Goal: Task Accomplishment & Management: Manage account settings

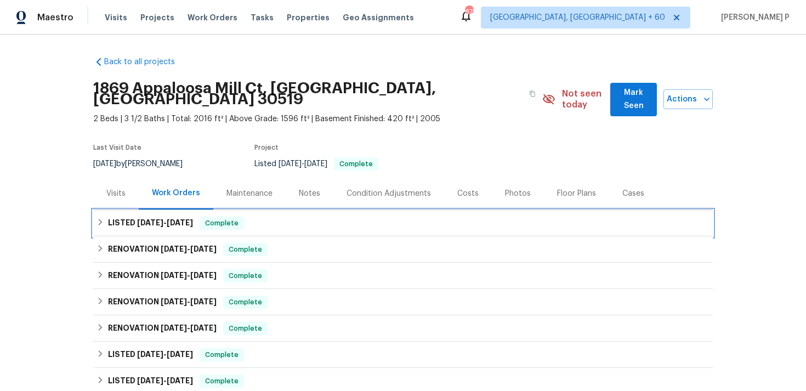
click at [171, 219] on span "[DATE]" at bounding box center [180, 223] width 26 height 8
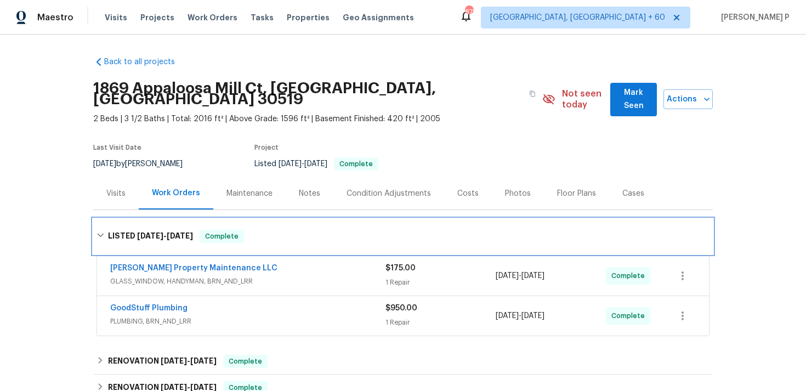
click at [107, 230] on div "LISTED [DATE] - [DATE] Complete" at bounding box center [402, 236] width 613 height 13
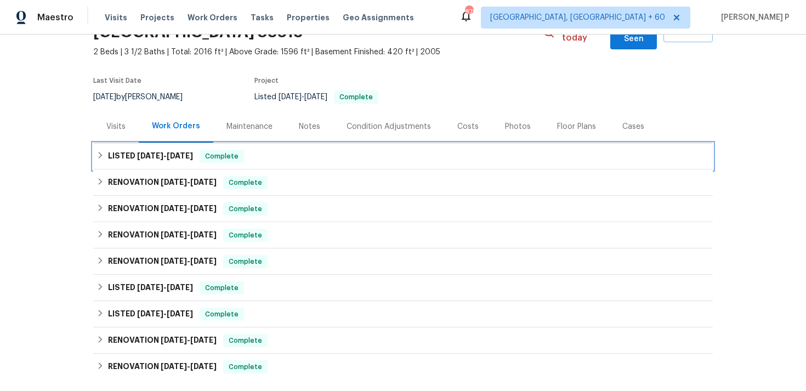
scroll to position [213, 0]
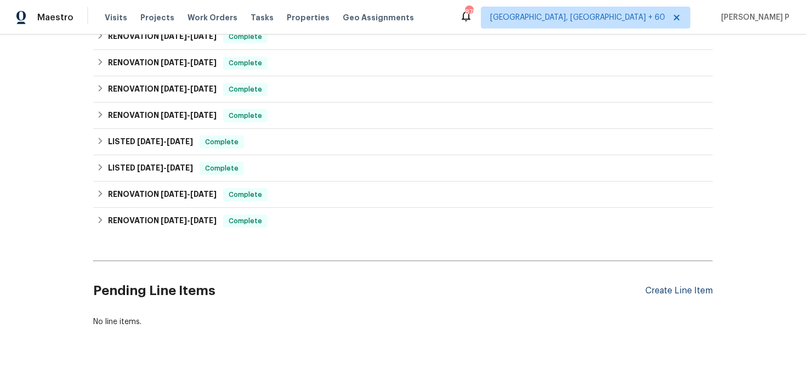
click at [666, 286] on div "Create Line Item" at bounding box center [678, 291] width 67 height 10
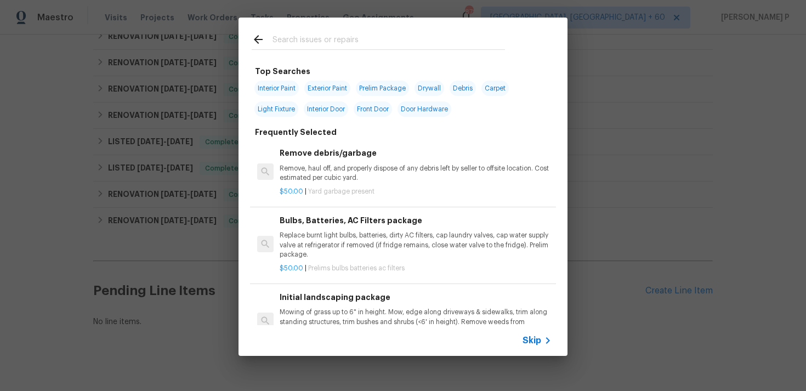
click at [521, 346] on div "Skip" at bounding box center [402, 340] width 329 height 31
click at [538, 338] on span "Skip" at bounding box center [531, 340] width 19 height 11
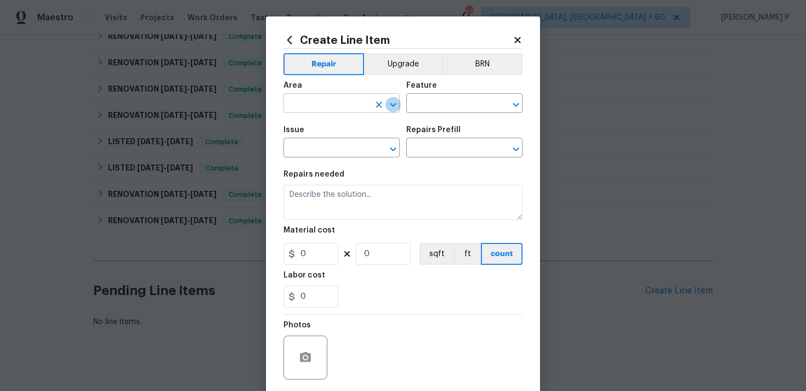
click at [387, 102] on icon "Open" at bounding box center [392, 104] width 13 height 13
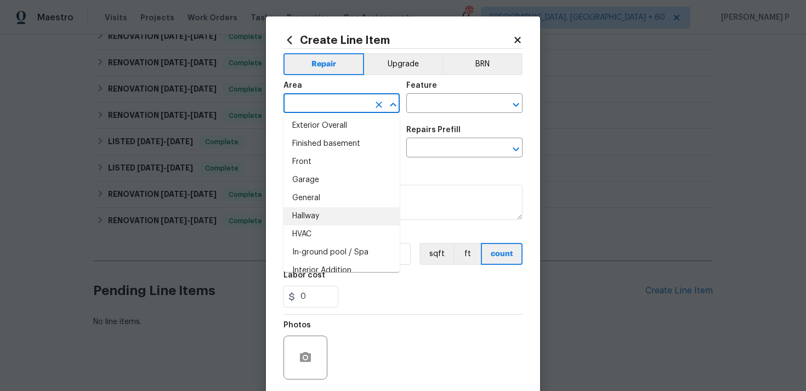
scroll to position [300, 0]
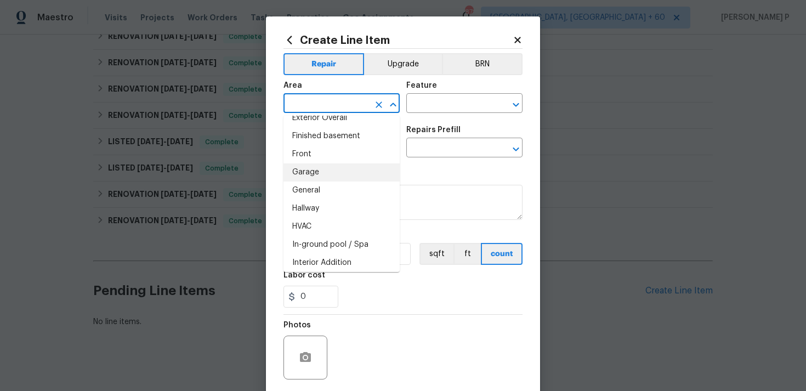
click at [307, 169] on li "Garage" at bounding box center [341, 172] width 116 height 18
type input "Garage"
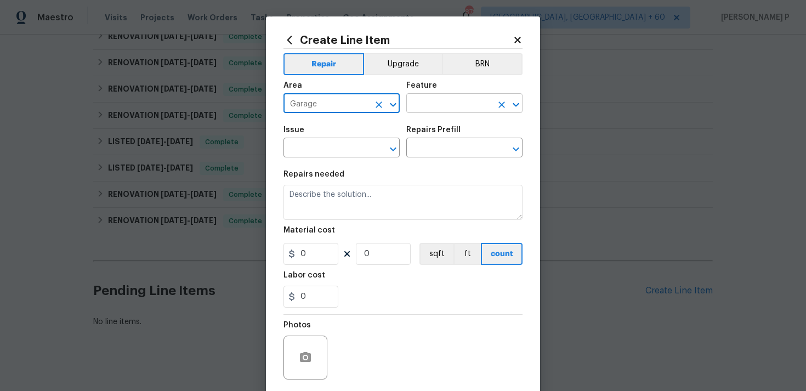
click at [419, 105] on input "text" at bounding box center [448, 104] width 85 height 17
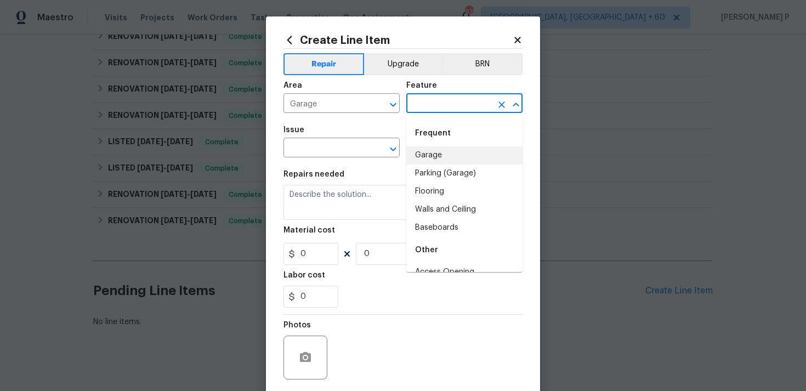
click at [437, 151] on li "Garage" at bounding box center [464, 155] width 116 height 18
type input "Garage"
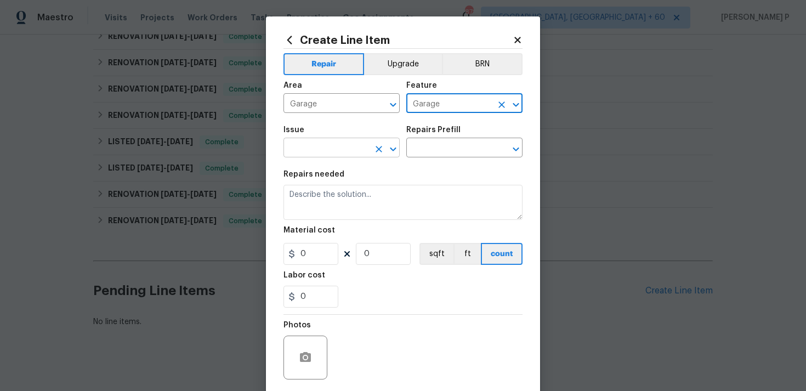
click at [392, 145] on icon "Open" at bounding box center [392, 148] width 13 height 13
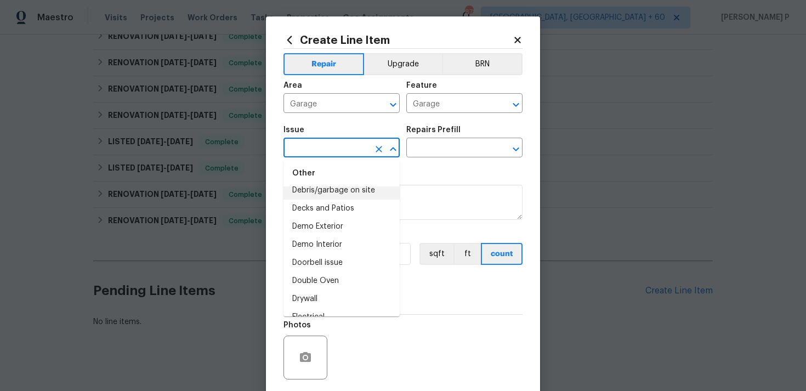
scroll to position [506, 0]
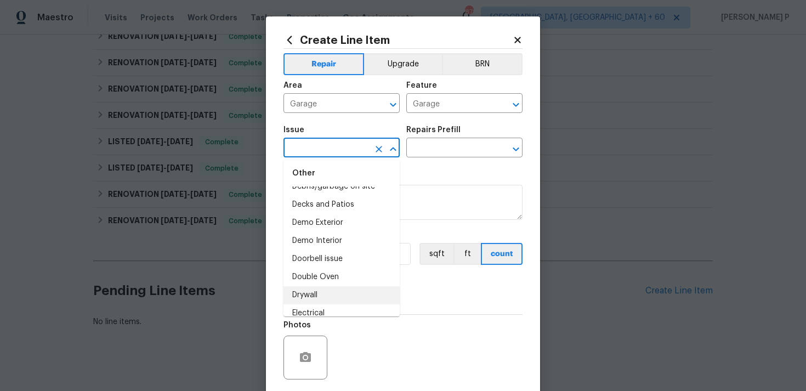
click at [309, 295] on li "Drywall" at bounding box center [341, 295] width 116 height 18
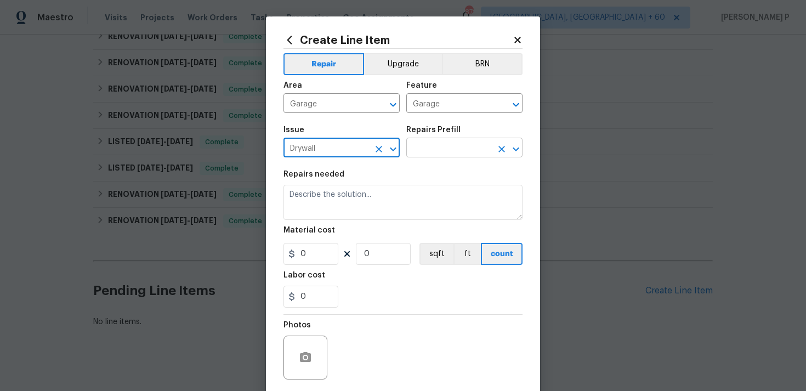
click at [435, 156] on input "text" at bounding box center [448, 148] width 85 height 17
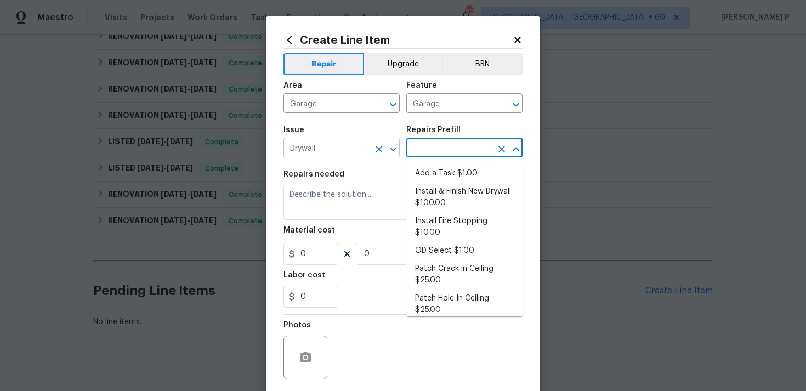
click at [399, 147] on icon "Open" at bounding box center [392, 148] width 13 height 13
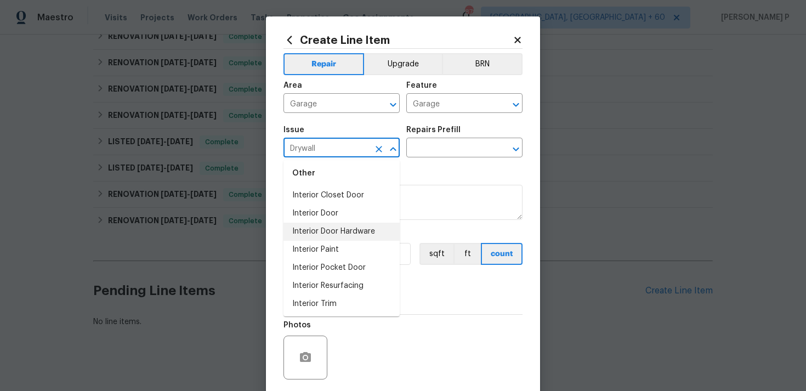
scroll to position [1487, 0]
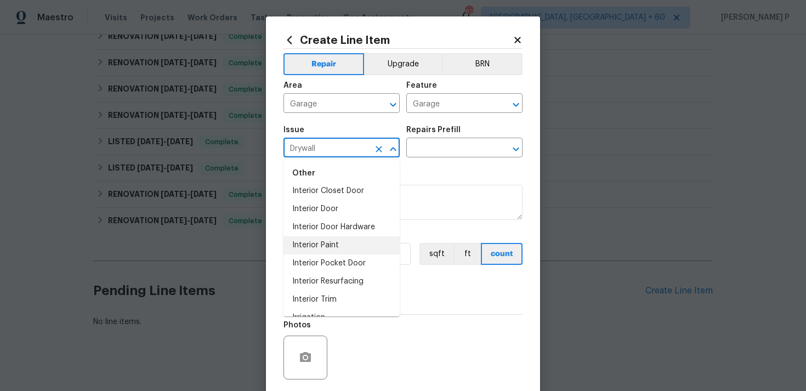
click at [327, 246] on li "Interior Paint" at bounding box center [341, 245] width 116 height 18
type input "Interior Paint"
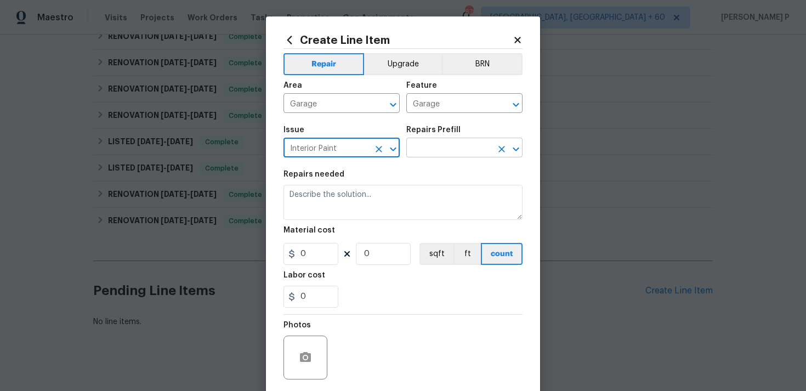
click at [424, 153] on input "text" at bounding box center [448, 148] width 85 height 17
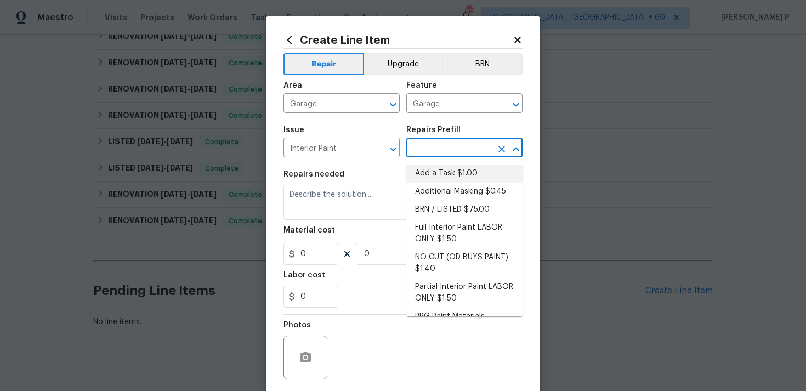
click at [442, 170] on li "Add a Task $1.00" at bounding box center [464, 173] width 116 height 18
type input "Overall Paint"
type input "Add a Task $1.00"
type textarea "HPM to detail"
type input "1"
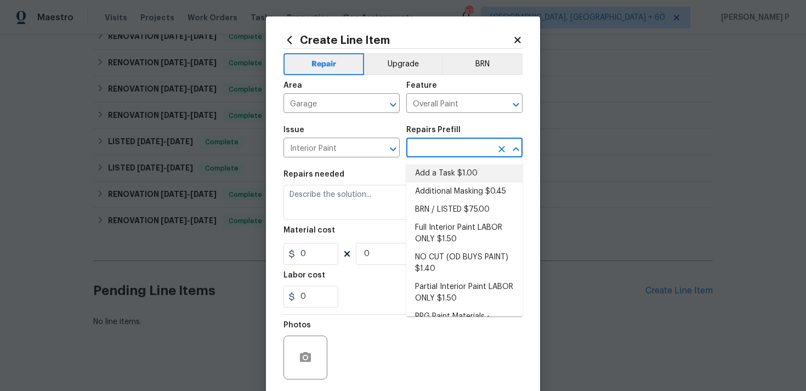
type input "1"
click at [356, 199] on textarea "HPM to detail" at bounding box center [402, 202] width 239 height 35
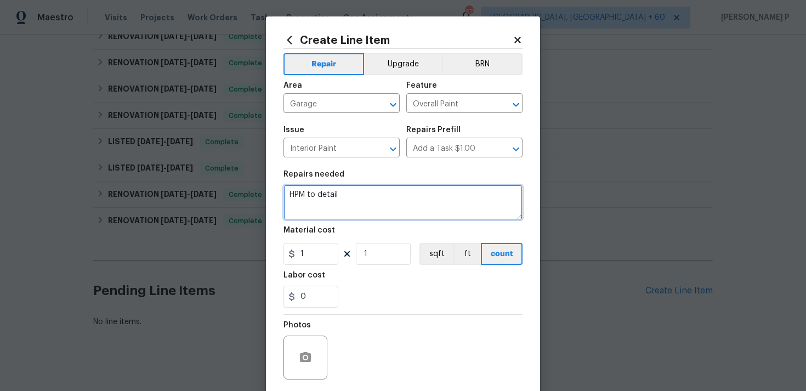
click at [356, 199] on textarea "HPM to detail" at bounding box center [402, 202] width 239 height 35
paste textarea "Patch and paint the drywall in the garage where the plumber accessed the plumbi…"
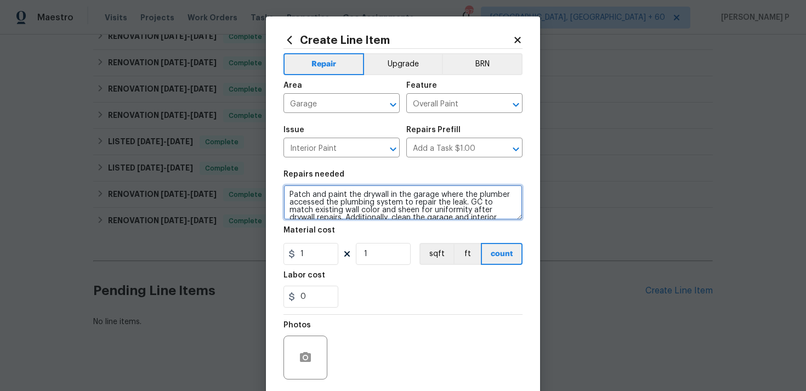
scroll to position [2, 0]
drag, startPoint x: 467, startPoint y: 199, endPoint x: 513, endPoint y: 202, distance: 46.1
click at [513, 202] on textarea "Patch and paint the drywall in the garage where the plumber accessed the plumbi…" at bounding box center [402, 202] width 239 height 35
click at [475, 199] on textarea "Patch and paint the drywall in the garage where the plumber accessed the plumbi…" at bounding box center [402, 202] width 239 height 35
drag, startPoint x: 467, startPoint y: 201, endPoint x: 488, endPoint y: 200, distance: 20.3
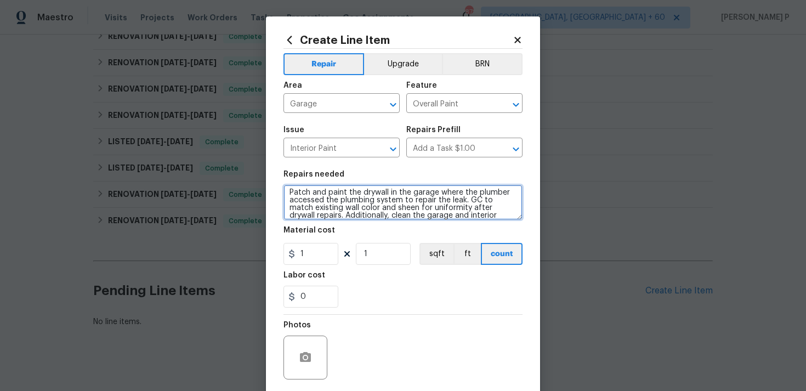
click at [488, 200] on textarea "Patch and paint the drywall in the garage where the plumber accessed the plumbi…" at bounding box center [402, 202] width 239 height 35
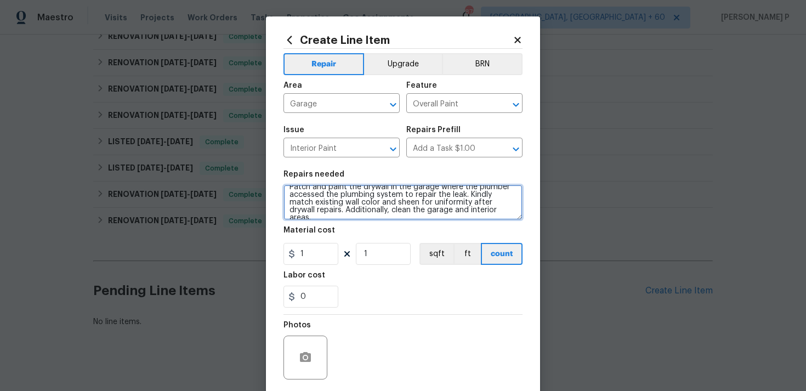
scroll to position [0, 0]
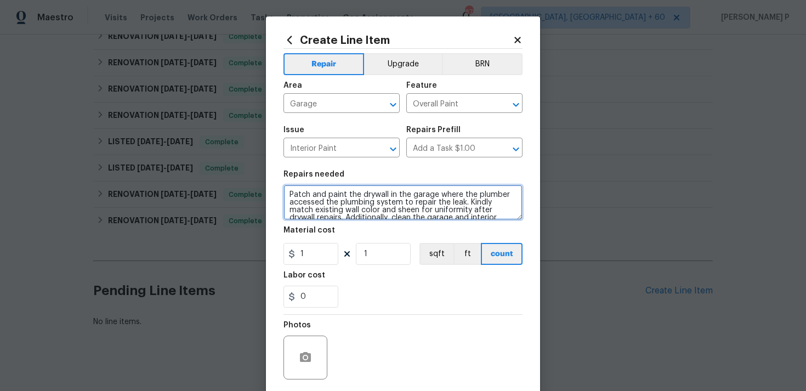
type textarea "Patch and paint the drywall in the garage where the plumber accessed the plumbi…"
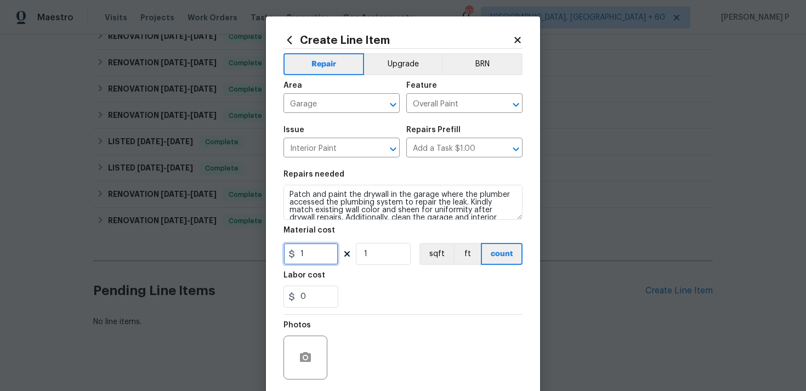
click at [316, 261] on input "1" at bounding box center [310, 254] width 55 height 22
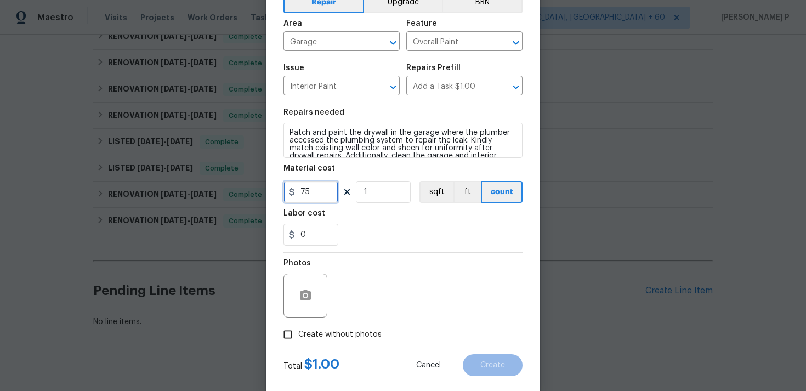
type input "75"
click at [304, 294] on circle "button" at bounding box center [305, 295] width 3 height 3
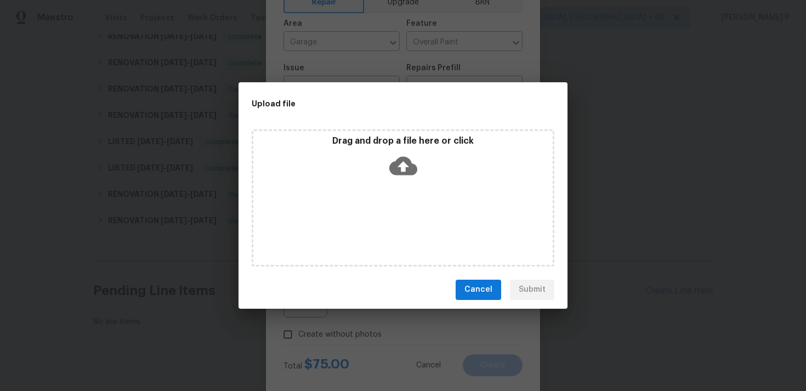
click at [397, 161] on icon at bounding box center [403, 165] width 28 height 19
click at [472, 287] on span "Cancel" at bounding box center [478, 290] width 28 height 14
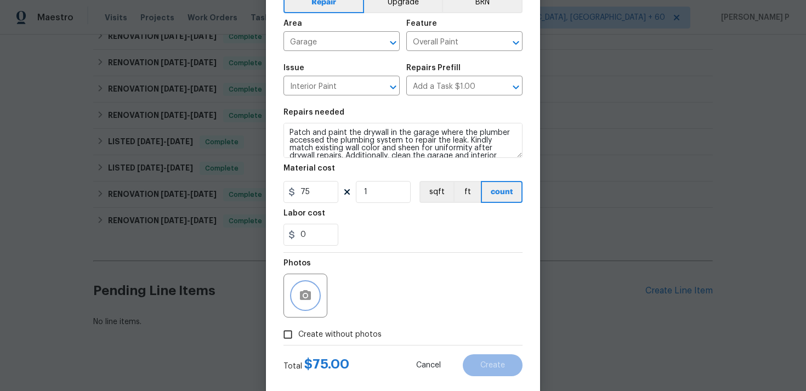
scroll to position [82, 0]
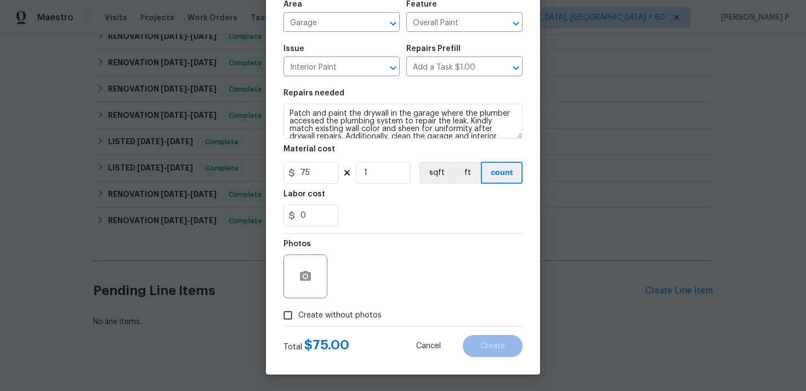
click at [293, 314] on input "Create without photos" at bounding box center [287, 315] width 21 height 21
checkbox input "true"
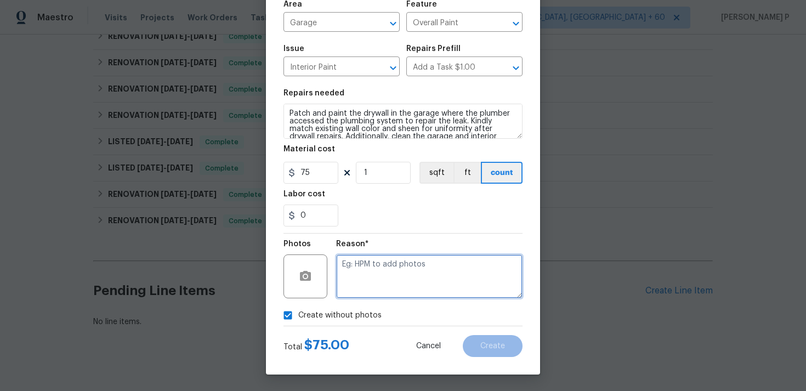
click at [372, 297] on textarea at bounding box center [429, 276] width 186 height 44
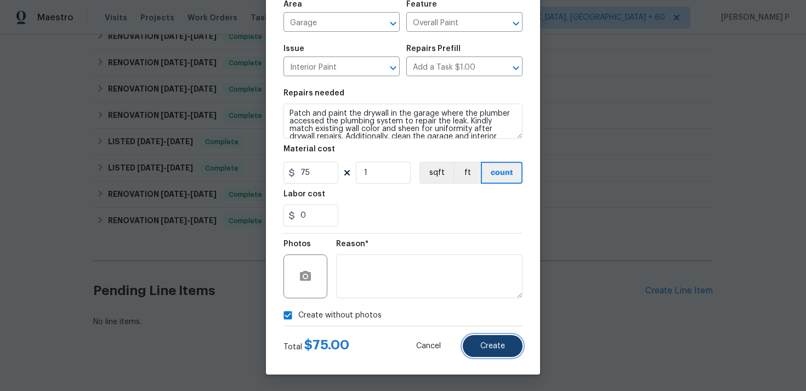
click at [483, 337] on button "Create" at bounding box center [493, 346] width 60 height 22
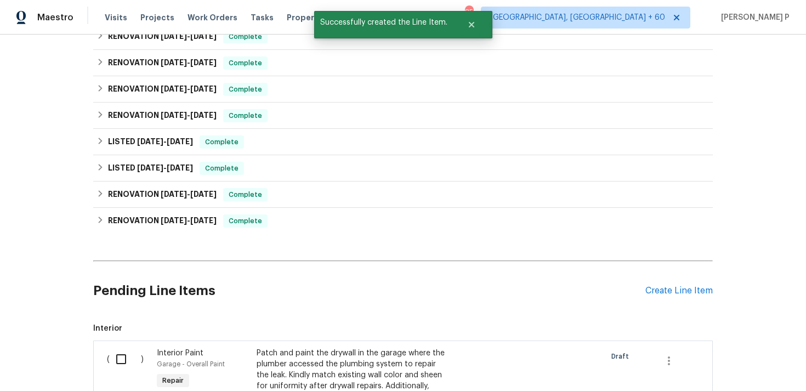
click at [118, 349] on input "checkbox" at bounding box center [125, 358] width 31 height 23
checkbox input "true"
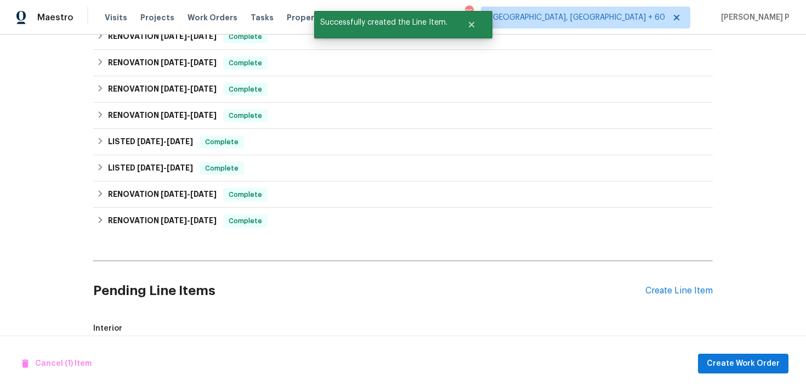
scroll to position [381, 0]
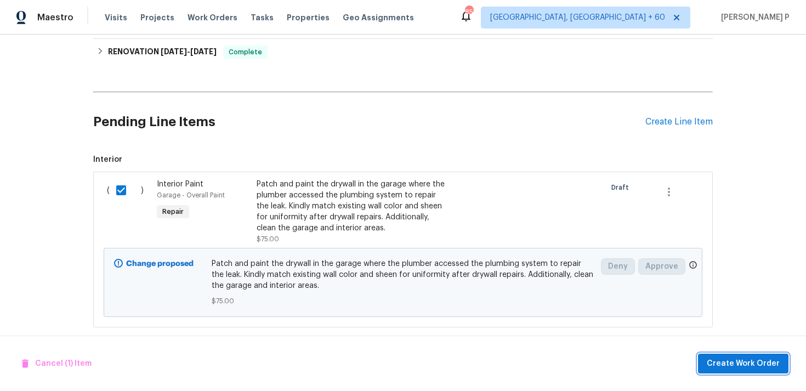
click at [745, 364] on span "Create Work Order" at bounding box center [742, 364] width 73 height 14
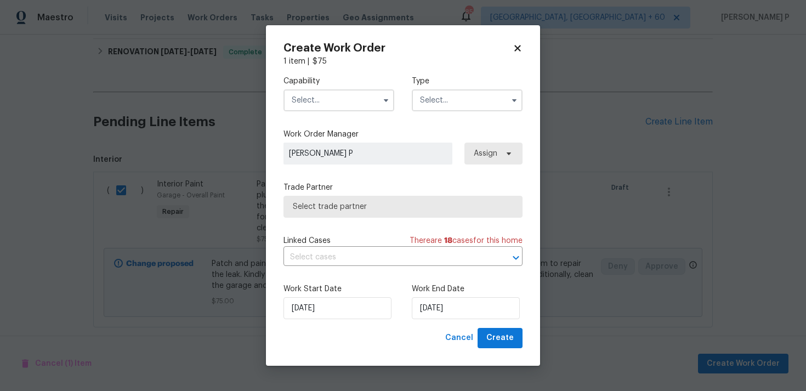
click at [450, 103] on input "text" at bounding box center [467, 100] width 111 height 22
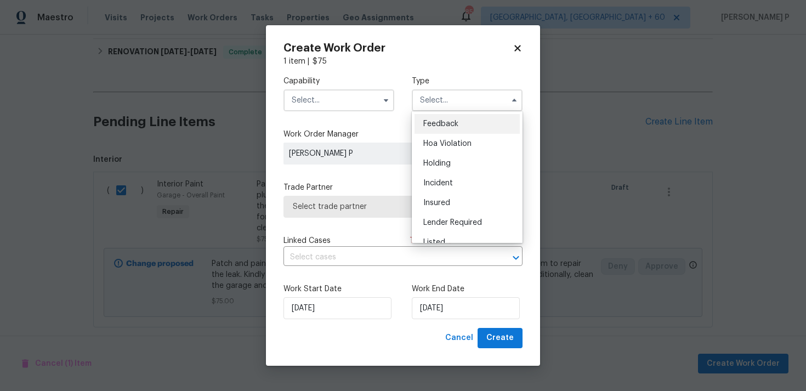
click at [432, 117] on div "Feedback" at bounding box center [466, 124] width 105 height 20
type input "Feedback"
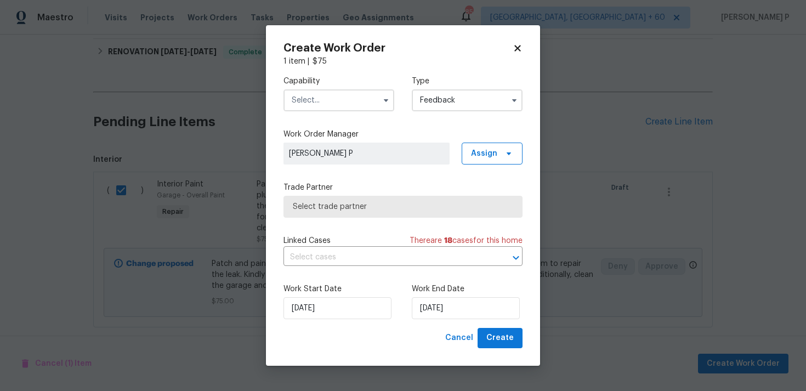
click at [338, 100] on input "text" at bounding box center [338, 100] width 111 height 22
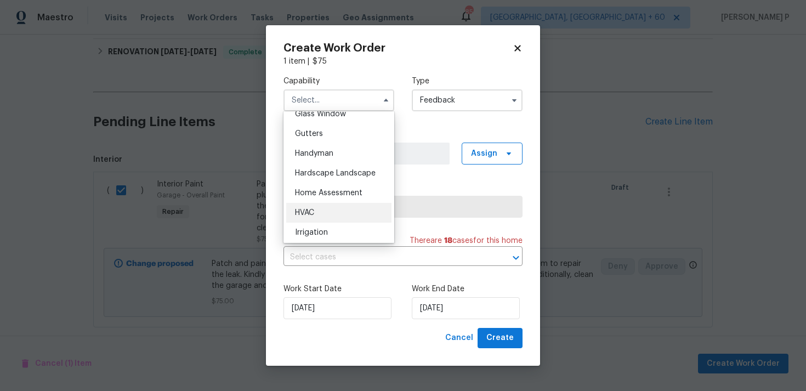
scroll to position [568, 0]
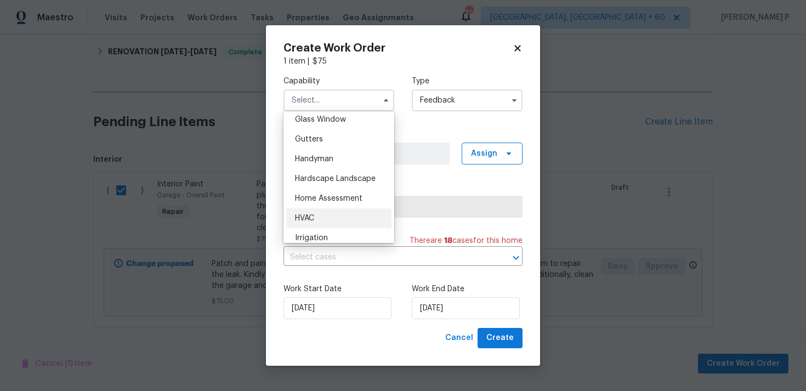
click at [323, 150] on div "Handyman" at bounding box center [338, 159] width 105 height 20
type input "Handyman"
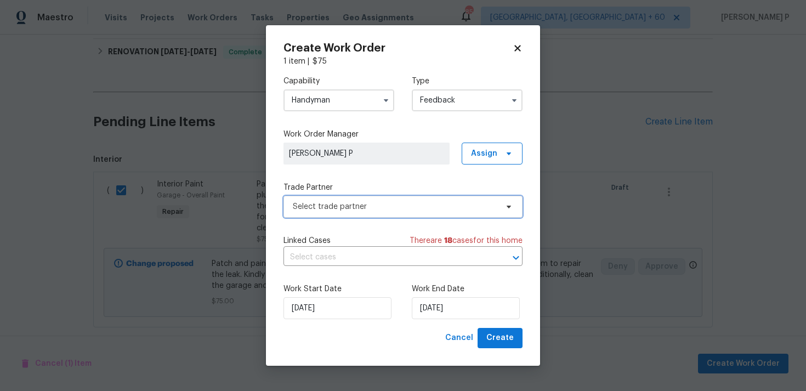
click at [333, 208] on span "Select trade partner" at bounding box center [395, 206] width 204 height 11
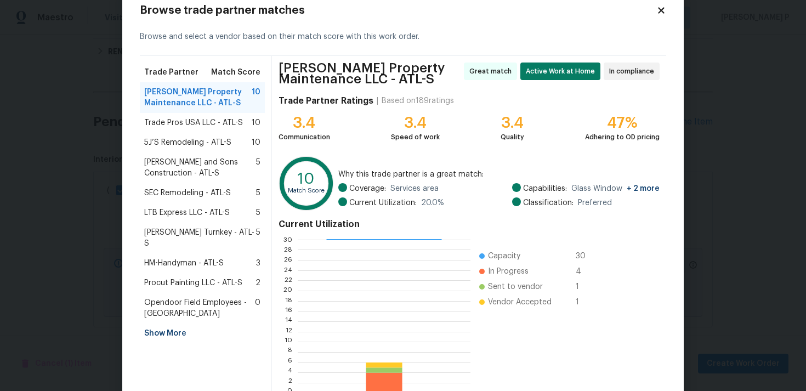
scroll to position [97, 0]
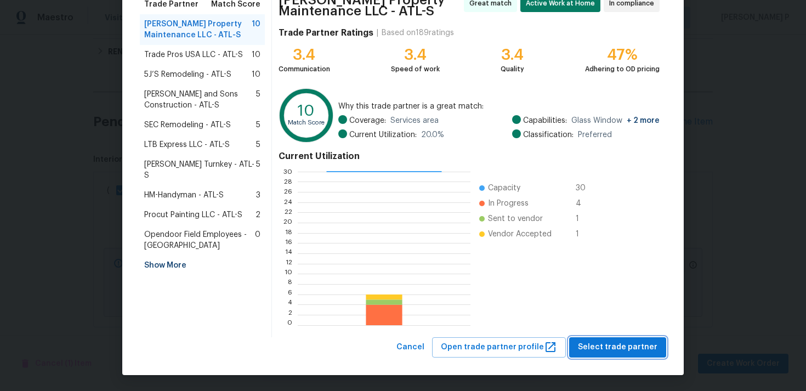
click at [620, 351] on span "Select trade partner" at bounding box center [617, 347] width 79 height 14
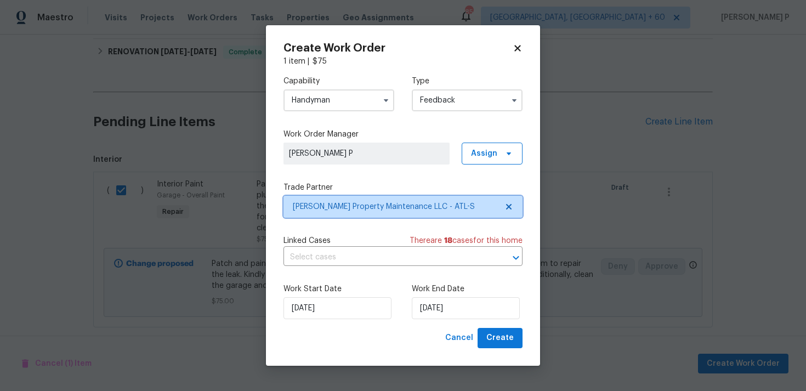
scroll to position [0, 0]
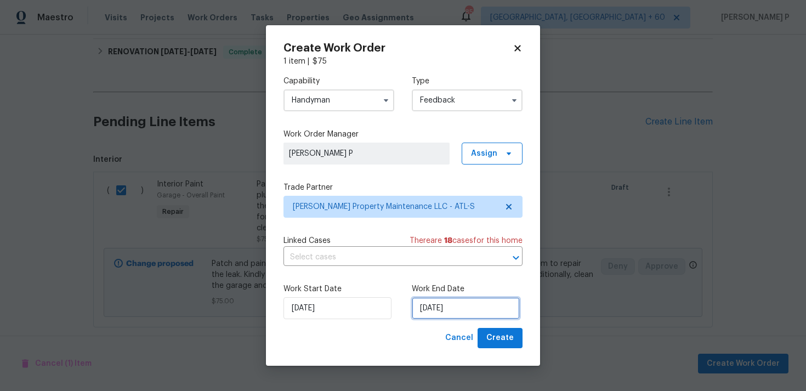
click at [437, 314] on input "[DATE]" at bounding box center [466, 308] width 108 height 22
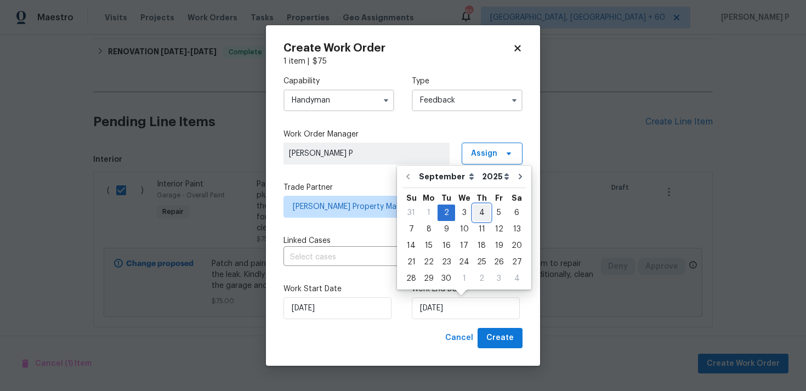
click at [480, 212] on div "4" at bounding box center [481, 212] width 17 height 15
type input "04/09/2025"
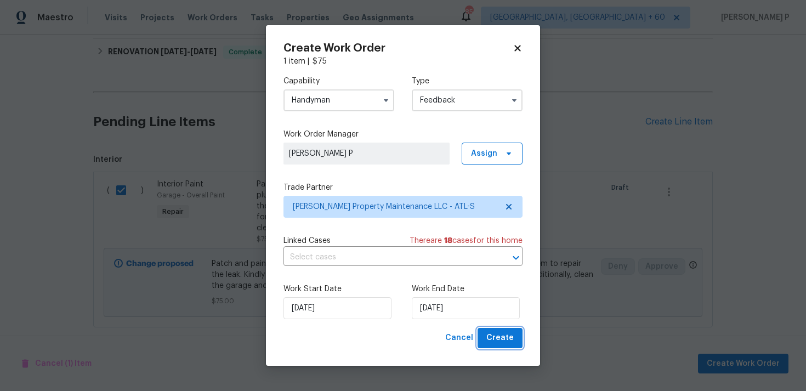
click at [499, 346] on button "Create" at bounding box center [499, 338] width 45 height 20
checkbox input "false"
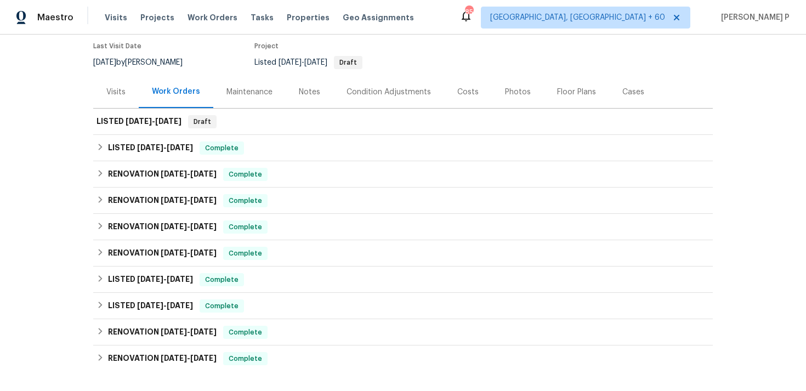
scroll to position [95, 0]
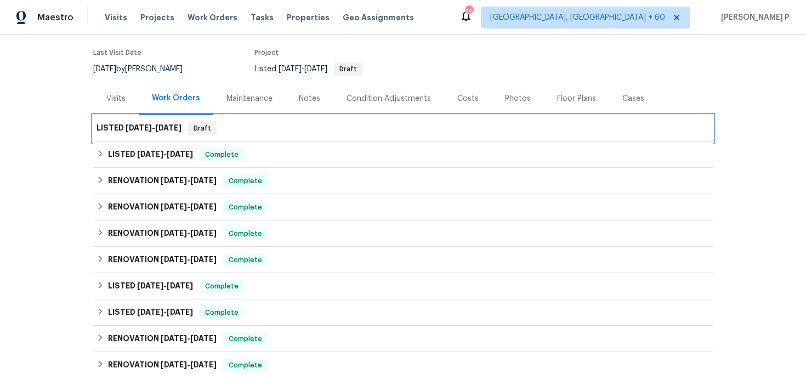
click at [117, 122] on h6 "LISTED 9/2/25 - 9/4/25" at bounding box center [138, 128] width 85 height 13
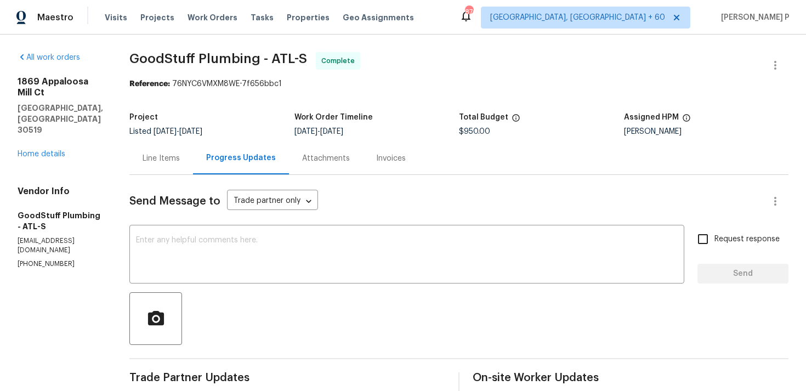
click at [180, 156] on div "Line Items" at bounding box center [160, 158] width 37 height 11
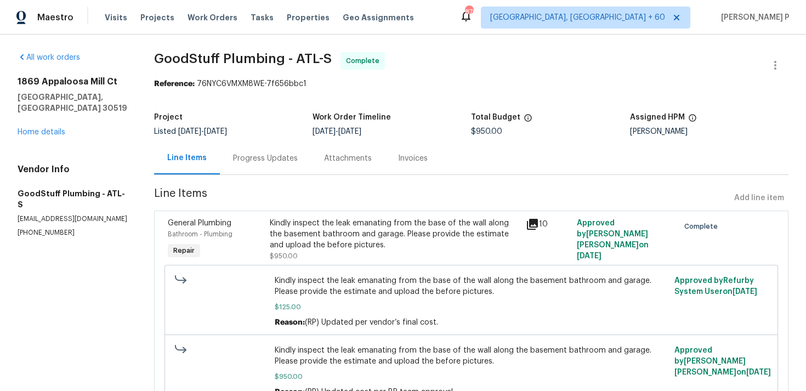
click at [344, 238] on div "Kindly inspect the leak emanating from the base of the wall along the basement …" at bounding box center [394, 234] width 249 height 33
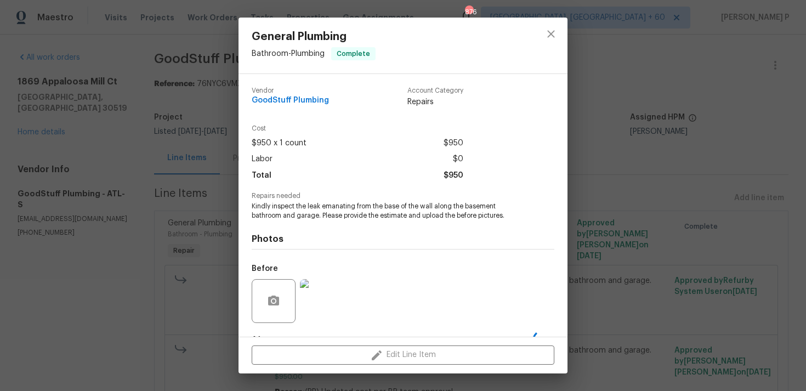
scroll to position [69, 0]
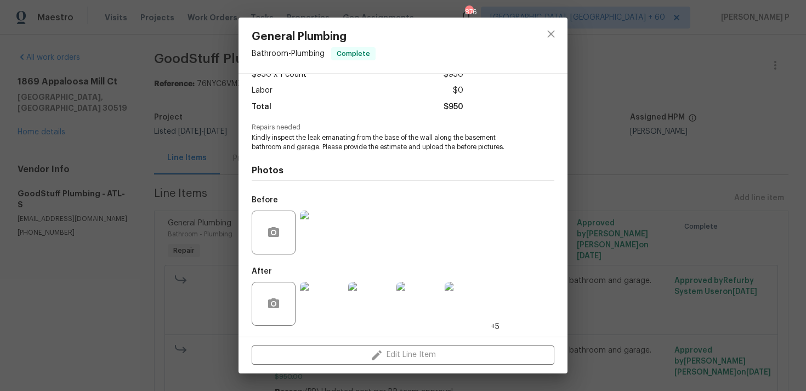
click at [371, 295] on img at bounding box center [370, 304] width 44 height 44
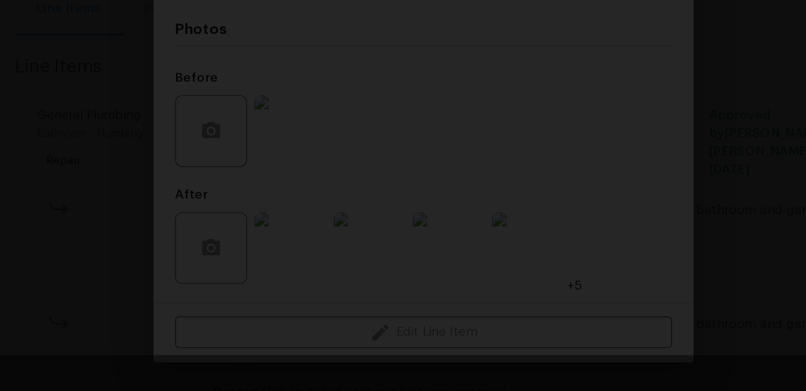
click at [373, 390] on html "Maestro Visits Projects Work Orders Tasks Properties Geo Assignments 876 Albuqu…" at bounding box center [403, 195] width 806 height 391
click at [384, 369] on div "2 of 9" at bounding box center [403, 195] width 806 height 391
click at [388, 290] on img "Lightbox" at bounding box center [403, 195] width 698 height 339
click at [388, 343] on img "Lightbox" at bounding box center [403, 195] width 698 height 339
click at [401, 284] on img "Lightbox" at bounding box center [403, 195] width 698 height 339
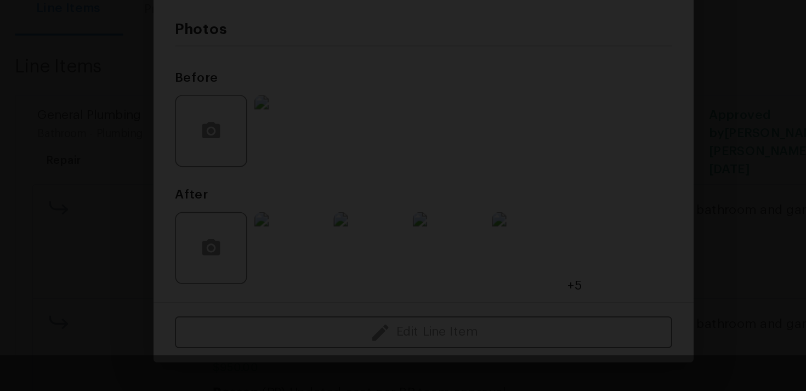
click at [411, 260] on img "Lightbox" at bounding box center [403, 195] width 698 height 339
click at [373, 256] on img "Lightbox" at bounding box center [403, 195] width 698 height 339
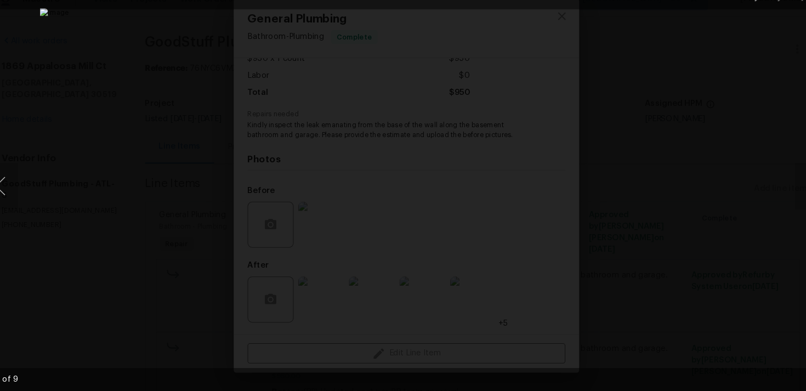
scroll to position [0, 0]
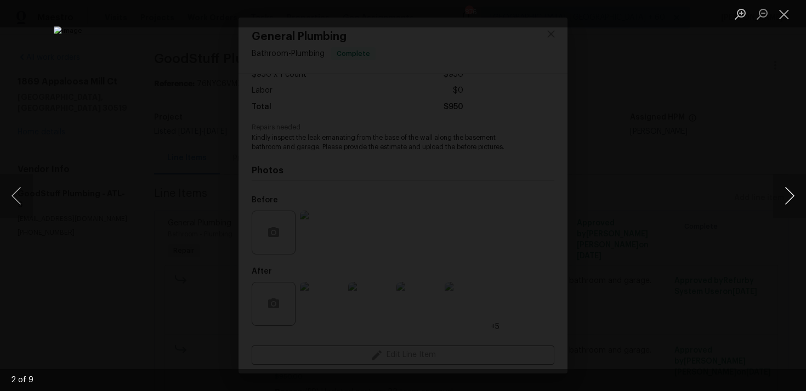
click at [798, 192] on button "Next image" at bounding box center [789, 196] width 33 height 44
click at [792, 202] on button "Next image" at bounding box center [789, 196] width 33 height 44
click at [438, 204] on img "Lightbox" at bounding box center [403, 195] width 698 height 339
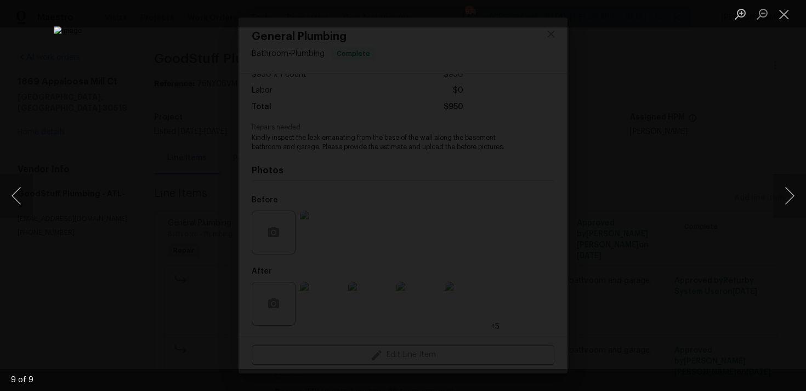
click at [438, 204] on img "Lightbox" at bounding box center [403, 195] width 698 height 339
click at [438, 204] on img "Lightbox" at bounding box center [367, 186] width 1402 height 680
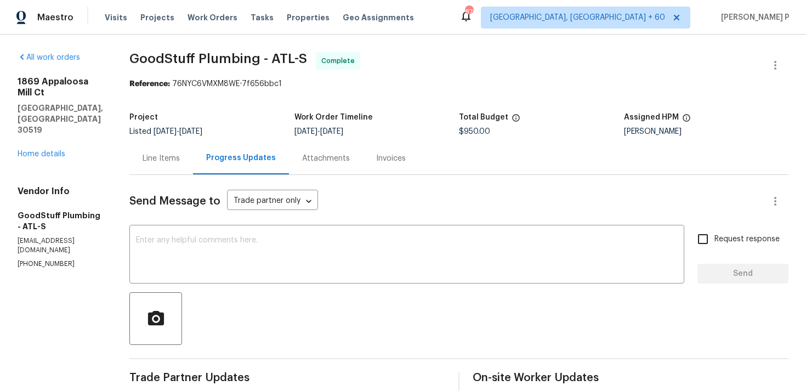
click at [193, 156] on div "Line Items" at bounding box center [161, 158] width 64 height 32
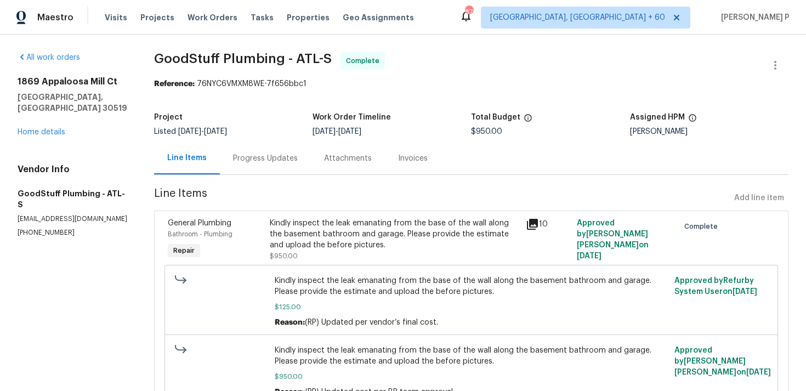
click at [341, 226] on div "Kindly inspect the leak emanating from the base of the wall along the basement …" at bounding box center [394, 234] width 249 height 33
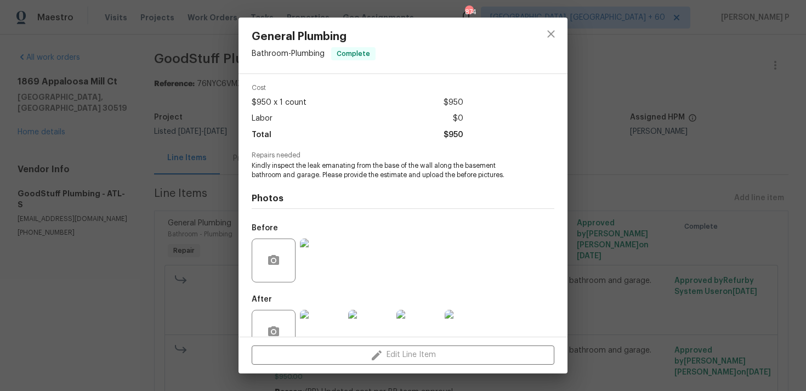
scroll to position [69, 0]
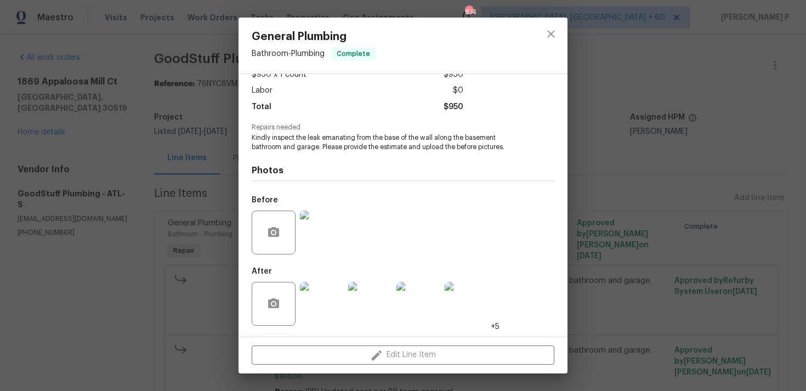
click at [323, 300] on img at bounding box center [322, 304] width 44 height 44
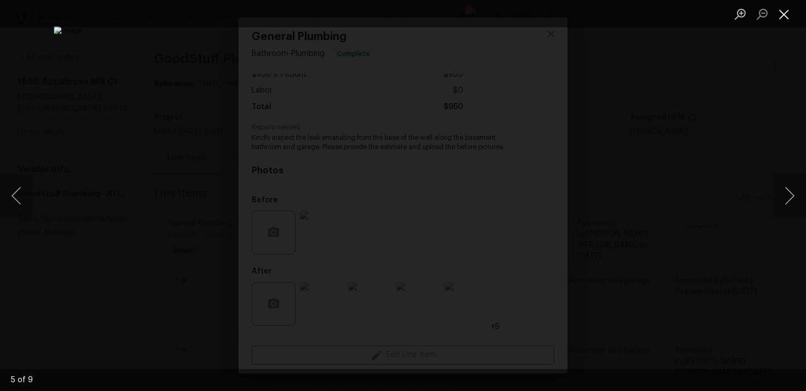
click at [780, 14] on button "Close lightbox" at bounding box center [784, 13] width 22 height 19
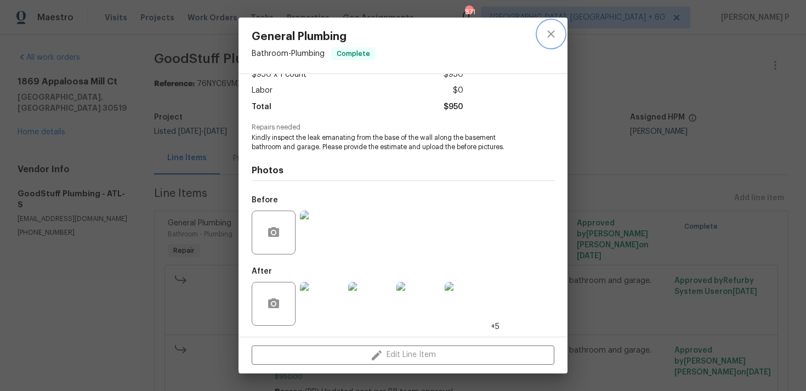
click at [552, 33] on icon "close" at bounding box center [550, 33] width 13 height 13
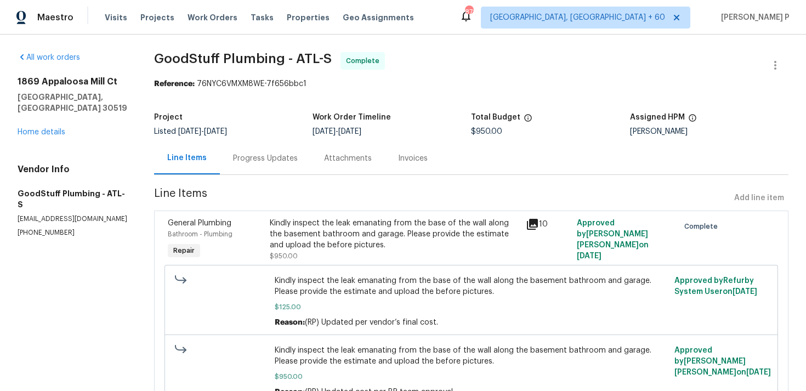
click at [254, 157] on div "Progress Updates" at bounding box center [265, 158] width 65 height 11
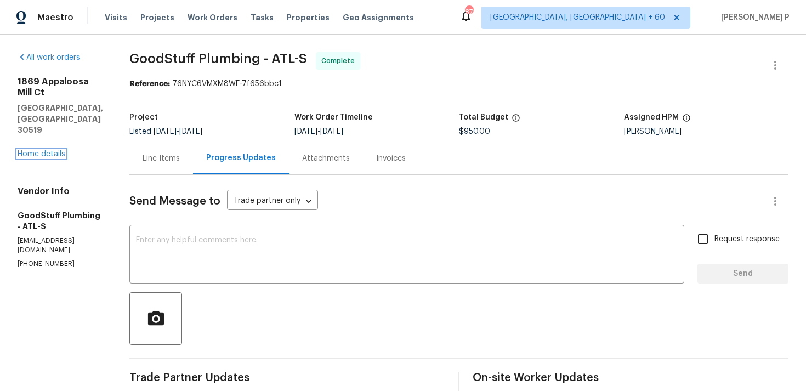
click at [42, 150] on link "Home details" at bounding box center [42, 154] width 48 height 8
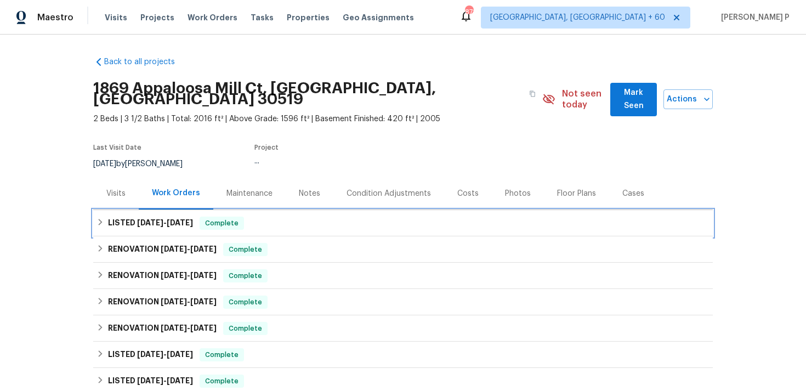
click at [149, 216] on h6 "LISTED 8/22/25 - 8/29/25" at bounding box center [150, 222] width 85 height 13
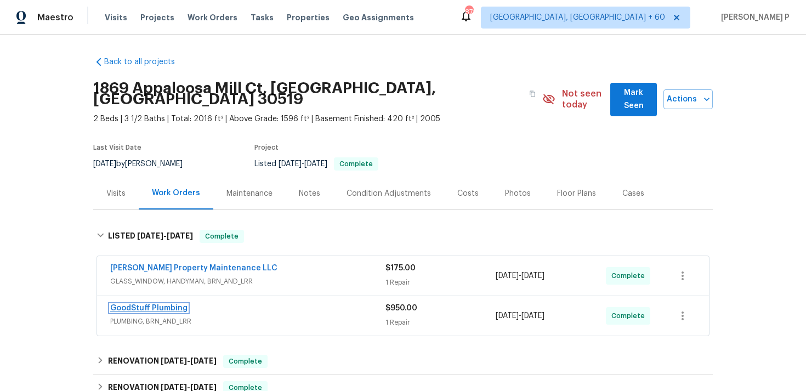
click at [145, 304] on link "GoodStuff Plumbing" at bounding box center [148, 308] width 77 height 8
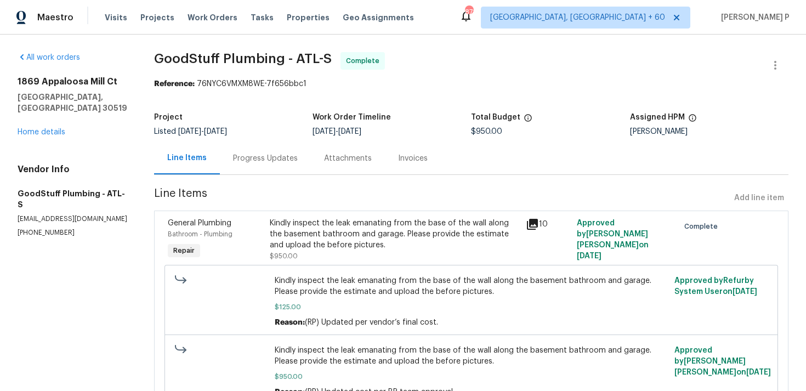
click at [352, 206] on span "Line Items" at bounding box center [441, 198] width 575 height 20
click at [350, 225] on div "Kindly inspect the leak emanating from the base of the wall along the basement …" at bounding box center [394, 234] width 249 height 33
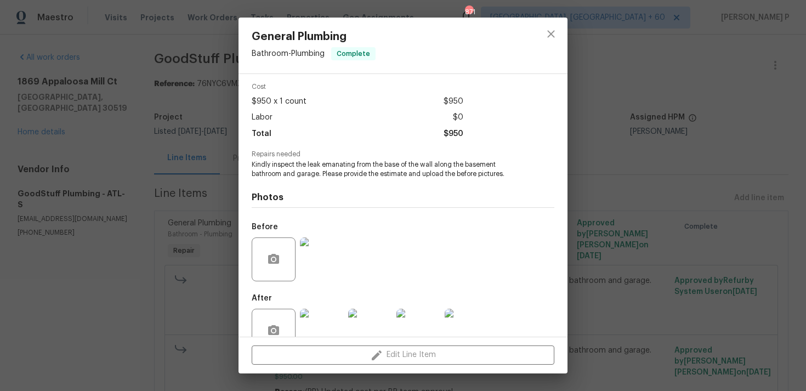
scroll to position [69, 0]
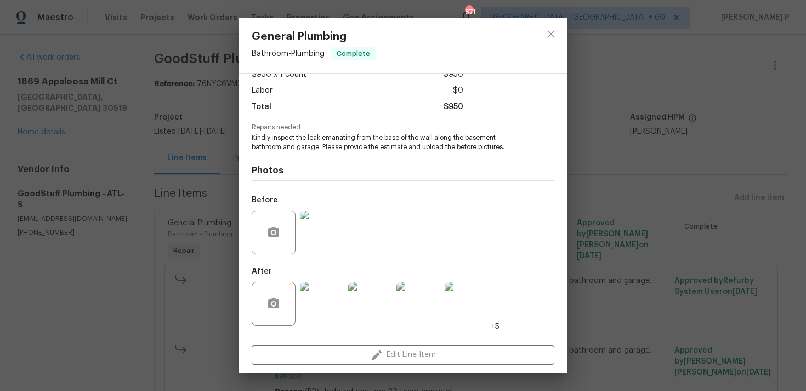
click at [319, 293] on img at bounding box center [322, 304] width 44 height 44
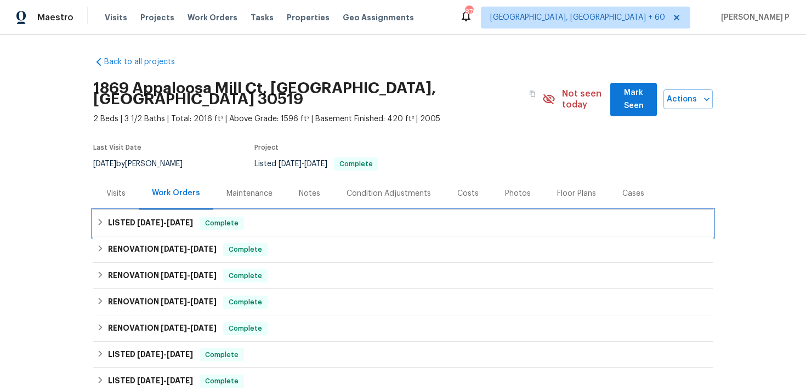
click at [142, 219] on span "[DATE]" at bounding box center [150, 223] width 26 height 8
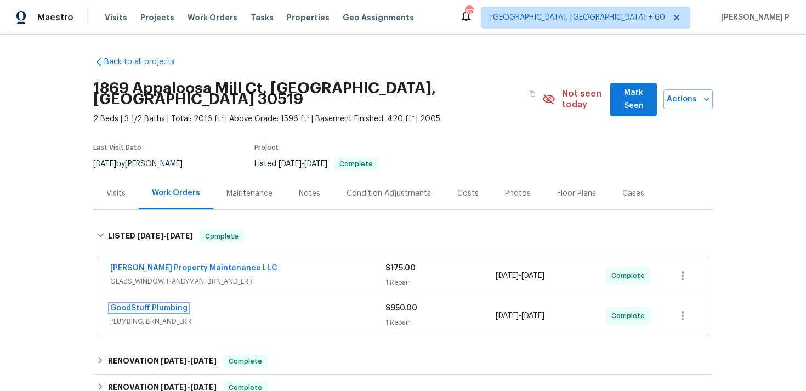
click at [147, 304] on link "GoodStuff Plumbing" at bounding box center [148, 308] width 77 height 8
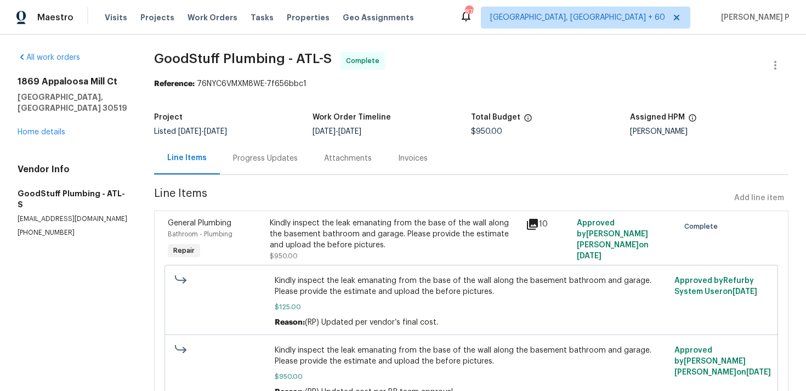
click at [322, 226] on div "Kindly inspect the leak emanating from the base of the wall along the basement …" at bounding box center [394, 234] width 249 height 33
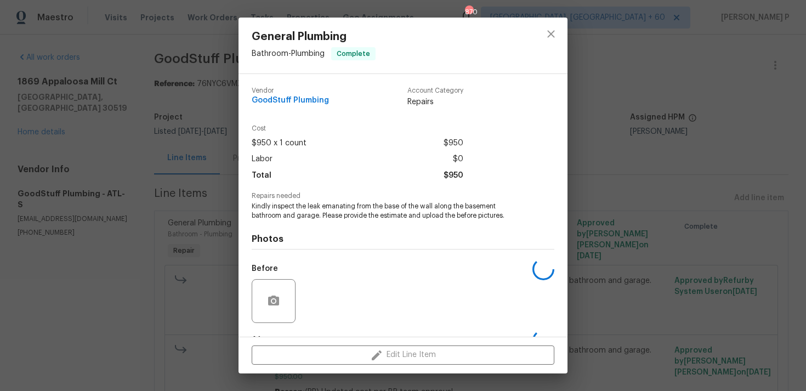
scroll to position [69, 0]
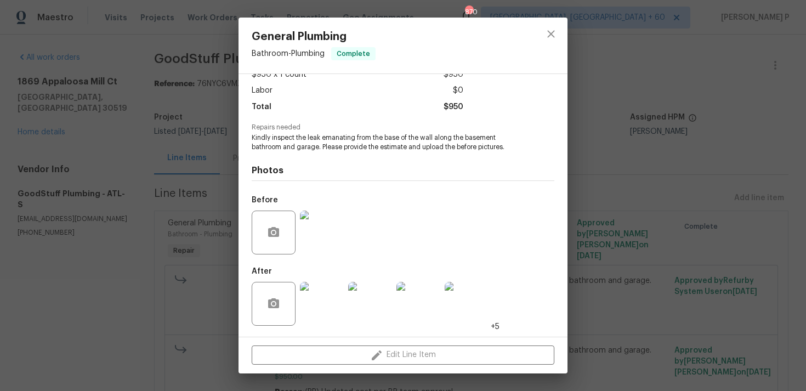
click at [320, 316] on img at bounding box center [322, 304] width 44 height 44
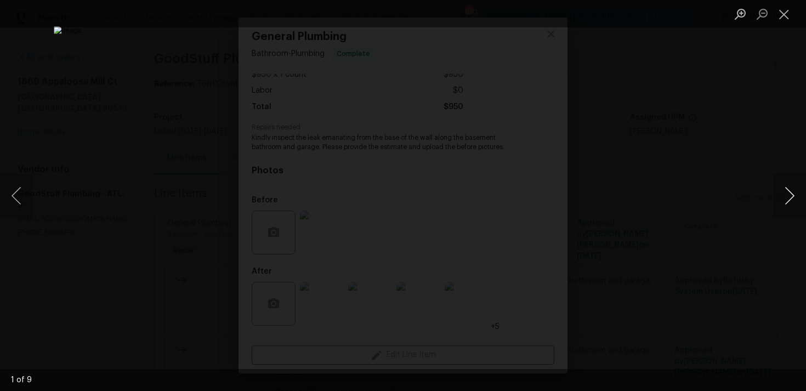
click at [780, 199] on button "Next image" at bounding box center [789, 196] width 33 height 44
click at [790, 196] on button "Next image" at bounding box center [789, 196] width 33 height 44
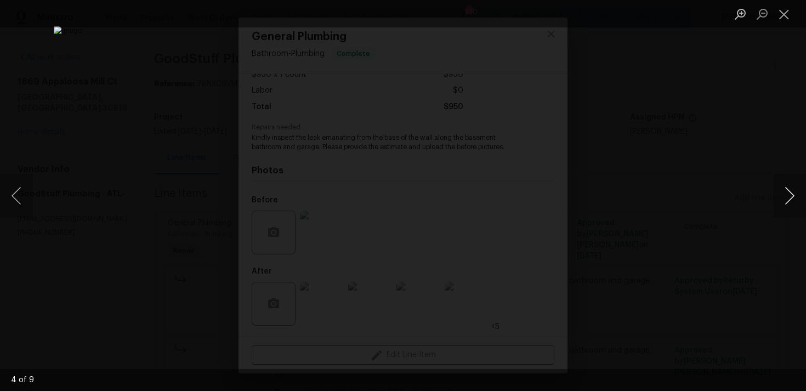
click at [790, 196] on button "Next image" at bounding box center [789, 196] width 33 height 44
click at [785, 196] on button "Next image" at bounding box center [789, 196] width 33 height 44
drag, startPoint x: 701, startPoint y: 188, endPoint x: 603, endPoint y: 196, distance: 98.4
click at [603, 196] on div "Lightbox" at bounding box center [403, 195] width 806 height 391
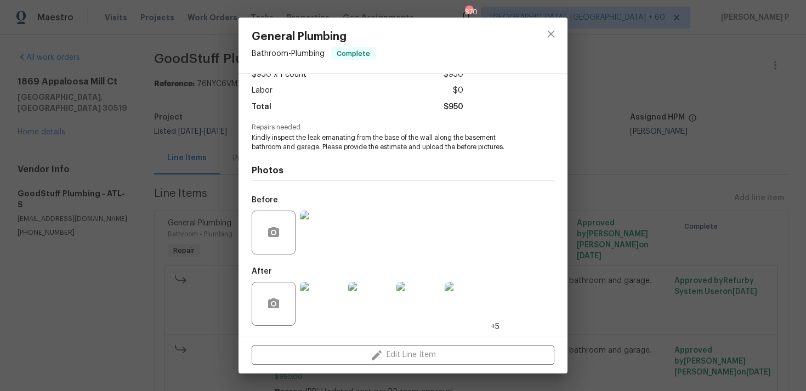
click at [447, 295] on img at bounding box center [466, 304] width 44 height 44
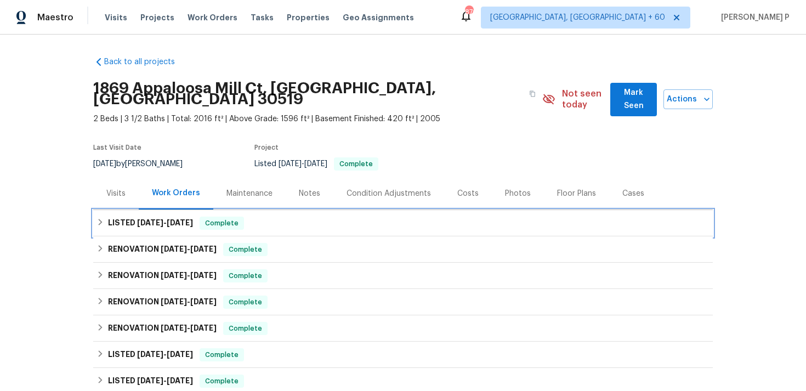
click at [179, 216] on h6 "LISTED 8/22/25 - 8/29/25" at bounding box center [150, 222] width 85 height 13
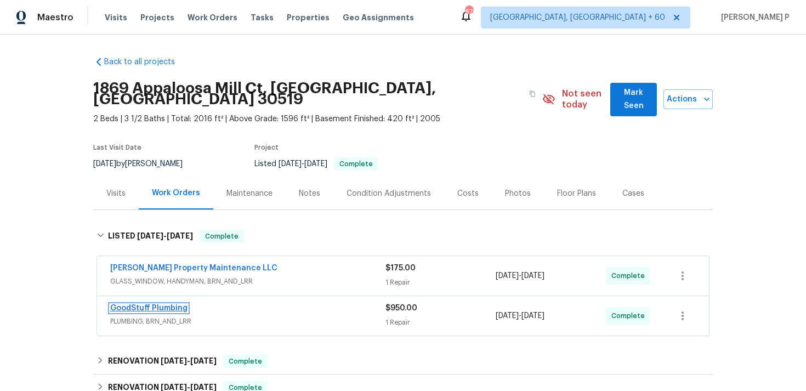
click at [147, 304] on link "GoodStuff Plumbing" at bounding box center [148, 308] width 77 height 8
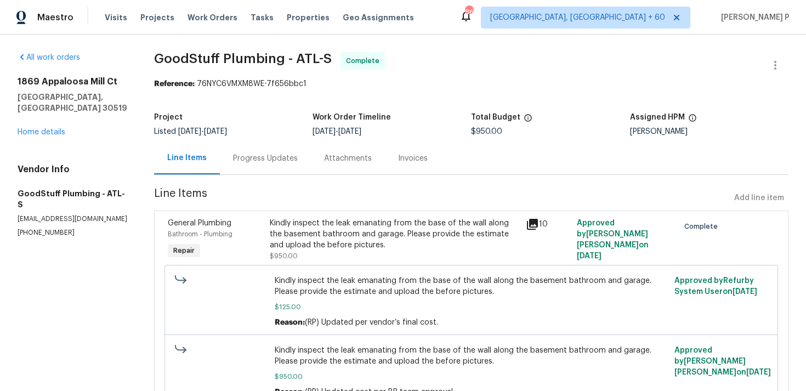
click at [332, 222] on div "Kindly inspect the leak emanating from the base of the wall along the basement …" at bounding box center [394, 234] width 249 height 33
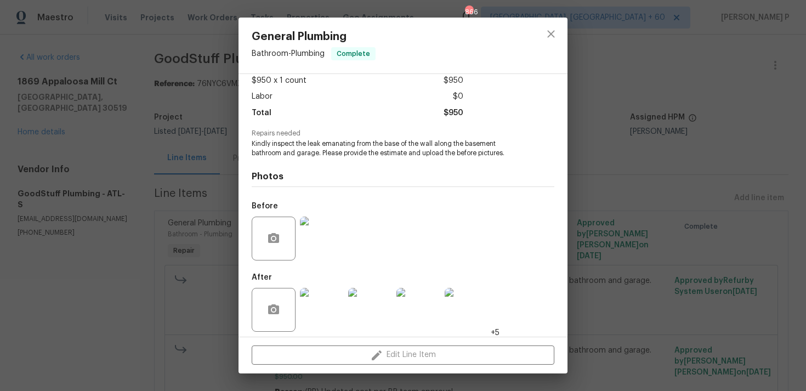
scroll to position [67, 0]
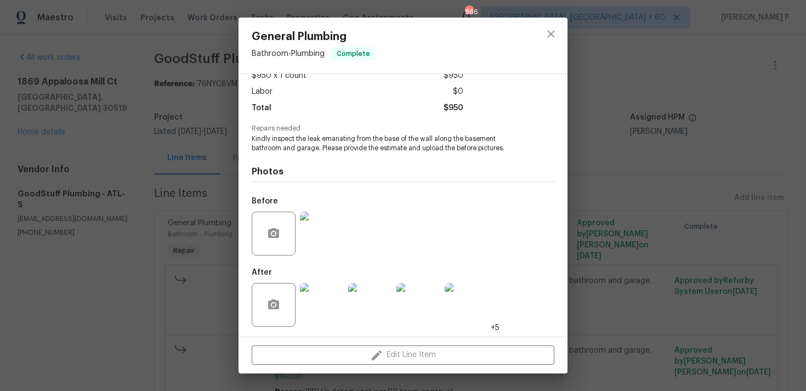
click at [332, 308] on img at bounding box center [322, 305] width 44 height 44
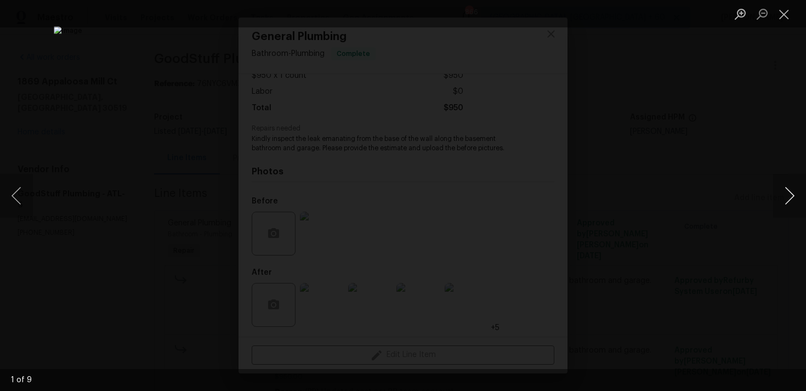
click at [789, 195] on button "Next image" at bounding box center [789, 196] width 33 height 44
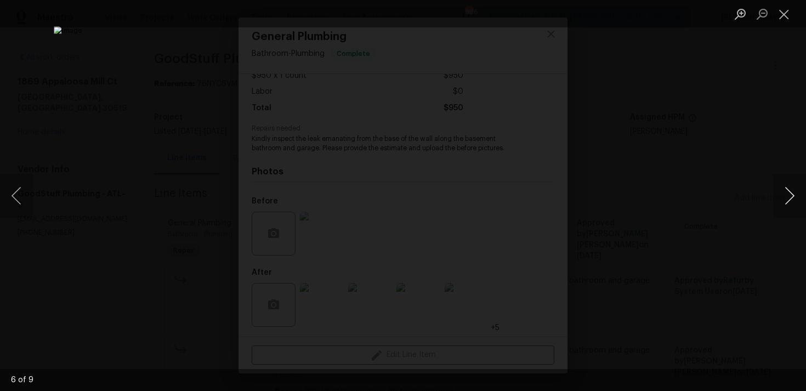
click at [789, 195] on button "Next image" at bounding box center [789, 196] width 33 height 44
click at [791, 14] on button "Close lightbox" at bounding box center [784, 13] width 22 height 19
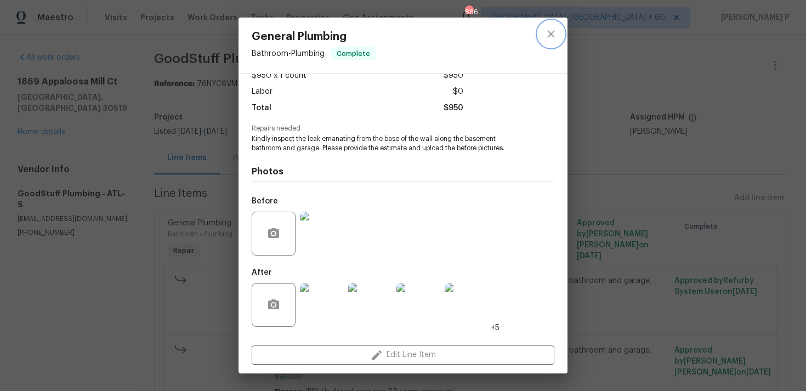
click at [552, 32] on icon "close" at bounding box center [550, 33] width 7 height 7
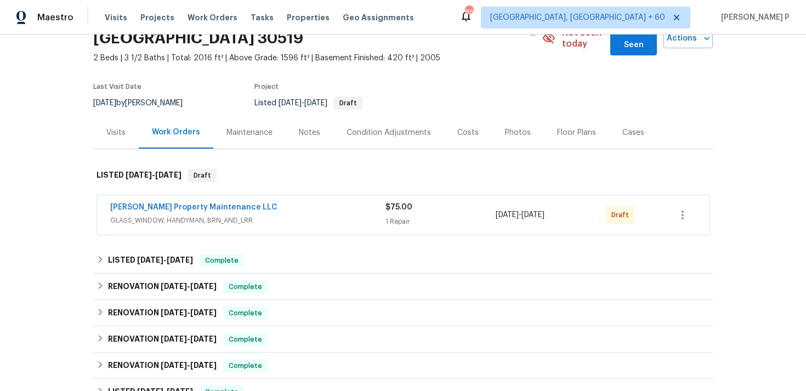
scroll to position [71, 0]
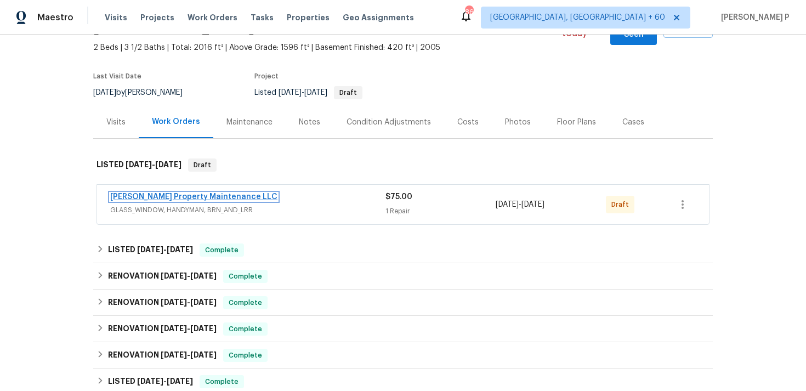
click at [150, 193] on link "[PERSON_NAME] Property Maintenance LLC" at bounding box center [193, 197] width 167 height 8
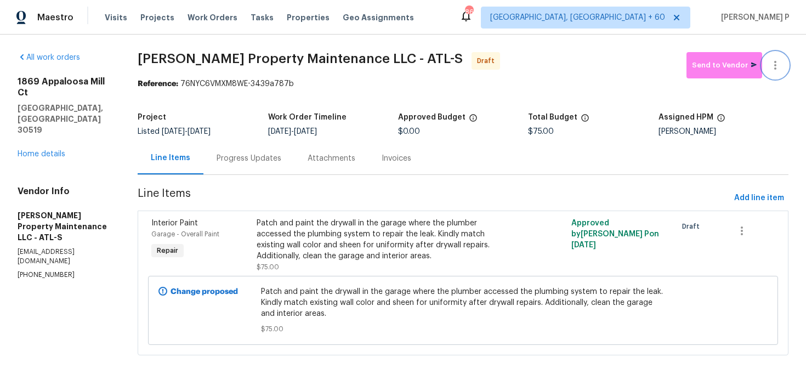
click at [775, 70] on icon "button" at bounding box center [774, 65] width 13 height 13
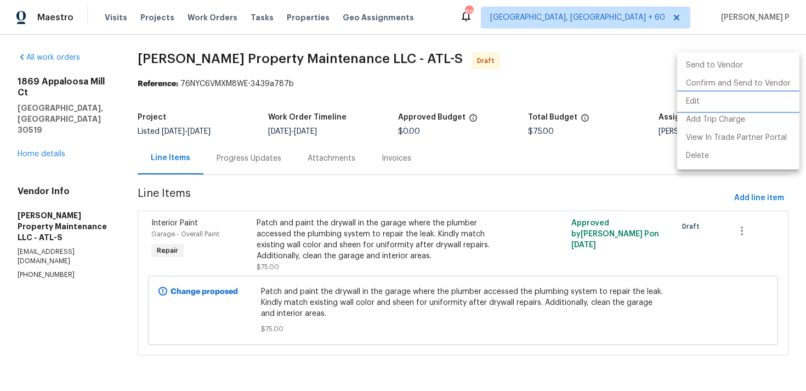
click at [716, 99] on li "Edit" at bounding box center [738, 102] width 122 height 18
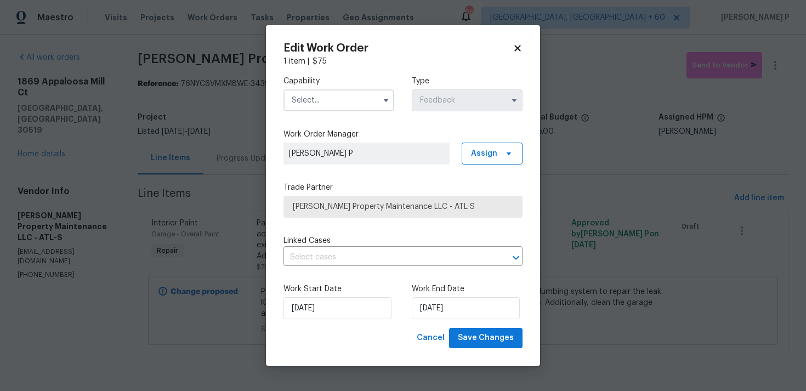
click at [345, 113] on div "Capability Type Feedback" at bounding box center [402, 93] width 239 height 53
click at [350, 99] on input "text" at bounding box center [338, 100] width 111 height 22
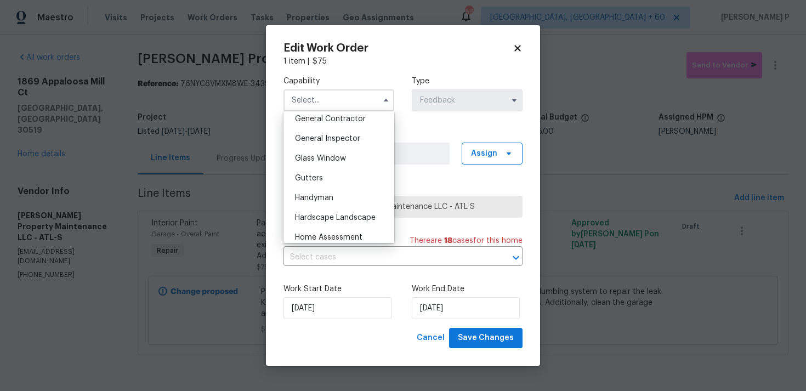
scroll to position [533, 0]
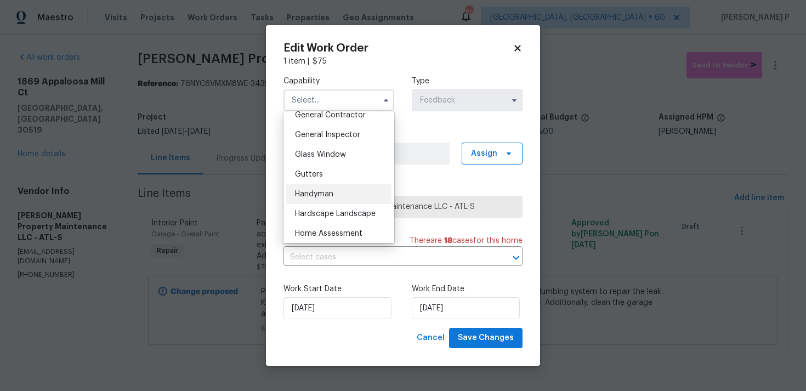
click at [323, 198] on div "Handyman" at bounding box center [338, 194] width 105 height 20
type input "Handyman"
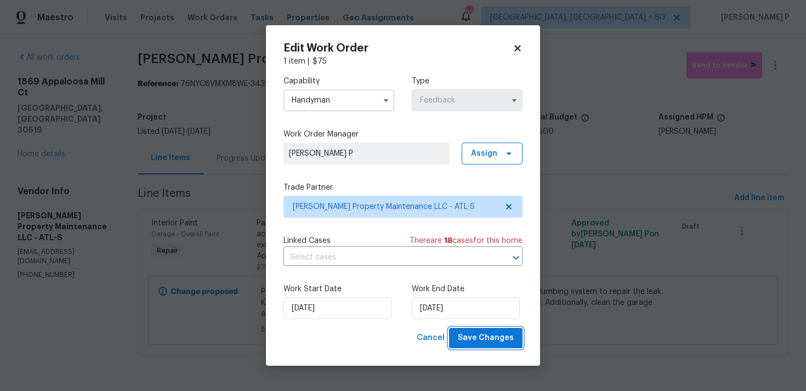
click at [494, 343] on span "Save Changes" at bounding box center [486, 338] width 56 height 14
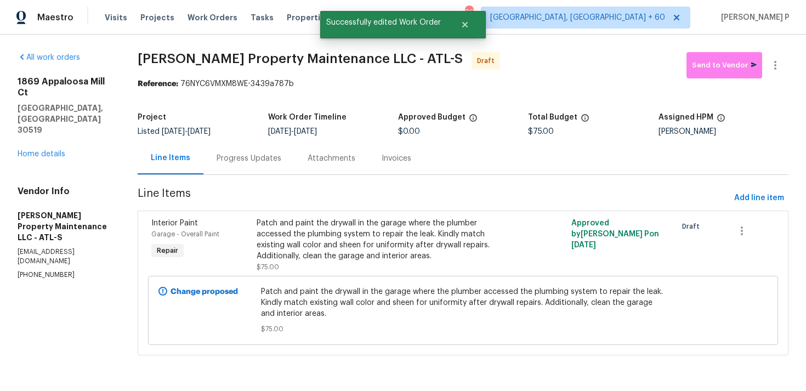
click at [234, 156] on div "Progress Updates" at bounding box center [248, 158] width 65 height 11
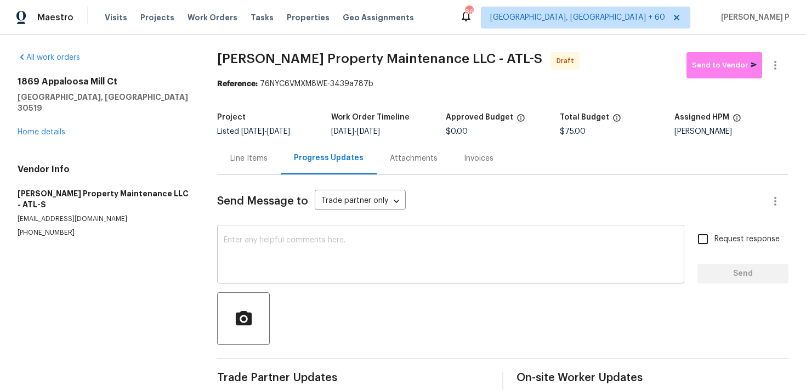
click at [267, 254] on textarea at bounding box center [451, 255] width 454 height 38
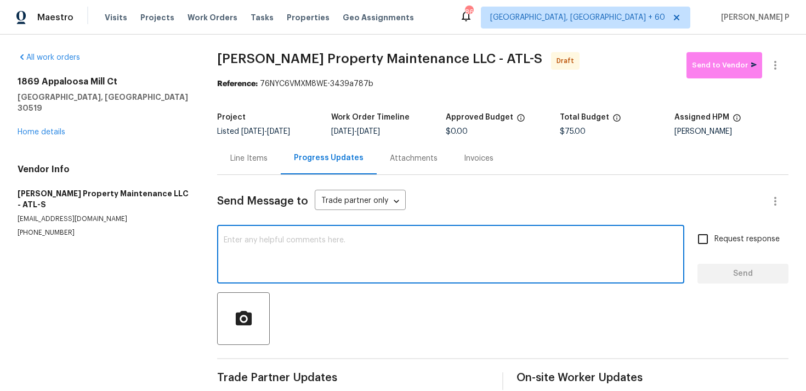
paste textarea "Hi, this is Ramyasri with Opendoor. I’m confirming you received the WO for the …"
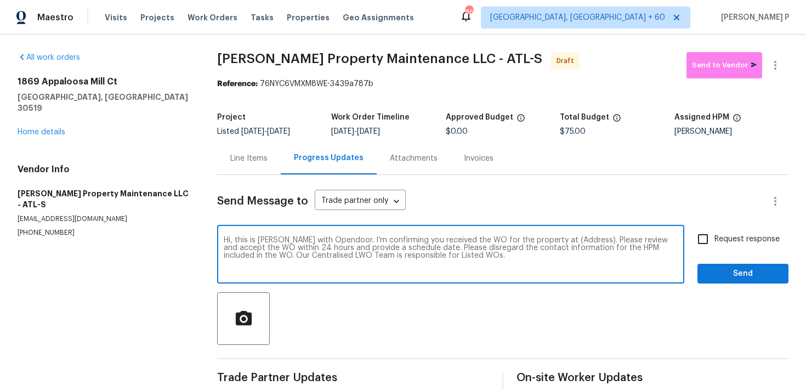
drag, startPoint x: 550, startPoint y: 239, endPoint x: 583, endPoint y: 237, distance: 32.9
click at [583, 237] on textarea "Hi, this is Ramyasri with Opendoor. I’m confirming you received the WO for the …" at bounding box center [451, 255] width 454 height 38
paste textarea "1869 Appaloosa Mill Ct, [GEOGRAPHIC_DATA], [GEOGRAPHIC_DATA] 30519"
type textarea "Hi, this is Ramyasri with Opendoor. I’m confirming you received the WO for the …"
click at [714, 237] on input "Request response" at bounding box center [702, 238] width 23 height 23
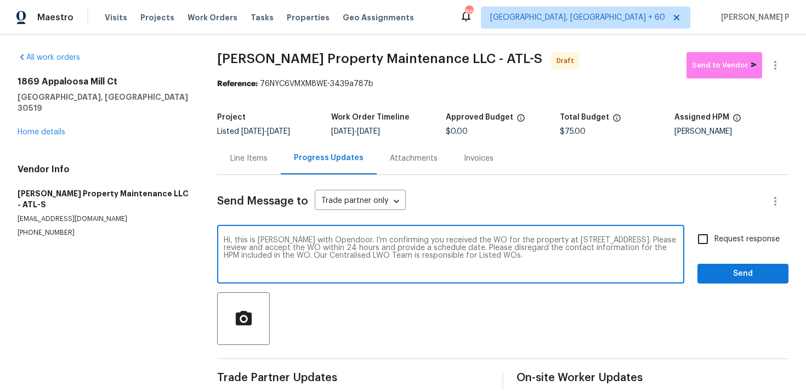
checkbox input "true"
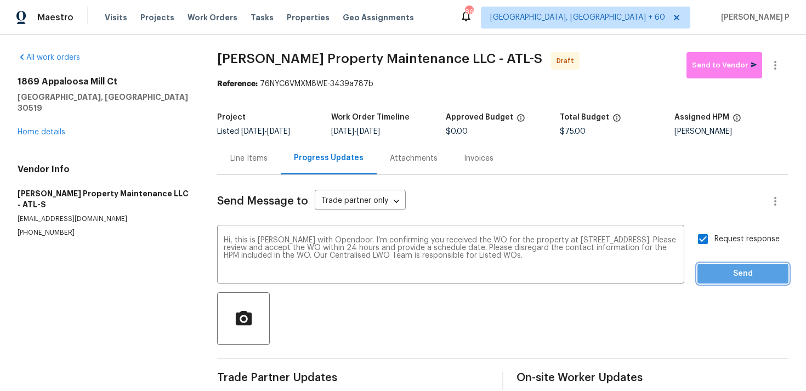
click at [724, 266] on button "Send" at bounding box center [742, 274] width 91 height 20
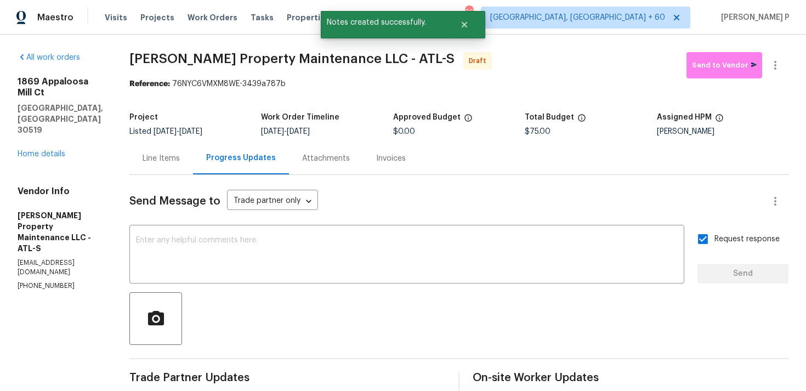
click at [470, 324] on div at bounding box center [458, 318] width 659 height 53
click at [781, 65] on icon "button" at bounding box center [774, 65] width 13 height 13
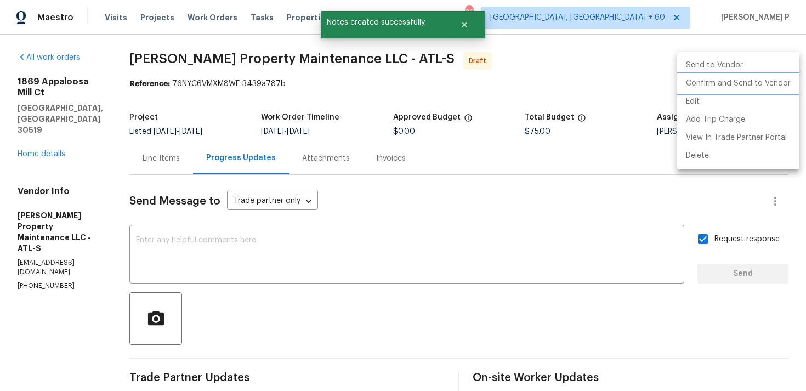
click at [732, 78] on li "Confirm and Send to Vendor" at bounding box center [738, 84] width 122 height 18
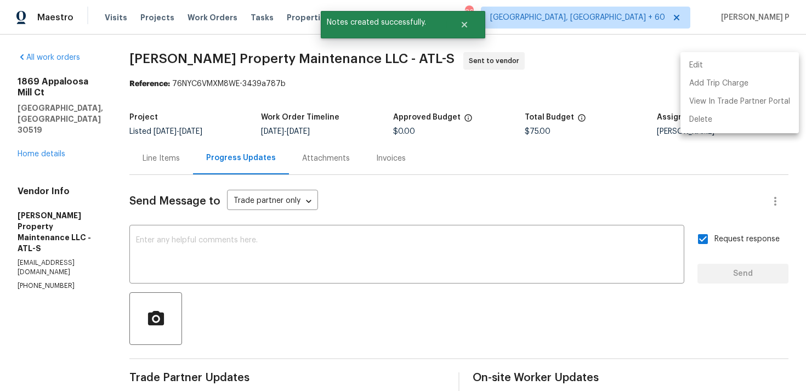
click at [487, 169] on div at bounding box center [403, 195] width 806 height 391
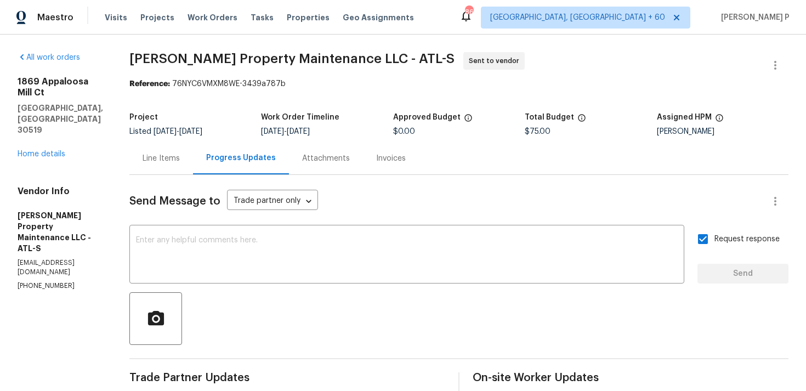
click at [157, 110] on div "Project Listed 9/2/2025 - 9/4/2025 Work Order Timeline 9/2/2025 - 9/4/2025 Appr…" at bounding box center [458, 124] width 659 height 35
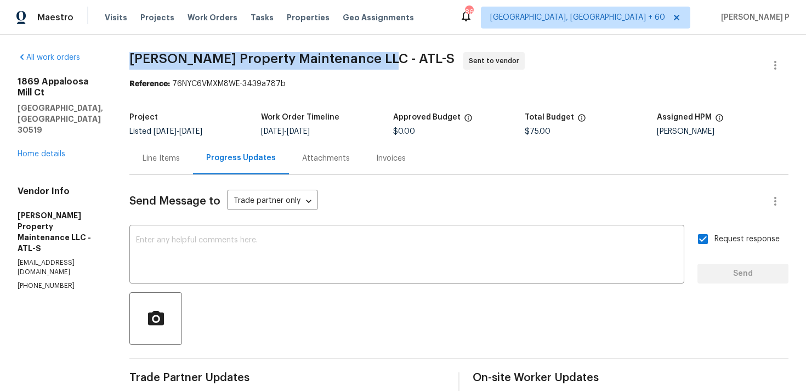
drag, startPoint x: 134, startPoint y: 56, endPoint x: 373, endPoint y: 56, distance: 239.5
click at [373, 56] on span "[PERSON_NAME] Property Maintenance LLC - ATL-S" at bounding box center [291, 58] width 325 height 13
copy span "[PERSON_NAME] Property Maintenance LLC - ATL-S"
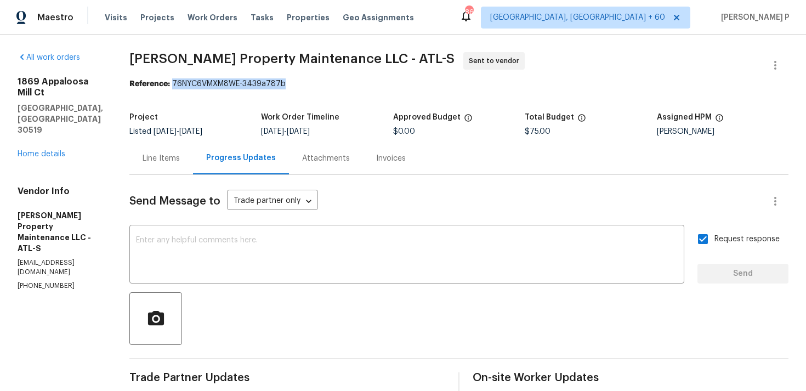
drag, startPoint x: 174, startPoint y: 83, endPoint x: 312, endPoint y: 83, distance: 138.1
click at [311, 83] on div "Reference: 76NYC6VMXM8WE-3439a787b" at bounding box center [458, 83] width 659 height 11
copy div "76NYC6VMXM8WE-3439a787b"
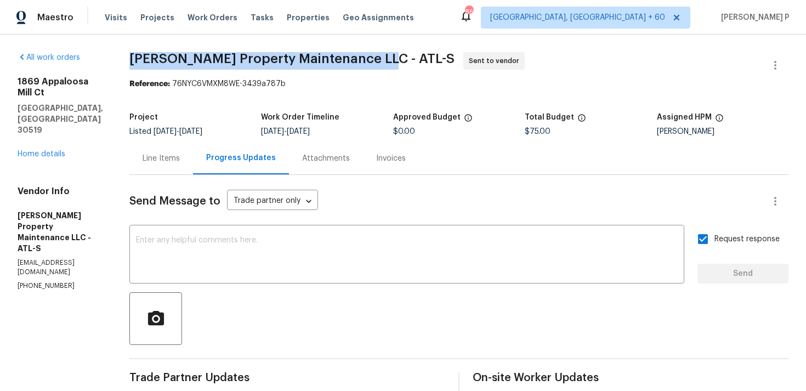
drag, startPoint x: 133, startPoint y: 58, endPoint x: 375, endPoint y: 60, distance: 242.8
click at [375, 60] on span "[PERSON_NAME] Property Maintenance LLC - ATL-S" at bounding box center [291, 58] width 325 height 13
copy span "[PERSON_NAME] Property Maintenance LLC - ATL-S"
click at [161, 65] on span "Glen Property Maintenance LLC - ATL-S Sent to vendor" at bounding box center [445, 65] width 632 height 26
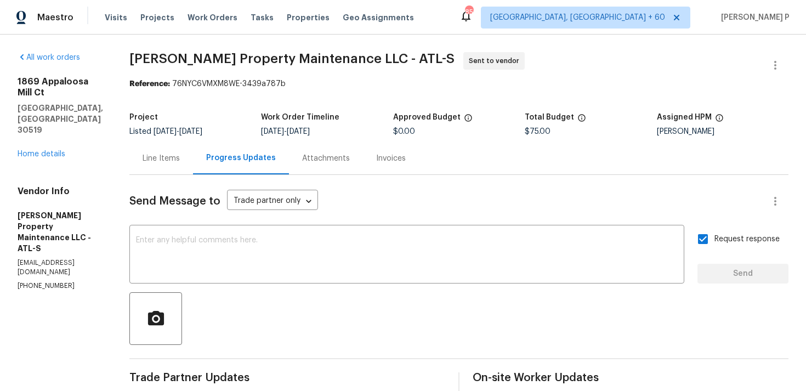
click at [168, 160] on div "Line Items" at bounding box center [160, 158] width 37 height 11
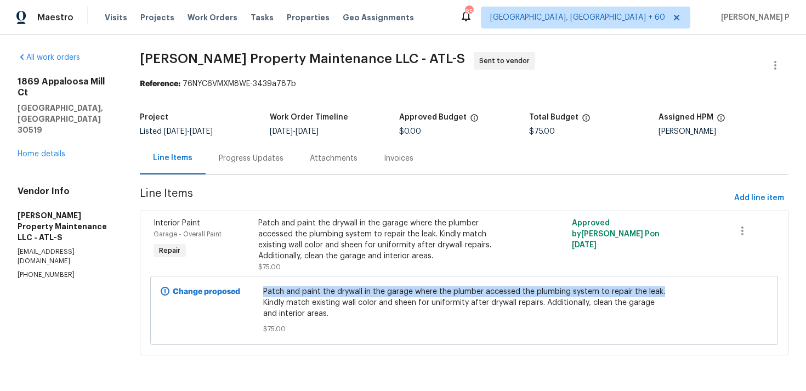
drag, startPoint x: 264, startPoint y: 290, endPoint x: 659, endPoint y: 294, distance: 395.1
click at [659, 294] on div "Patch and paint the drywall in the garage where the plumber accessed the plumbi…" at bounding box center [464, 310] width 409 height 55
copy span "Patch and paint the drywall in the garage where the plumber accessed the plumbi…"
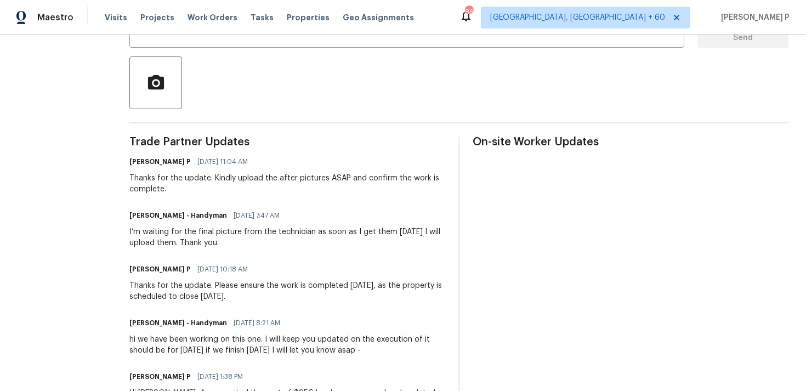
scroll to position [241, 0]
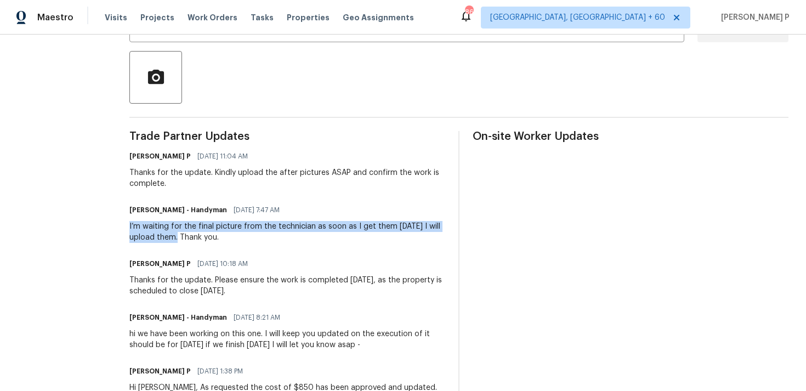
drag, startPoint x: 137, startPoint y: 224, endPoint x: 190, endPoint y: 238, distance: 55.0
click at [190, 238] on div "All work orders [STREET_ADDRESS][PERSON_NAME] Home details Vendor Info HM-Handy…" at bounding box center [403, 259] width 806 height 932
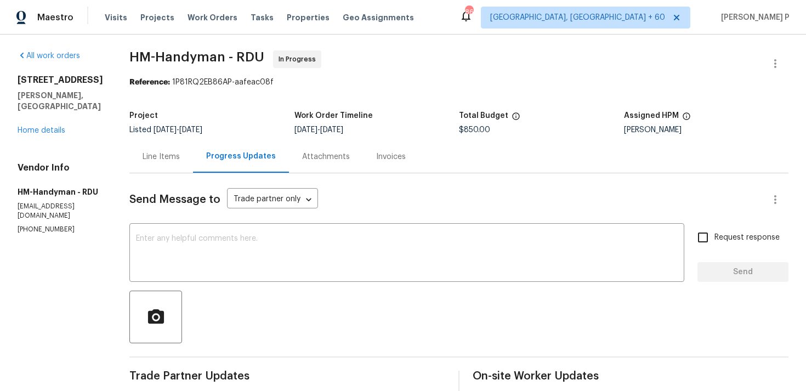
scroll to position [0, 0]
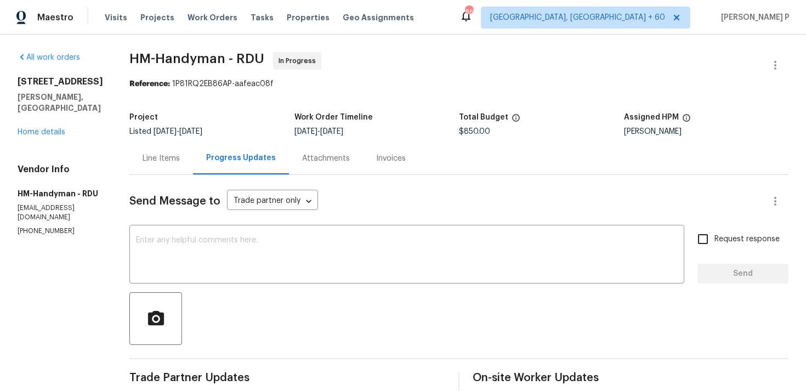
click at [162, 160] on div "Line Items" at bounding box center [160, 158] width 37 height 11
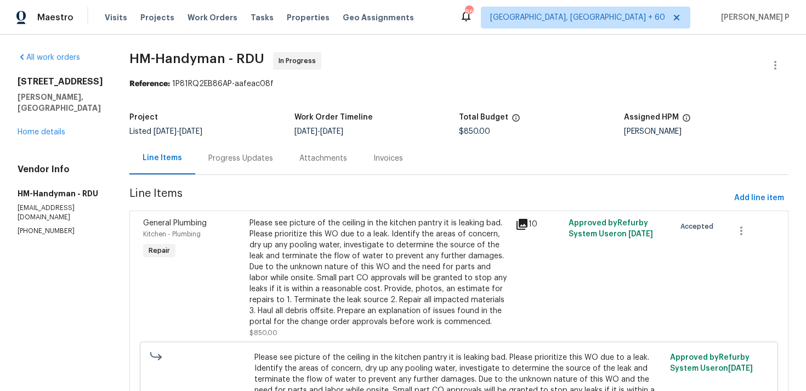
click at [383, 263] on div "Please see picture of the ceiling in the kitchen pantry it is leaking bad. Plea…" at bounding box center [378, 273] width 259 height 110
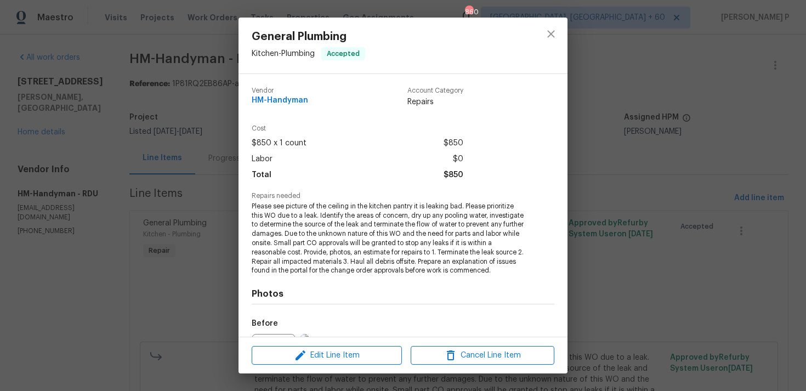
scroll to position [133, 0]
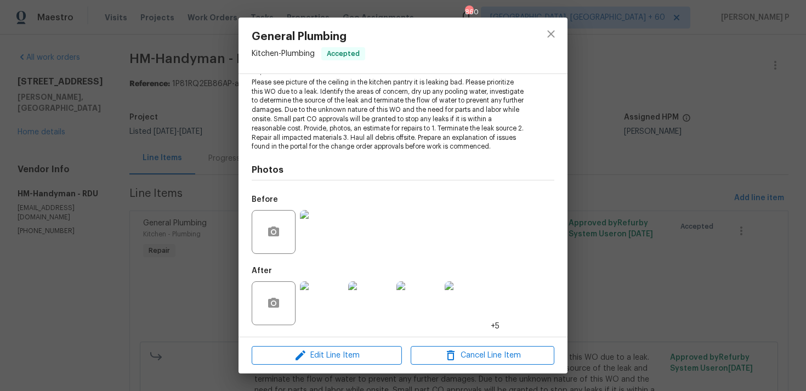
click at [326, 300] on img at bounding box center [322, 303] width 44 height 44
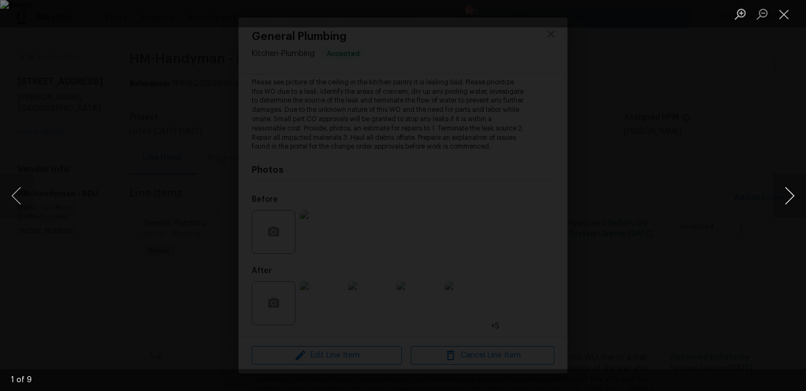
click at [776, 196] on button "Next image" at bounding box center [789, 196] width 33 height 44
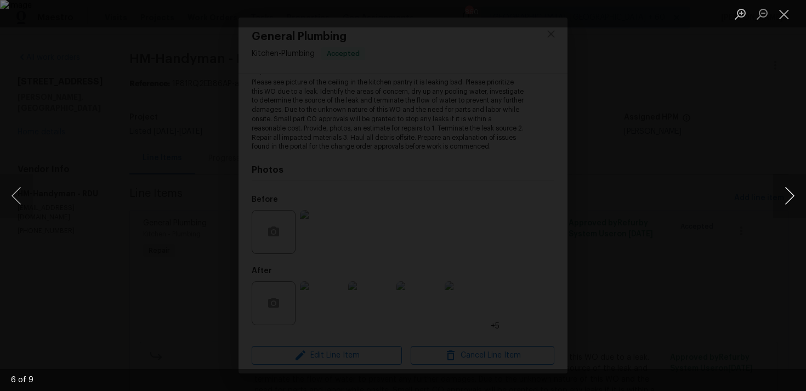
click at [776, 196] on button "Next image" at bounding box center [789, 196] width 33 height 44
click at [786, 198] on button "Next image" at bounding box center [789, 196] width 33 height 44
click at [778, 15] on button "Close lightbox" at bounding box center [784, 13] width 22 height 19
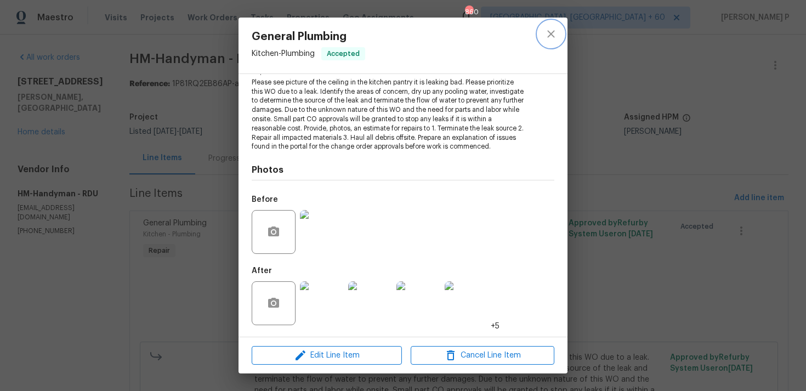
click at [549, 38] on icon "close" at bounding box center [550, 33] width 13 height 13
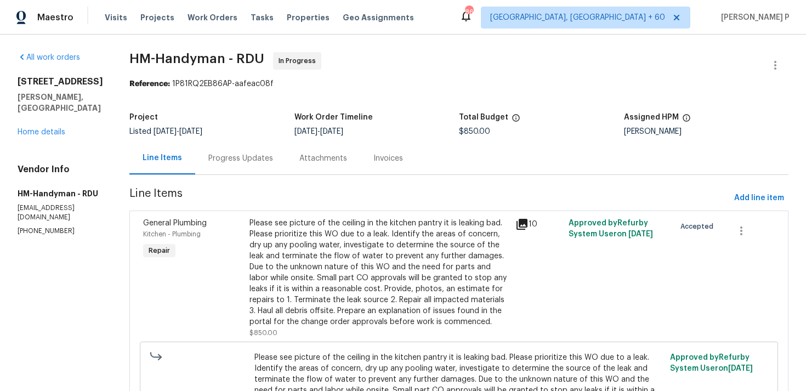
click at [235, 159] on div "Progress Updates" at bounding box center [240, 158] width 65 height 11
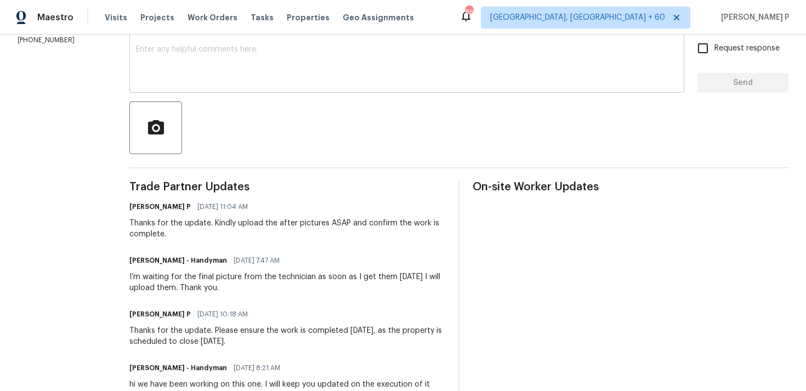
scroll to position [144, 0]
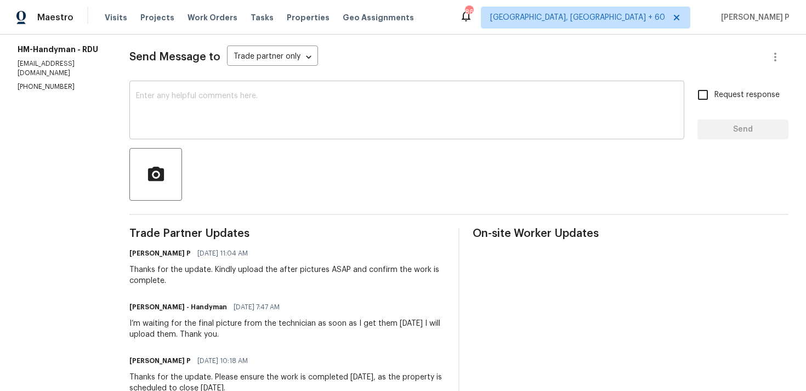
click at [207, 104] on textarea at bounding box center [406, 111] width 541 height 38
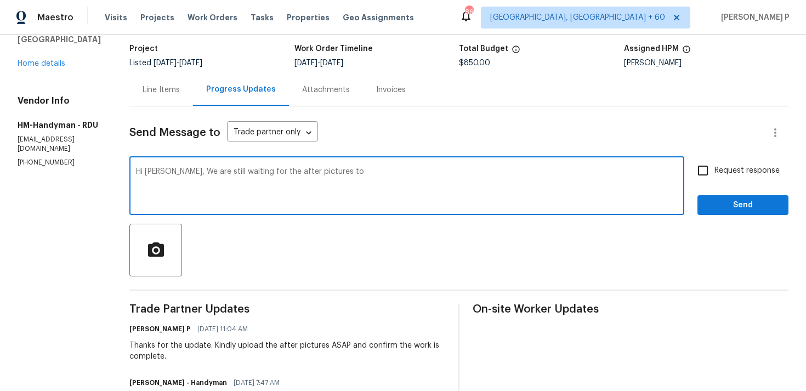
scroll to position [71, 0]
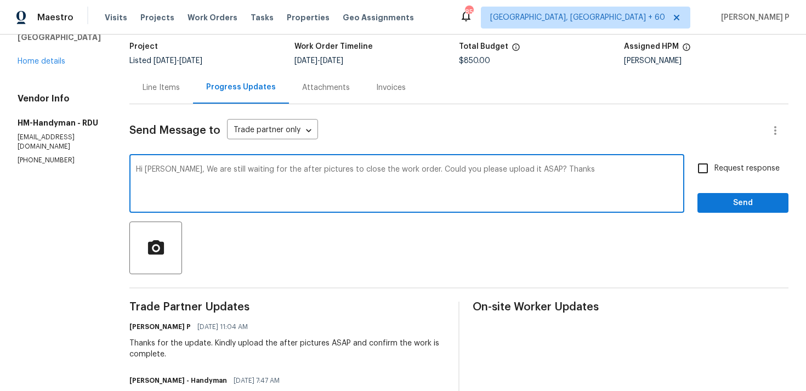
drag, startPoint x: 189, startPoint y: 167, endPoint x: 541, endPoint y: 169, distance: 352.4
click at [541, 169] on textarea "Hi Heather, We are still waiting for the after pictures to close the work order…" at bounding box center [406, 185] width 541 height 38
type textarea "Hi Heather, We are still waiting for the after pictures to close the work order…"
click at [711, 167] on input "Request response" at bounding box center [702, 168] width 23 height 23
checkbox input "true"
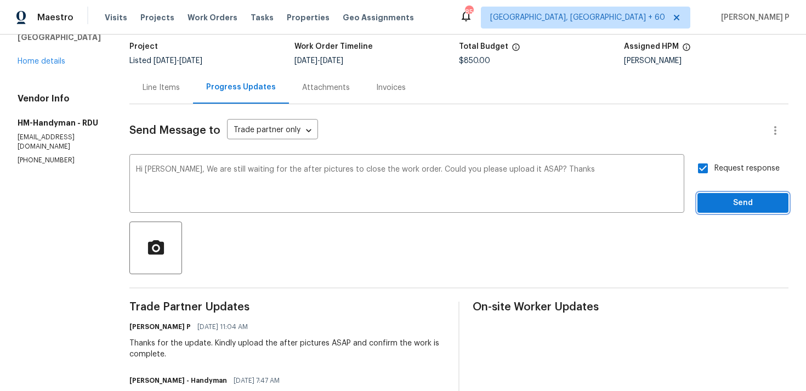
click at [718, 203] on span "Send" at bounding box center [742, 203] width 73 height 14
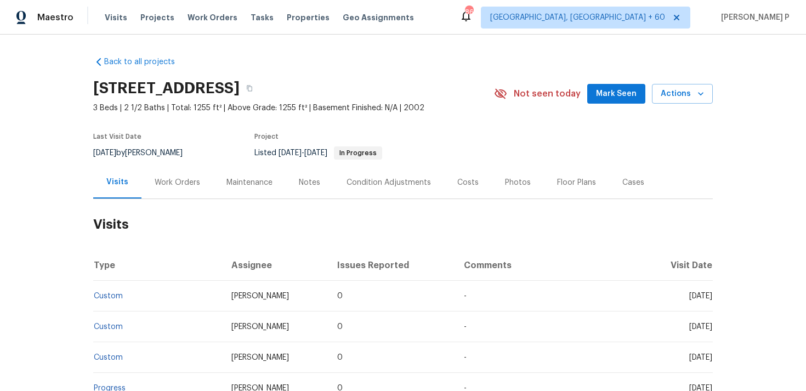
click at [178, 188] on div "Work Orders" at bounding box center [177, 182] width 45 height 11
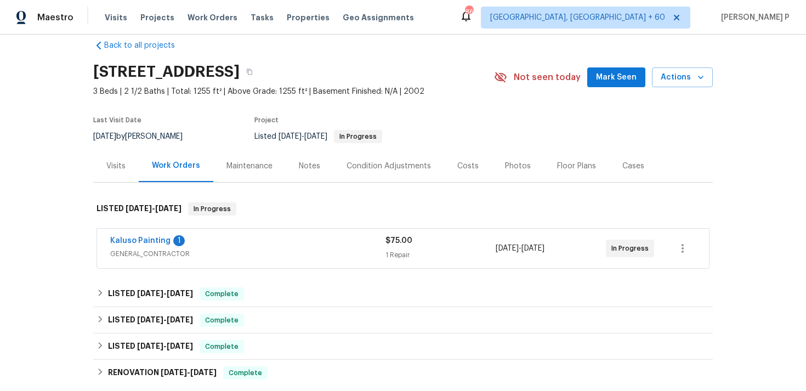
scroll to position [25, 0]
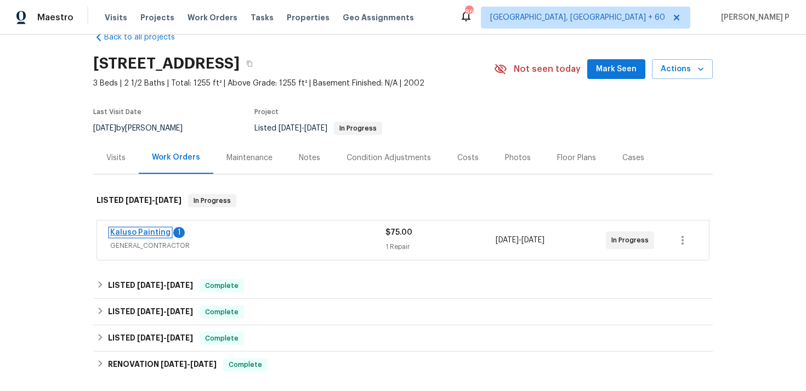
click at [150, 236] on link "Kaluso Painting" at bounding box center [140, 233] width 60 height 8
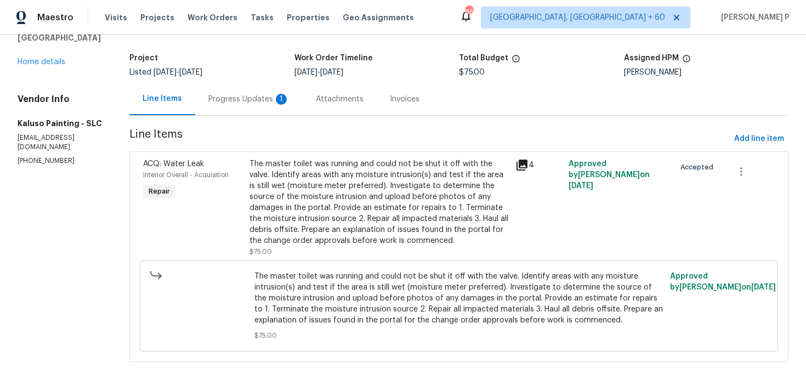
scroll to position [61, 0]
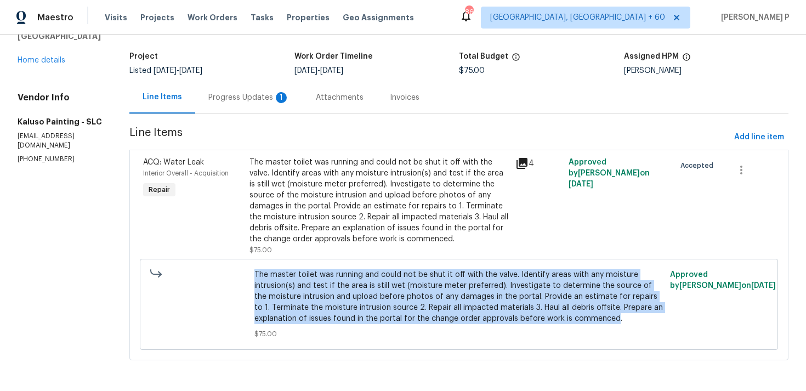
drag, startPoint x: 252, startPoint y: 273, endPoint x: 610, endPoint y: 316, distance: 360.4
click at [610, 316] on span "The master toilet was running and could not be shut it off with the valve. Iden…" at bounding box center [458, 296] width 409 height 55
copy span "The master toilet was running and could not be shut it off with the valve. Iden…"
click at [266, 181] on div "The master toilet was running and could not be shut it off with the valve. Iden…" at bounding box center [378, 201] width 259 height 88
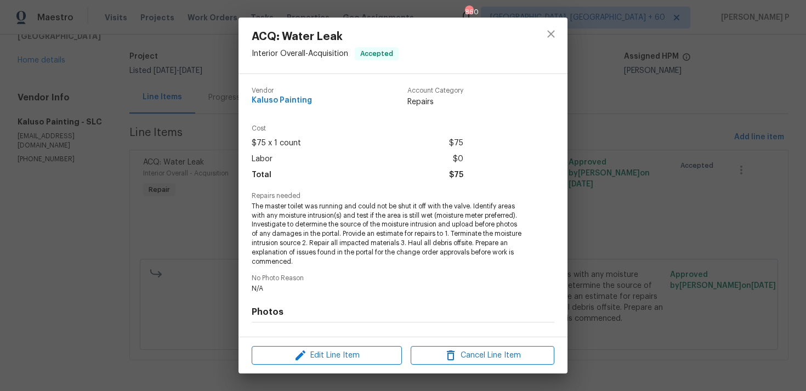
scroll to position [141, 0]
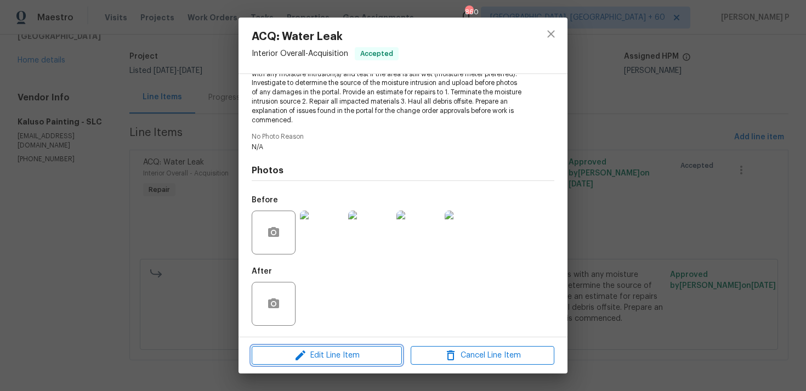
click at [317, 359] on span "Edit Line Item" at bounding box center [327, 356] width 144 height 14
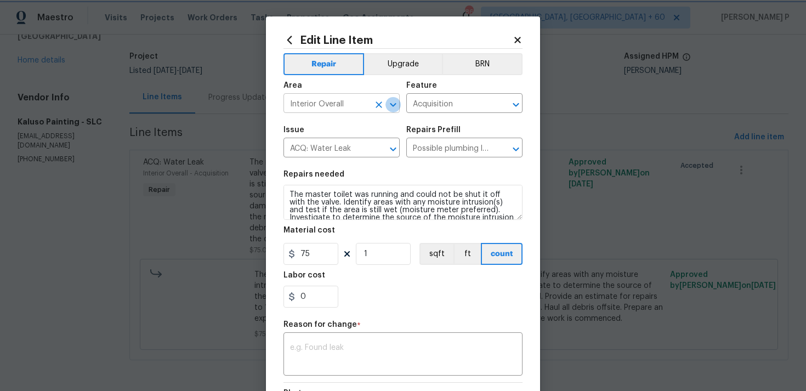
click at [395, 109] on icon "Open" at bounding box center [392, 104] width 13 height 13
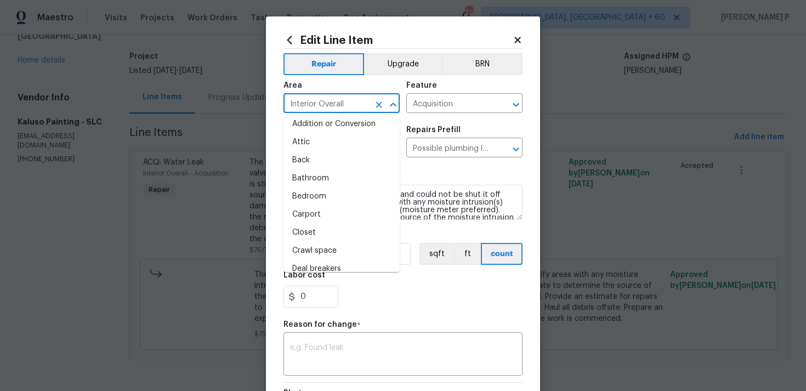
scroll to position [0, 0]
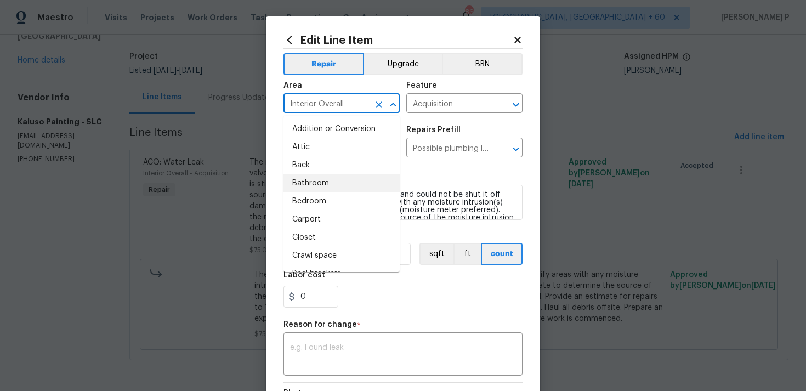
click at [329, 186] on li "Bathroom" at bounding box center [341, 183] width 116 height 18
type input "Bathroom"
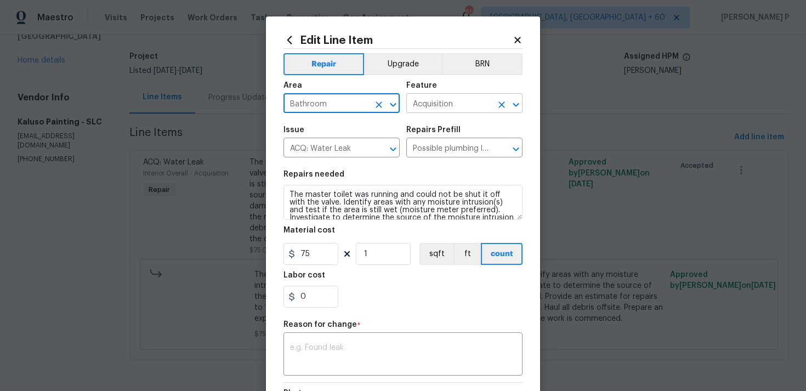
click at [435, 112] on input "Acquisition" at bounding box center [448, 104] width 85 height 17
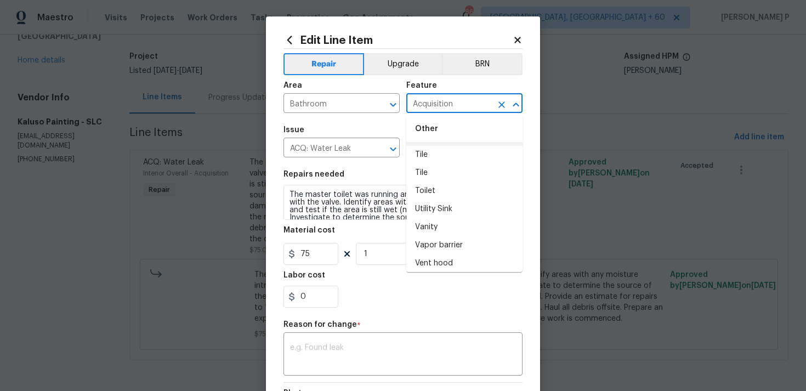
scroll to position [2646, 0]
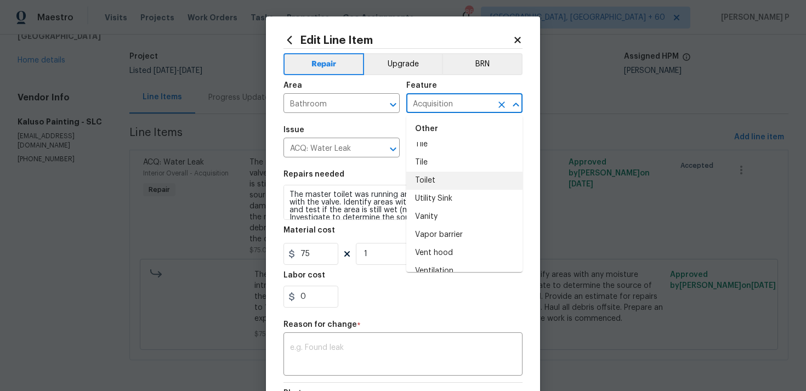
click at [435, 172] on li "Toilet" at bounding box center [464, 181] width 116 height 18
type input "Toilet"
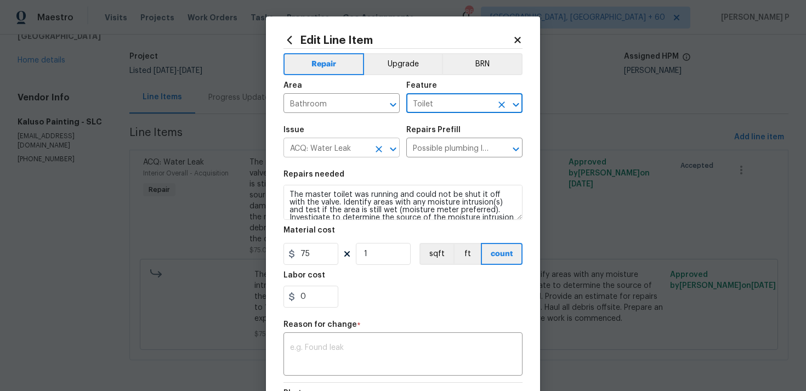
click at [392, 151] on icon "Open" at bounding box center [393, 149] width 6 height 4
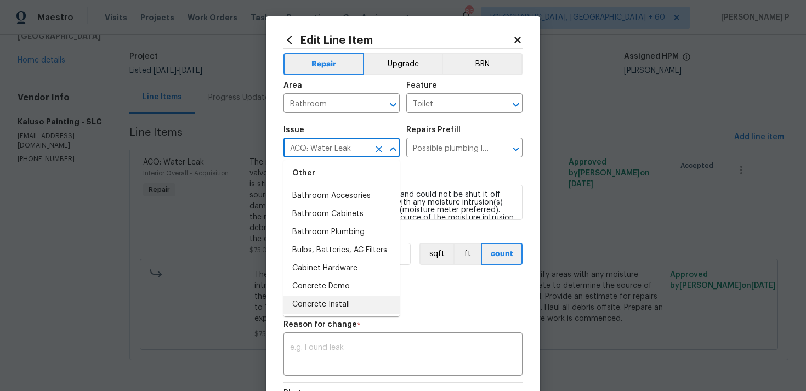
scroll to position [196, 0]
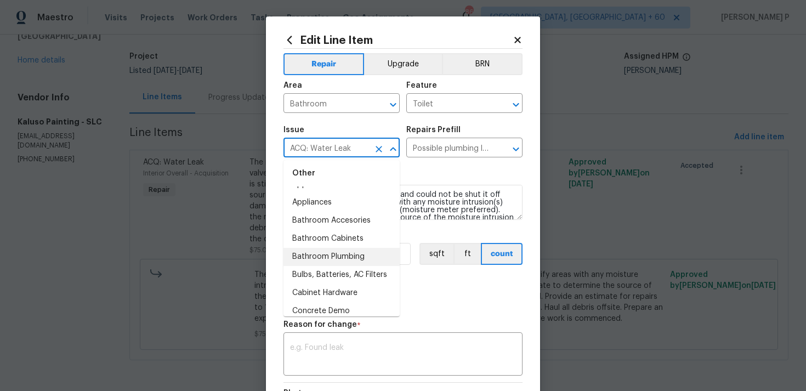
click at [330, 259] on li "Bathroom Plumbing" at bounding box center [341, 257] width 116 height 18
type input "Bathroom Plumbing"
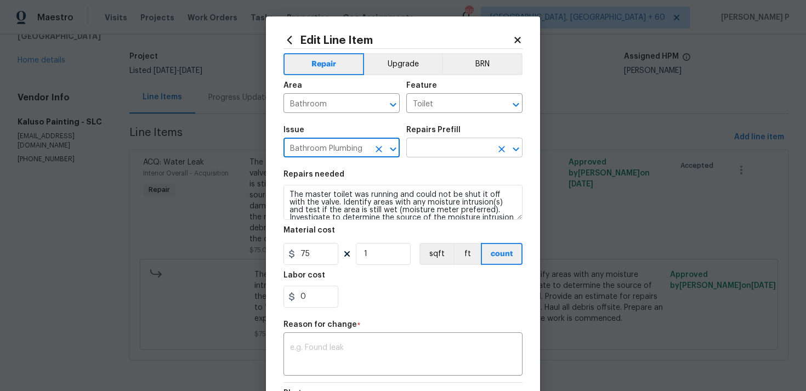
click at [433, 153] on input "text" at bounding box center [448, 148] width 85 height 17
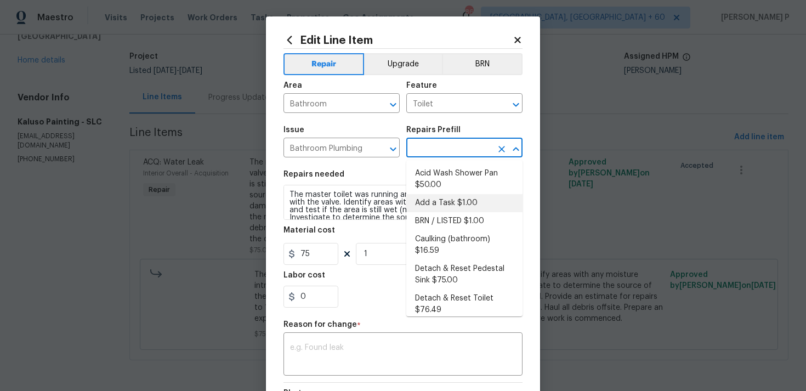
click at [434, 202] on li "Add a Task $1.00" at bounding box center [464, 203] width 116 height 18
type input "Plumbing"
type input "Add a Task $1.00"
type textarea "HPM to detail"
type input "1"
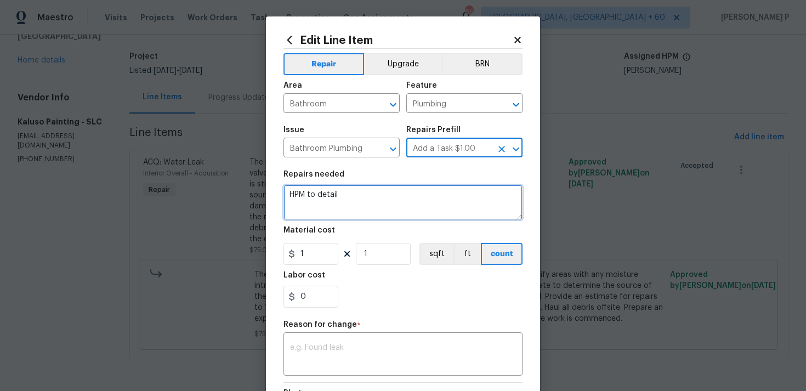
click at [381, 206] on textarea "HPM to detail" at bounding box center [402, 202] width 239 height 35
paste textarea "The master toilet was running and could not be shut it off with the valve. Iden…"
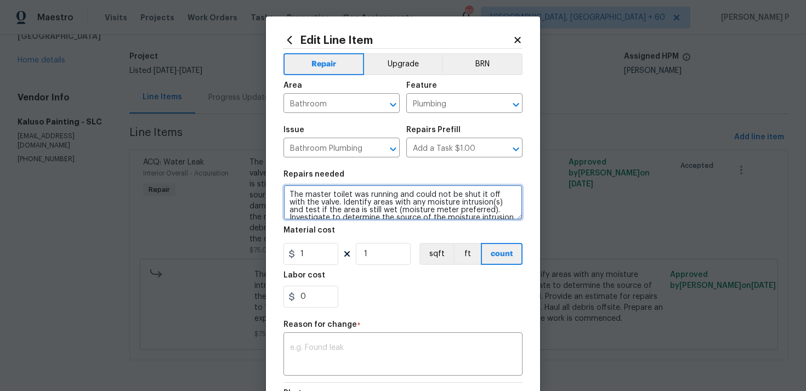
scroll to position [41, 0]
type textarea "The master toilet was running and could not be shut it off with the valve. Iden…"
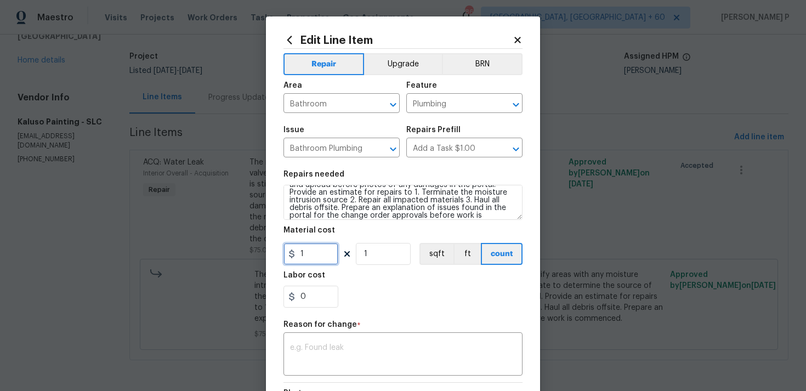
click at [310, 251] on input "1" at bounding box center [310, 254] width 55 height 22
type input "75"
click at [363, 352] on textarea at bounding box center [403, 355] width 226 height 23
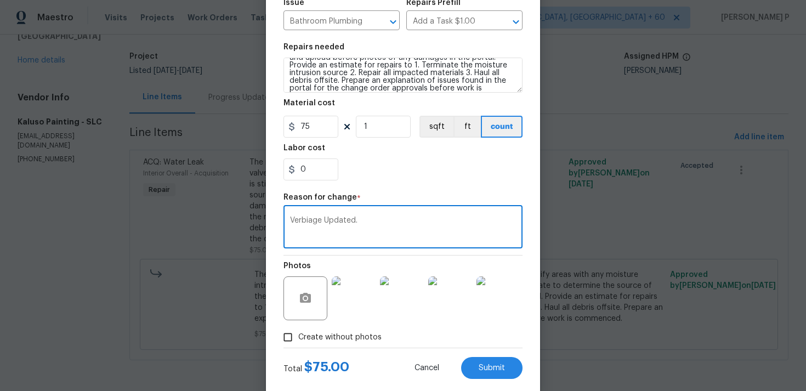
scroll to position [150, 0]
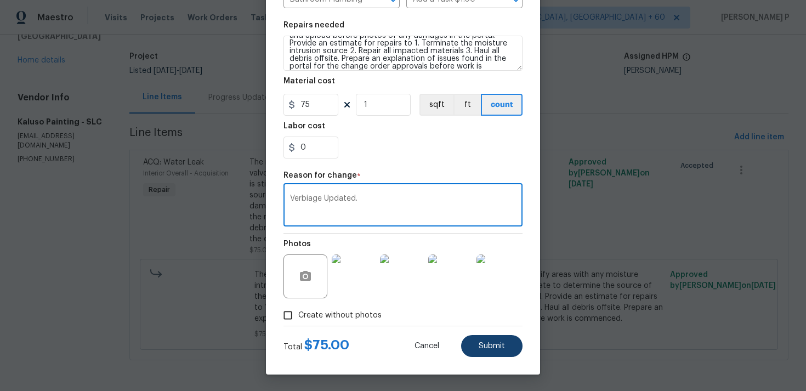
type textarea "Verbiage Updated."
click at [494, 347] on span "Submit" at bounding box center [491, 346] width 26 height 8
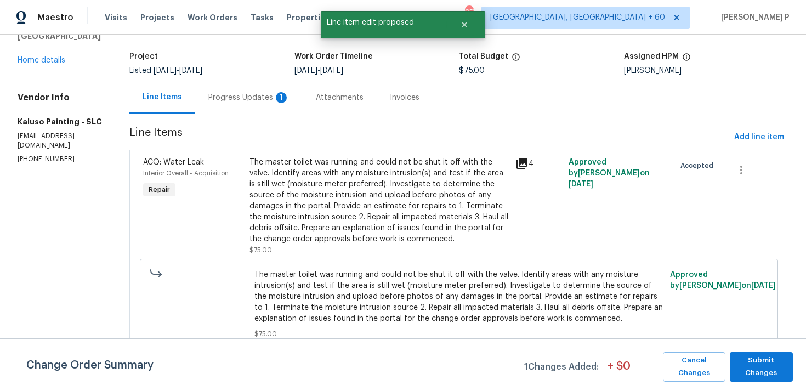
scroll to position [0, 0]
click at [772, 370] on span "Submit Changes" at bounding box center [761, 366] width 52 height 25
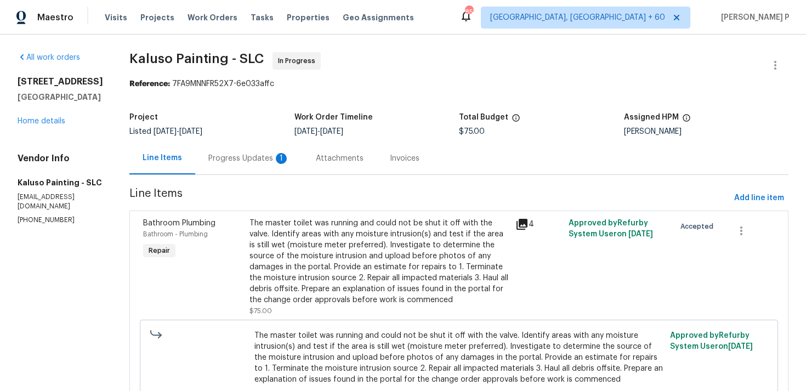
click at [257, 164] on div "Progress Updates 1" at bounding box center [248, 158] width 107 height 32
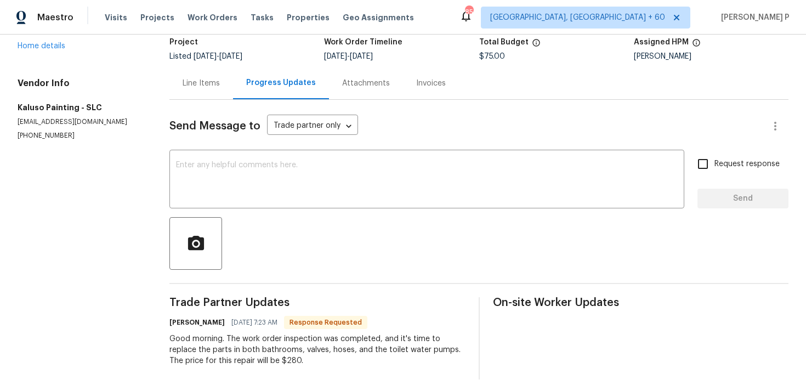
scroll to position [81, 0]
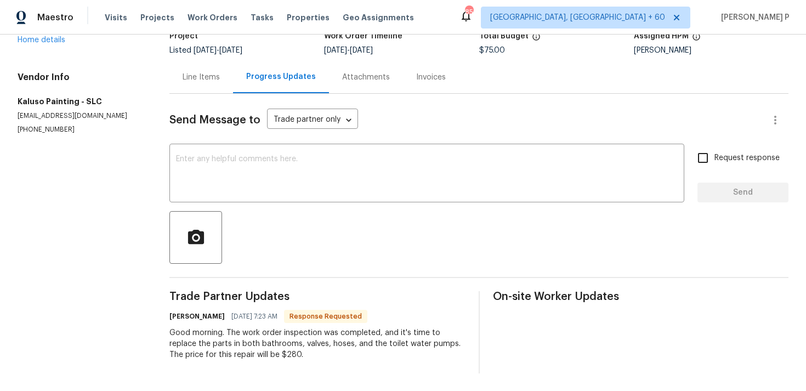
click at [197, 65] on div "Line Items" at bounding box center [201, 77] width 64 height 32
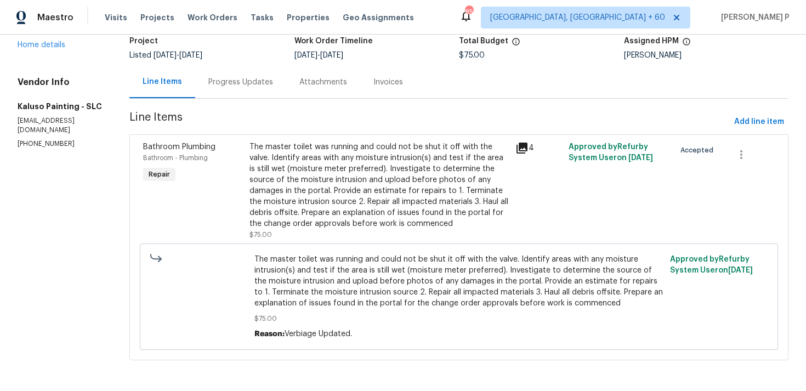
scroll to position [77, 0]
click at [356, 211] on div "The master toilet was running and could not be shut it off with the valve. Iden…" at bounding box center [378, 185] width 259 height 88
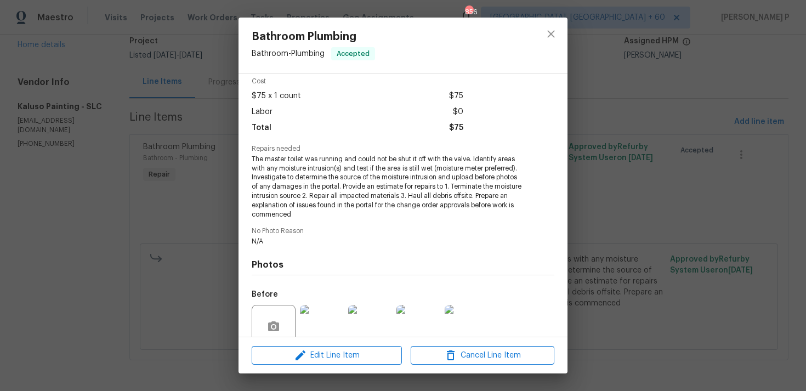
scroll to position [141, 0]
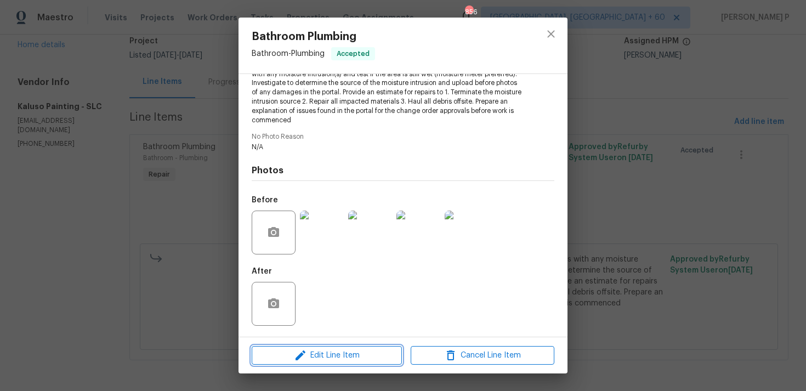
click at [333, 353] on span "Edit Line Item" at bounding box center [327, 356] width 144 height 14
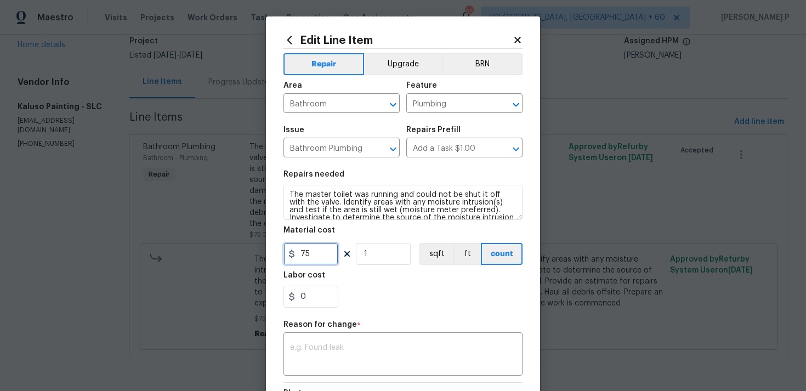
click at [316, 257] on input "75" at bounding box center [310, 254] width 55 height 22
type input "280"
click at [321, 355] on textarea at bounding box center [403, 355] width 226 height 23
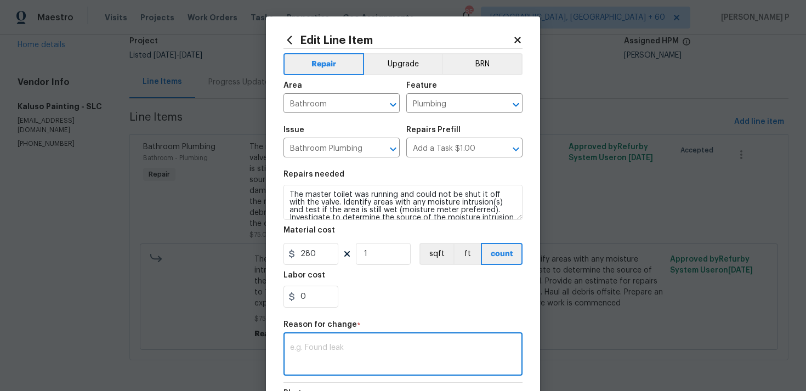
paste textarea "(RP) Updated per vendor’s final cost."
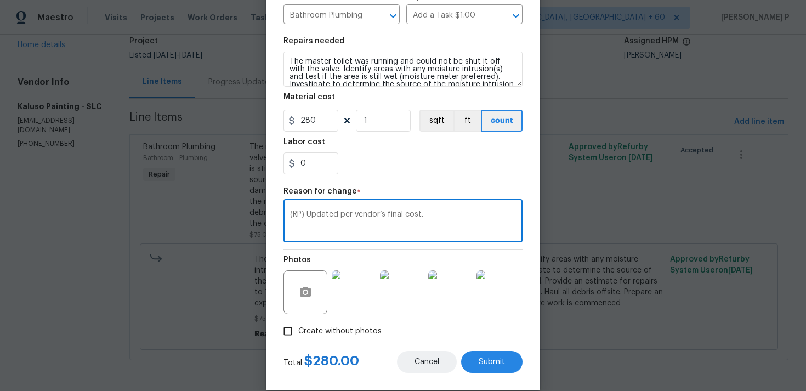
scroll to position [150, 0]
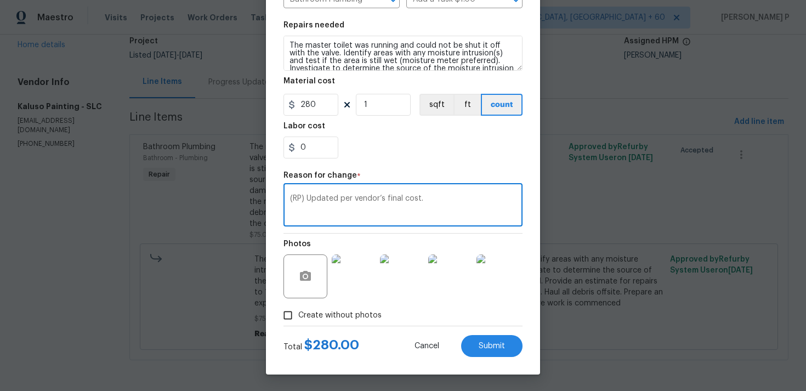
type textarea "(RP) Updated per vendor’s final cost."
click at [479, 358] on div "Edit Line Item Repair Upgrade BRN Area Bathroom ​ Feature Plumbing ​ Issue Bath…" at bounding box center [403, 120] width 274 height 507
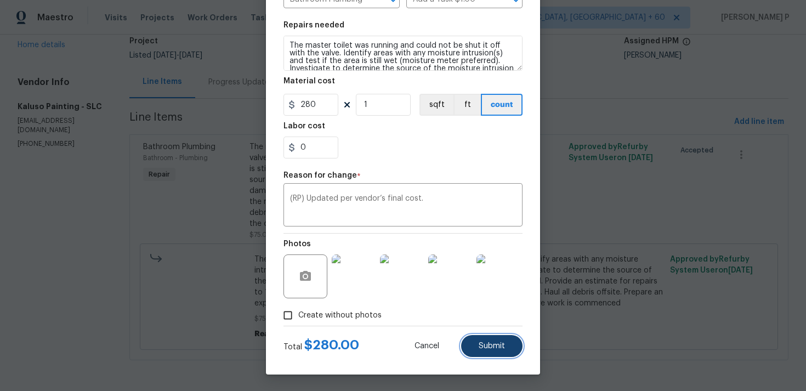
click at [490, 349] on span "Submit" at bounding box center [491, 346] width 26 height 8
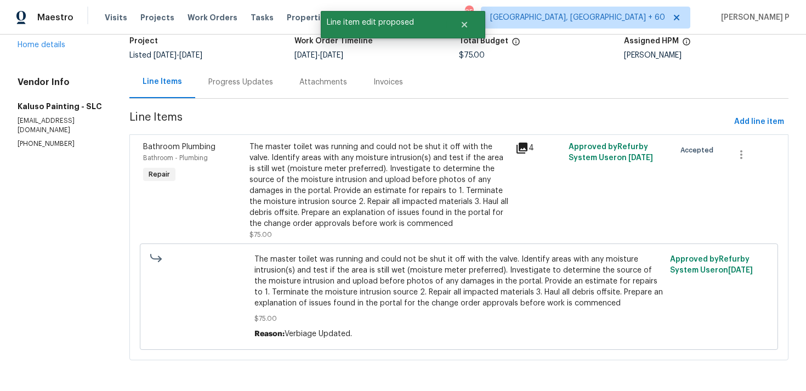
scroll to position [0, 0]
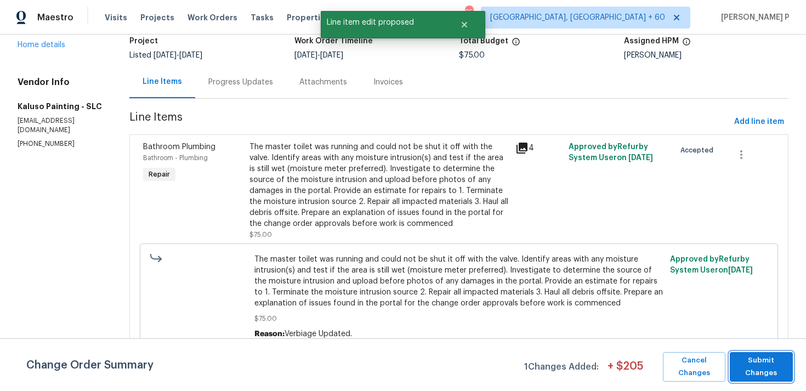
click at [758, 364] on span "Submit Changes" at bounding box center [761, 366] width 52 height 25
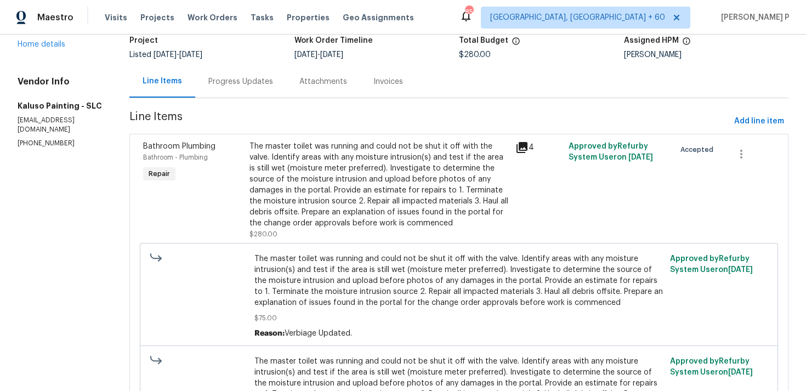
click at [250, 95] on div "Progress Updates" at bounding box center [240, 81] width 91 height 32
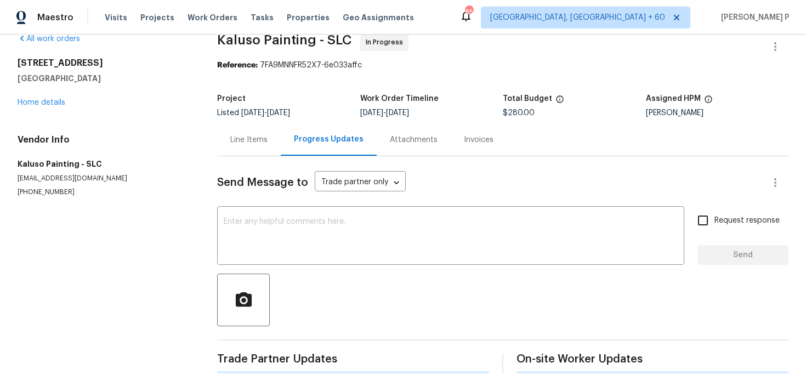
scroll to position [66, 0]
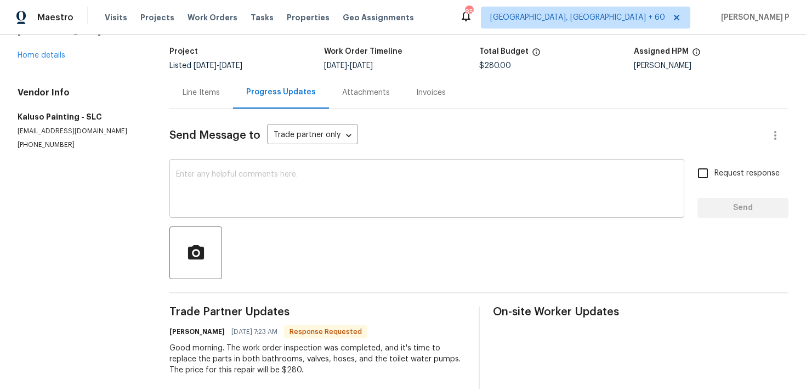
click at [288, 202] on textarea at bounding box center [426, 189] width 501 height 38
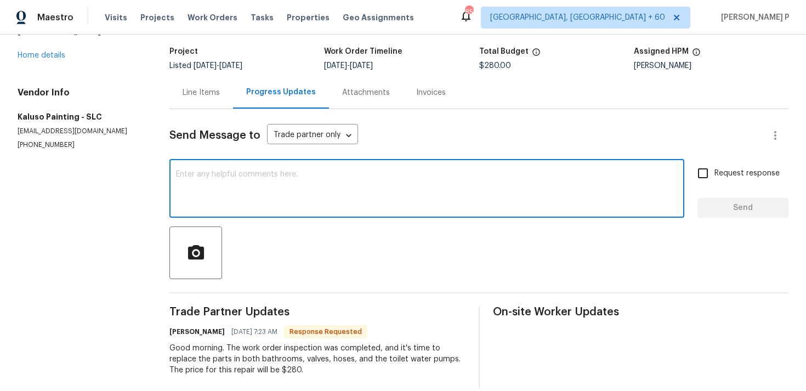
paste textarea "Hi, this is Ramyasri with Opendoor. I’m confirming you received the WO for the …"
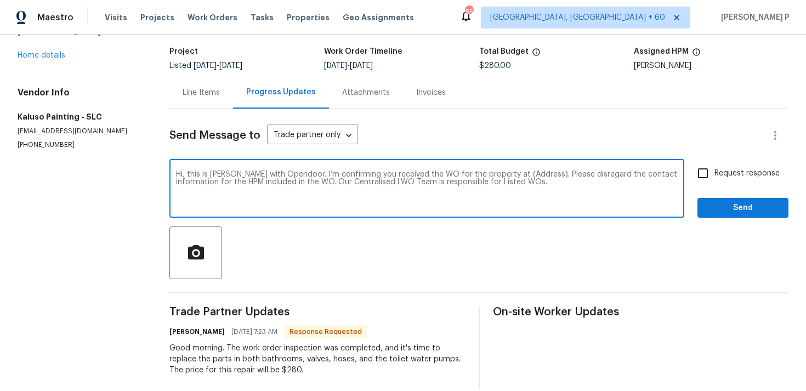
drag, startPoint x: 504, startPoint y: 173, endPoint x: 538, endPoint y: 172, distance: 34.0
click at [538, 172] on textarea "Hi, this is Ramyasri with Opendoor. I’m confirming you received the WO for the …" at bounding box center [426, 189] width 501 height 38
paste textarea "2238 N Harvest Moon Dr, Saratoga Springs, UT 84045"
type textarea "Hi, this is Ramyasri with Opendoor. I’m confirming you received the WO for the …"
click at [737, 208] on span "Send" at bounding box center [742, 208] width 73 height 14
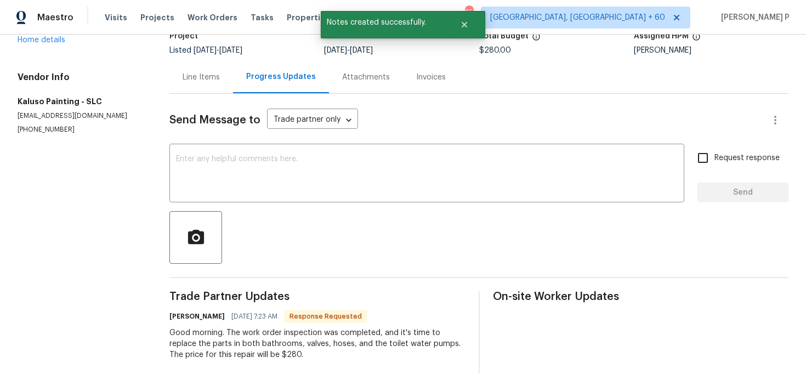
scroll to position [77, 0]
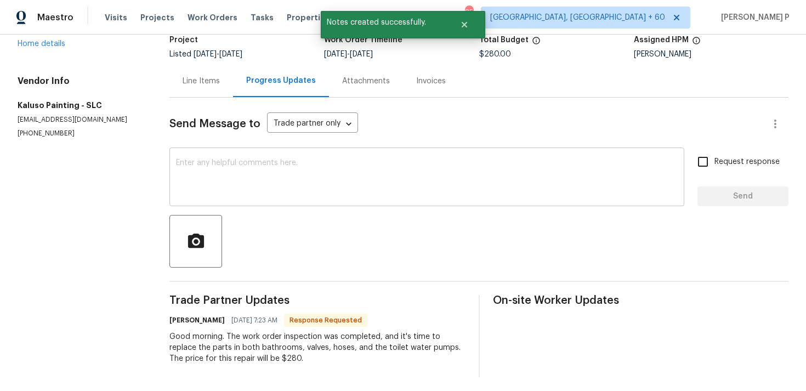
click at [330, 188] on textarea at bounding box center [426, 178] width 501 height 38
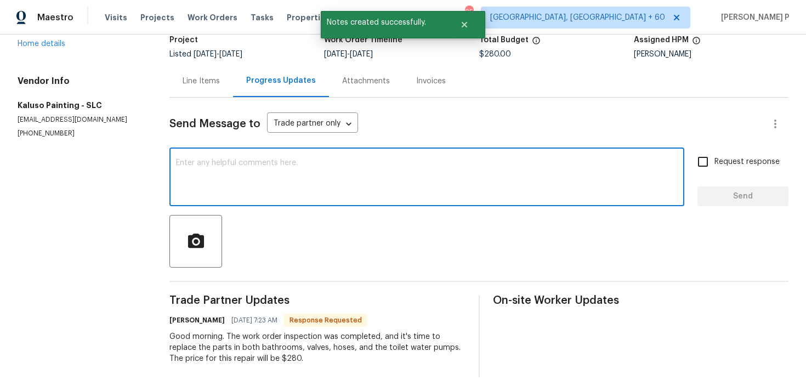
scroll to position [81, 0]
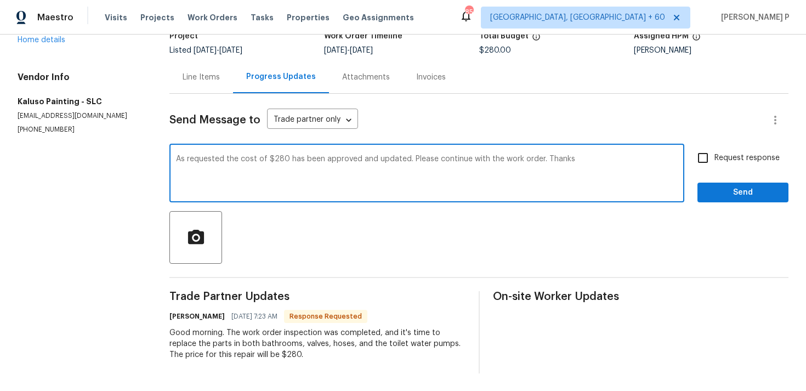
type textarea "As requested the cost of $280 has been approved and updated. Please continue wi…"
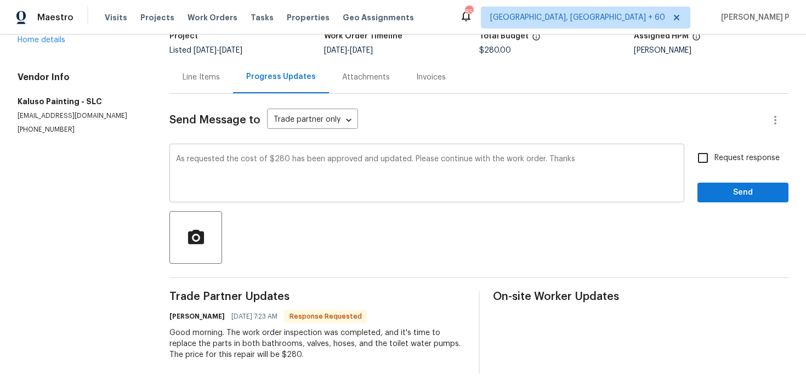
drag, startPoint x: 176, startPoint y: 158, endPoint x: 512, endPoint y: 160, distance: 335.4
click at [512, 160] on div "As requested the cost of $280 has been approved and updated. Please continue wi…" at bounding box center [426, 174] width 515 height 56
drag, startPoint x: 177, startPoint y: 156, endPoint x: 396, endPoint y: 156, distance: 219.2
click at [396, 156] on div "As requested the cost of $280 has been approved and updated. Please continue wi…" at bounding box center [426, 174] width 515 height 56
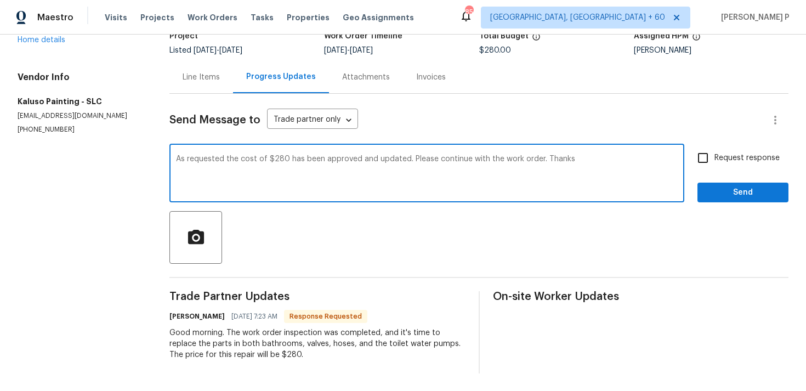
drag, startPoint x: 179, startPoint y: 159, endPoint x: 540, endPoint y: 159, distance: 361.1
click at [540, 159] on textarea "As requested the cost of $280 has been approved and updated. Please continue wi…" at bounding box center [426, 174] width 501 height 38
click at [762, 158] on span "Request response" at bounding box center [746, 158] width 65 height 12
click at [714, 158] on input "Request response" at bounding box center [702, 157] width 23 height 23
checkbox input "true"
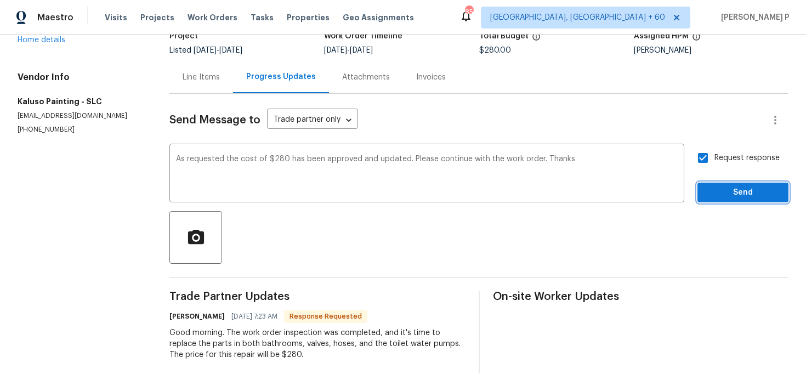
click at [745, 196] on span "Send" at bounding box center [742, 193] width 73 height 14
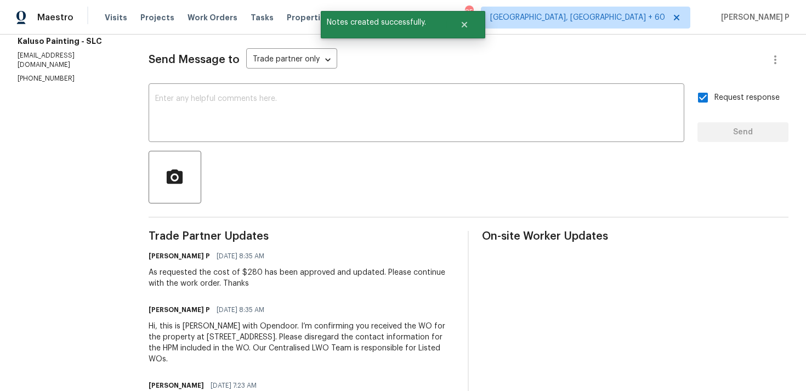
scroll to position [0, 0]
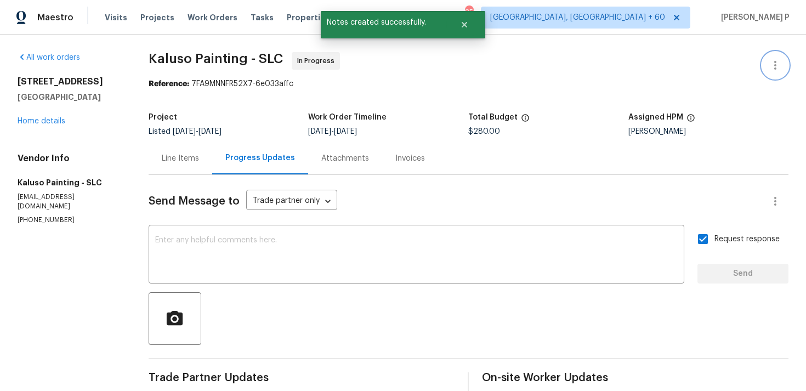
click at [778, 64] on icon "button" at bounding box center [774, 65] width 13 height 13
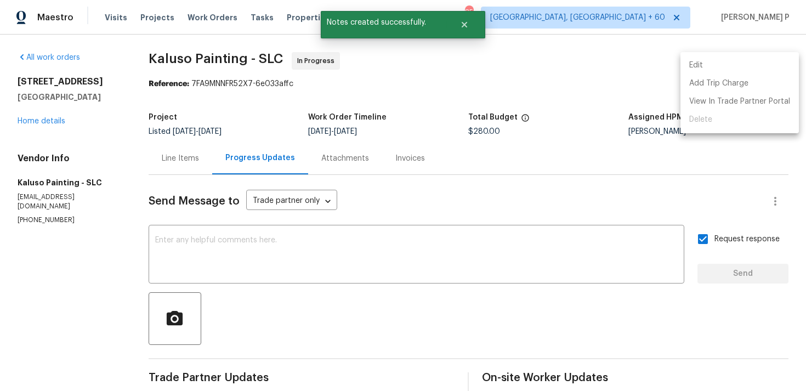
click at [718, 64] on li "Edit" at bounding box center [739, 65] width 118 height 18
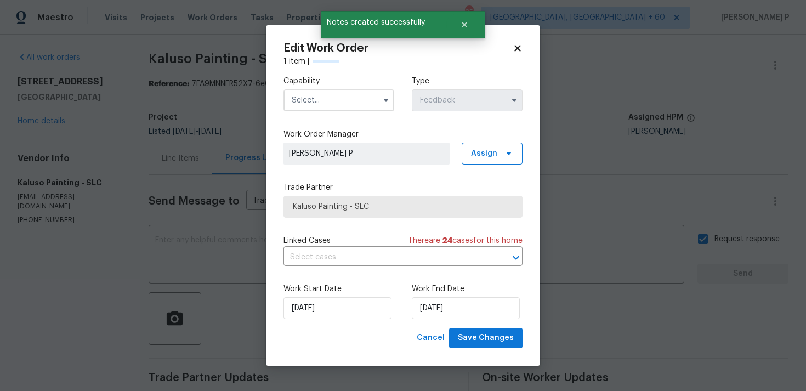
click at [347, 99] on input "text" at bounding box center [338, 100] width 111 height 22
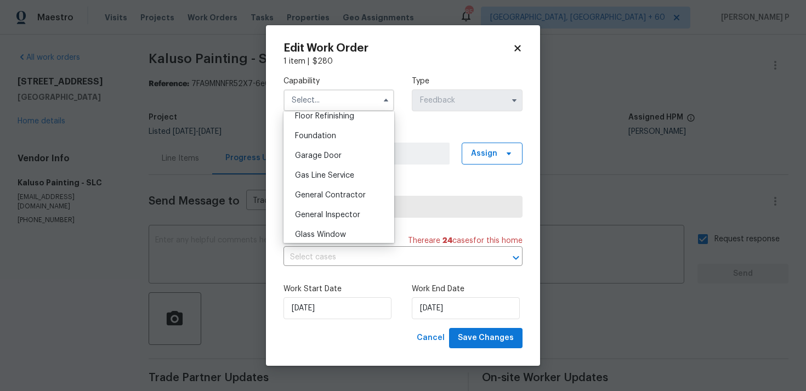
scroll to position [459, 0]
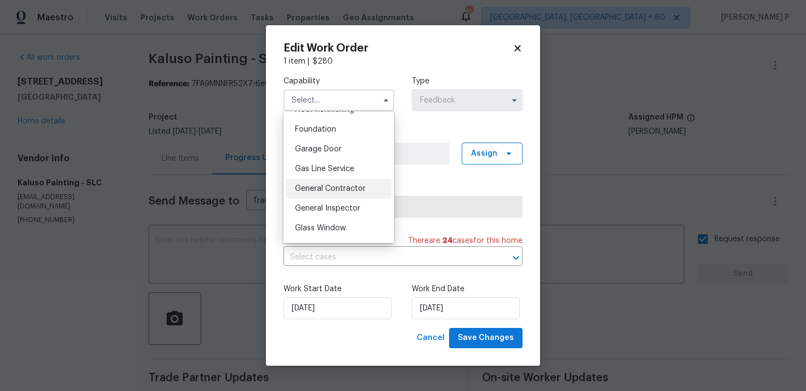
click at [333, 192] on span "General Contractor" at bounding box center [330, 189] width 71 height 8
type input "General Contractor"
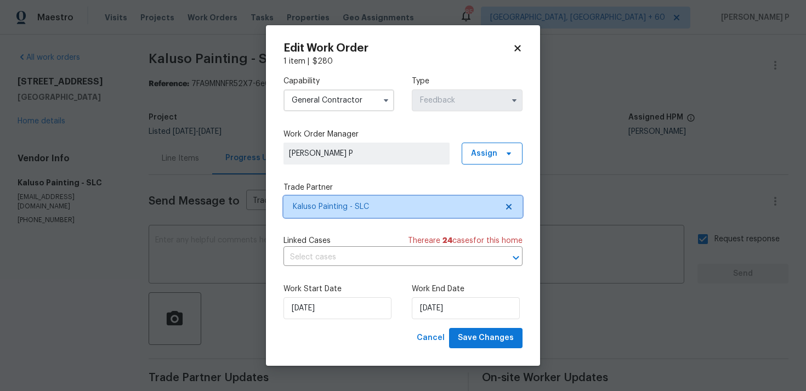
click at [336, 208] on span "Kaluso Painting - SLC" at bounding box center [395, 206] width 204 height 11
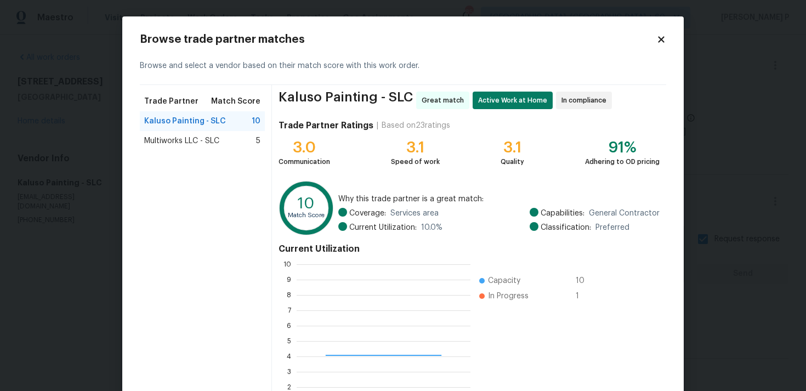
scroll to position [153, 174]
click at [665, 41] on icon at bounding box center [661, 40] width 10 height 10
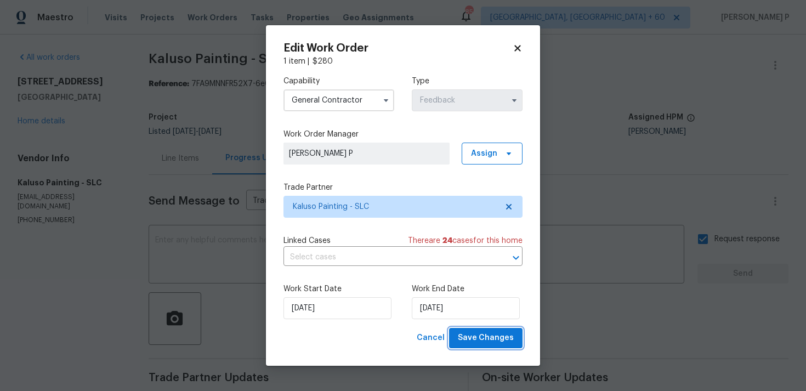
click at [512, 337] on span "Save Changes" at bounding box center [486, 338] width 56 height 14
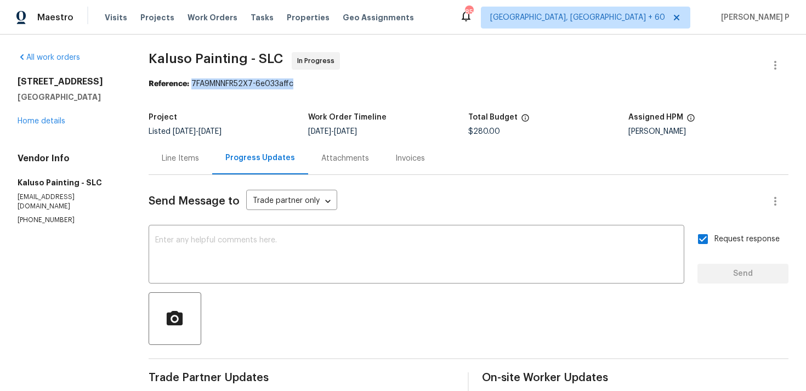
drag, startPoint x: 185, startPoint y: 83, endPoint x: 334, endPoint y: 83, distance: 148.5
click at [333, 82] on div "Reference: 7FA9MNNFR52X7-6e033affc" at bounding box center [469, 83] width 640 height 11
copy div "7FA9MNNFR52X7-6e033affc"
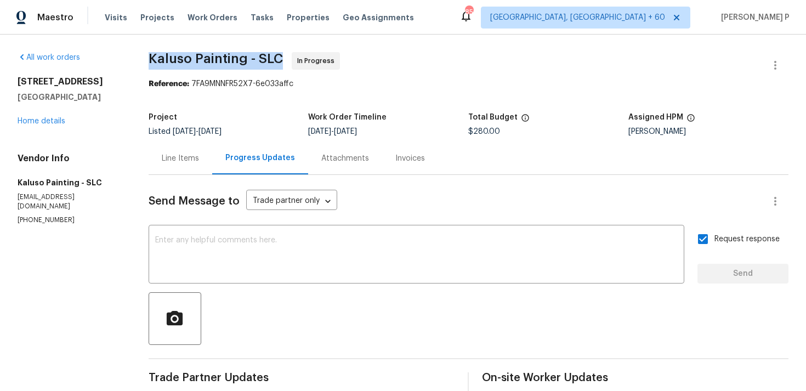
drag, startPoint x: 138, startPoint y: 52, endPoint x: 277, endPoint y: 53, distance: 139.2
click at [277, 53] on div "All work orders 2238 N Harvest Moon Dr Saratoga Springs, UT 84045 Home details …" at bounding box center [403, 318] width 806 height 567
copy span "Kaluso Painting - SLC"
click at [174, 167] on div "Line Items" at bounding box center [181, 158] width 64 height 32
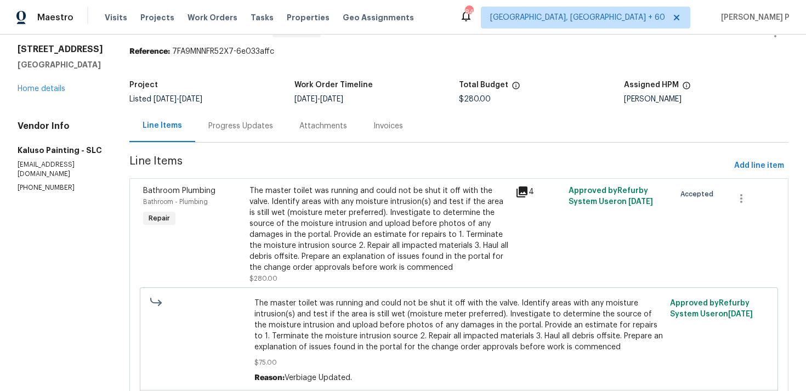
scroll to position [82, 0]
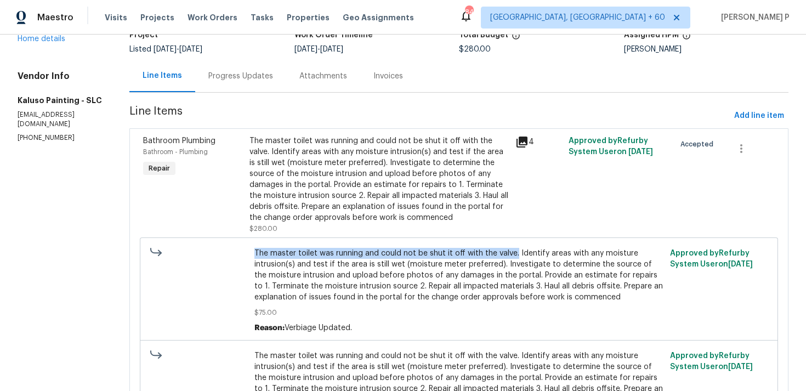
copy span "The master toilet was running and could not be shut it off with the valve."
drag, startPoint x: 252, startPoint y: 252, endPoint x: 511, endPoint y: 250, distance: 259.2
click at [511, 250] on div "The master toilet was running and could not be shut it off with the valve. Iden…" at bounding box center [459, 290] width 416 height 92
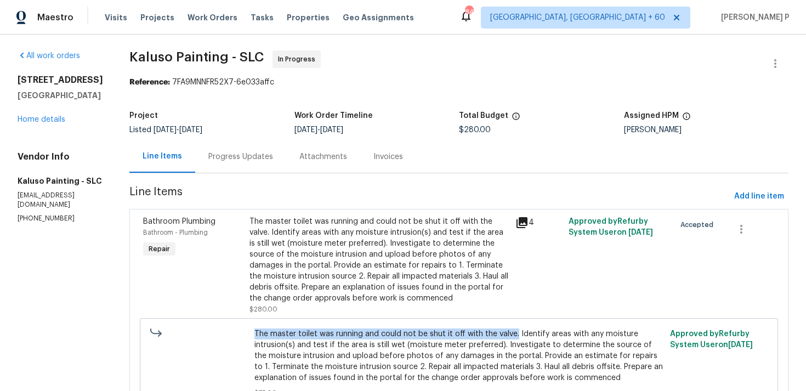
scroll to position [0, 0]
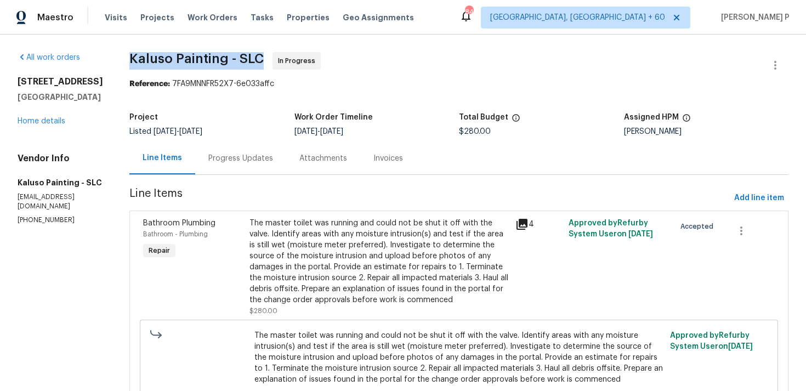
drag, startPoint x: 125, startPoint y: 60, endPoint x: 275, endPoint y: 60, distance: 149.1
click at [275, 60] on div "All work orders 2238 N Harvest Moon Dr Saratoga Springs, UT 84045 Home details …" at bounding box center [403, 302] width 806 height 535
copy span "Kaluso Painting - SLC"
click at [47, 125] on link "Home details" at bounding box center [42, 121] width 48 height 8
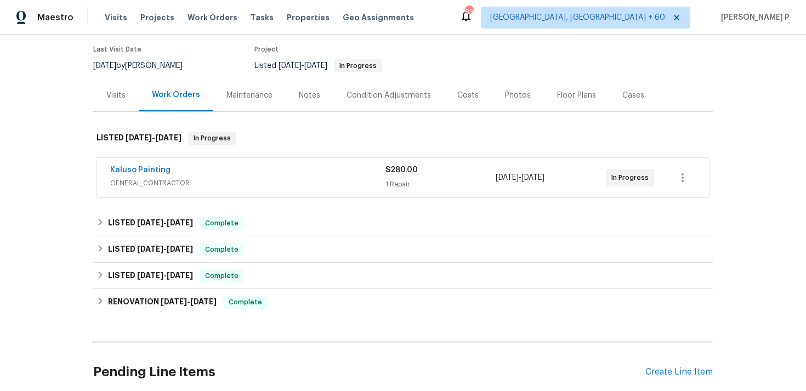
scroll to position [190, 0]
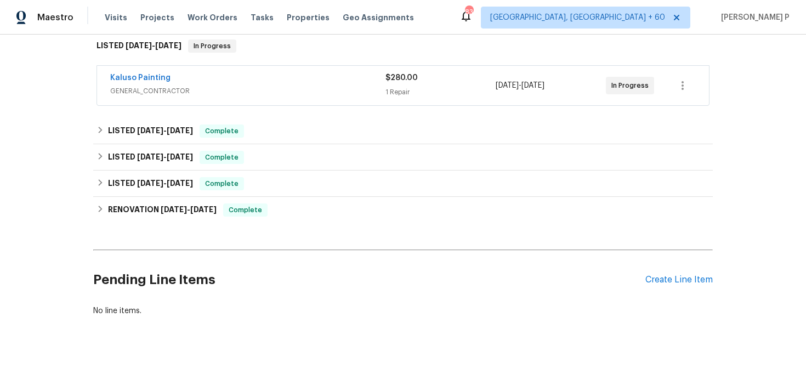
click at [658, 292] on div "Pending Line Items Create Line Item" at bounding box center [402, 279] width 619 height 51
click at [671, 277] on div "Create Line Item" at bounding box center [678, 280] width 67 height 10
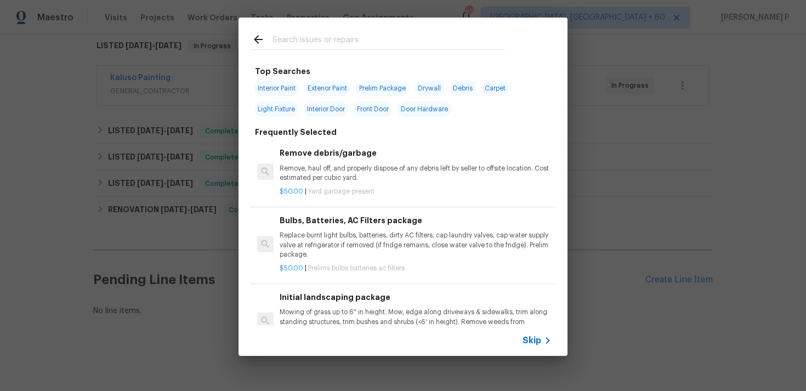
click at [541, 334] on icon at bounding box center [547, 340] width 13 height 13
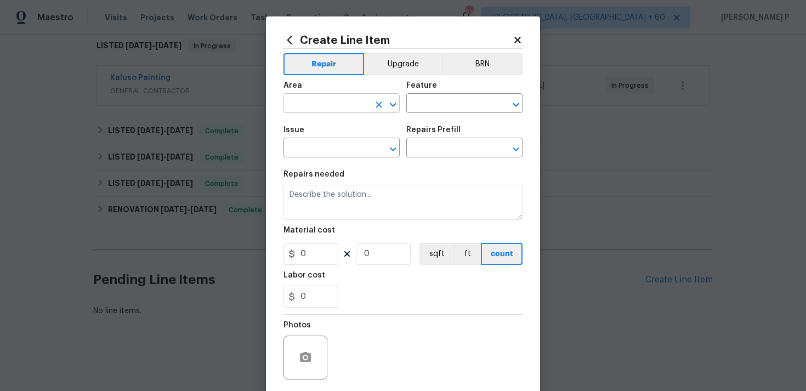
click at [391, 105] on icon "Open" at bounding box center [393, 104] width 6 height 4
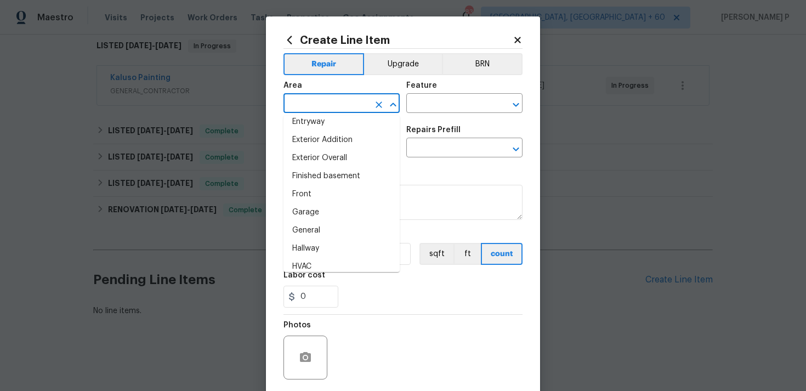
scroll to position [273, 0]
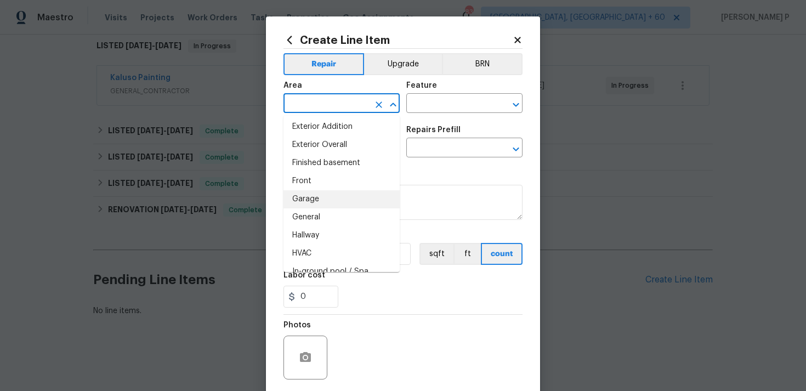
click at [321, 194] on li "Garage" at bounding box center [341, 199] width 116 height 18
type input "Garage"
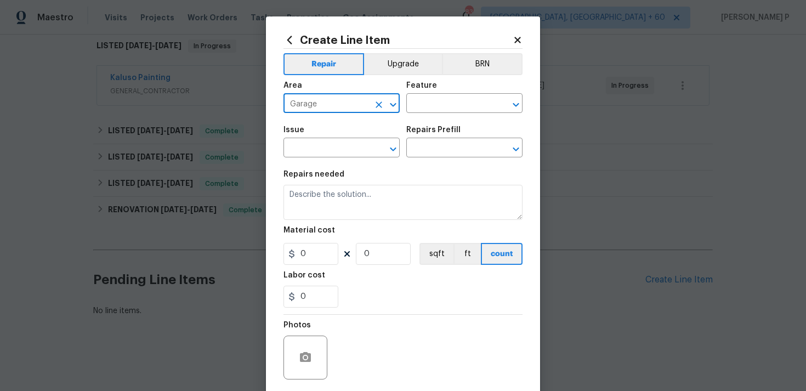
click at [438, 95] on div "Feature" at bounding box center [464, 89] width 116 height 14
click at [438, 106] on input "text" at bounding box center [448, 104] width 85 height 17
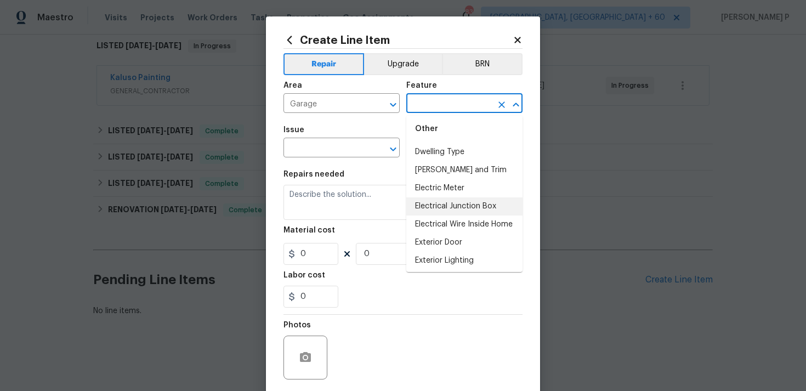
scroll to position [755, 0]
click at [478, 198] on li "Electrical Junction Box" at bounding box center [464, 204] width 116 height 18
type input "Electrical Junction Box"
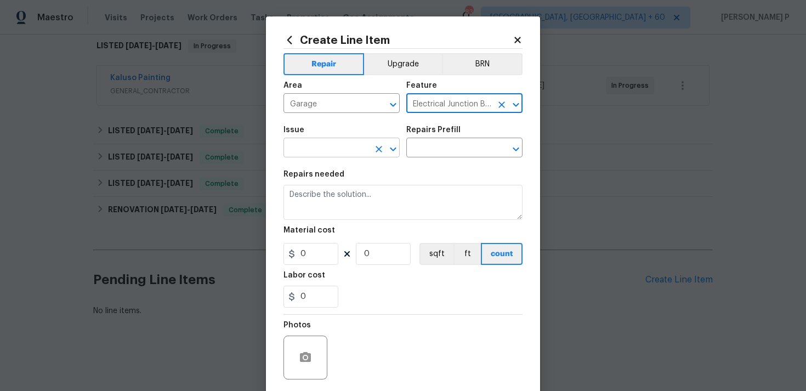
click at [392, 151] on icon "Open" at bounding box center [392, 148] width 13 height 13
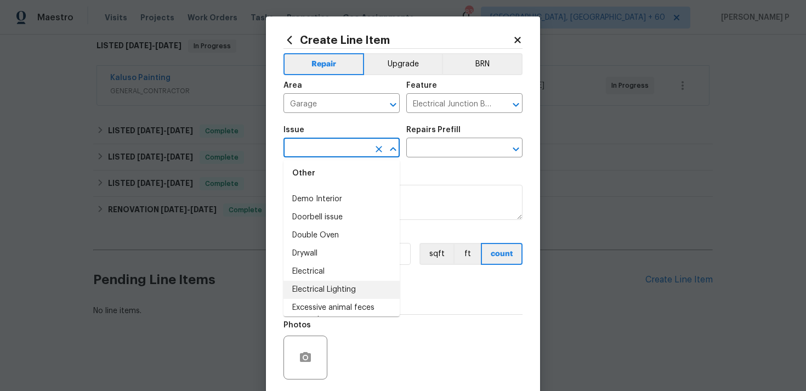
scroll to position [513, 0]
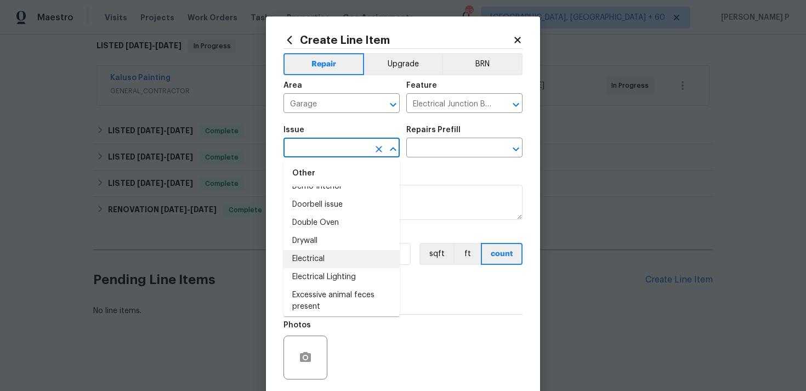
click at [337, 266] on li "Electrical" at bounding box center [341, 259] width 116 height 18
type input "Electrical"
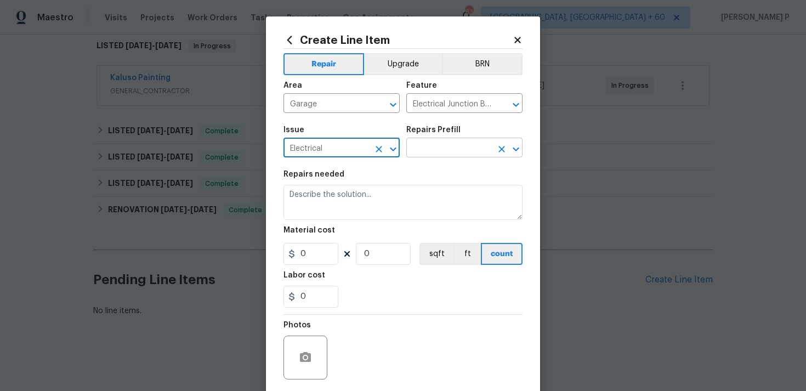
click at [422, 146] on input "text" at bounding box center [448, 148] width 85 height 17
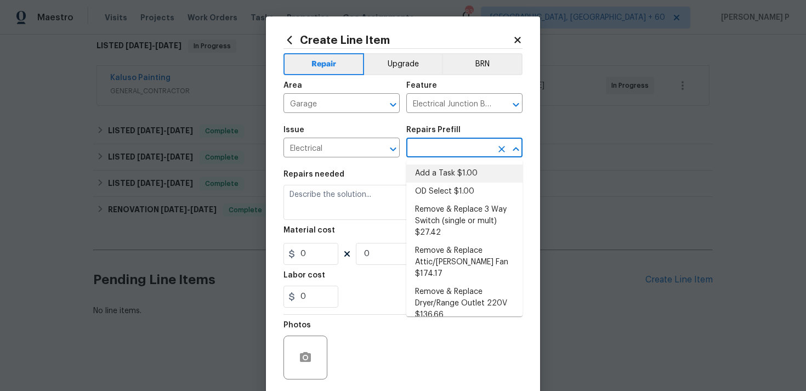
click at [434, 169] on li "Add a Task $1.00" at bounding box center [464, 173] width 116 height 18
type input "Add a Task $1.00"
type textarea "HPM to detail"
type input "1"
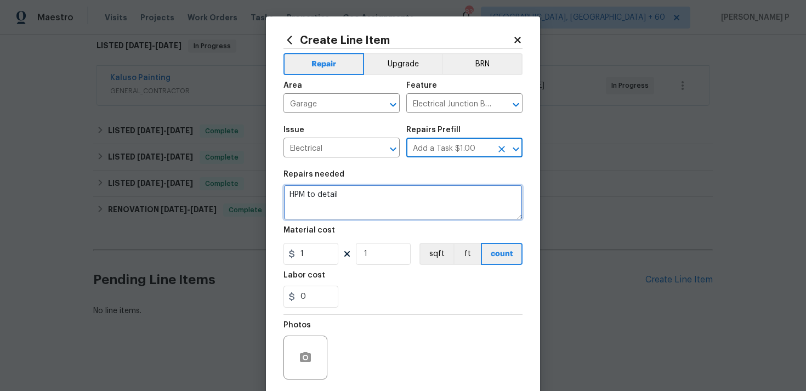
click at [366, 212] on textarea "HPM to detail" at bounding box center [402, 202] width 239 height 35
paste textarea "Feedback received that a yellow wire from the fuse box in the garage appears to…"
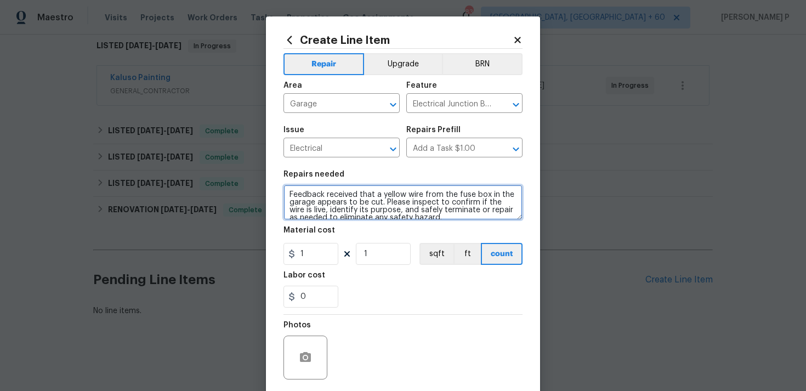
scroll to position [2, 0]
type textarea "Feedback received that a yellow wire from the fuse box in the garage appears to…"
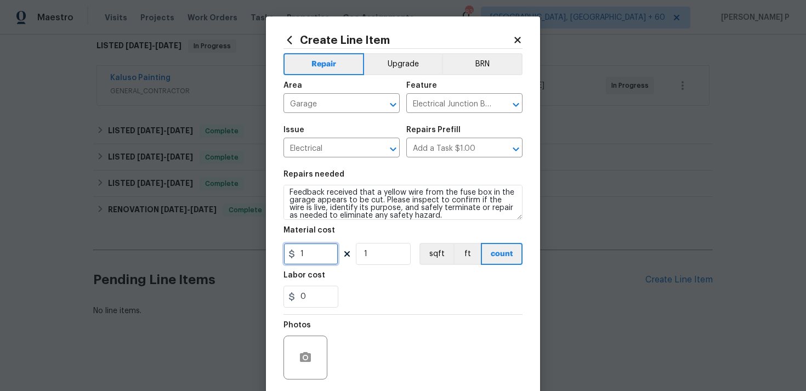
click at [315, 259] on input "1" at bounding box center [310, 254] width 55 height 22
click at [305, 258] on input "1" at bounding box center [310, 254] width 55 height 22
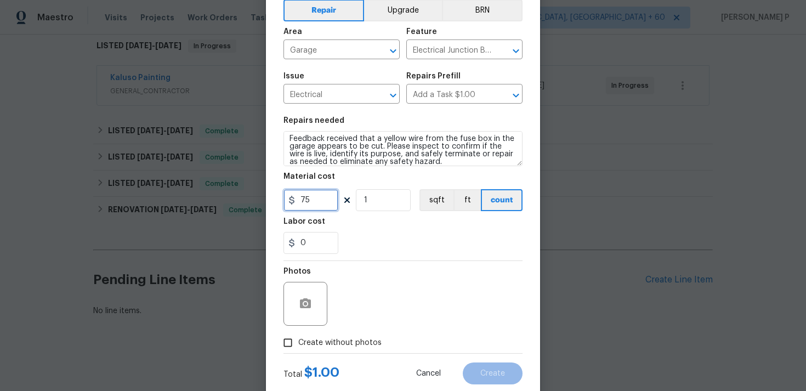
scroll to position [82, 0]
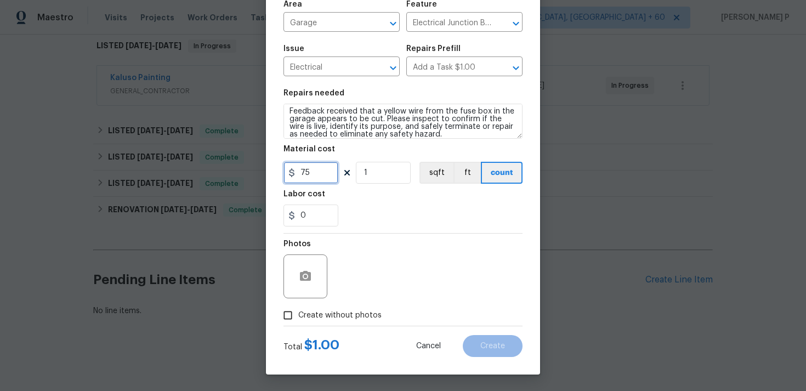
type input "75"
click at [292, 316] on input "Create without photos" at bounding box center [287, 315] width 21 height 21
checkbox input "true"
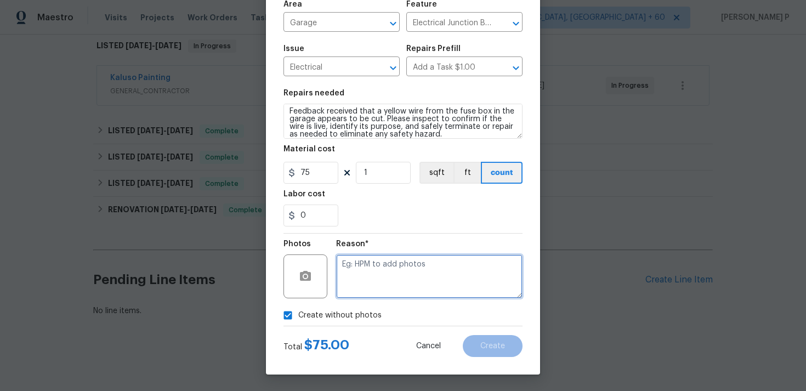
click at [358, 285] on textarea at bounding box center [429, 276] width 186 height 44
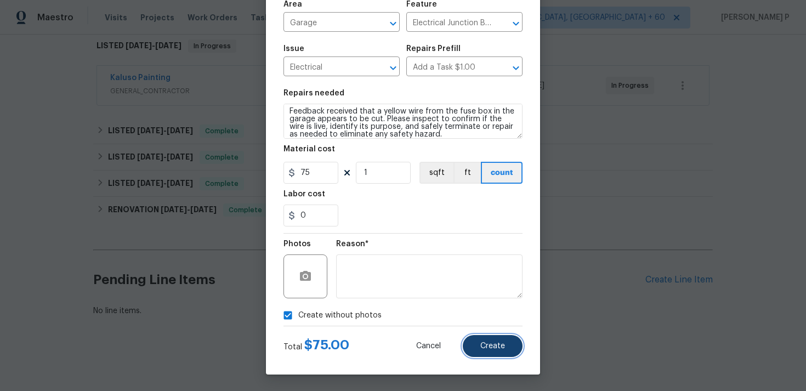
click at [508, 354] on button "Create" at bounding box center [493, 346] width 60 height 22
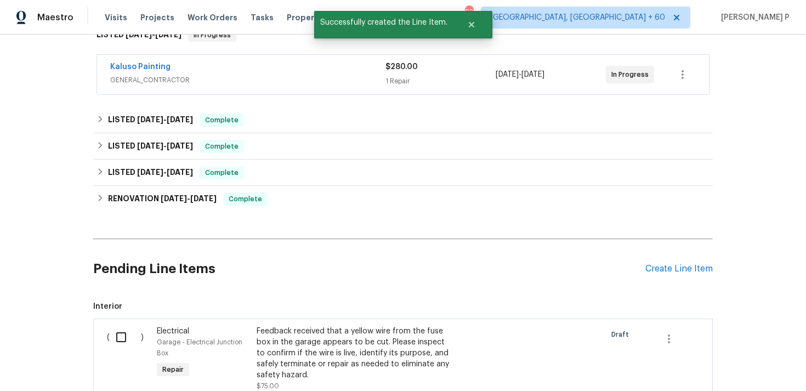
click at [126, 349] on input "checkbox" at bounding box center [125, 337] width 31 height 23
checkbox input "true"
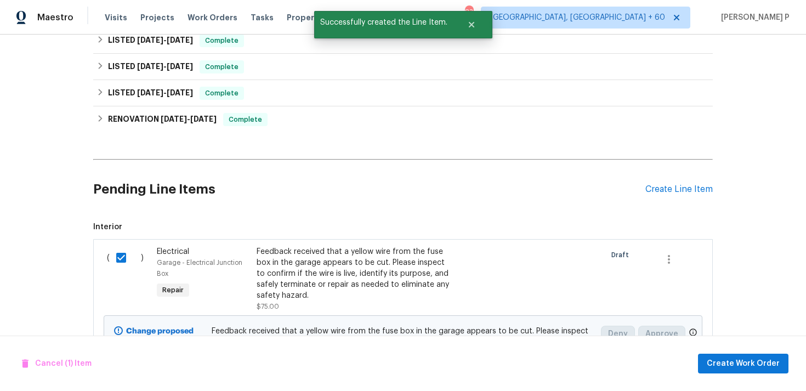
scroll to position [359, 0]
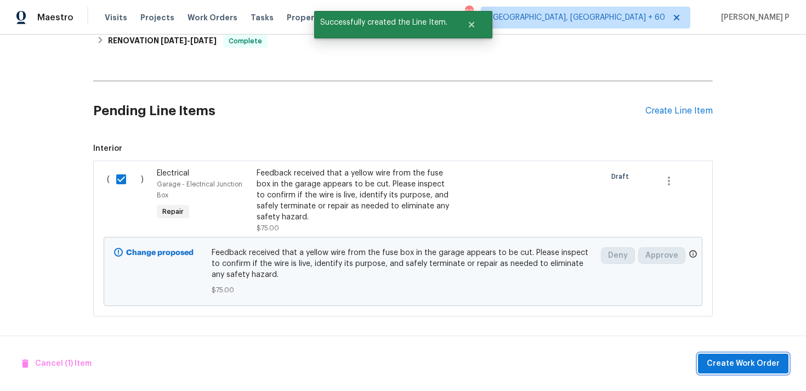
click at [742, 362] on span "Create Work Order" at bounding box center [742, 364] width 73 height 14
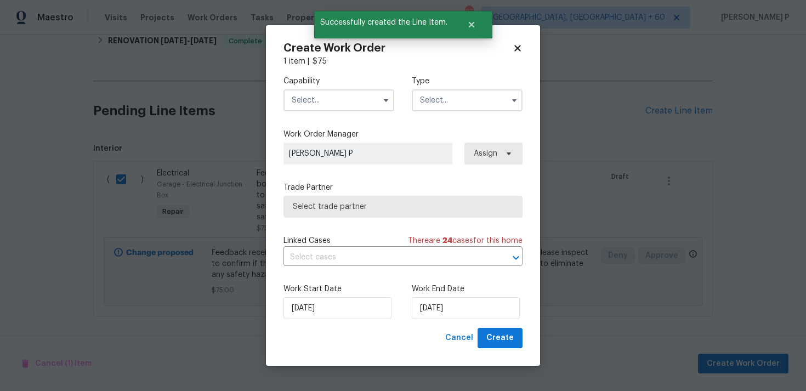
click at [449, 103] on input "text" at bounding box center [467, 100] width 111 height 22
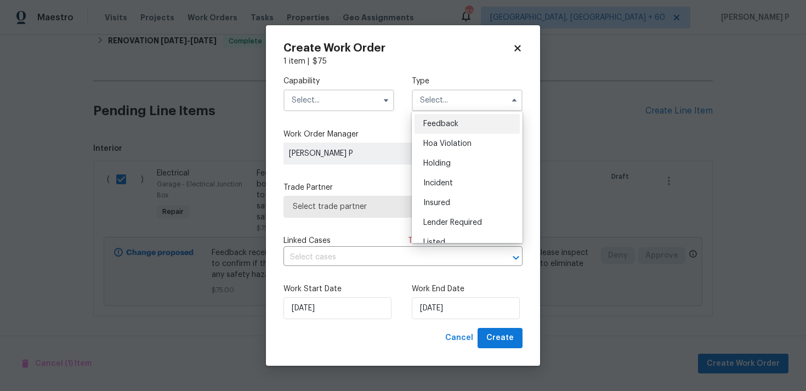
click at [435, 123] on span "Feedback" at bounding box center [440, 124] width 35 height 8
type input "Feedback"
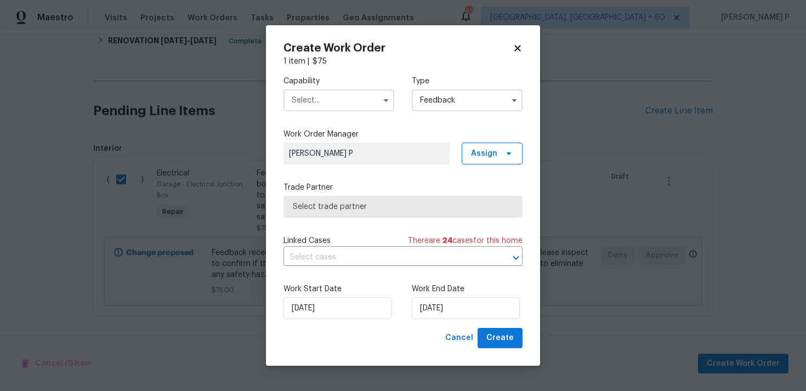
click at [334, 100] on input "text" at bounding box center [338, 100] width 111 height 22
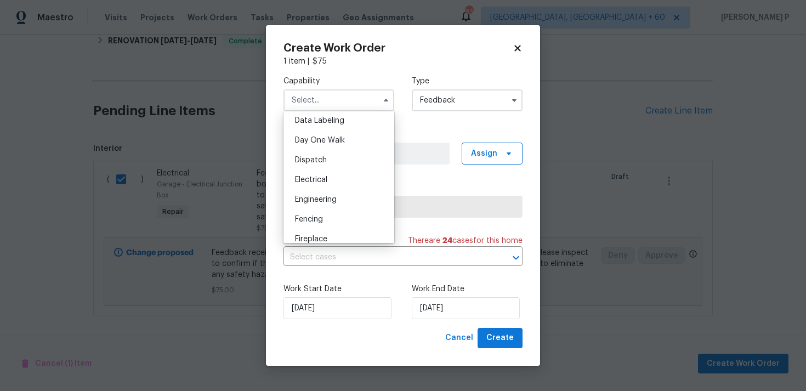
scroll to position [284, 0]
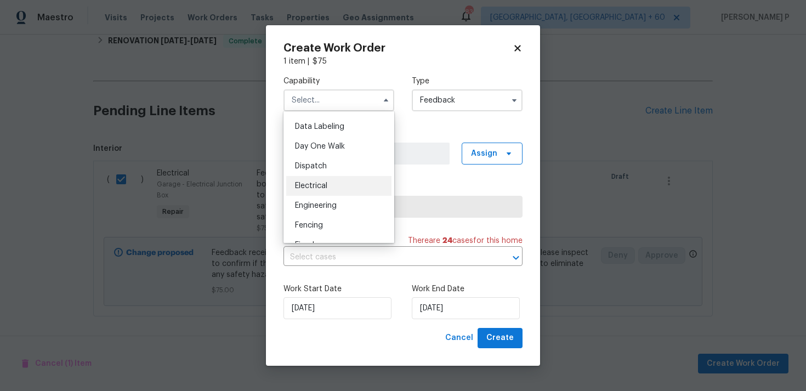
click at [324, 190] on div "Electrical" at bounding box center [338, 186] width 105 height 20
type input "Electrical"
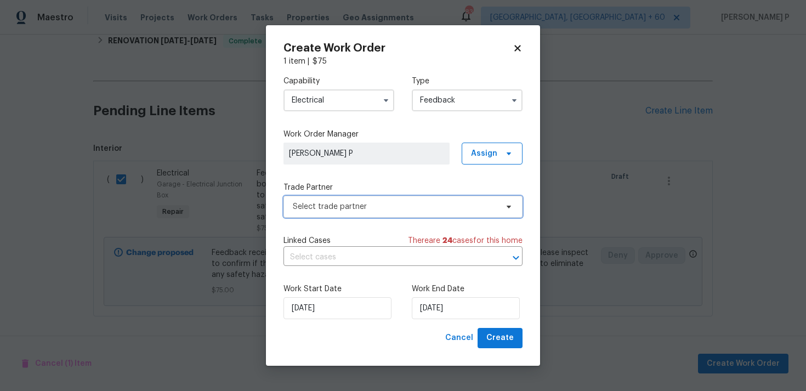
click at [355, 205] on span "Select trade partner" at bounding box center [395, 206] width 204 height 11
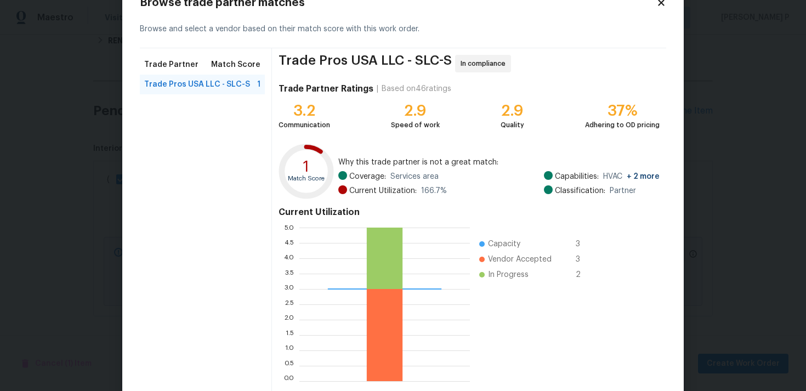
scroll to position [93, 0]
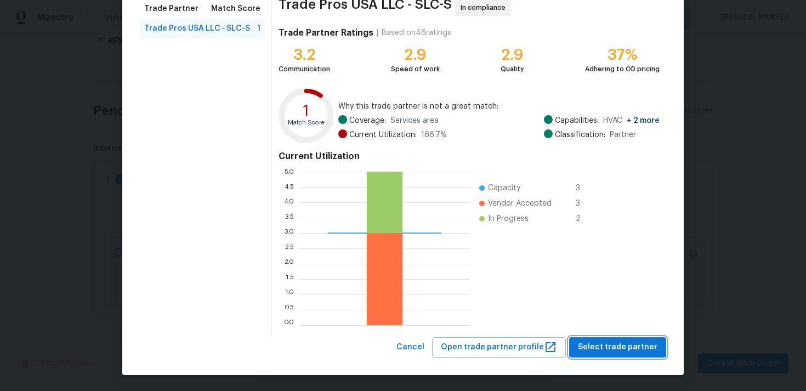
click at [604, 342] on span "Select trade partner" at bounding box center [617, 347] width 79 height 14
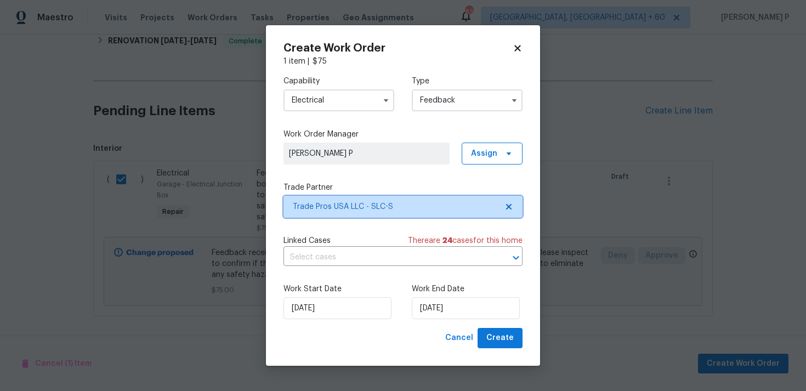
scroll to position [0, 0]
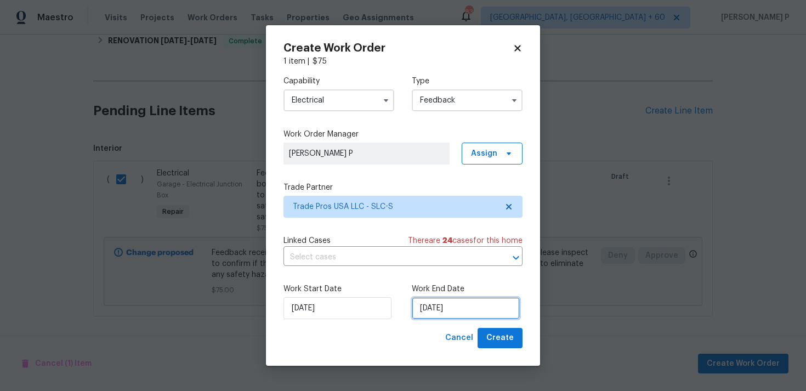
click at [454, 310] on input "02/09/2025" at bounding box center [466, 308] width 108 height 22
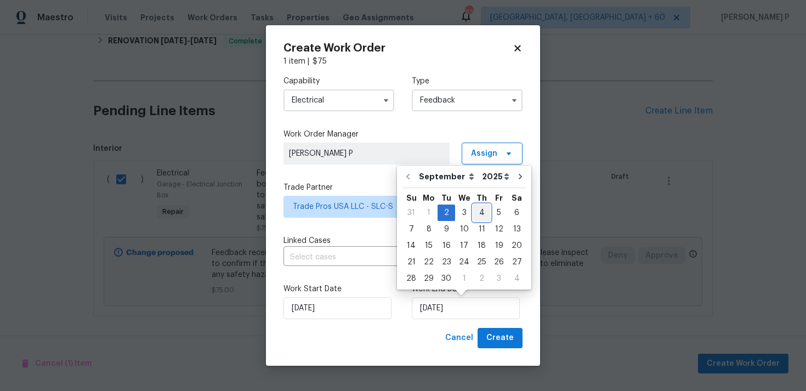
click at [473, 213] on div "4" at bounding box center [481, 212] width 17 height 15
type input "04/09/2025"
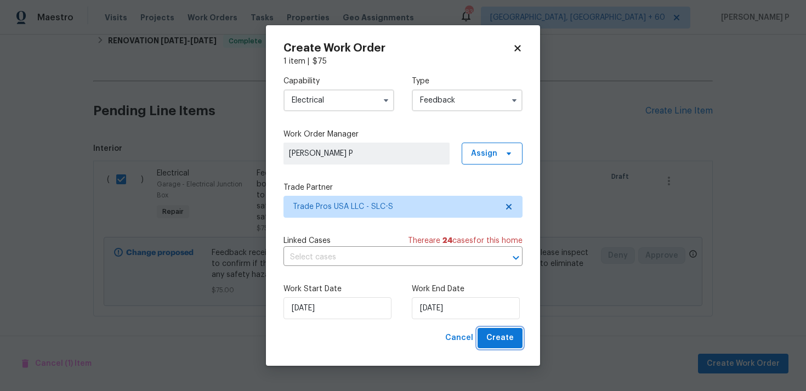
click at [493, 328] on button "Create" at bounding box center [499, 338] width 45 height 20
checkbox input "false"
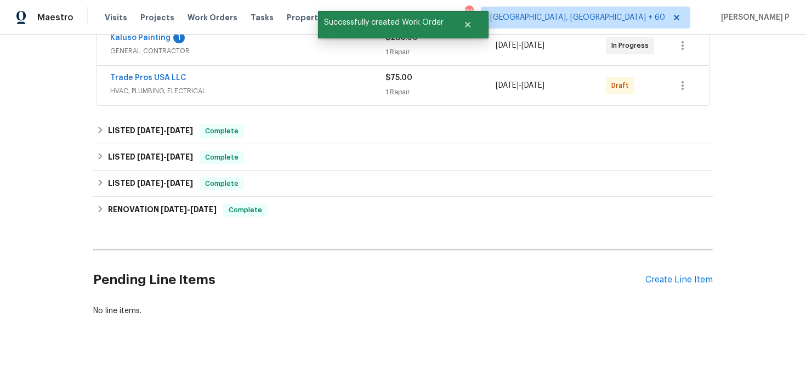
scroll to position [181, 0]
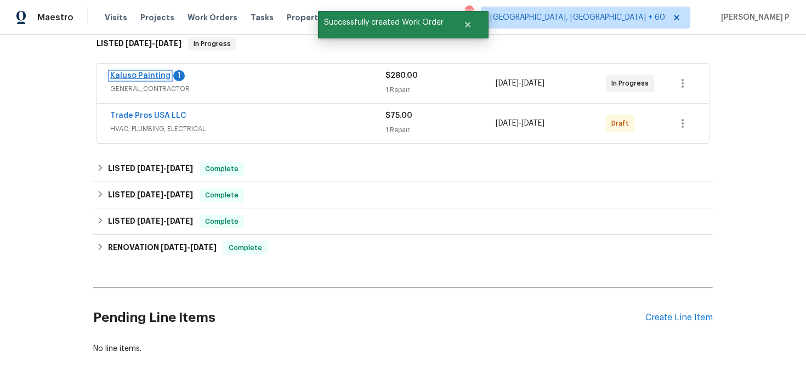
click at [146, 79] on link "Kaluso Painting" at bounding box center [140, 76] width 60 height 8
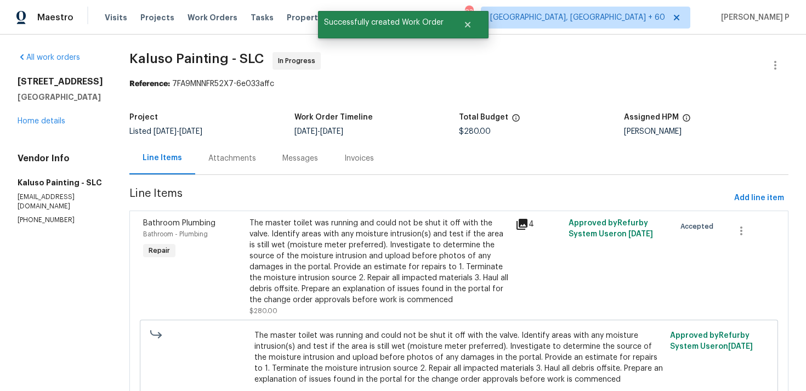
click at [282, 159] on div "Messages" at bounding box center [300, 158] width 36 height 11
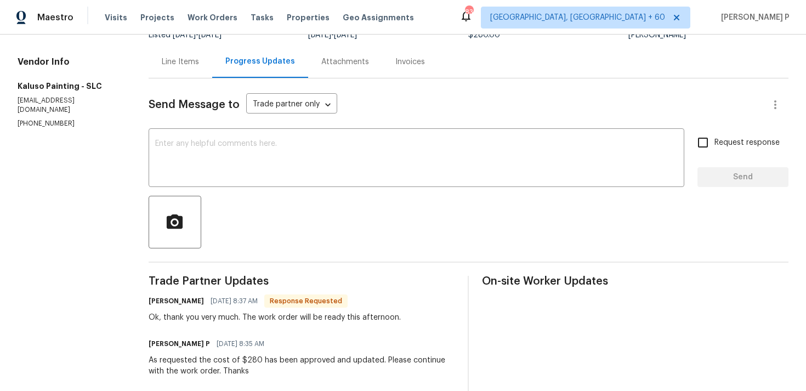
scroll to position [88, 0]
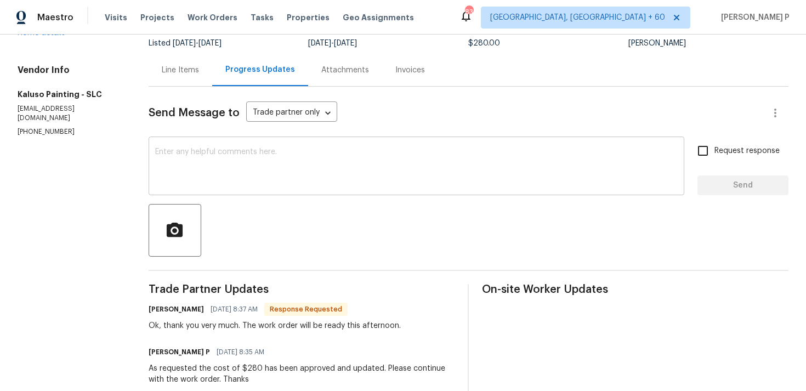
click at [235, 186] on textarea at bounding box center [416, 167] width 522 height 38
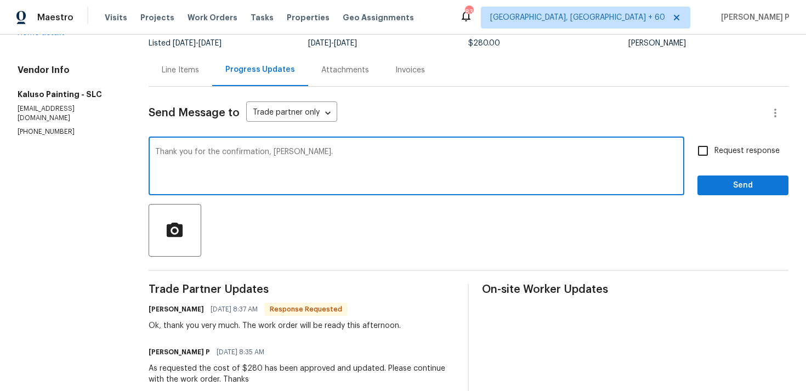
type textarea "Thank you for the confirmation, Carlos."
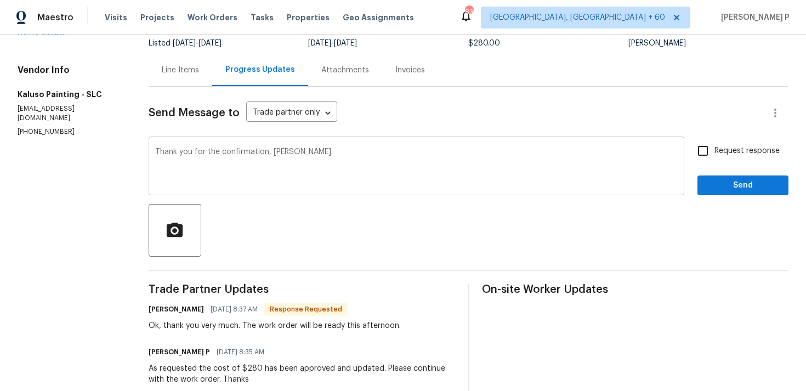
click at [671, 192] on div "Thank you for the confirmation, Carlos. x ​" at bounding box center [416, 167] width 535 height 56
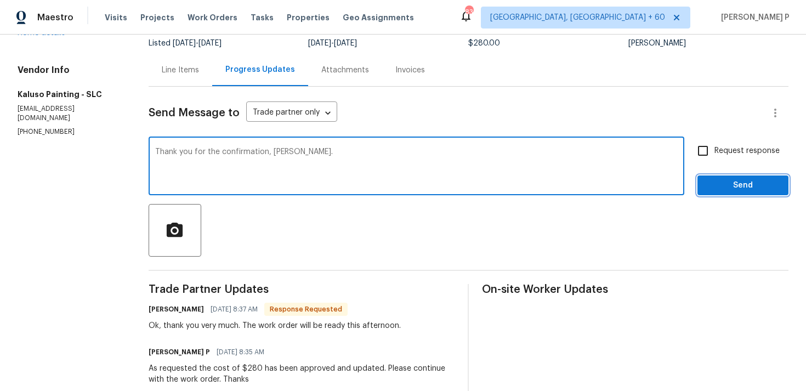
click at [720, 191] on span "Send" at bounding box center [742, 186] width 73 height 14
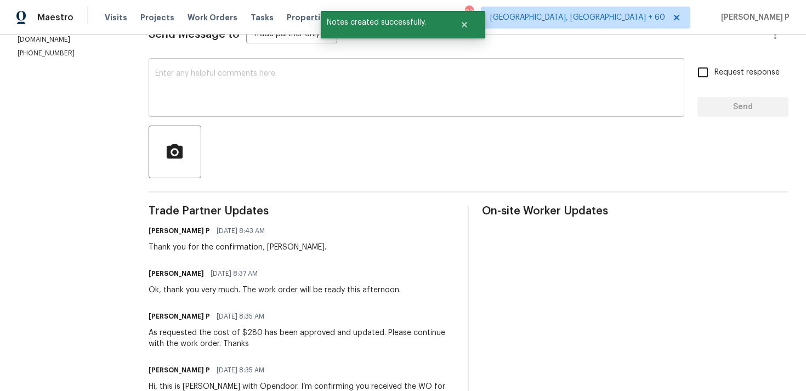
scroll to position [212, 0]
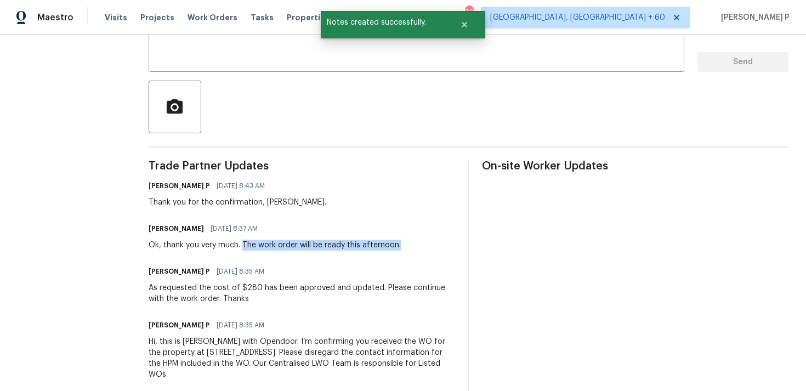
drag, startPoint x: 237, startPoint y: 241, endPoint x: 417, endPoint y: 248, distance: 180.4
click at [417, 248] on div "Carlos Franco 09/02/2025 8:37 AM Ok, thank you very much. The work order will b…" at bounding box center [302, 236] width 306 height 30
copy div "The work order will be ready this afternoon."
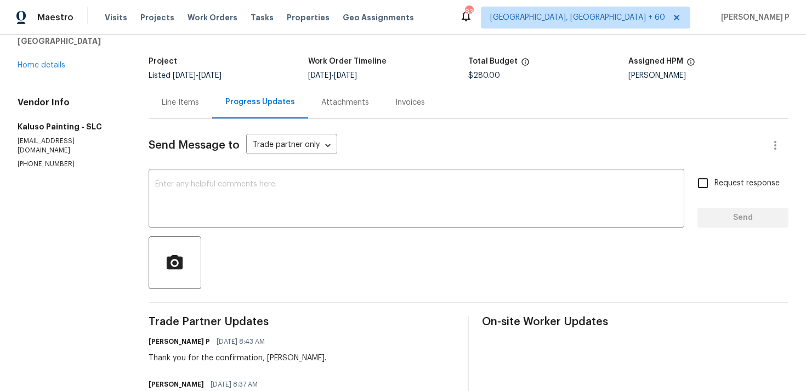
scroll to position [0, 0]
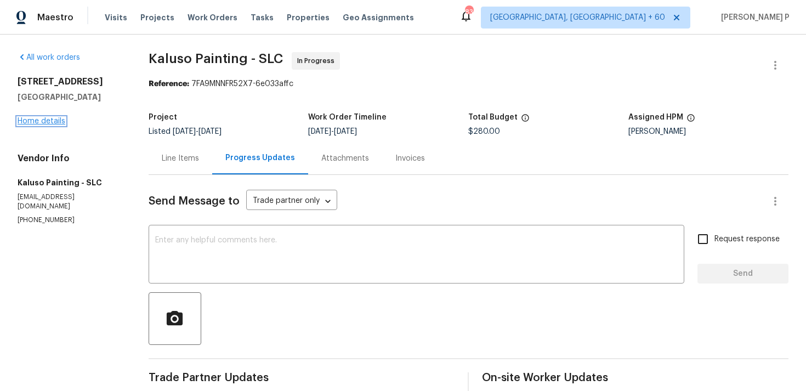
click at [55, 125] on link "Home details" at bounding box center [42, 121] width 48 height 8
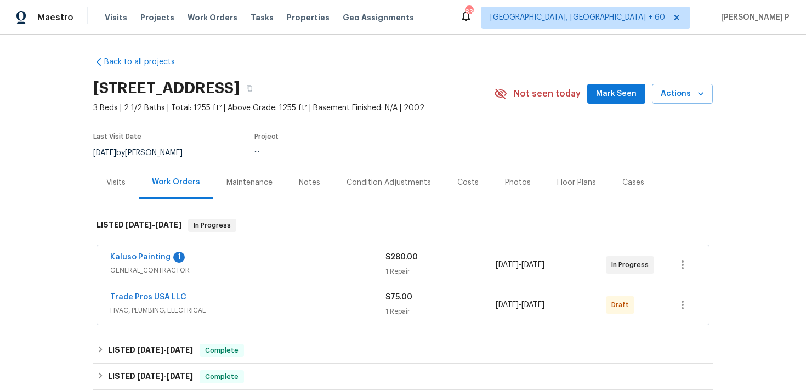
click at [148, 303] on span "Trade Pros USA LLC" at bounding box center [148, 297] width 76 height 11
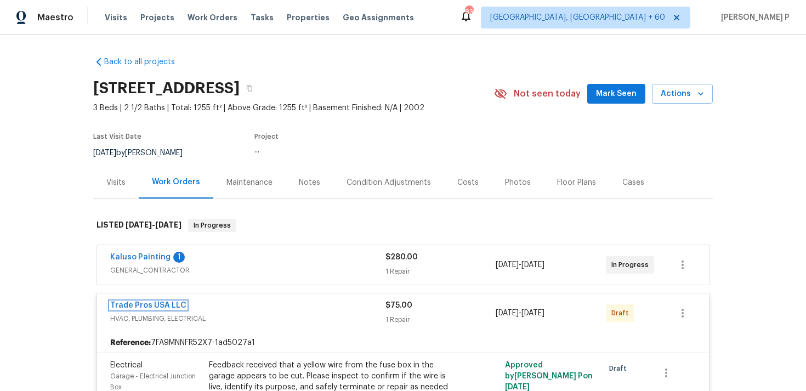
click at [157, 309] on link "Trade Pros USA LLC" at bounding box center [148, 305] width 76 height 8
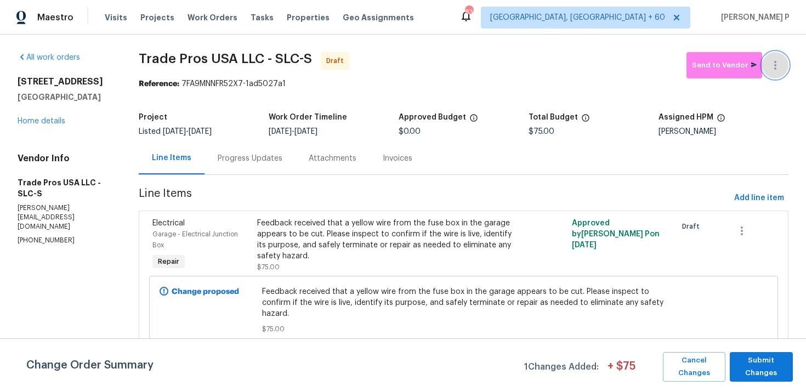
click at [778, 63] on icon "button" at bounding box center [774, 65] width 13 height 13
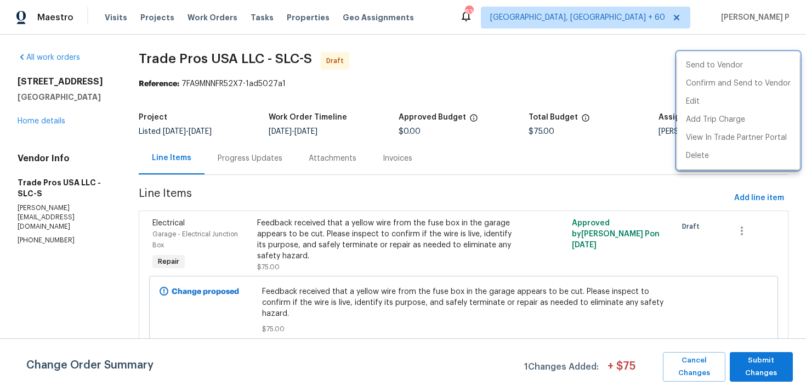
click at [691, 288] on div at bounding box center [403, 195] width 806 height 391
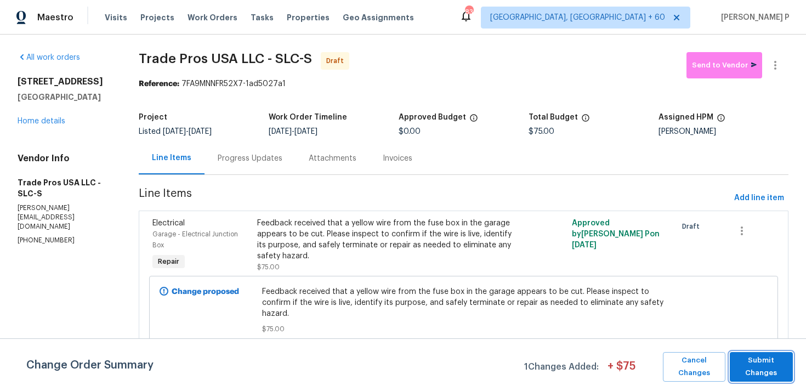
click at [754, 353] on button "Submit Changes" at bounding box center [760, 367] width 63 height 30
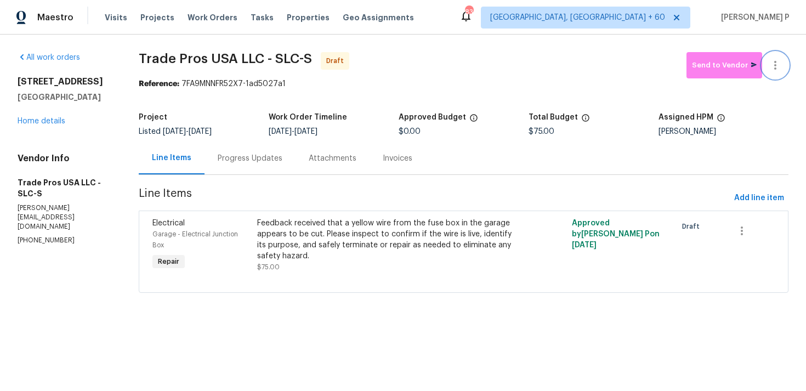
click at [774, 67] on icon "button" at bounding box center [774, 65] width 13 height 13
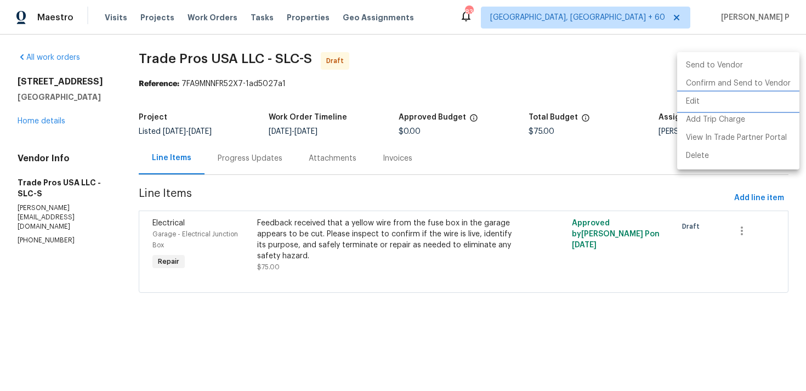
click at [713, 99] on li "Edit" at bounding box center [738, 102] width 122 height 18
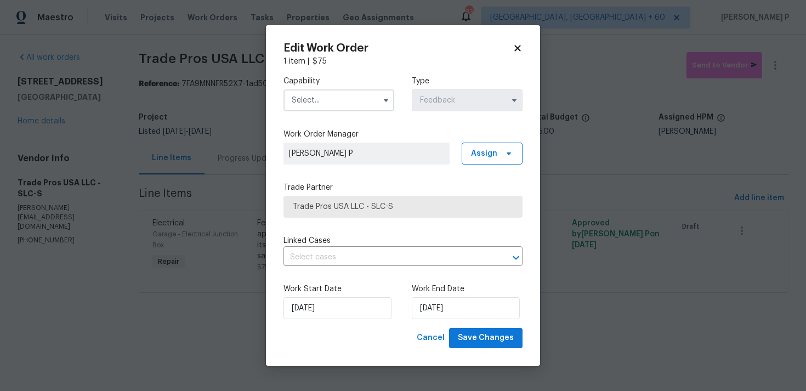
click at [332, 95] on input "text" at bounding box center [338, 100] width 111 height 22
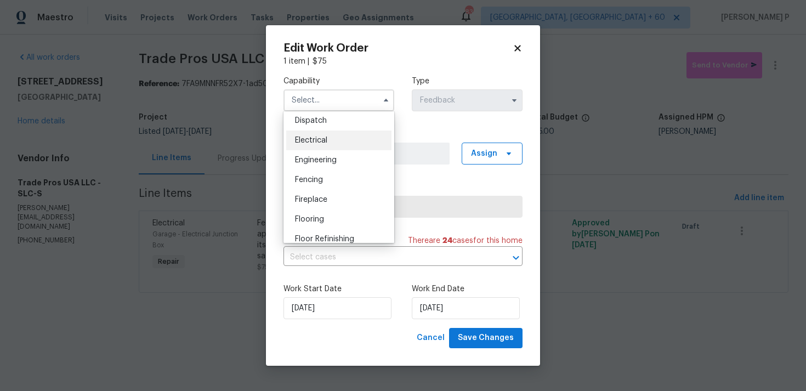
scroll to position [324, 0]
click at [330, 146] on div "Electrical" at bounding box center [338, 146] width 105 height 20
type input "Electrical"
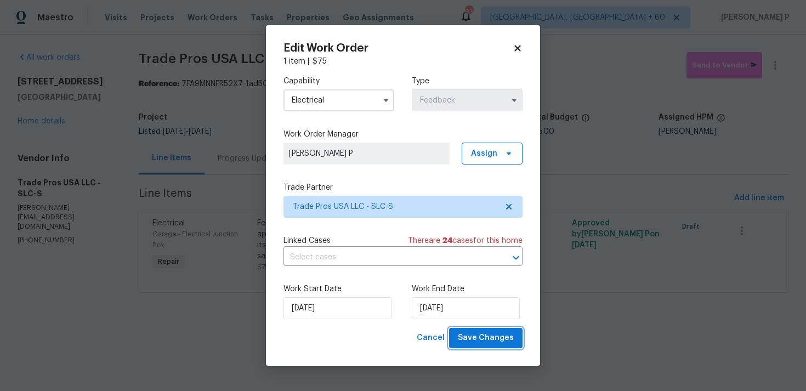
click at [477, 337] on span "Save Changes" at bounding box center [486, 338] width 56 height 14
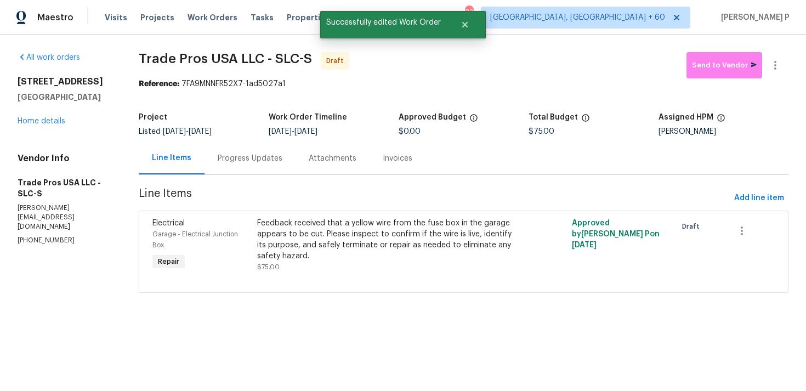
click at [262, 161] on div "Progress Updates" at bounding box center [250, 158] width 65 height 11
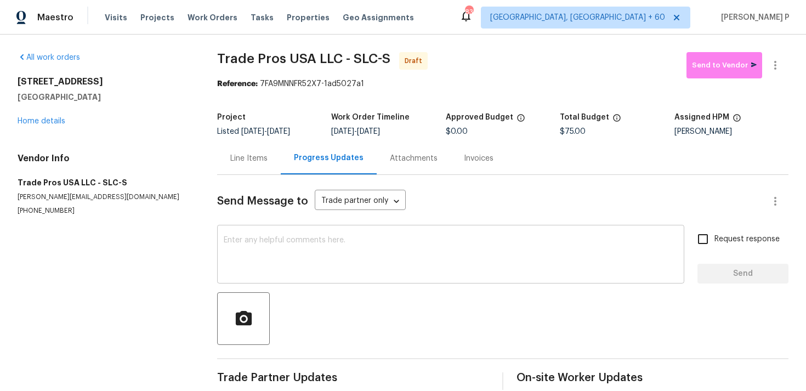
scroll to position [16, 0]
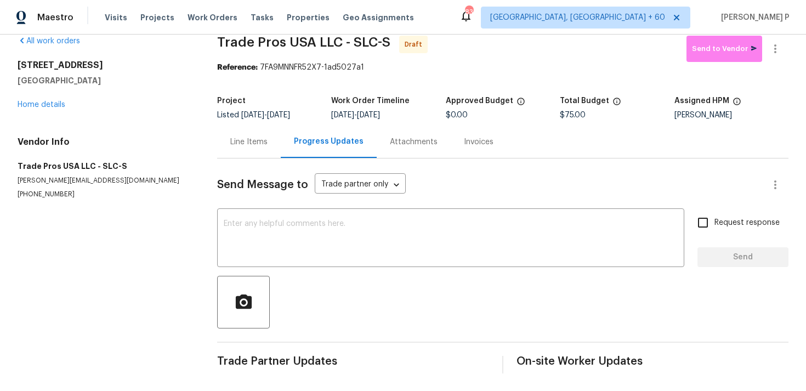
click at [248, 141] on div "Line Items" at bounding box center [248, 141] width 37 height 11
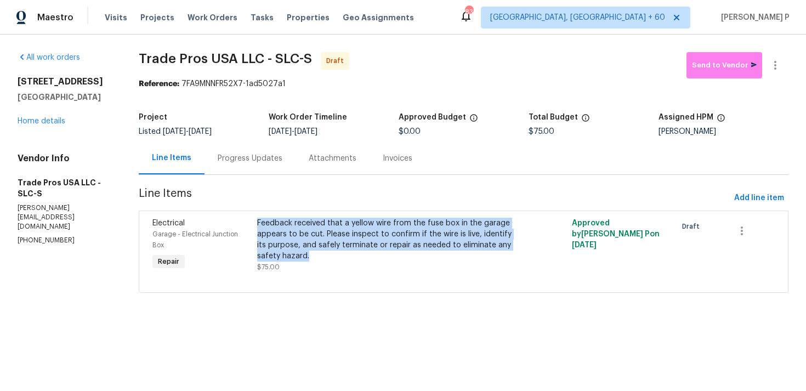
copy div "Feedback received that a yellow wire from the fuse box in the garage appears to…"
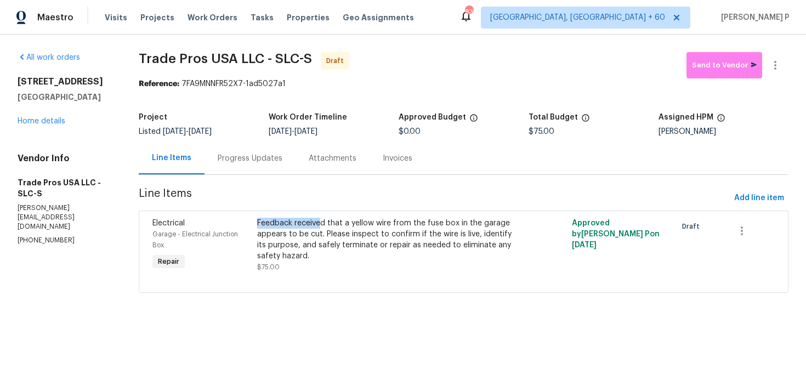
drag, startPoint x: 260, startPoint y: 223, endPoint x: 324, endPoint y: 196, distance: 69.7
click at [324, 196] on section "Trade Pros USA LLC - SLC-S Draft Send to Vendor Reference: 7FA9MNNFR52X7-1ad502…" at bounding box center [463, 179] width 649 height 254
click at [253, 173] on div "Progress Updates" at bounding box center [249, 158] width 91 height 32
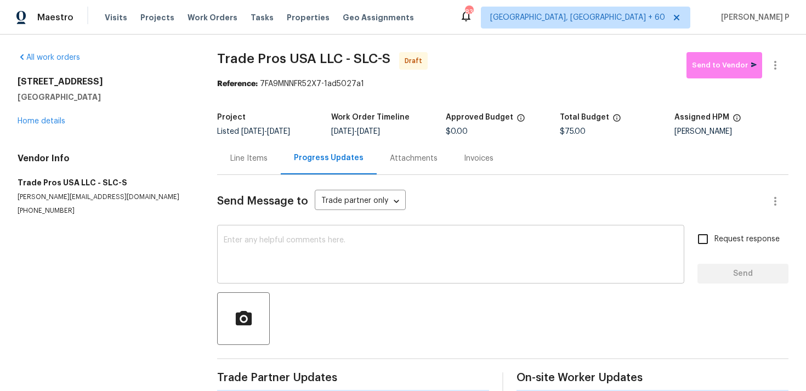
scroll to position [16, 0]
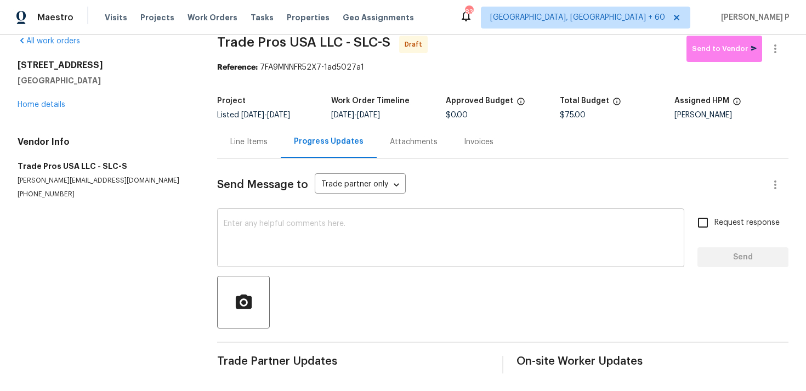
click at [275, 230] on textarea at bounding box center [451, 239] width 454 height 38
paste textarea "Hi, this is Ramyasri with Opendoor. I’m confirming you received the WO for the …"
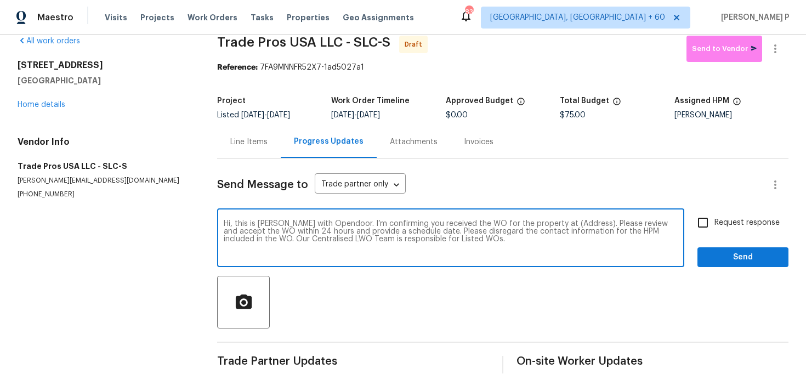
drag, startPoint x: 549, startPoint y: 223, endPoint x: 584, endPoint y: 222, distance: 34.5
click at [584, 222] on textarea "Hi, this is Ramyasri with Opendoor. I’m confirming you received the WO for the …" at bounding box center [451, 239] width 454 height 38
paste textarea "2238 N Harvest Moon Dr, Saratoga Springs, UT 84045"
type textarea "Hi, this is Ramyasri with Opendoor. I’m confirming you received the WO for the …"
click at [720, 224] on span "Request response" at bounding box center [746, 223] width 65 height 12
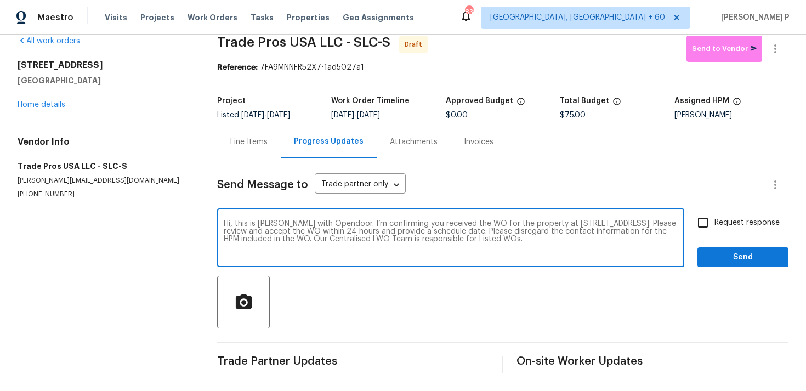
click at [714, 224] on input "Request response" at bounding box center [702, 222] width 23 height 23
checkbox input "true"
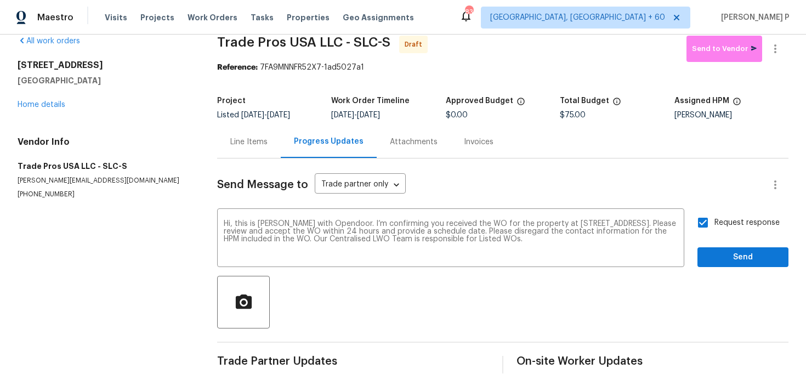
click at [720, 278] on div at bounding box center [502, 302] width 571 height 53
click at [722, 256] on span "Send" at bounding box center [742, 257] width 73 height 14
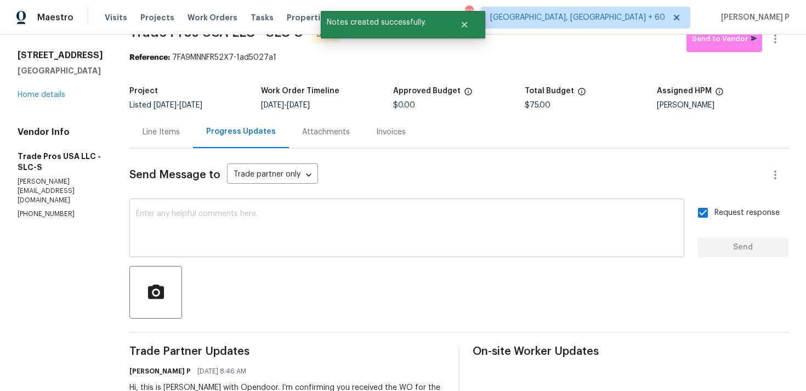
scroll to position [0, 0]
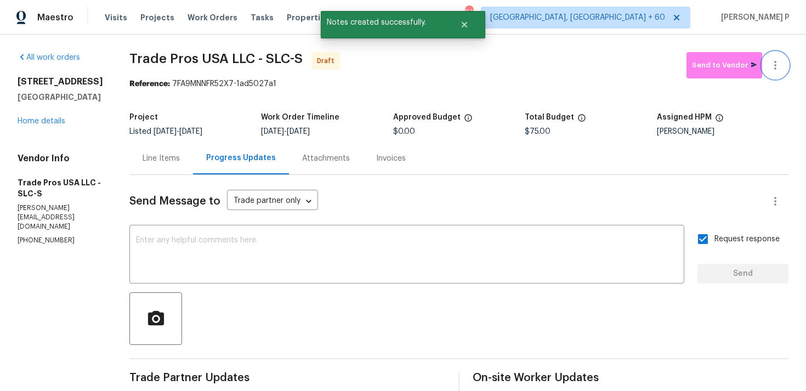
click at [774, 63] on icon "button" at bounding box center [774, 65] width 13 height 13
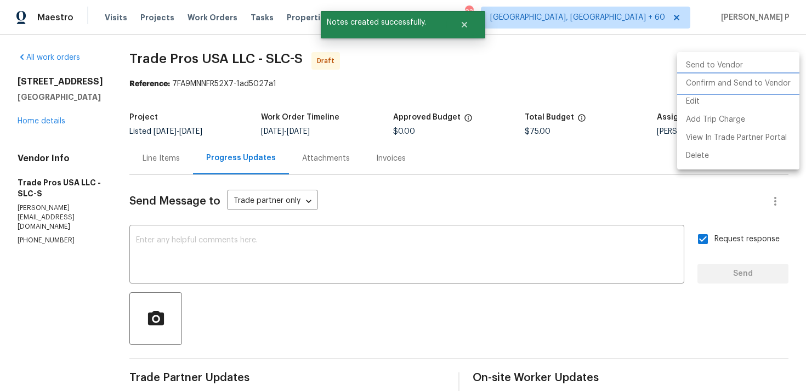
click at [707, 83] on li "Confirm and Send to Vendor" at bounding box center [738, 84] width 122 height 18
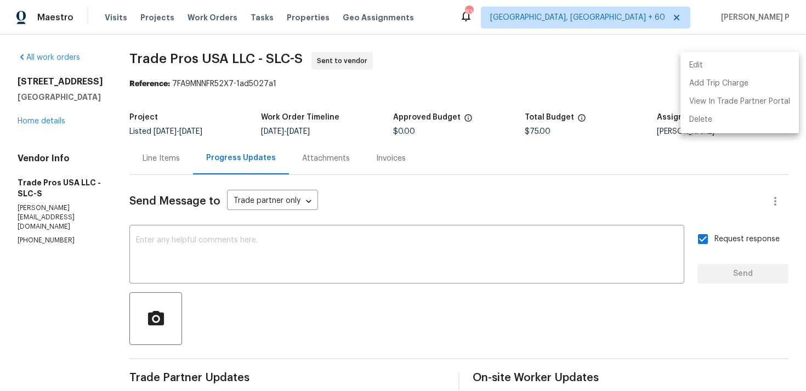
click at [400, 90] on div at bounding box center [403, 195] width 806 height 391
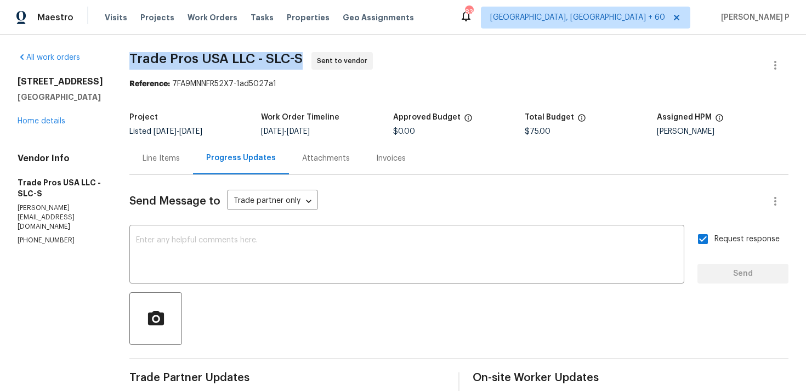
drag, startPoint x: 124, startPoint y: 55, endPoint x: 298, endPoint y: 55, distance: 173.2
click at [298, 55] on span "Trade Pros USA LLC - SLC-S Sent to vendor" at bounding box center [445, 65] width 632 height 26
copy span "Trade Pros USA LLC - SLC-S"
click at [167, 92] on section "Trade Pros USA LLC - SLC-S Sent to vendor Reference: 7FA9MNNFR52X7-1ad5027a1 Pr…" at bounding box center [458, 258] width 659 height 413
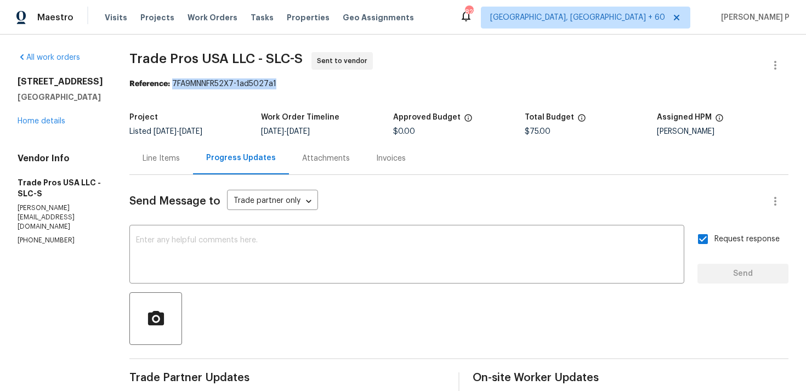
drag, startPoint x: 168, startPoint y: 83, endPoint x: 295, endPoint y: 87, distance: 127.2
click at [294, 87] on div "Reference: 7FA9MNNFR52X7-1ad5027a1" at bounding box center [458, 83] width 659 height 11
copy div "7FA9MNNFR52X7-1ad5027a1"
click at [154, 162] on div "Line Items" at bounding box center [160, 158] width 37 height 11
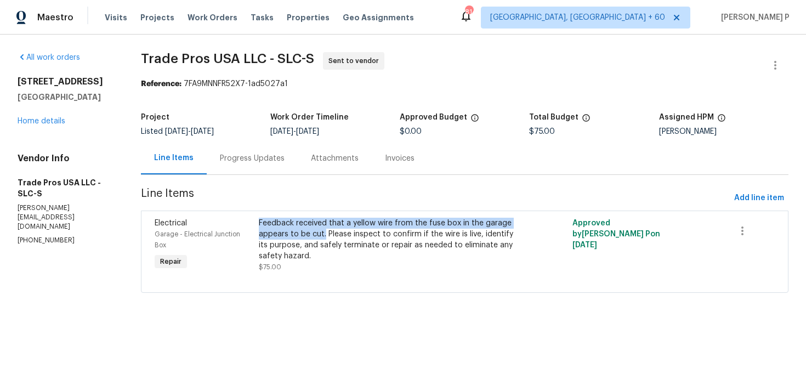
copy div "Feedback received that a yellow wire from the fuse box in the garage appears to…"
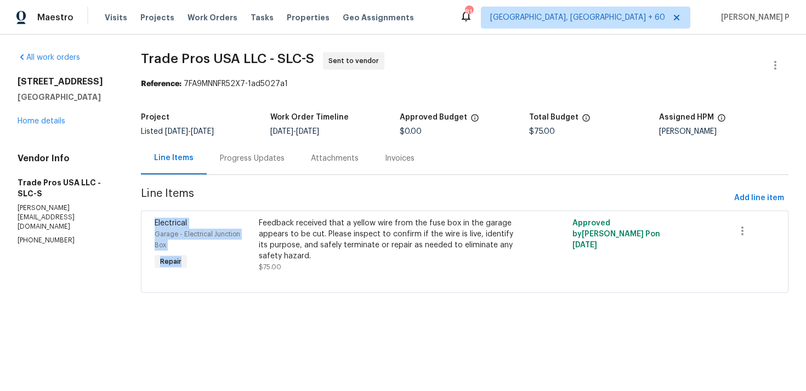
drag, startPoint x: 261, startPoint y: 221, endPoint x: 336, endPoint y: 202, distance: 76.8
click at [336, 203] on section "Trade Pros USA LLC - SLC-S Sent to vendor Reference: 7FA9MNNFR52X7-1ad5027a1 Pr…" at bounding box center [464, 179] width 647 height 254
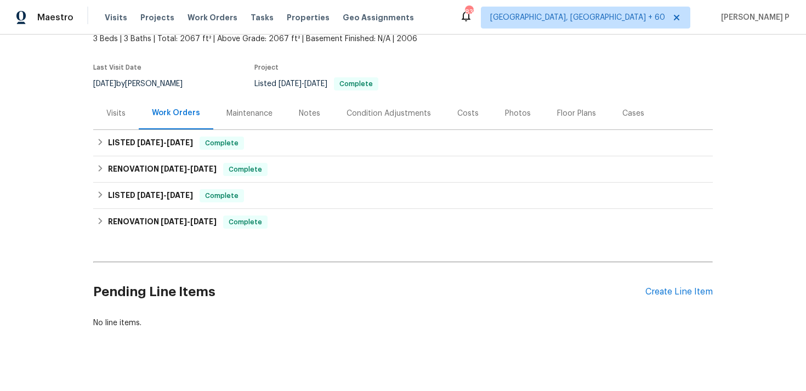
scroll to position [81, 0]
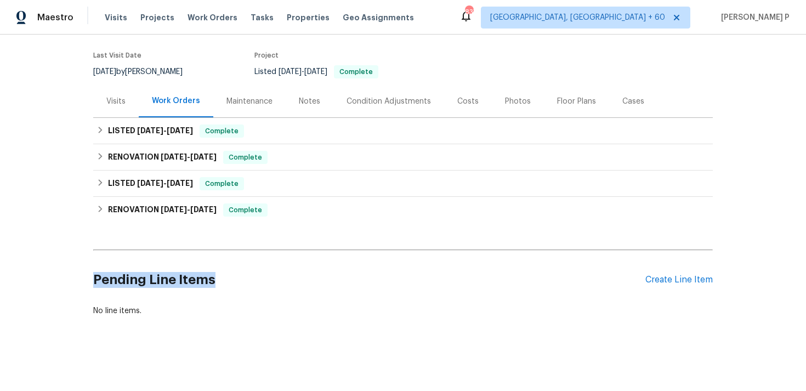
drag, startPoint x: 95, startPoint y: 281, endPoint x: 219, endPoint y: 278, distance: 124.4
click at [219, 278] on h2 "Pending Line Items" at bounding box center [369, 279] width 552 height 51
click at [678, 276] on div "Create Line Item" at bounding box center [678, 280] width 67 height 10
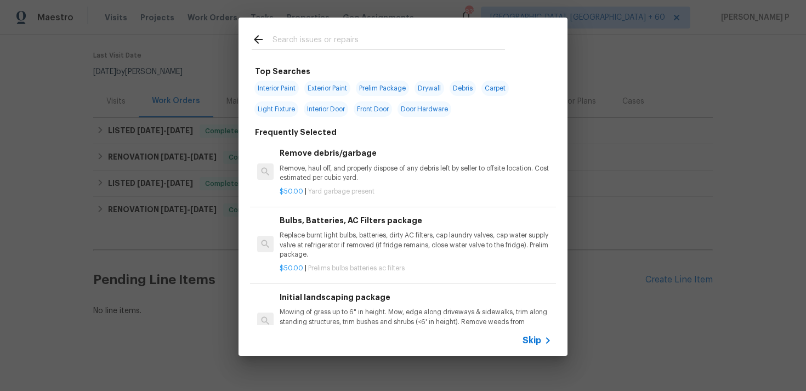
click at [533, 340] on span "Skip" at bounding box center [531, 340] width 19 height 11
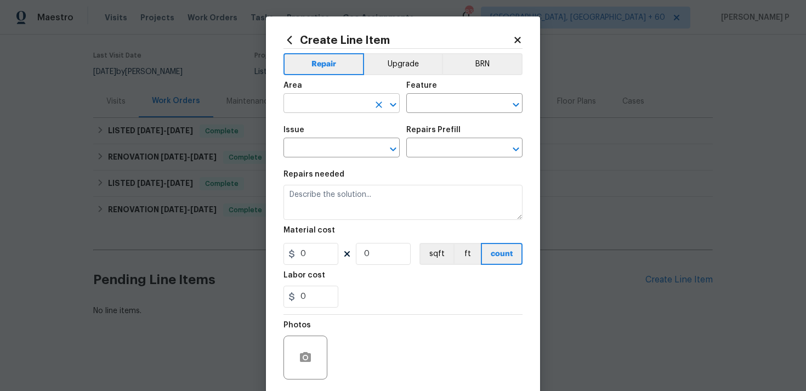
click at [336, 106] on input "text" at bounding box center [325, 104] width 85 height 17
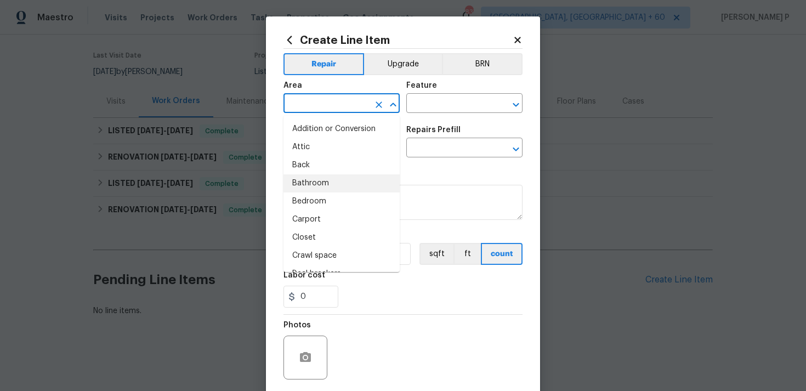
click at [328, 182] on li "Bathroom" at bounding box center [341, 183] width 116 height 18
type input "Bathroom"
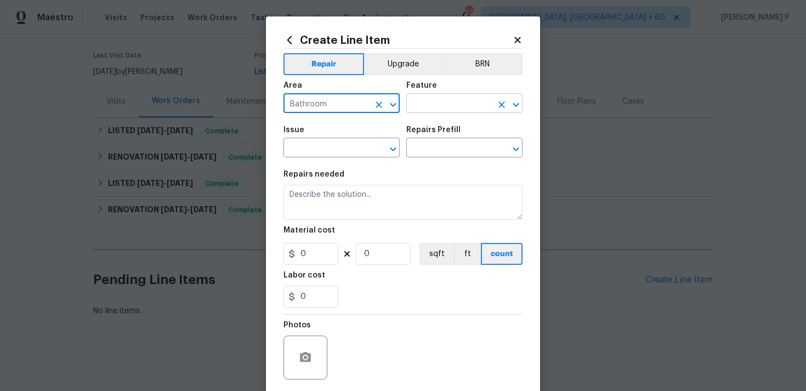
click at [452, 100] on input "text" at bounding box center [448, 104] width 85 height 17
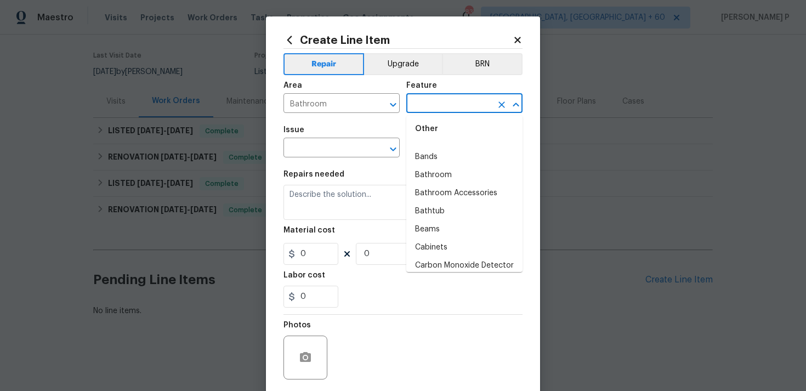
scroll to position [269, 0]
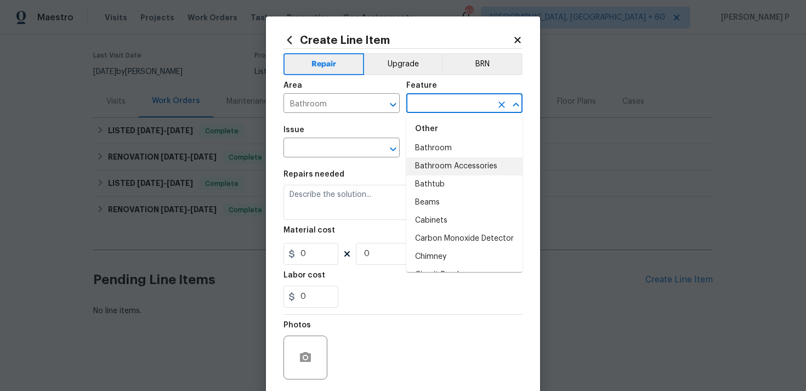
click at [435, 169] on li "Bathroom Accessories" at bounding box center [464, 166] width 116 height 18
type input "Bathroom Accessories"
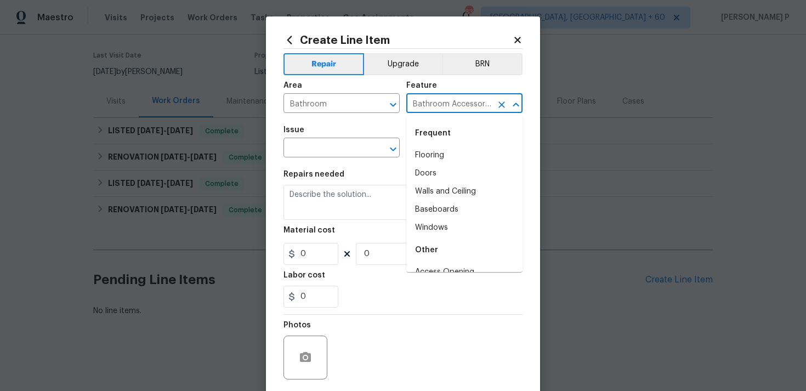
scroll to position [172, 0]
click at [391, 148] on icon "Open" at bounding box center [392, 148] width 13 height 13
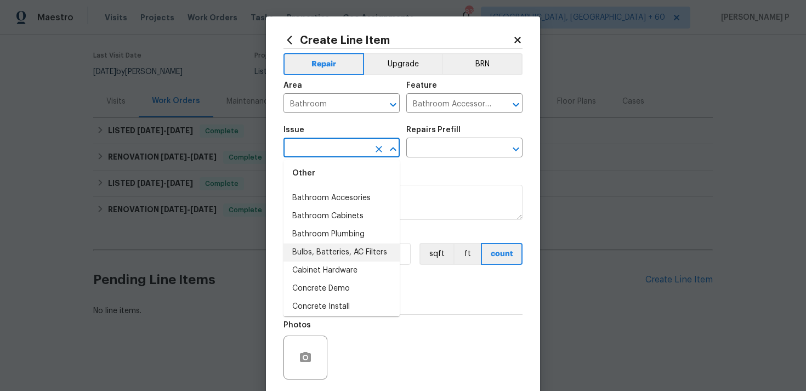
scroll to position [206, 0]
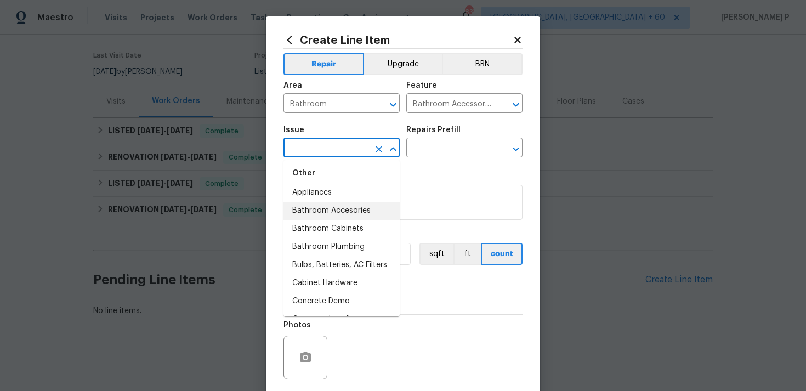
click at [349, 212] on li "Bathroom Accesories" at bounding box center [341, 211] width 116 height 18
type input "Bathroom Accesories"
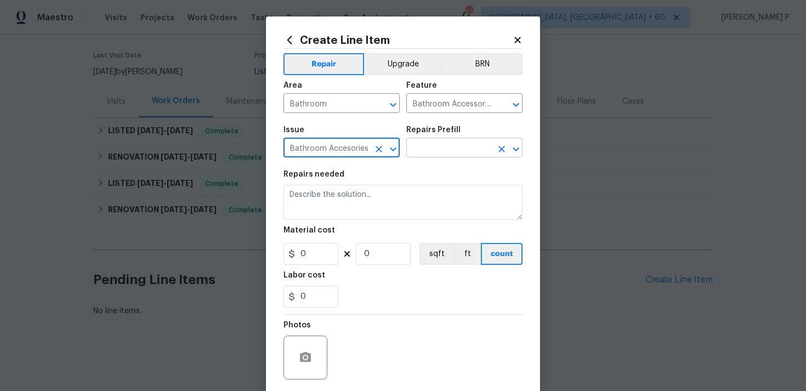
click at [432, 147] on input "text" at bounding box center [448, 148] width 85 height 17
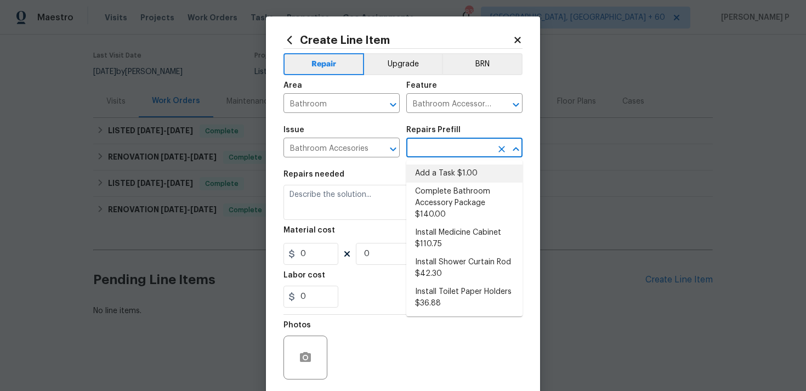
click at [432, 173] on li "Add a Task $1.00" at bounding box center [464, 173] width 116 height 18
type input "Interior Trim"
type input "Add a Task $1.00"
type textarea "HPM to detail"
type input "1"
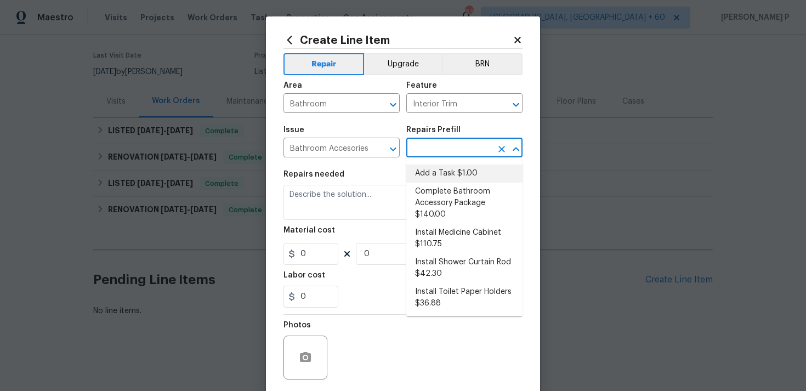
type input "1"
click at [334, 206] on textarea "HPM to detail" at bounding box center [402, 202] width 239 height 35
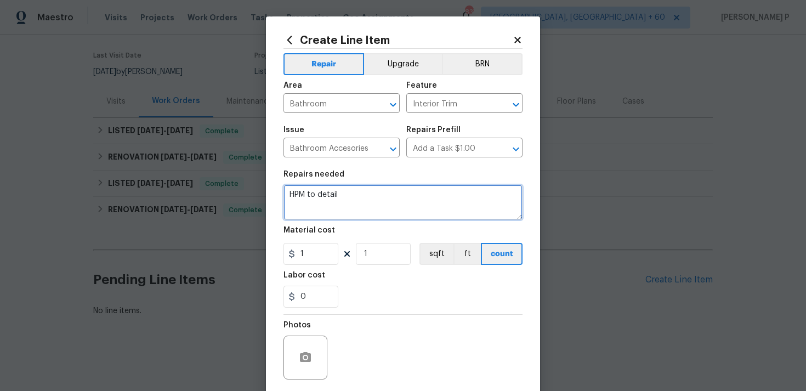
click at [334, 206] on textarea "HPM to detail" at bounding box center [402, 202] width 239 height 35
paste textarea "Repair the dripping showerhead in the primary bathroom and deep clean the showe…"
type textarea "Repair the dripping showerhead in the primary bathroom and deep clean the showe…"
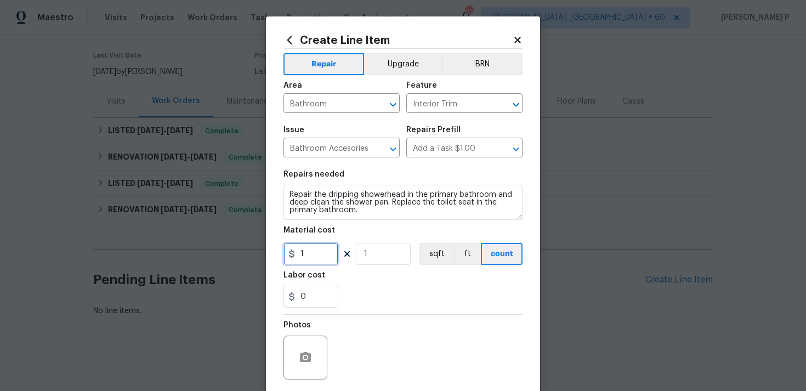
click at [310, 262] on input "1" at bounding box center [310, 254] width 55 height 22
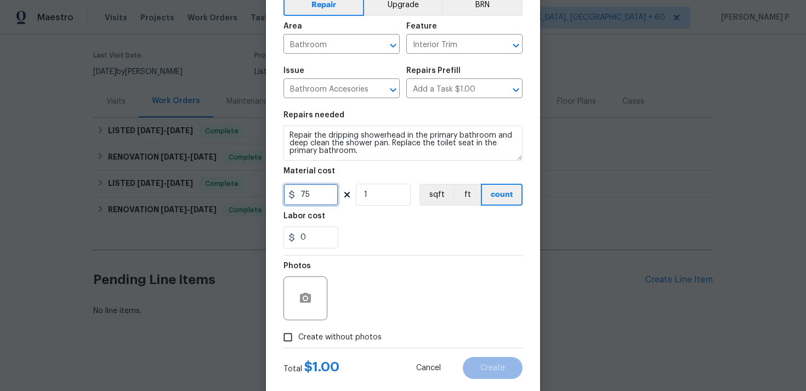
scroll to position [82, 0]
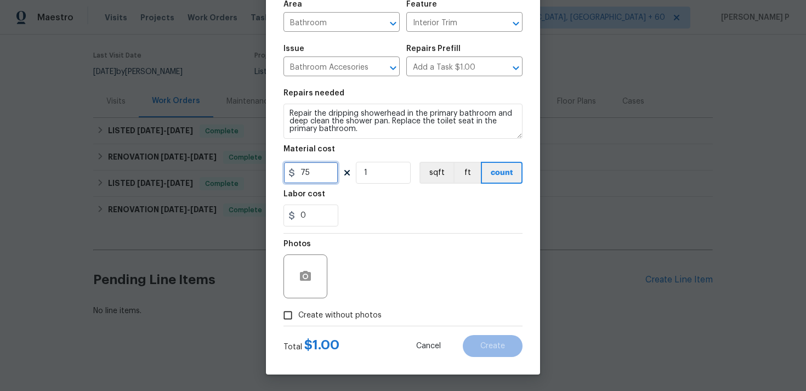
type input "75"
click at [309, 277] on icon "button" at bounding box center [305, 276] width 11 height 10
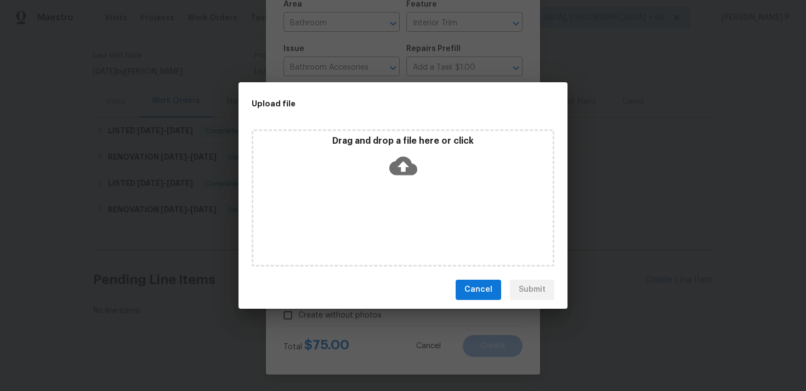
click at [401, 167] on icon at bounding box center [403, 166] width 28 height 28
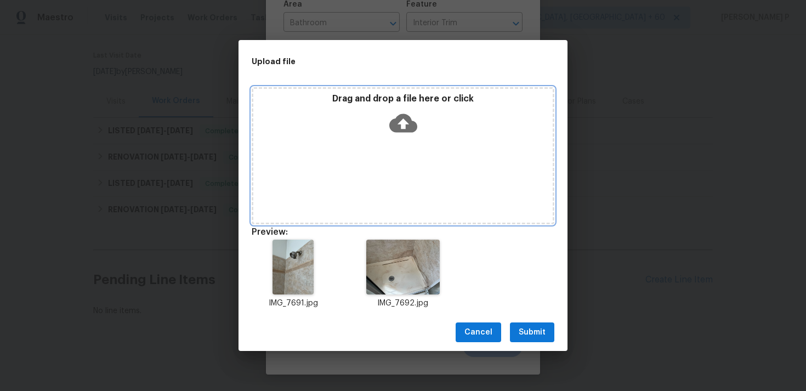
click at [396, 121] on icon at bounding box center [403, 123] width 28 height 19
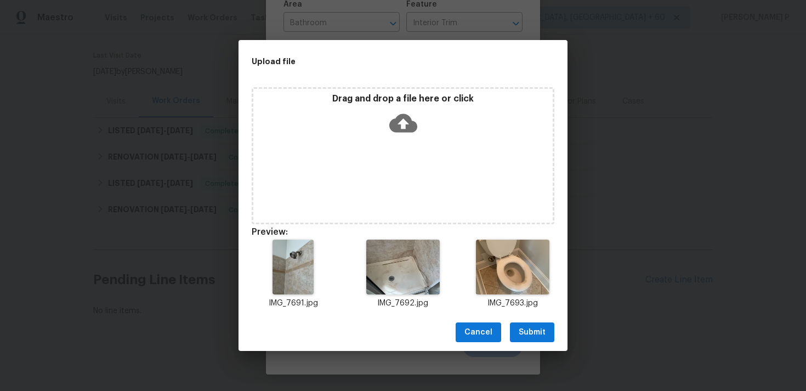
click at [526, 332] on span "Submit" at bounding box center [531, 333] width 27 height 14
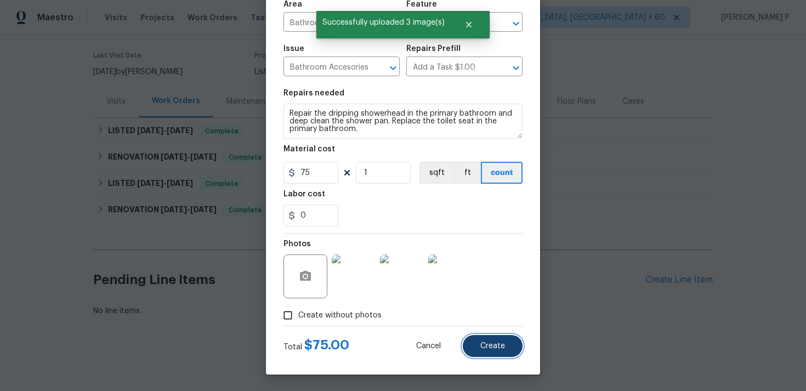
click at [499, 341] on button "Create" at bounding box center [493, 346] width 60 height 22
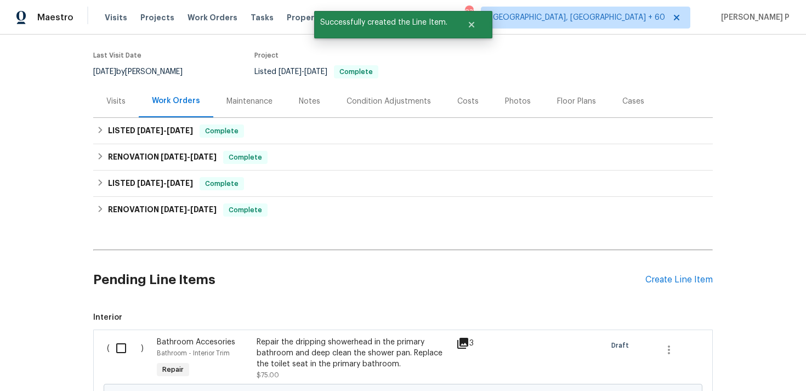
click at [115, 346] on input "checkbox" at bounding box center [125, 347] width 31 height 23
checkbox input "true"
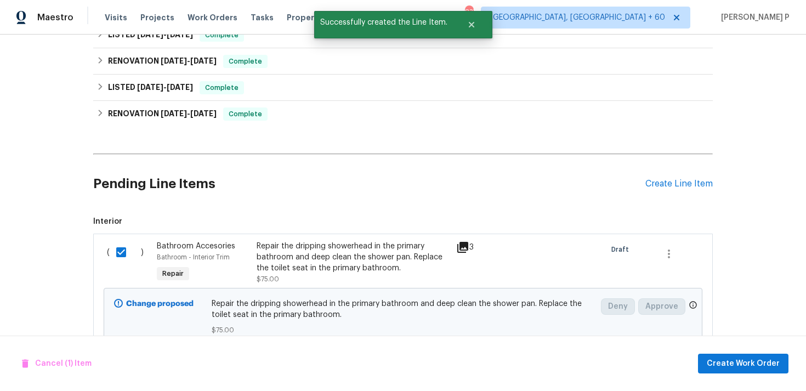
scroll to position [217, 0]
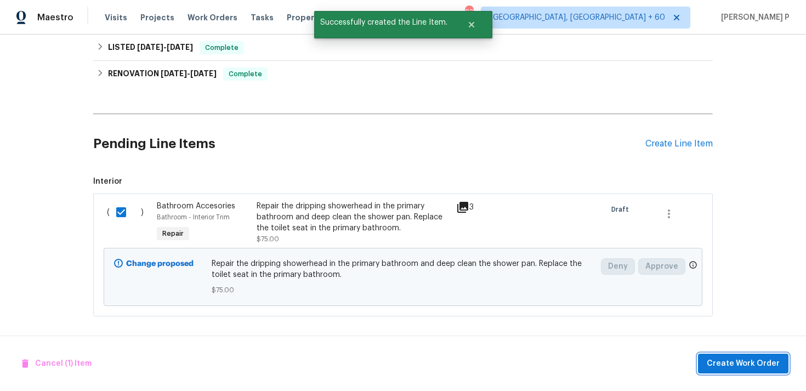
click at [750, 365] on span "Create Work Order" at bounding box center [742, 364] width 73 height 14
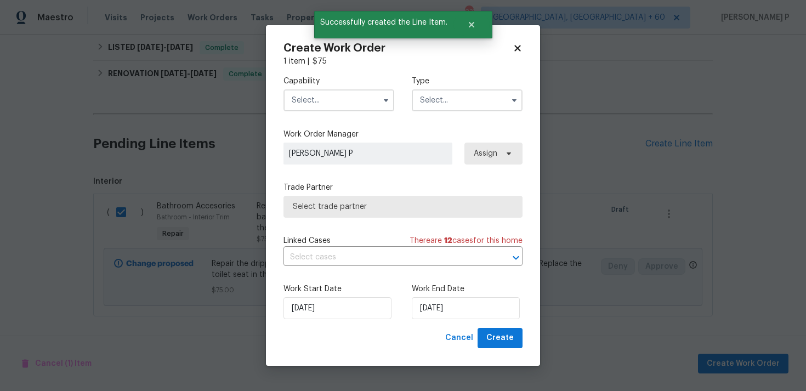
click at [419, 106] on input "text" at bounding box center [467, 100] width 111 height 22
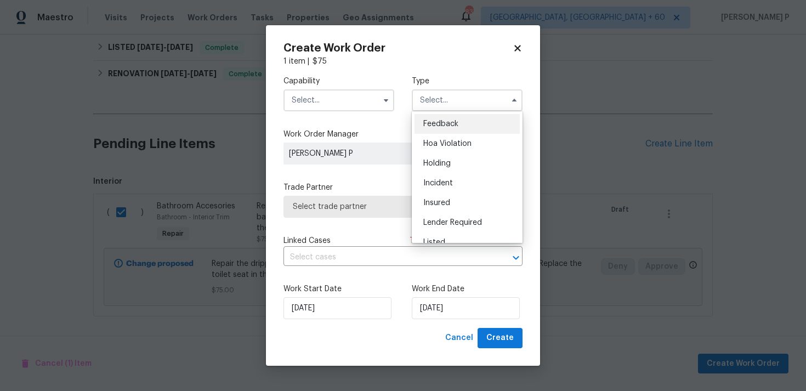
click at [425, 121] on span "Feedback" at bounding box center [440, 124] width 35 height 8
type input "Feedback"
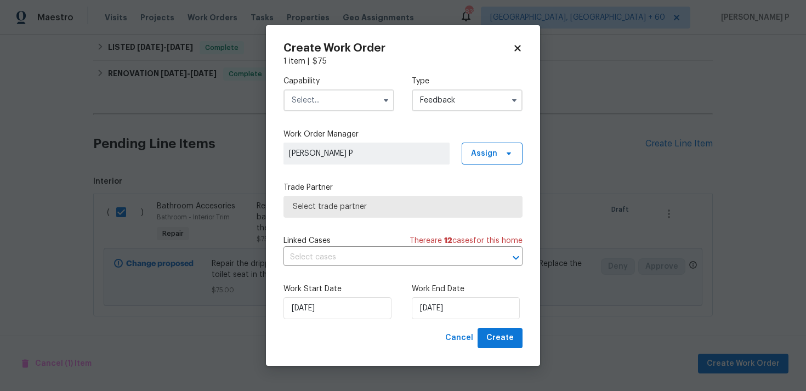
click at [353, 100] on input "text" at bounding box center [338, 100] width 111 height 22
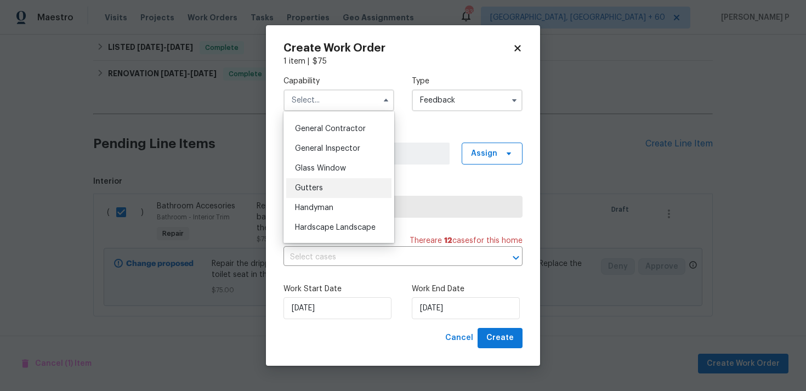
scroll to position [563, 0]
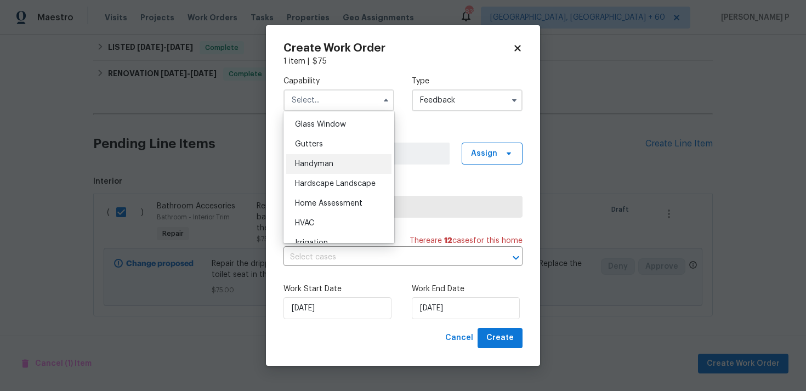
click at [329, 164] on span "Handyman" at bounding box center [314, 164] width 38 height 8
type input "Handyman"
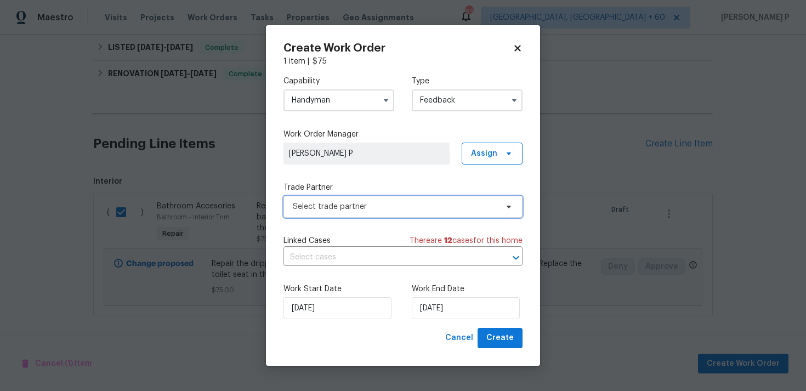
click at [400, 203] on span "Select trade partner" at bounding box center [395, 206] width 204 height 11
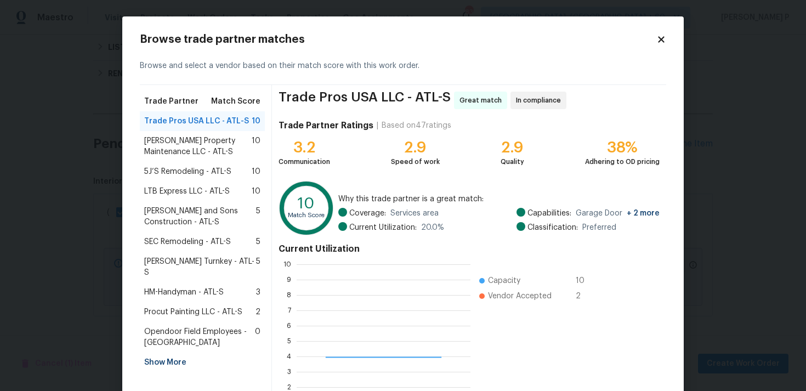
scroll to position [153, 174]
click at [196, 141] on span "[PERSON_NAME] Property Maintenance LLC - ATL-S" at bounding box center [197, 146] width 107 height 22
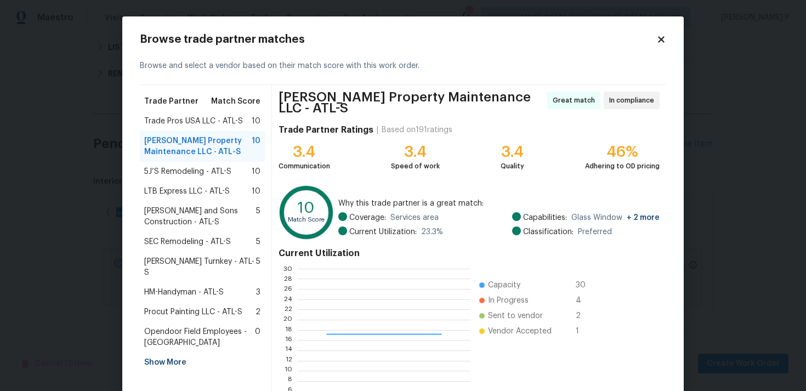
scroll to position [93, 0]
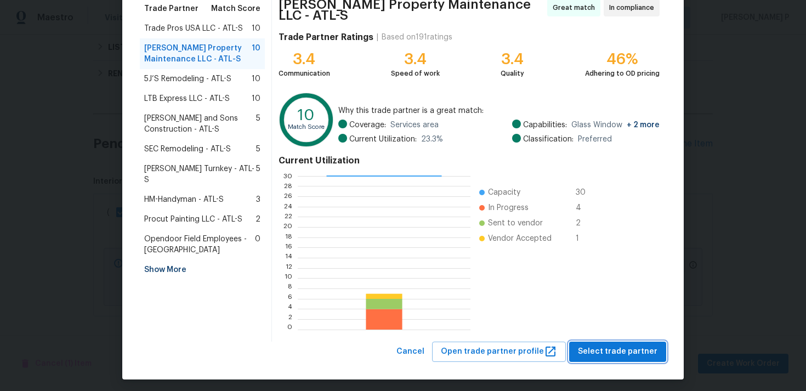
click at [606, 347] on span "Select trade partner" at bounding box center [617, 352] width 79 height 14
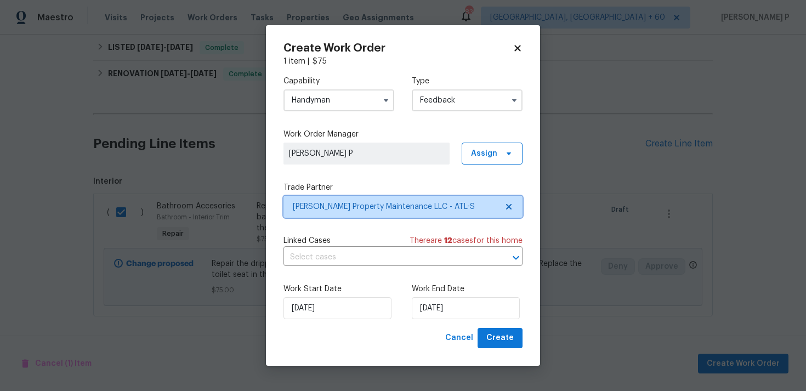
scroll to position [0, 0]
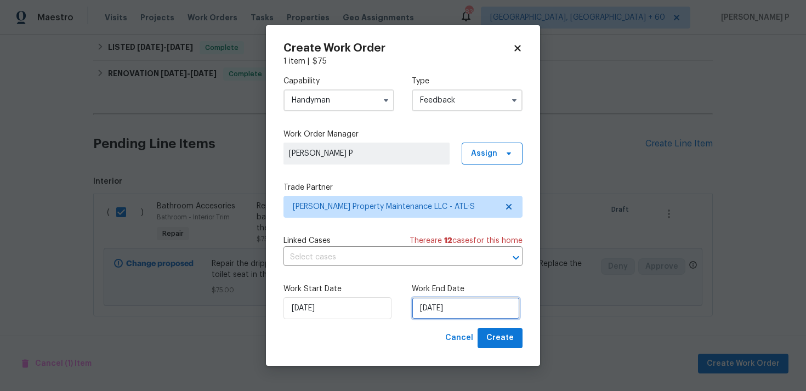
click at [429, 309] on input "[DATE]" at bounding box center [466, 308] width 108 height 22
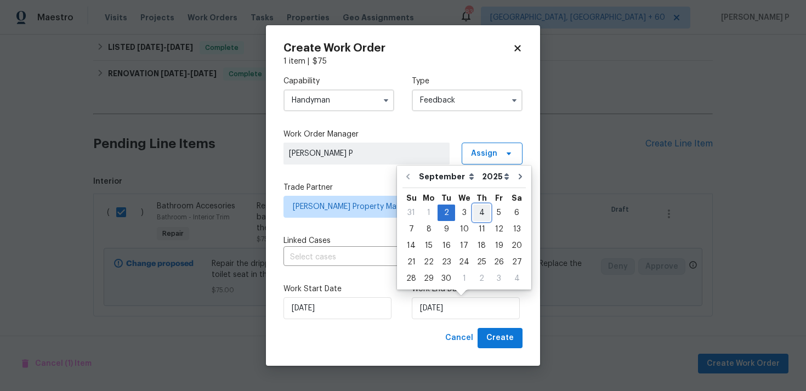
click at [478, 212] on div "4" at bounding box center [481, 212] width 17 height 15
type input "[DATE]"
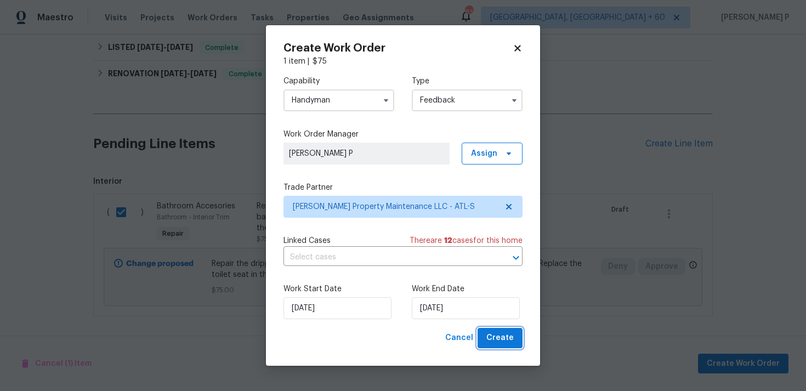
click at [498, 344] on span "Create" at bounding box center [499, 338] width 27 height 14
checkbox input "false"
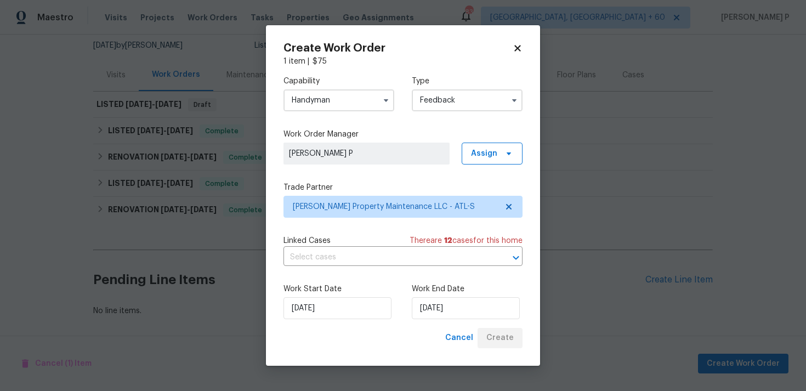
scroll to position [107, 0]
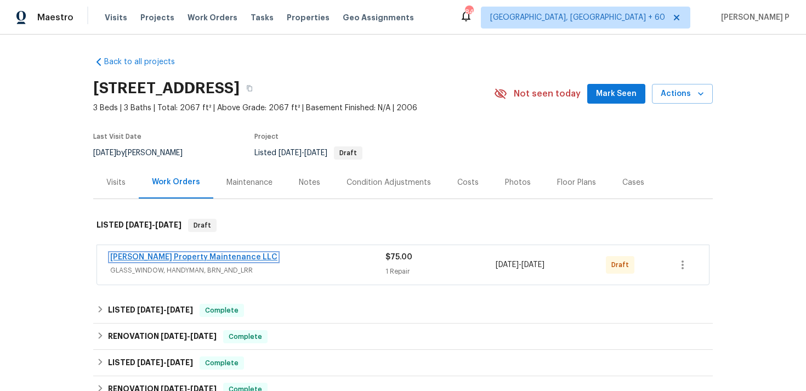
click at [146, 258] on link "[PERSON_NAME] Property Maintenance LLC" at bounding box center [193, 257] width 167 height 8
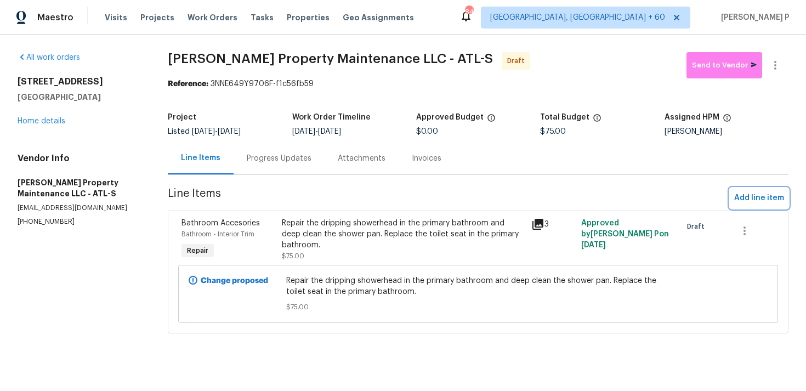
click at [762, 200] on span "Add line item" at bounding box center [759, 198] width 50 height 14
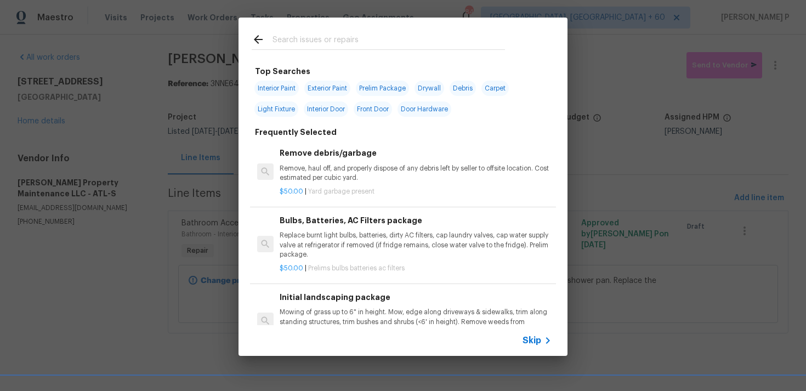
click at [528, 335] on span "Skip" at bounding box center [531, 340] width 19 height 11
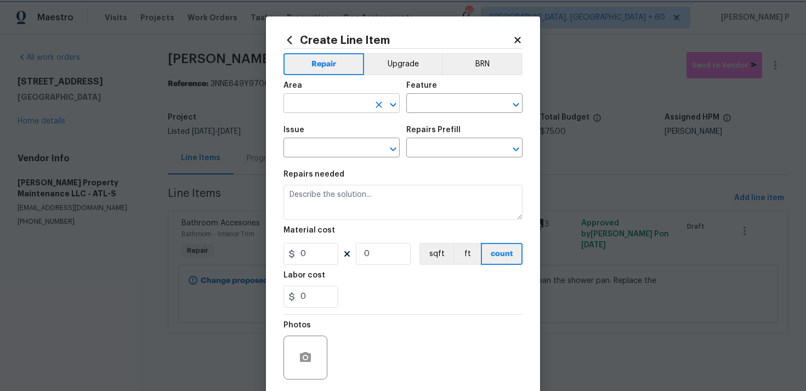
click at [391, 106] on icon "Open" at bounding box center [392, 104] width 13 height 13
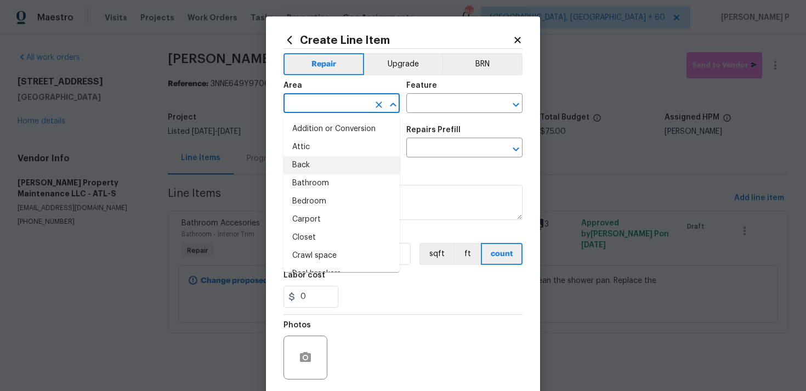
click at [306, 171] on li "Back" at bounding box center [341, 165] width 116 height 18
type input "Back"
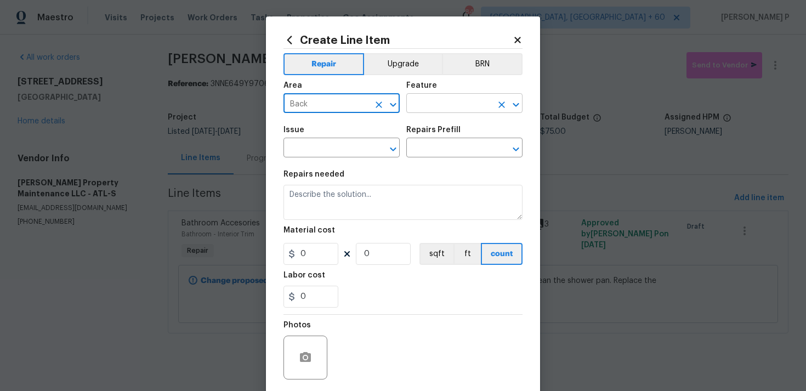
click at [442, 106] on input "text" at bounding box center [448, 104] width 85 height 17
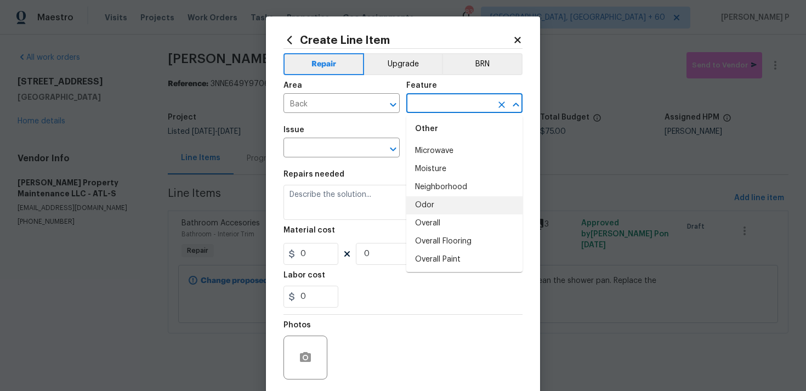
scroll to position [1763, 0]
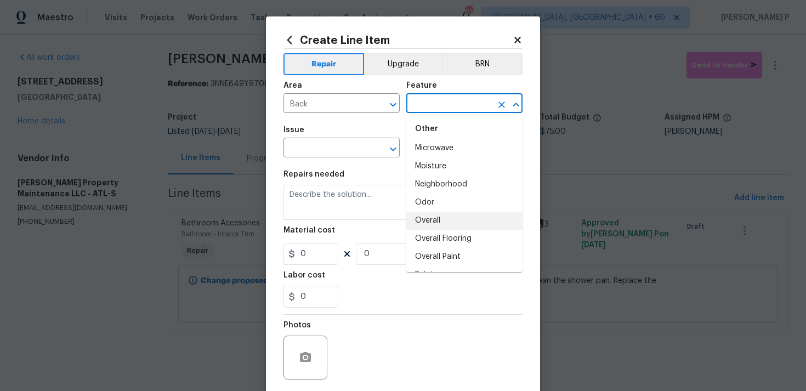
click at [446, 218] on li "Overall" at bounding box center [464, 221] width 116 height 18
type input "Overall"
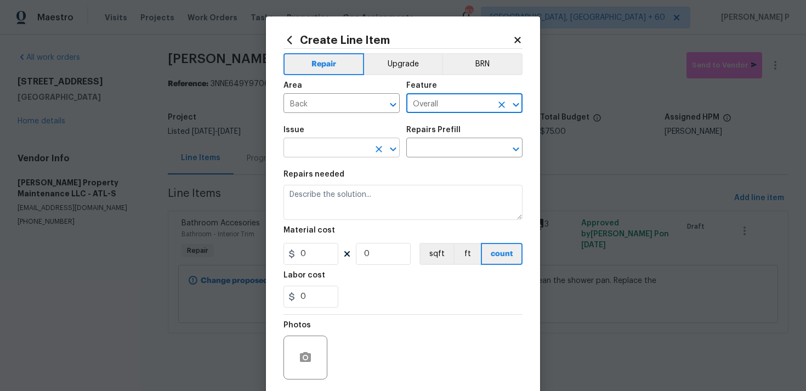
click at [397, 153] on icon "Open" at bounding box center [392, 148] width 13 height 13
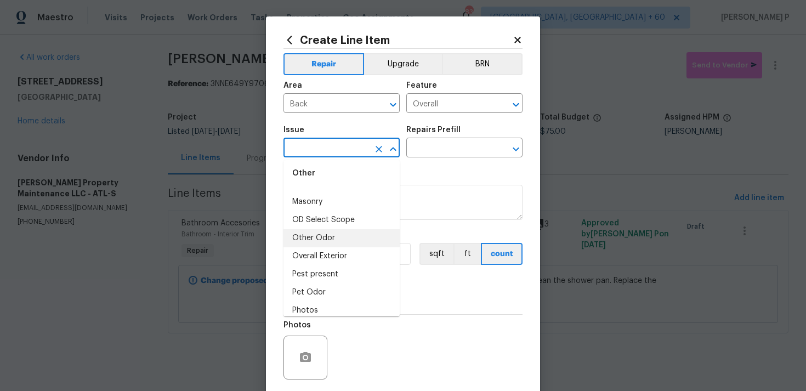
scroll to position [1751, 0]
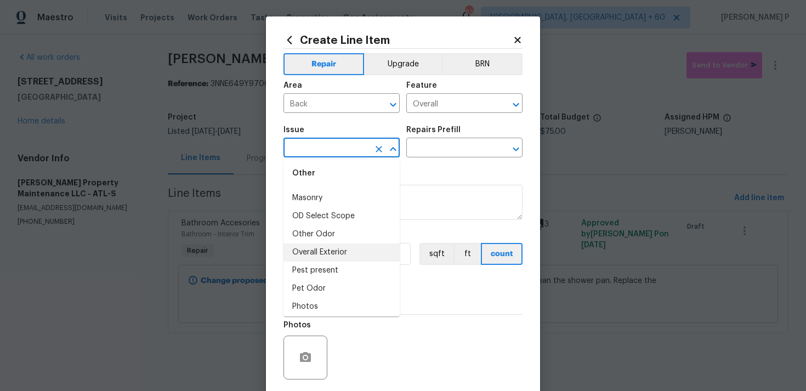
click at [328, 250] on li "Overall Exterior" at bounding box center [341, 252] width 116 height 18
type input "Overall Exterior"
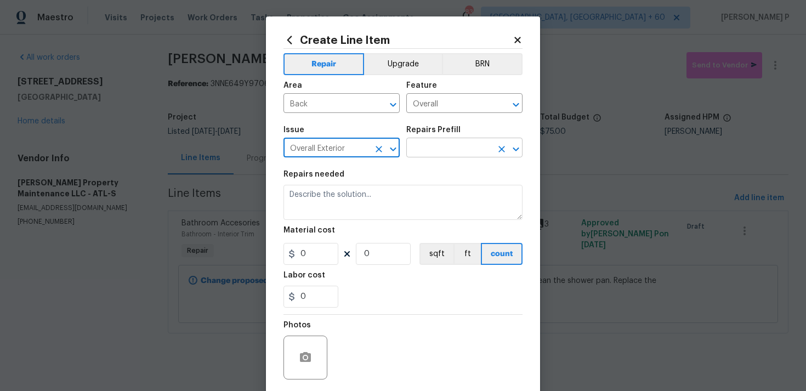
click at [446, 150] on input "text" at bounding box center [448, 148] width 85 height 17
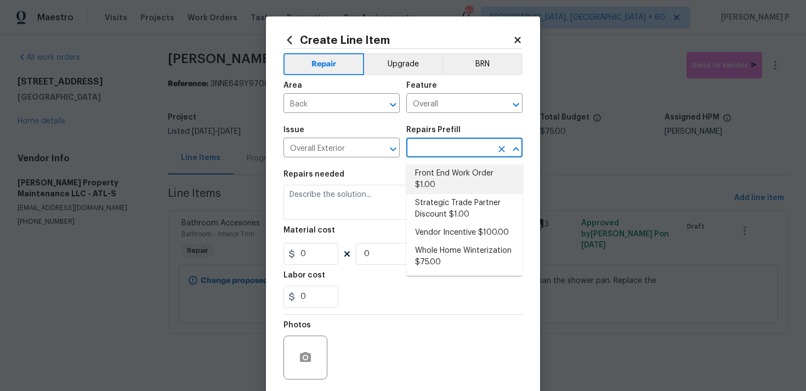
click at [445, 177] on li "Front End Work Order $1.00" at bounding box center [464, 179] width 116 height 30
type input "Front End Work Order $1.00"
type textarea "Placeholder line item for the creation of front end work orders."
type input "1"
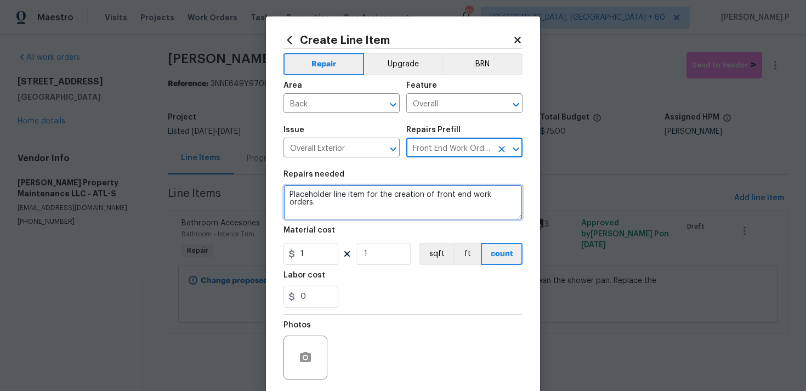
click at [373, 219] on textarea "Placeholder line item for the creation of front end work orders." at bounding box center [402, 202] width 239 height 35
paste textarea "Install new downspout extensions at the back left and back right corners of the…"
type textarea "Install new downspout extensions at the back left and back right corners of the…"
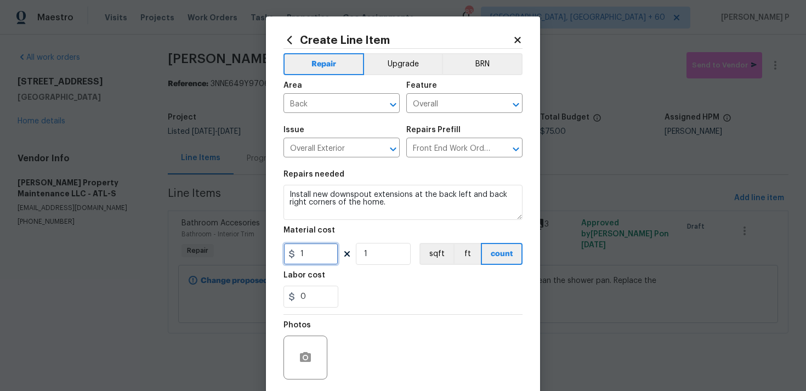
click at [333, 250] on input "1" at bounding box center [310, 254] width 55 height 22
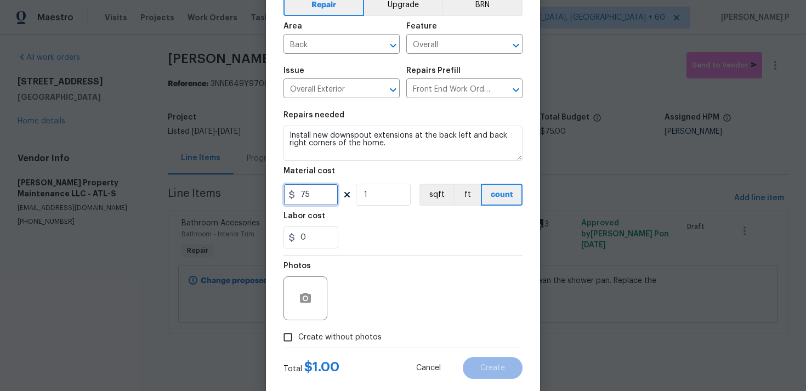
scroll to position [82, 0]
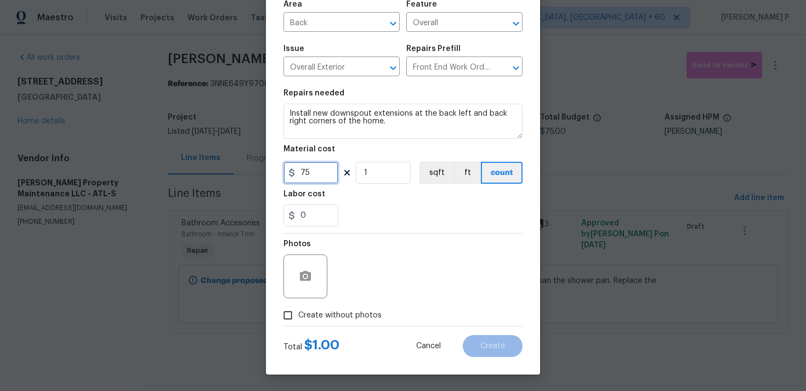
type input "75"
click at [293, 316] on input "Create without photos" at bounding box center [287, 315] width 21 height 21
checkbox input "true"
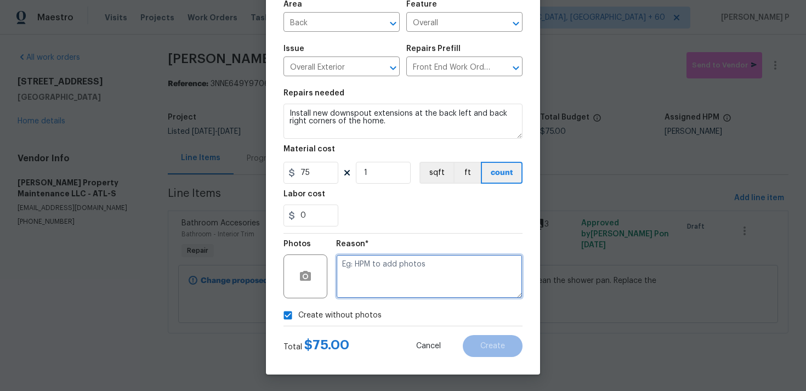
click at [378, 269] on textarea at bounding box center [429, 276] width 186 height 44
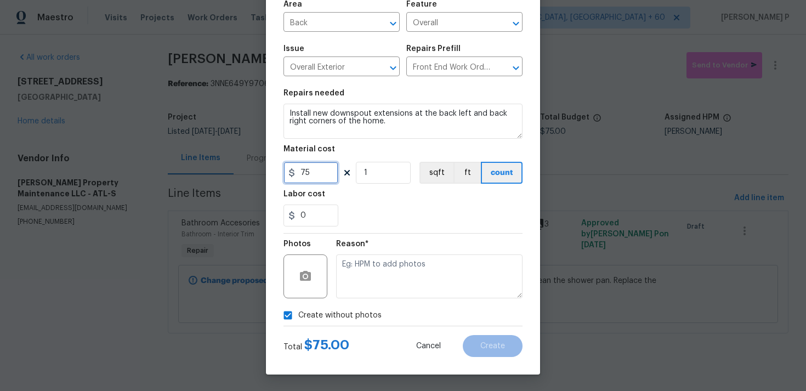
click at [313, 181] on input "75" at bounding box center [310, 173] width 55 height 22
type input "50"
click at [308, 277] on icon "button" at bounding box center [305, 276] width 11 height 10
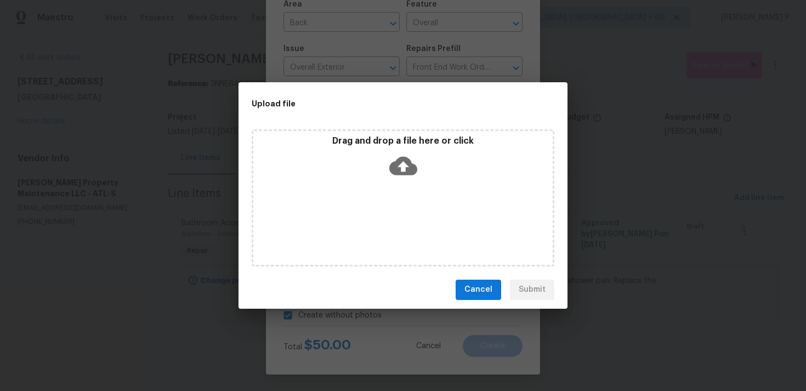
click at [409, 168] on icon at bounding box center [403, 165] width 28 height 19
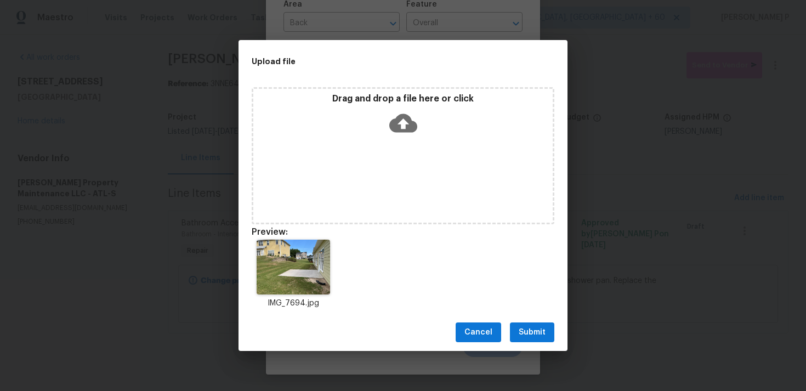
click at [395, 127] on icon at bounding box center [403, 123] width 28 height 19
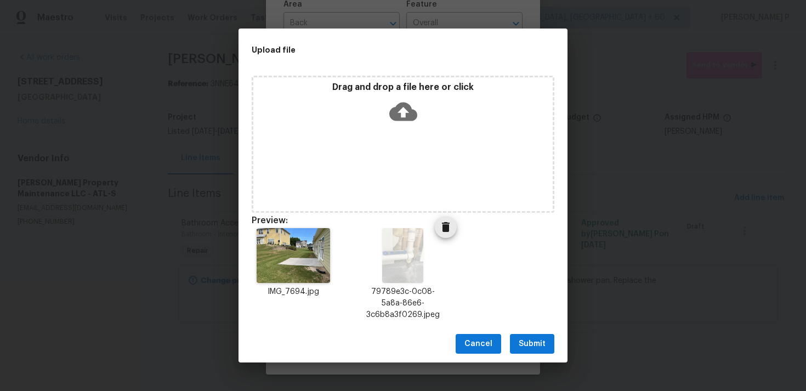
click at [400, 268] on img at bounding box center [402, 255] width 41 height 55
click at [402, 256] on img at bounding box center [402, 255] width 41 height 55
click at [447, 231] on icon "Delete" at bounding box center [446, 227] width 8 height 10
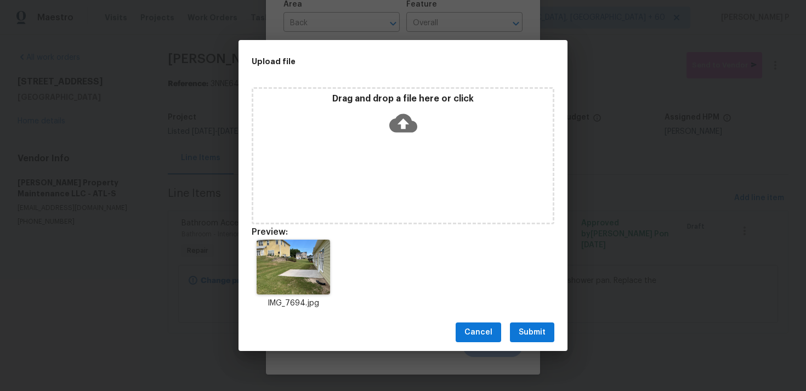
click at [401, 130] on icon at bounding box center [403, 123] width 28 height 19
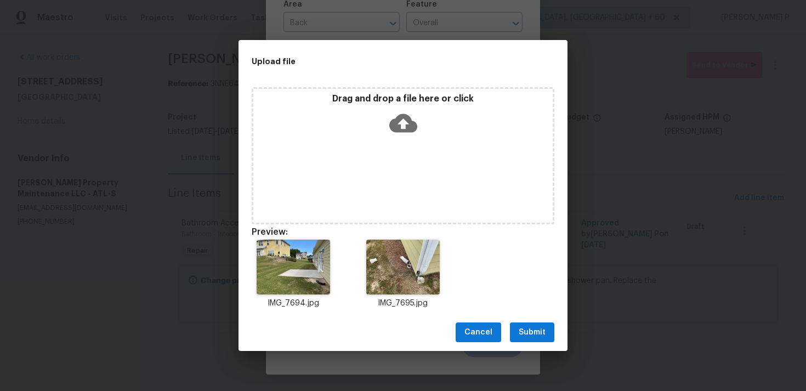
click at [529, 338] on span "Submit" at bounding box center [531, 333] width 27 height 14
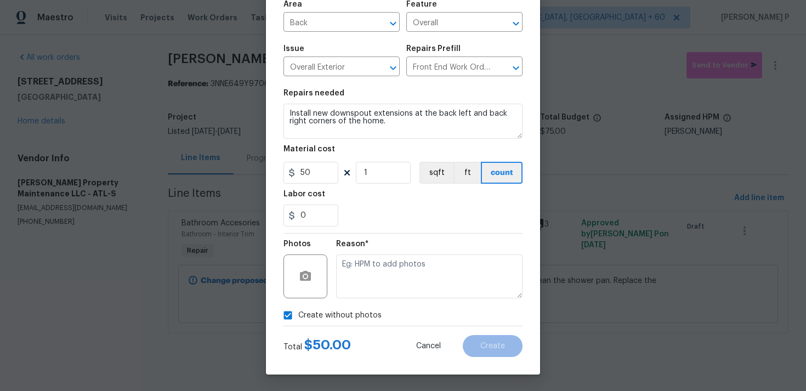
click at [284, 310] on input "Create without photos" at bounding box center [287, 315] width 21 height 21
checkbox input "false"
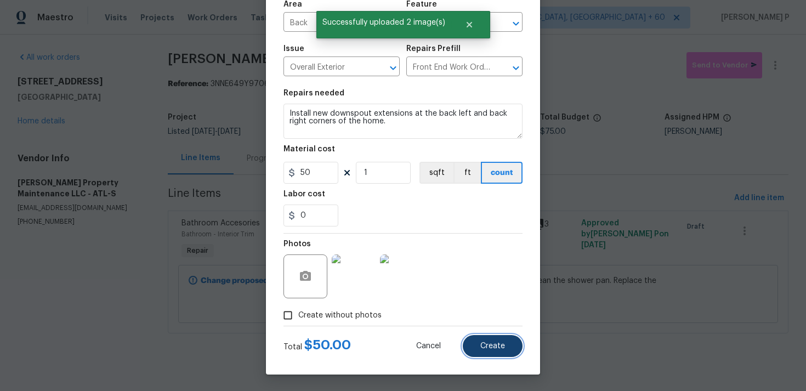
click at [494, 345] on span "Create" at bounding box center [492, 346] width 25 height 8
type input "0"
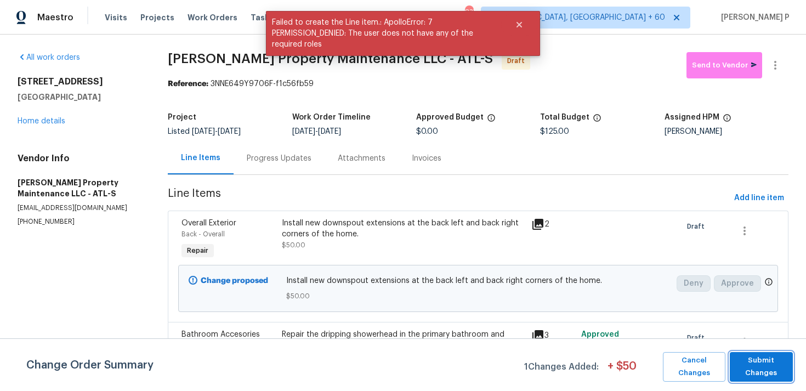
click at [770, 367] on span "Submit Changes" at bounding box center [761, 366] width 52 height 25
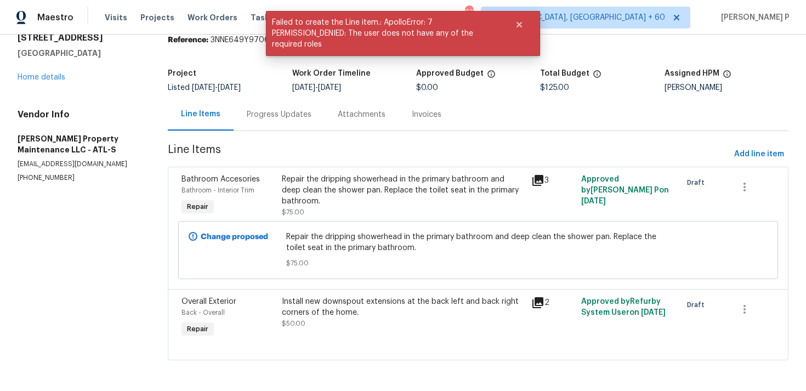
scroll to position [0, 0]
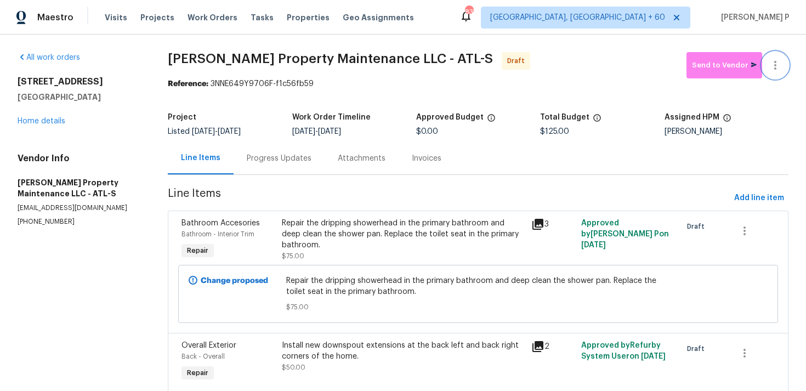
click at [777, 66] on icon "button" at bounding box center [774, 65] width 13 height 13
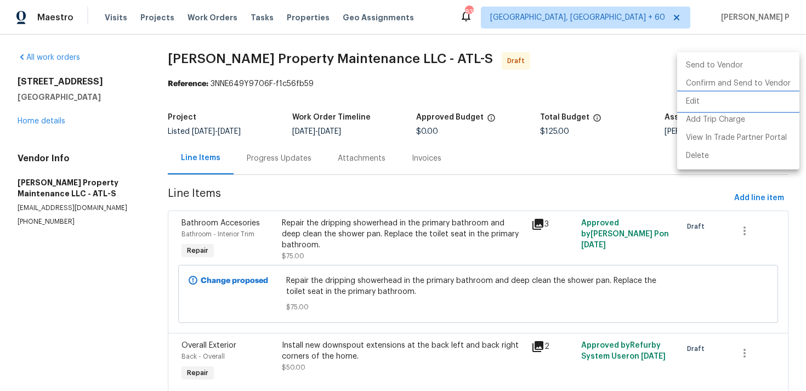
click at [705, 101] on li "Edit" at bounding box center [738, 102] width 122 height 18
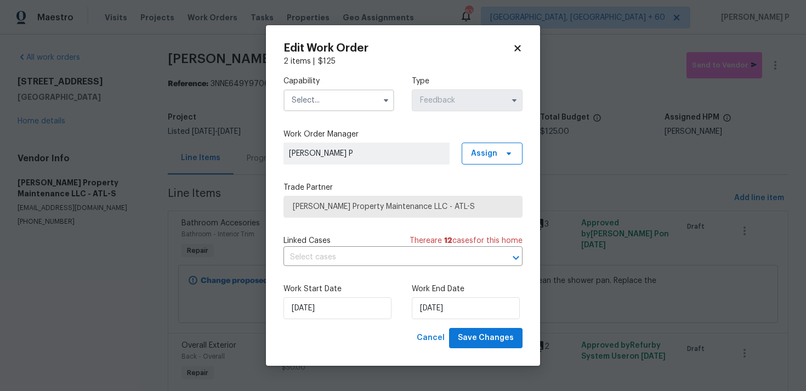
click at [375, 110] on input "text" at bounding box center [338, 100] width 111 height 22
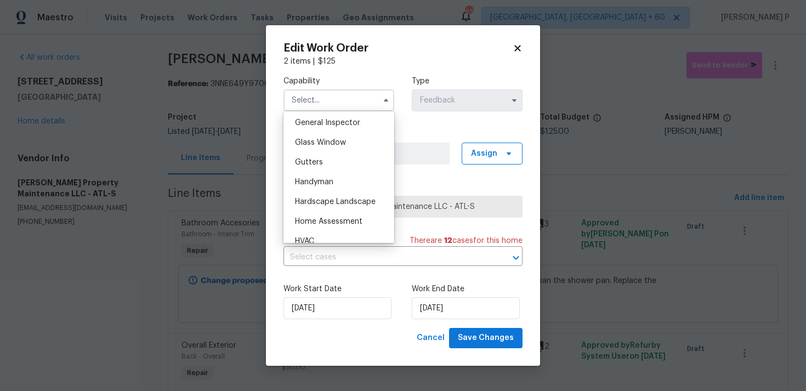
scroll to position [572, 0]
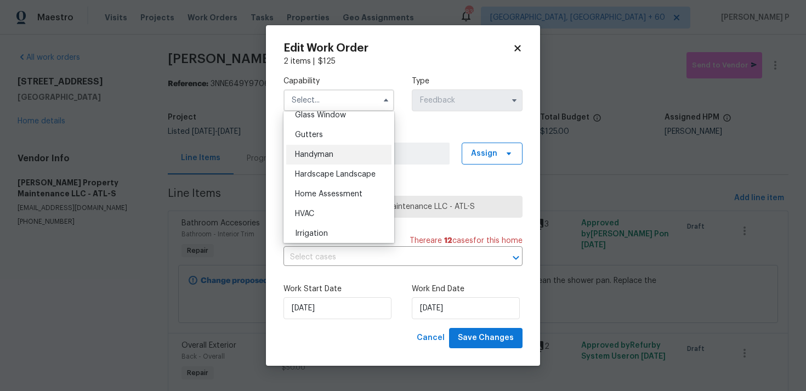
click at [330, 153] on span "Handyman" at bounding box center [314, 155] width 38 height 8
type input "Handyman"
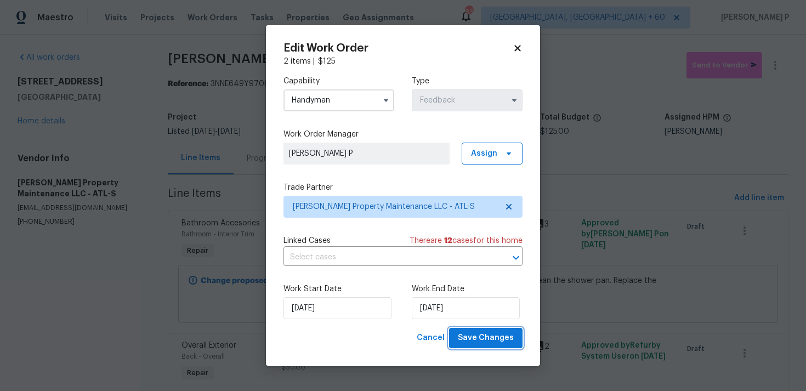
click at [483, 341] on span "Save Changes" at bounding box center [486, 338] width 56 height 14
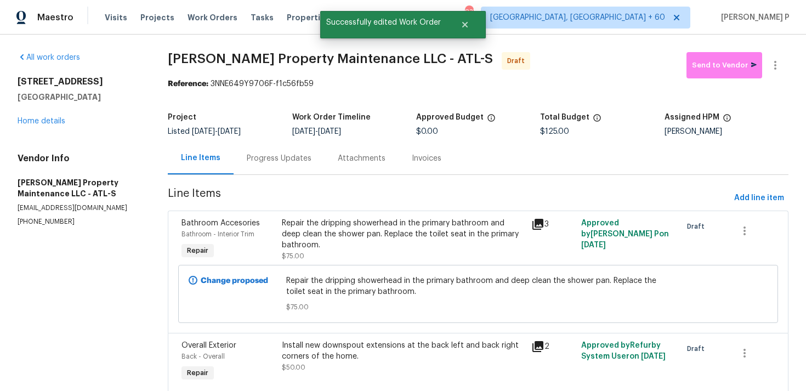
click at [273, 153] on div "Progress Updates" at bounding box center [279, 158] width 65 height 11
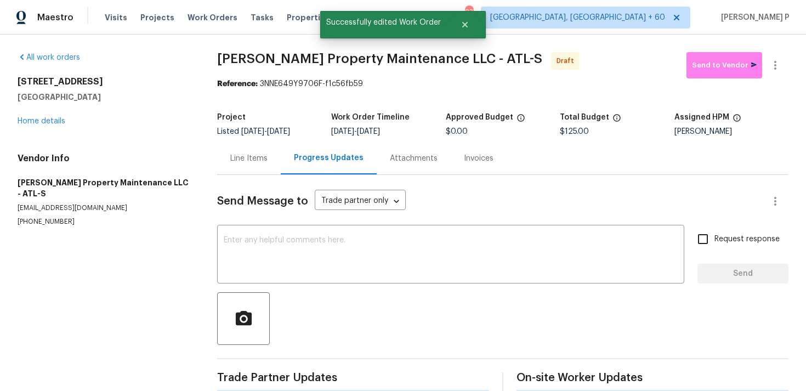
click at [273, 153] on div "Line Items" at bounding box center [249, 158] width 64 height 32
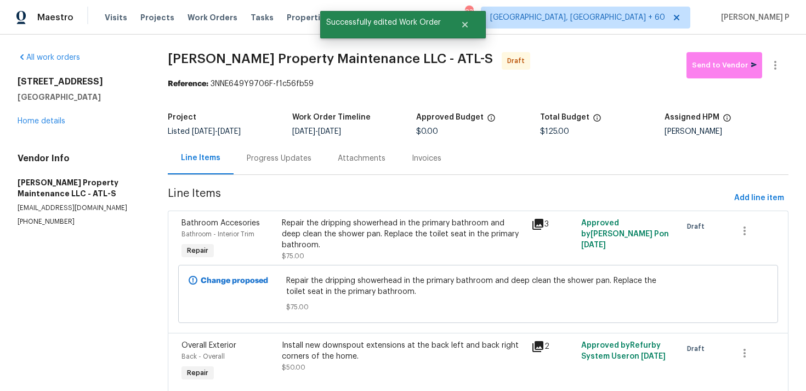
click at [275, 163] on div "Progress Updates" at bounding box center [279, 158] width 65 height 11
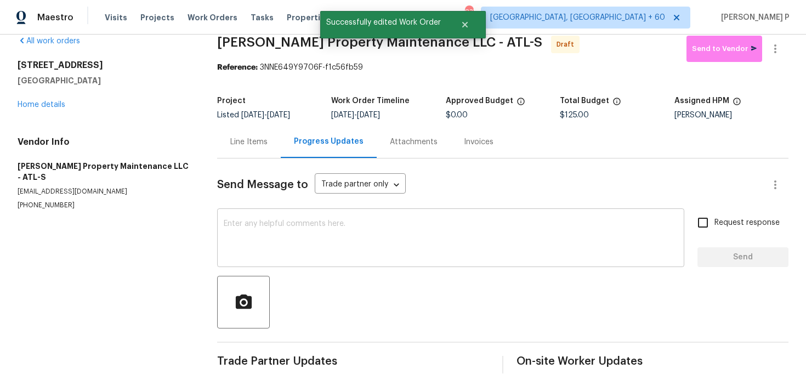
scroll to position [16, 0]
click at [322, 178] on body "Maestro Visits Projects Work Orders Tasks Properties Geo Assignments 837 Albuqu…" at bounding box center [403, 195] width 806 height 391
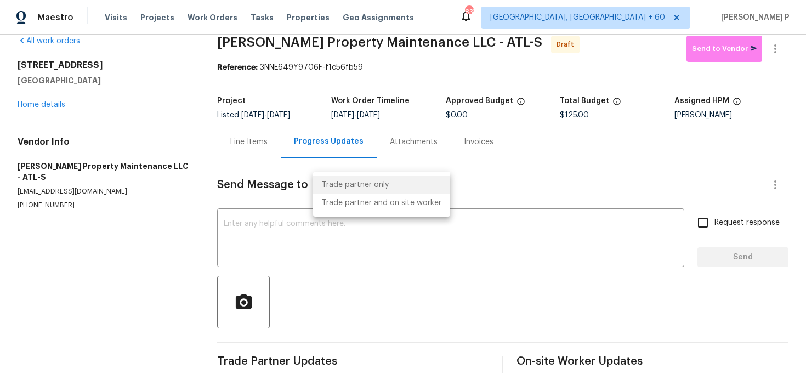
click at [294, 220] on div at bounding box center [403, 195] width 806 height 391
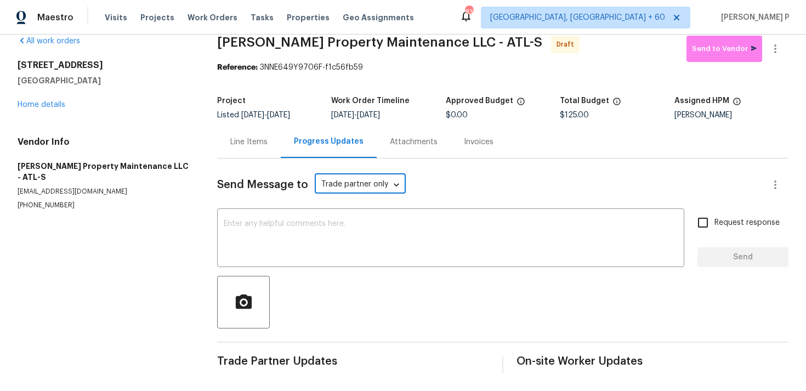
click at [294, 220] on textarea at bounding box center [451, 239] width 454 height 38
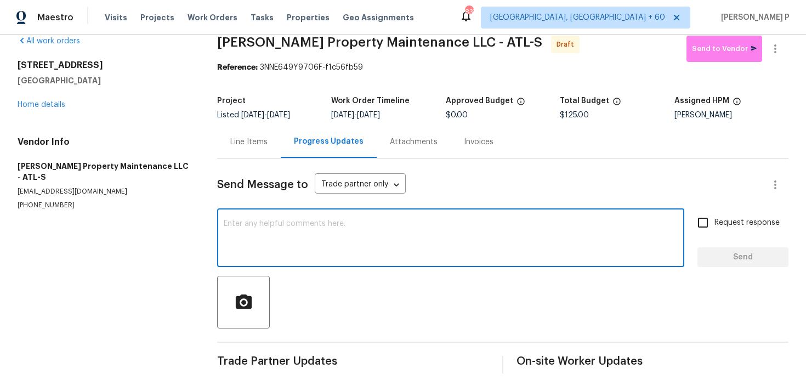
paste textarea "Hi, this is [PERSON_NAME] with Opendoor. I’m confirming you received the WO for…"
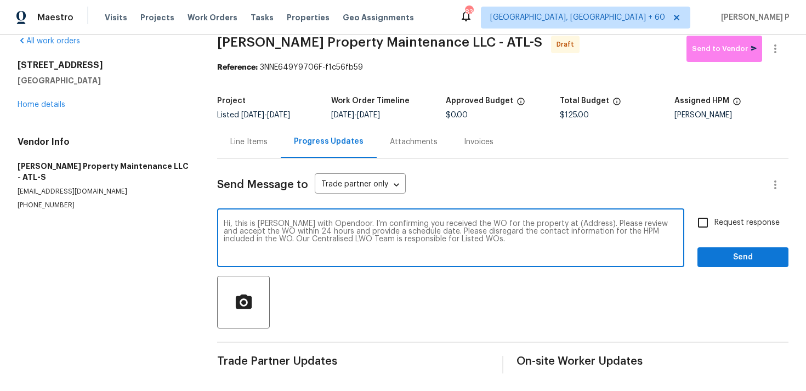
drag, startPoint x: 549, startPoint y: 223, endPoint x: 582, endPoint y: 222, distance: 32.9
click at [582, 222] on textarea "Hi, this is [PERSON_NAME] with Opendoor. I’m confirming you received the WO for…" at bounding box center [451, 239] width 454 height 38
paste textarea "6405 Beaver Creek Trl, Atlanta, GA 30349"
type textarea "Hi, this is Ramyasri with Opendoor. I’m confirming you received the WO for the …"
click at [709, 222] on input "Request response" at bounding box center [702, 222] width 23 height 23
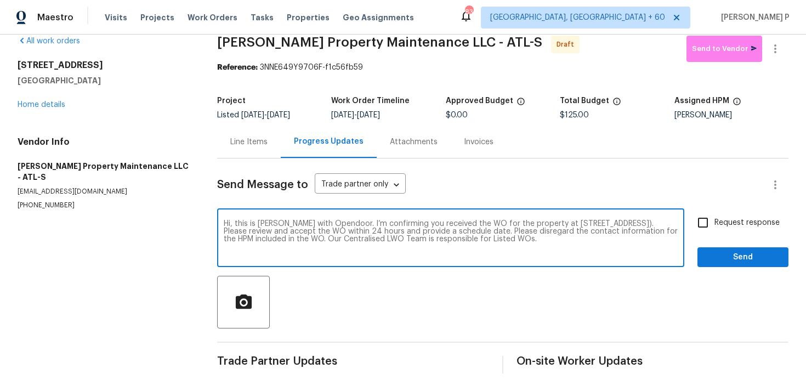
checkbox input "true"
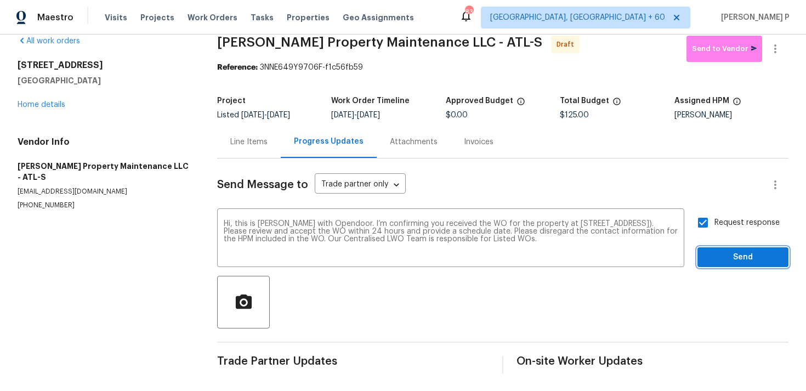
click at [713, 261] on span "Send" at bounding box center [742, 257] width 73 height 14
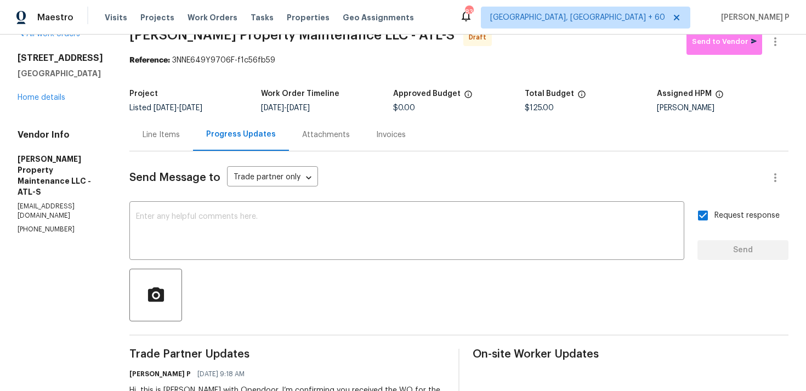
scroll to position [0, 0]
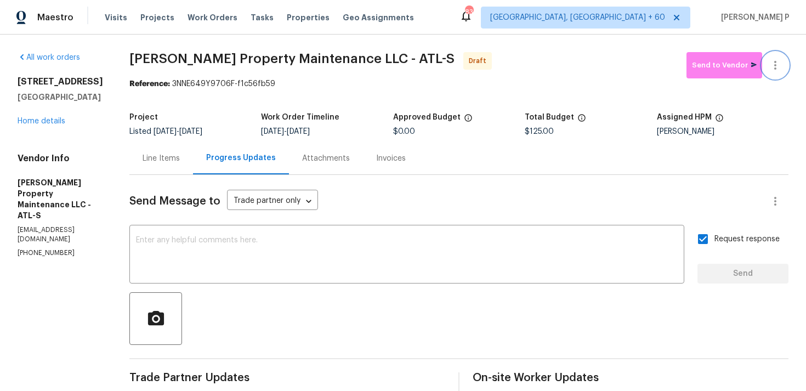
click at [768, 64] on icon "button" at bounding box center [774, 65] width 13 height 13
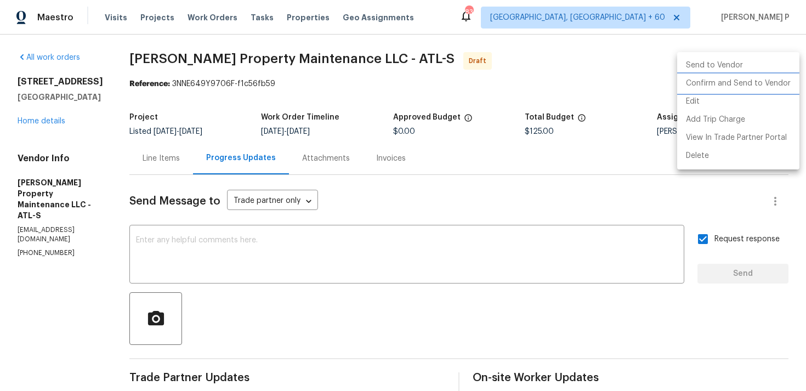
click at [741, 81] on li "Confirm and Send to Vendor" at bounding box center [738, 84] width 122 height 18
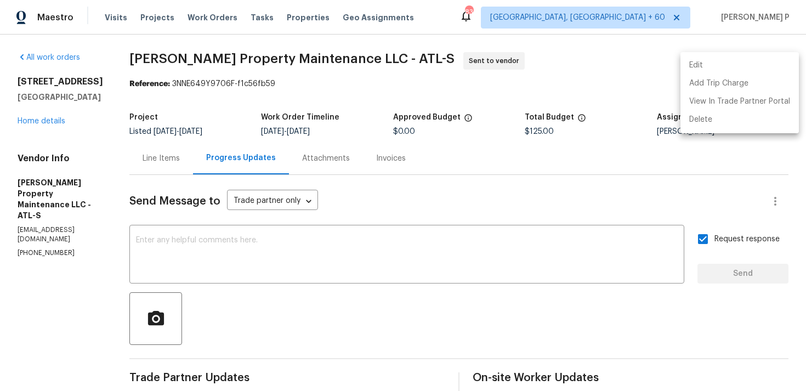
click at [429, 244] on div at bounding box center [403, 195] width 806 height 391
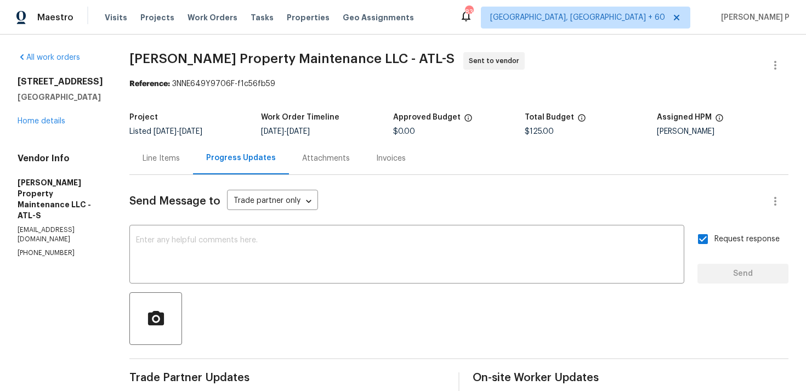
click at [174, 85] on div "Reference: 3NNE649Y9706F-f1c56fb59" at bounding box center [458, 83] width 659 height 11
drag, startPoint x: 175, startPoint y: 84, endPoint x: 317, endPoint y: 85, distance: 141.4
click at [317, 85] on div "Reference: 3NNE649Y9706F-f1c56fb59" at bounding box center [458, 83] width 659 height 11
copy div "3NNE649Y9706F-f1c56fb59"
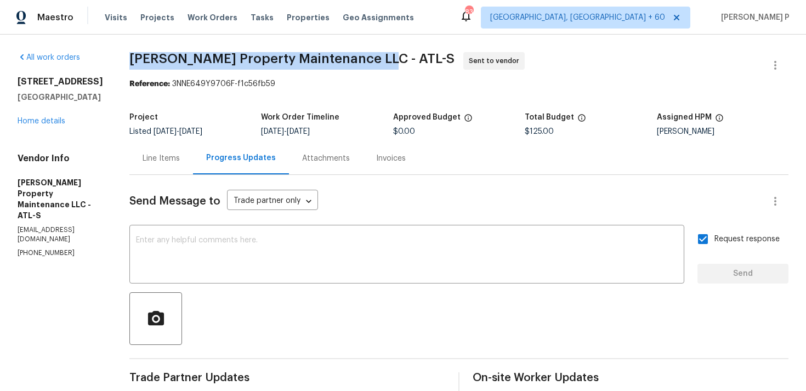
drag, startPoint x: 133, startPoint y: 59, endPoint x: 378, endPoint y: 58, distance: 245.0
click at [378, 58] on span "Glen Property Maintenance LLC - ATL-S Sent to vendor" at bounding box center [445, 65] width 632 height 26
copy span "Glen Property Maintenance LLC - ATL-S"
click at [169, 158] on div "Line Items" at bounding box center [160, 158] width 37 height 11
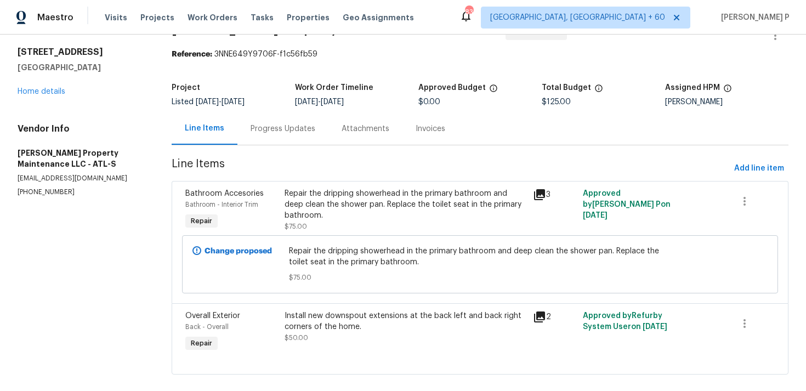
scroll to position [44, 0]
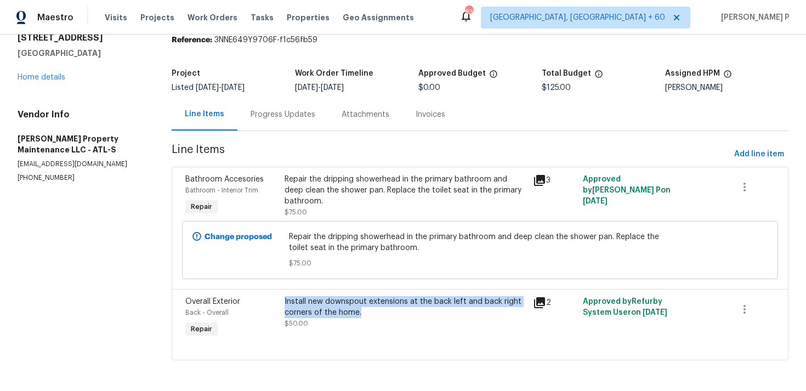
copy div "Install new downspout extensions at the back left and back right corners of the…"
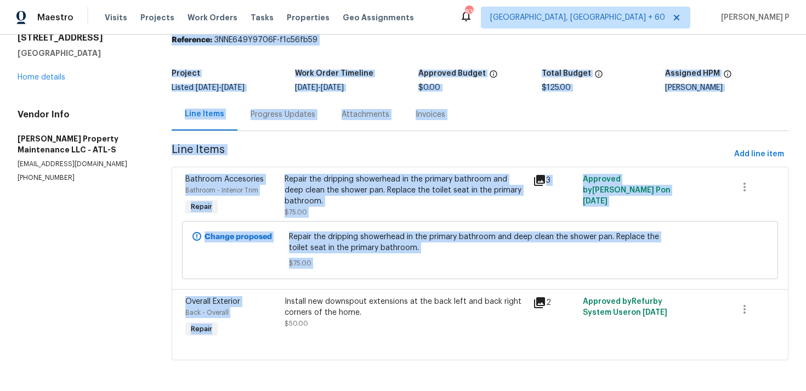
drag, startPoint x: 286, startPoint y: 300, endPoint x: 41, endPoint y: 259, distance: 248.4
click at [42, 260] on div "All work orders 6405 Beaver Creek Trl Atlanta, GA 30349 Home details Vendor Inf…" at bounding box center [403, 191] width 806 height 400
click at [41, 259] on section "All work orders 6405 Beaver Creek Trl Atlanta, GA 30349 Home details Vendor Inf…" at bounding box center [82, 190] width 128 height 365
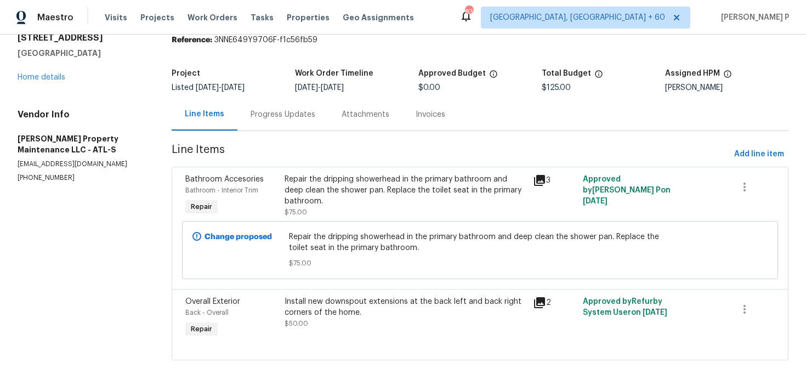
scroll to position [0, 0]
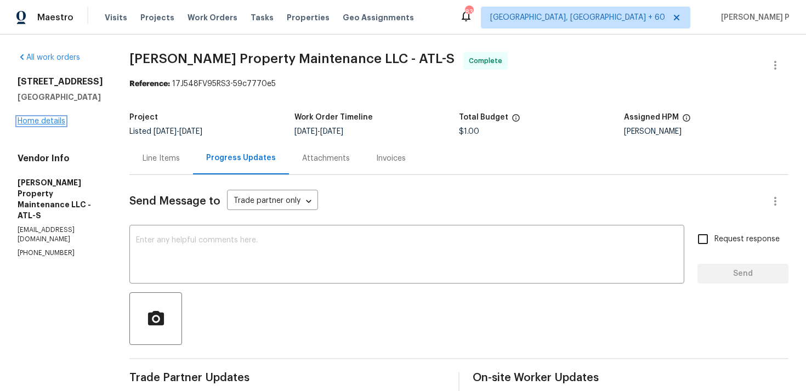
click at [52, 120] on link "Home details" at bounding box center [42, 121] width 48 height 8
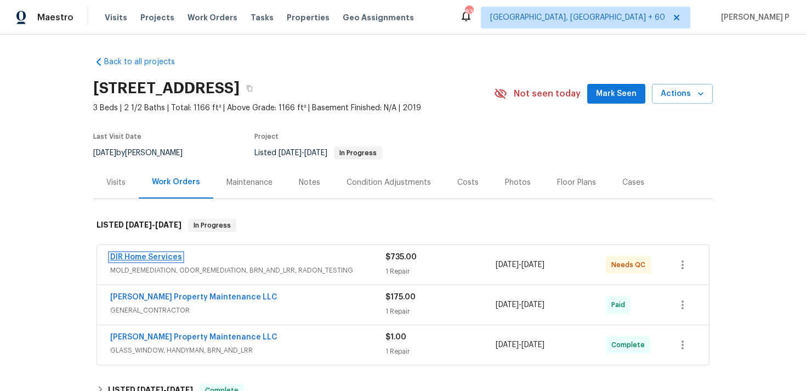
click at [156, 259] on link "DIR Home Services" at bounding box center [146, 257] width 72 height 8
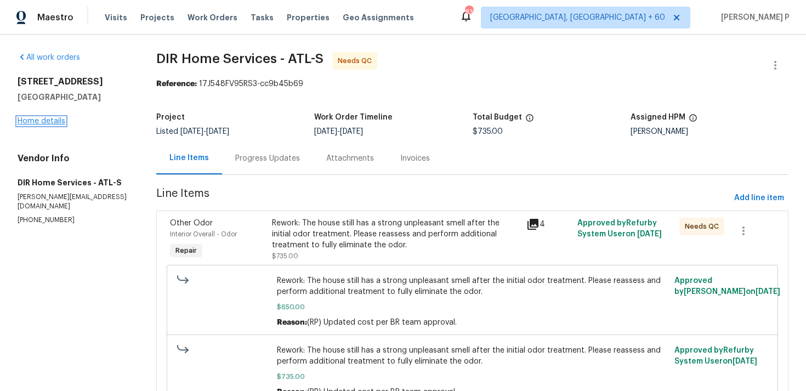
click at [48, 121] on link "Home details" at bounding box center [42, 121] width 48 height 8
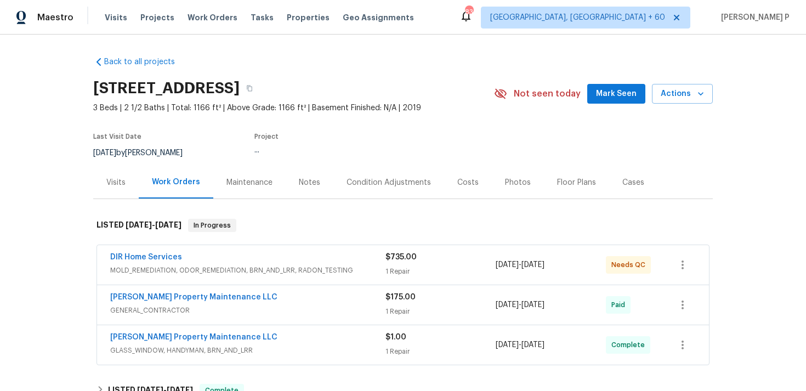
click at [110, 179] on div "Visits" at bounding box center [115, 182] width 19 height 11
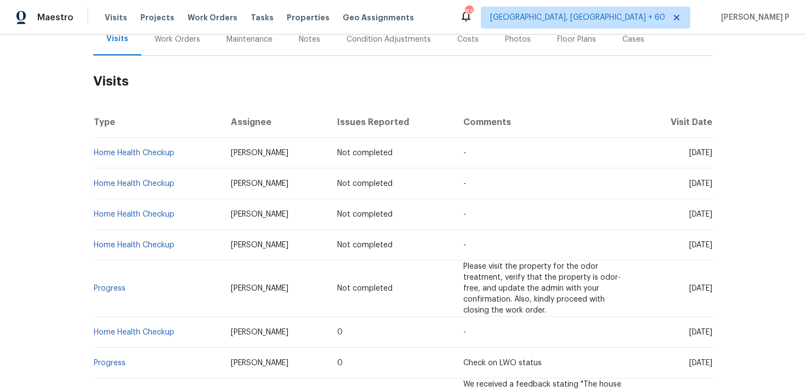
scroll to position [146, 0]
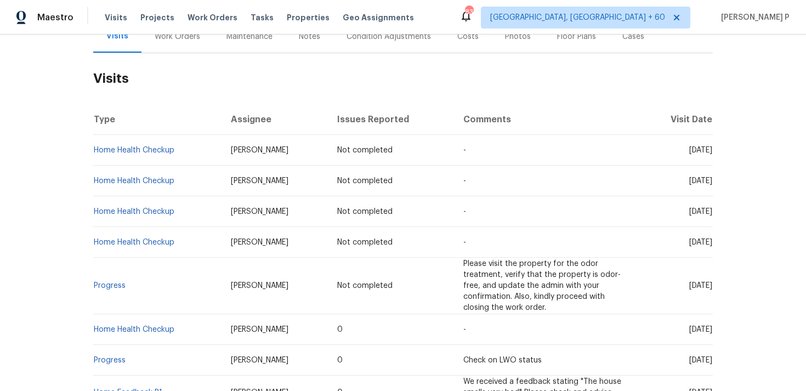
click at [189, 89] on h2 "Visits" at bounding box center [402, 78] width 619 height 51
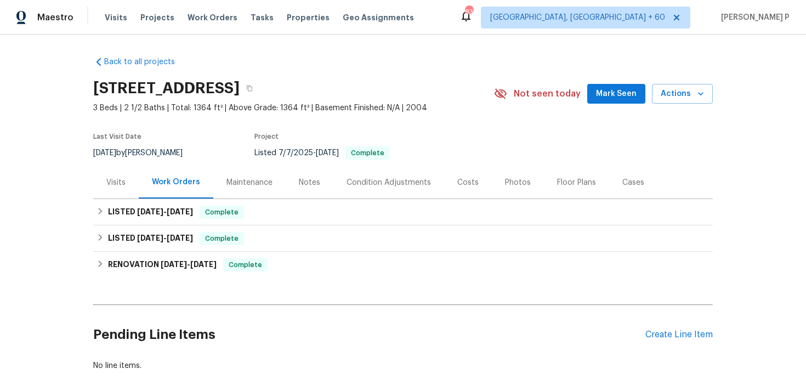
scroll to position [66, 0]
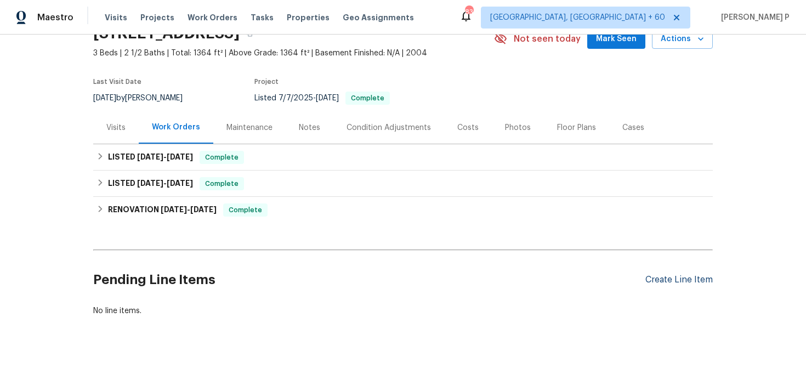
click at [673, 279] on div "Create Line Item" at bounding box center [678, 280] width 67 height 10
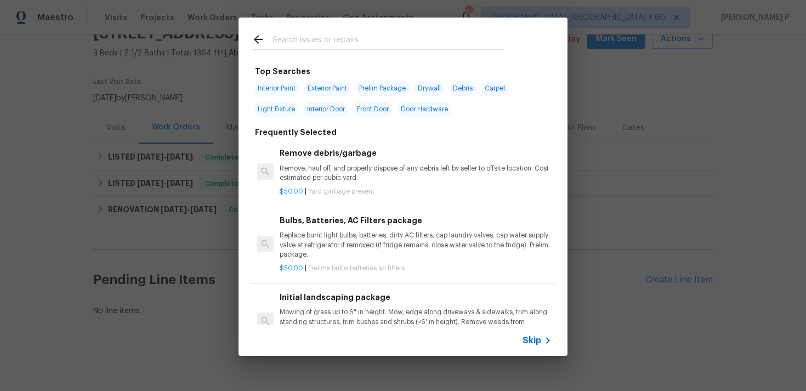
click at [533, 342] on span "Skip" at bounding box center [531, 340] width 19 height 11
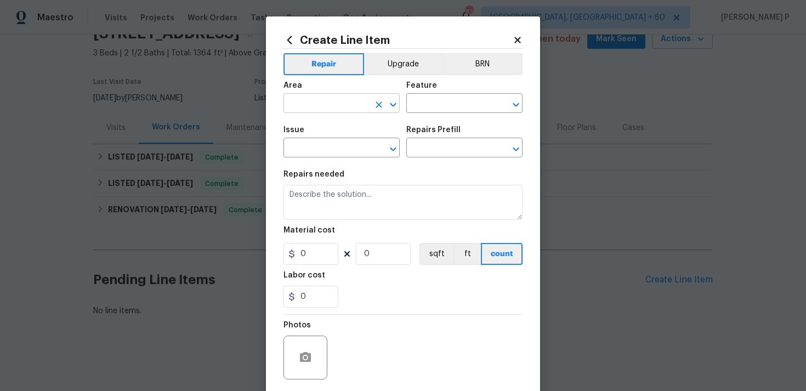
click at [395, 109] on icon "Open" at bounding box center [392, 104] width 13 height 13
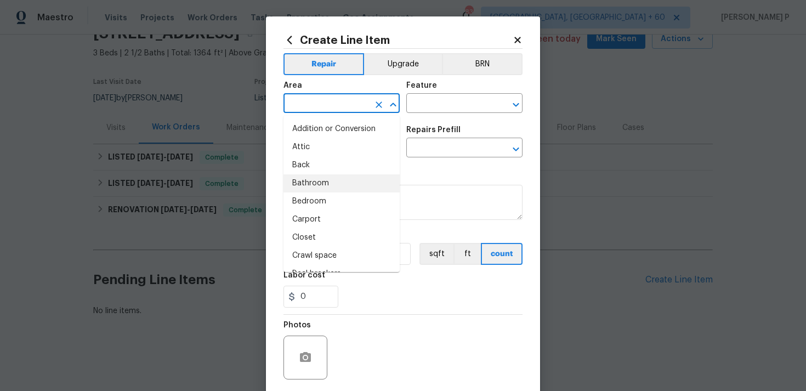
click at [330, 180] on li "Bathroom" at bounding box center [341, 183] width 116 height 18
type input "Bathroom"
click at [437, 109] on input "text" at bounding box center [448, 104] width 85 height 17
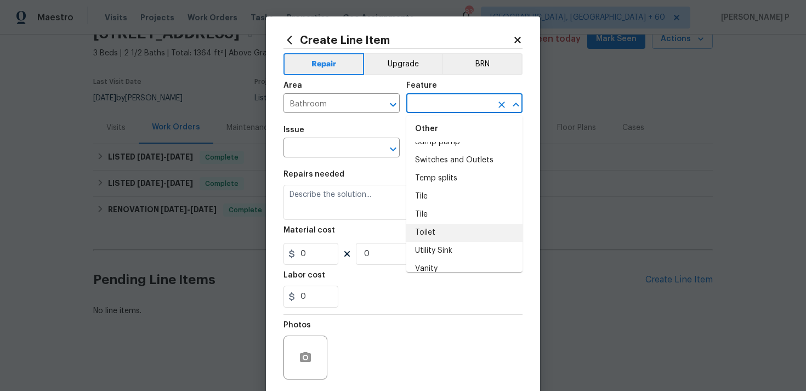
scroll to position [2596, 0]
click at [433, 222] on li "Toilet" at bounding box center [464, 231] width 116 height 18
type input "Toilet"
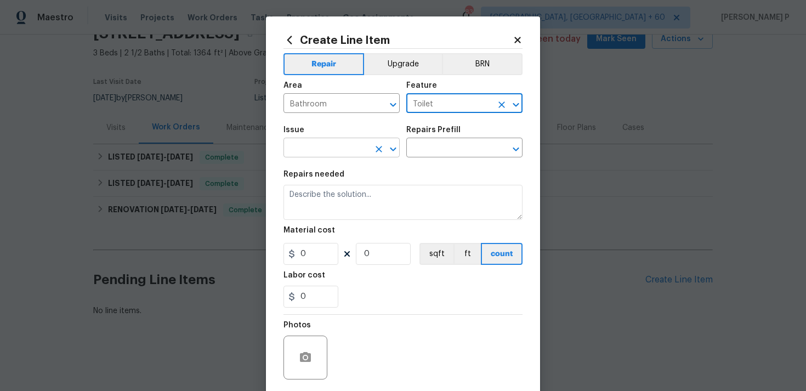
click at [395, 146] on icon "Open" at bounding box center [392, 148] width 13 height 13
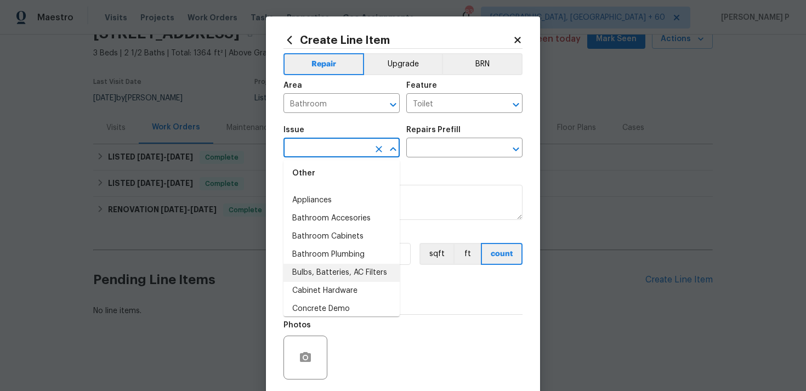
scroll to position [176, 0]
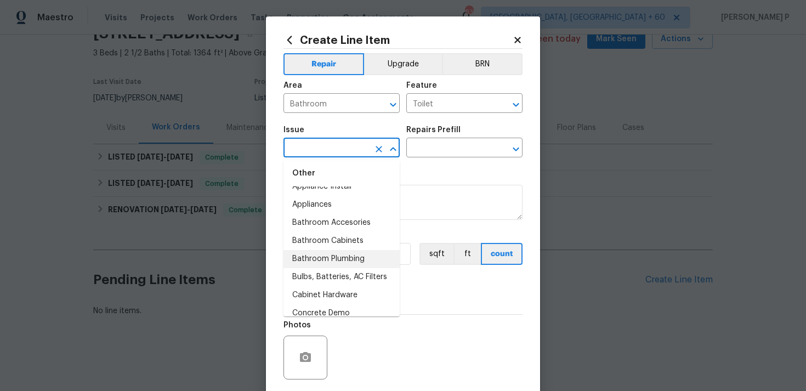
click at [345, 250] on li "Bathroom Plumbing" at bounding box center [341, 259] width 116 height 18
type input "Bathroom Plumbing"
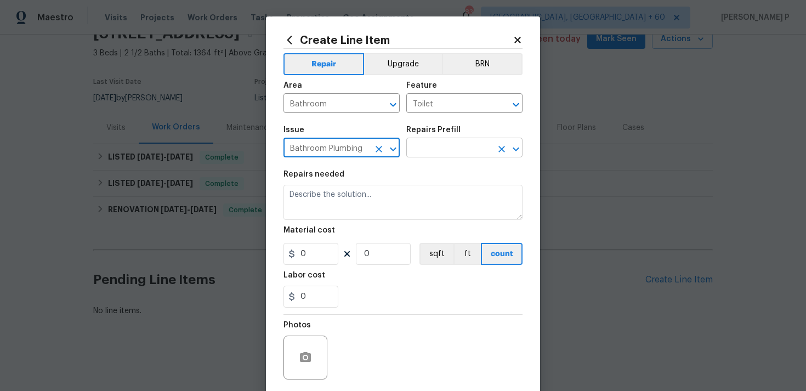
click at [433, 147] on input "text" at bounding box center [448, 148] width 85 height 17
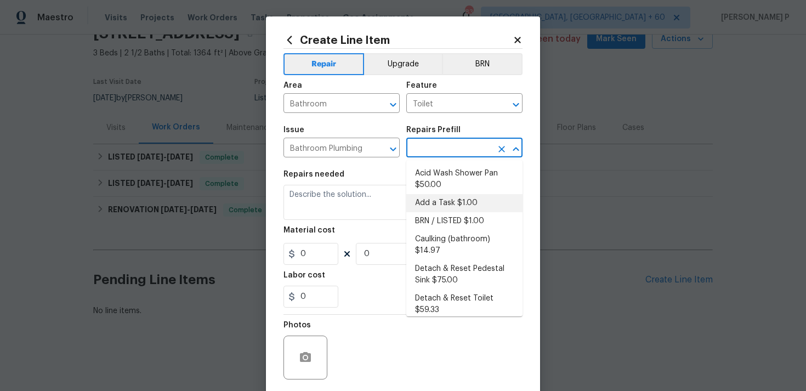
click at [433, 203] on li "Add a Task $1.00" at bounding box center [464, 203] width 116 height 18
type input "Plumbing"
type input "Add a Task $1.00"
type textarea "HPM to detail"
type input "1"
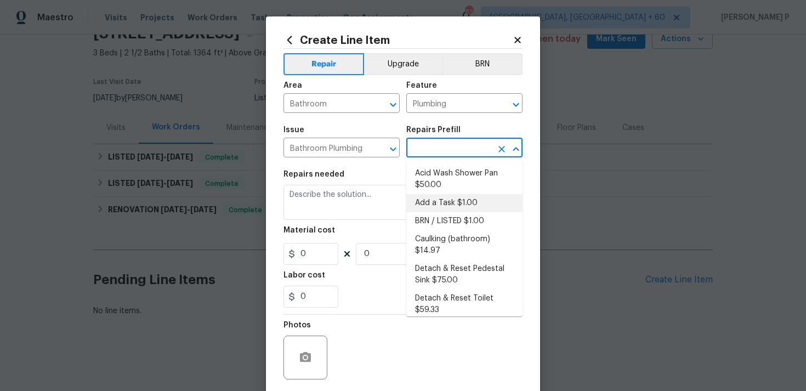
type input "1"
click at [317, 202] on textarea "HPM to detail" at bounding box center [402, 202] width 239 height 35
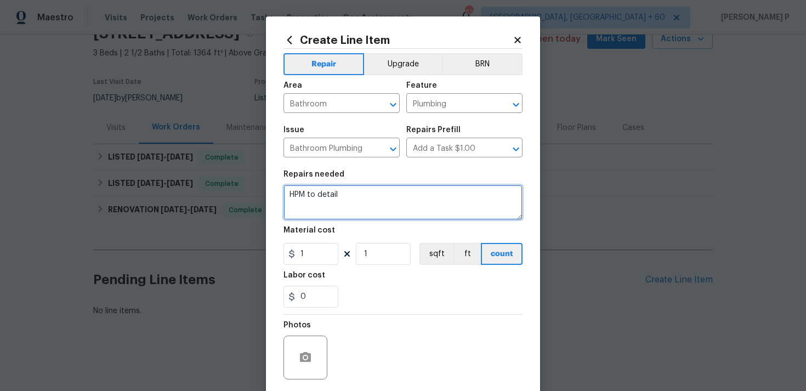
click at [317, 202] on textarea "HPM to detail" at bounding box center [402, 202] width 239 height 35
paste textarea "Repair the continuously running toilet (currently shut off) and fix the leaking…"
type textarea "Repair the continuously running toilet (currently shut off) and fix the leaking…"
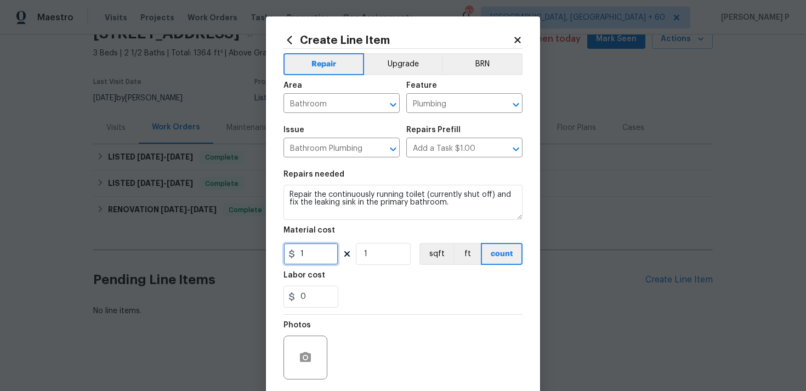
click at [306, 256] on input "1" at bounding box center [310, 254] width 55 height 22
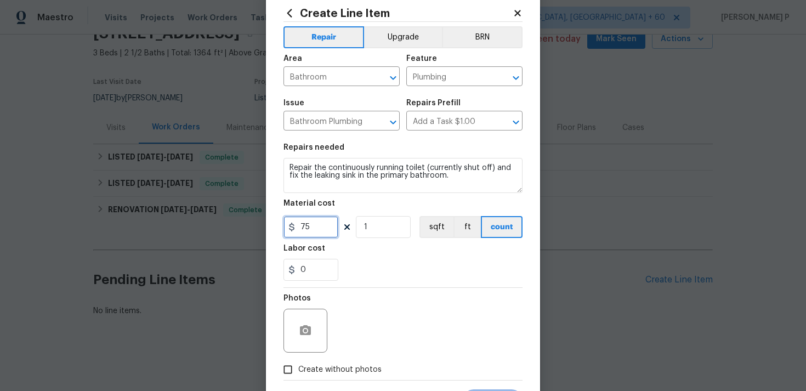
scroll to position [82, 0]
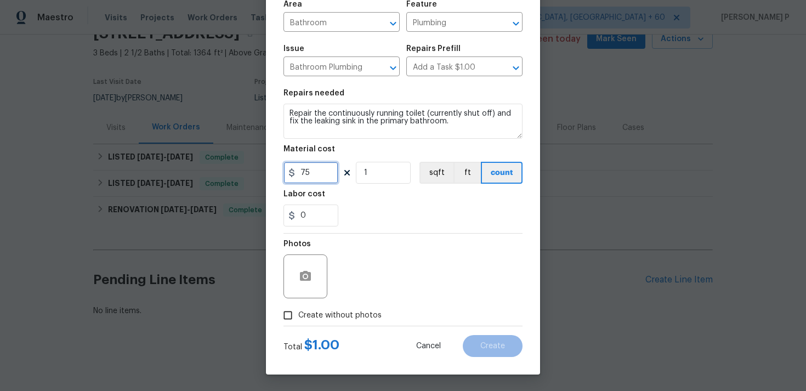
type input "75"
click at [286, 310] on input "Create without photos" at bounding box center [287, 315] width 21 height 21
checkbox input "true"
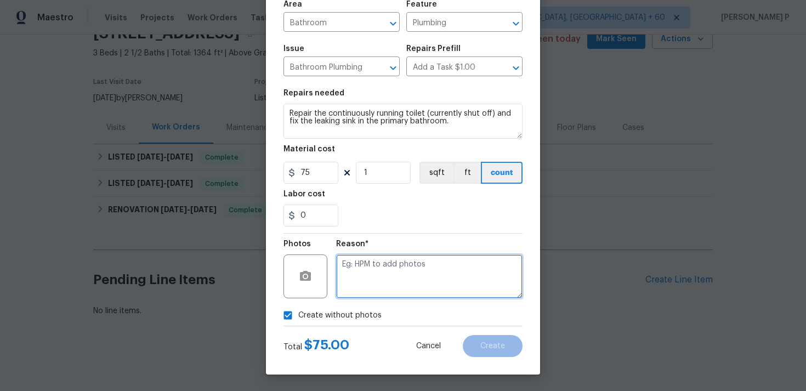
click at [440, 283] on textarea at bounding box center [429, 276] width 186 height 44
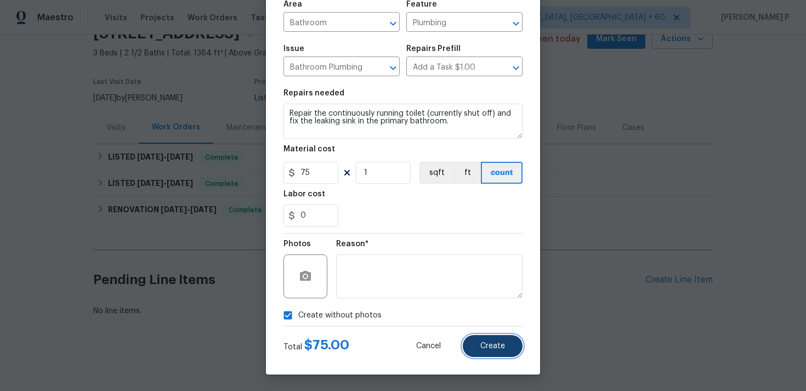
click at [499, 345] on span "Create" at bounding box center [492, 346] width 25 height 8
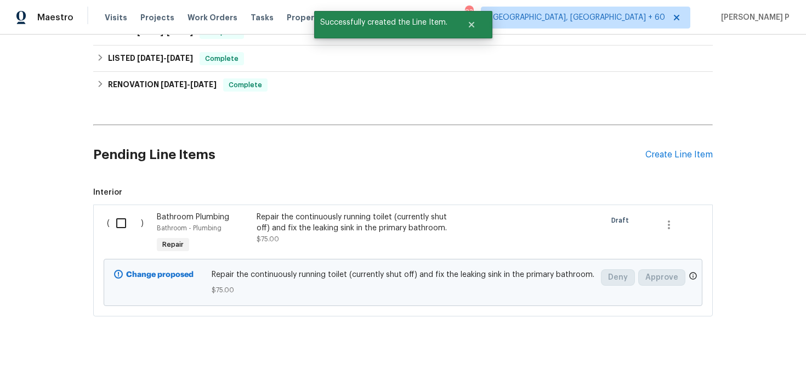
scroll to position [191, 0]
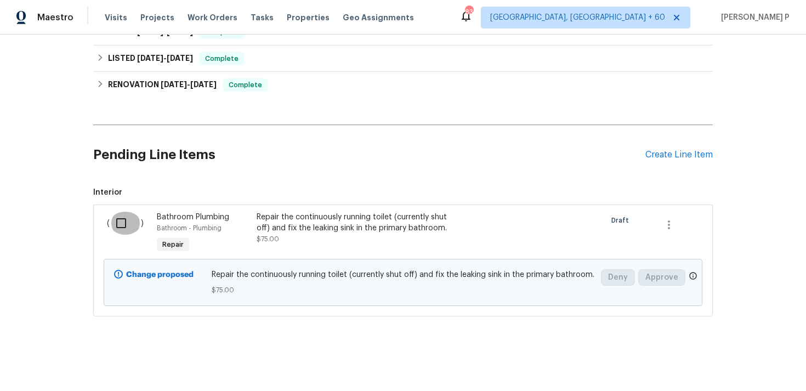
click at [121, 224] on input "checkbox" at bounding box center [125, 223] width 31 height 23
checkbox input "true"
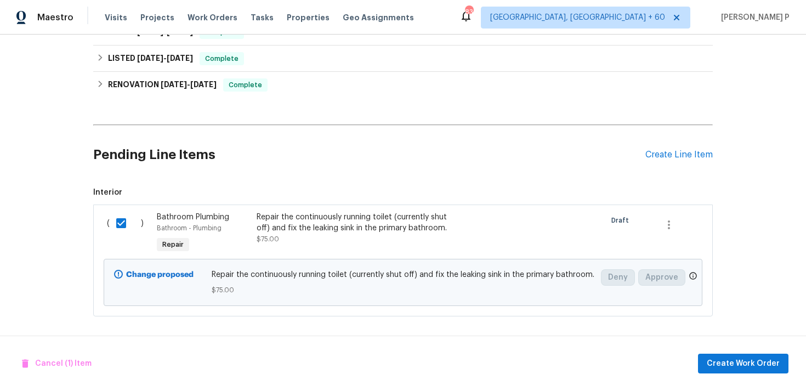
click at [333, 224] on div "Repair the continuously running toilet (currently shut off) and fix the leaking…" at bounding box center [352, 223] width 193 height 22
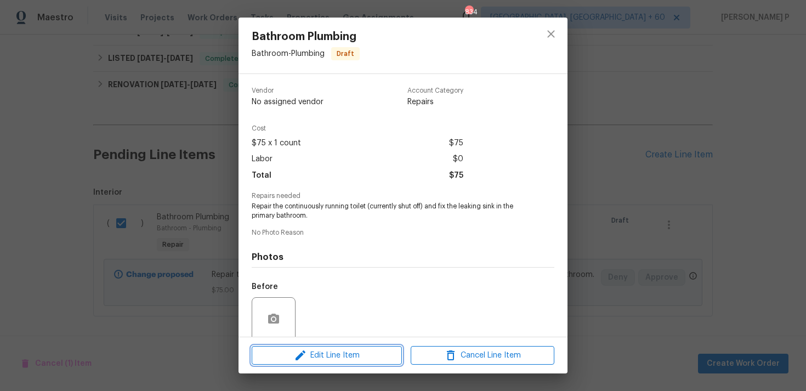
click at [334, 355] on span "Edit Line Item" at bounding box center [327, 356] width 144 height 14
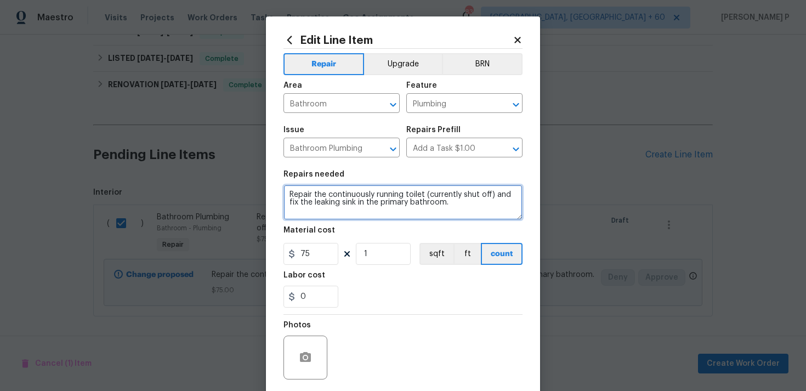
click at [463, 203] on textarea "Repair the continuously running toilet (currently shut off) and fix the leaking…" at bounding box center [402, 202] width 239 height 35
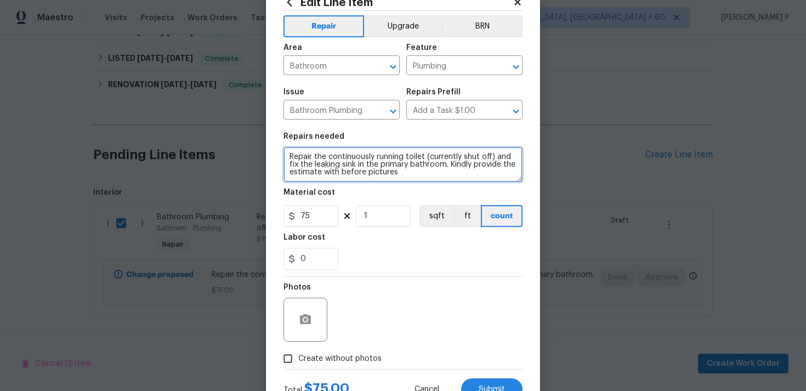
scroll to position [82, 0]
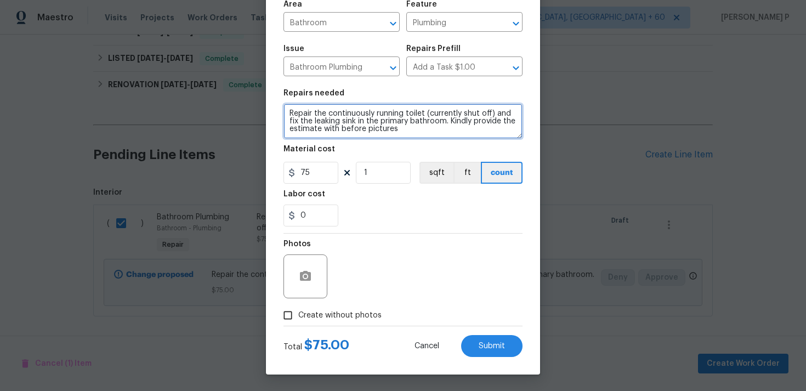
type textarea "Repair the continuously running toilet (currently shut off) and fix the leaking…"
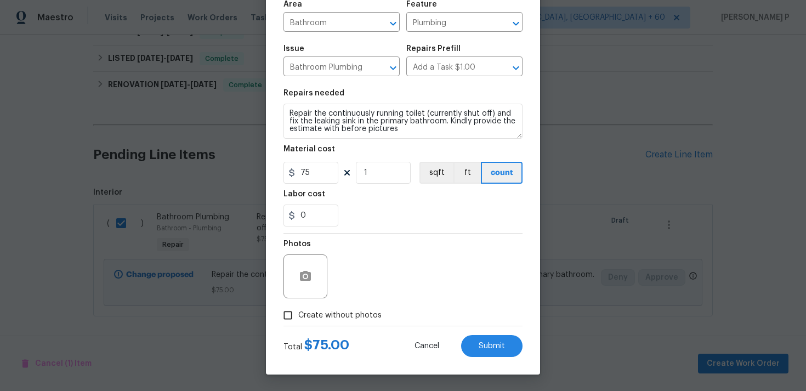
click at [292, 315] on input "Create without photos" at bounding box center [287, 315] width 21 height 21
checkbox input "true"
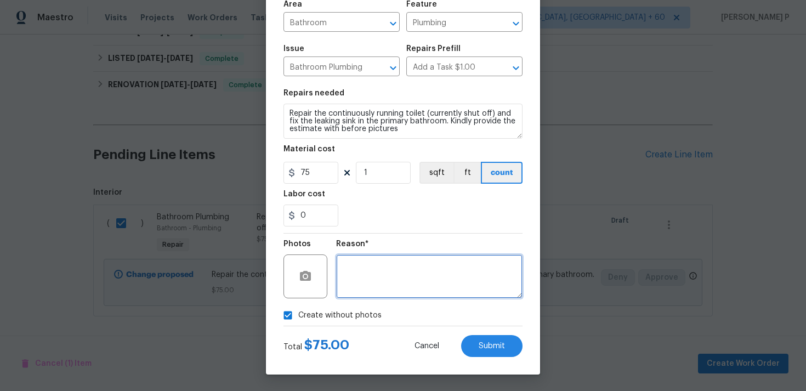
click at [409, 269] on textarea at bounding box center [429, 276] width 186 height 44
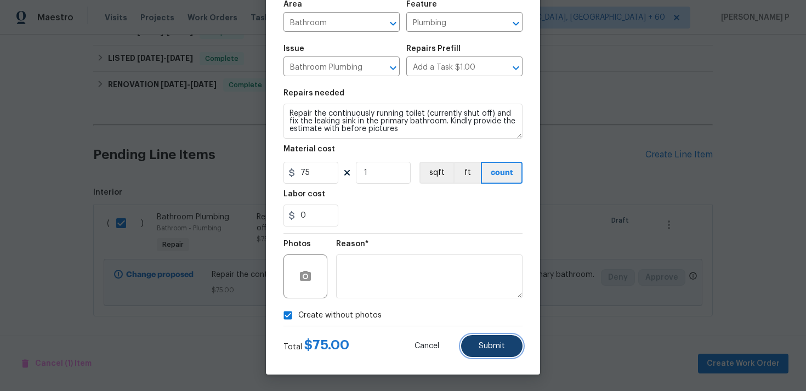
click at [466, 348] on button "Submit" at bounding box center [491, 346] width 61 height 22
checkbox input "false"
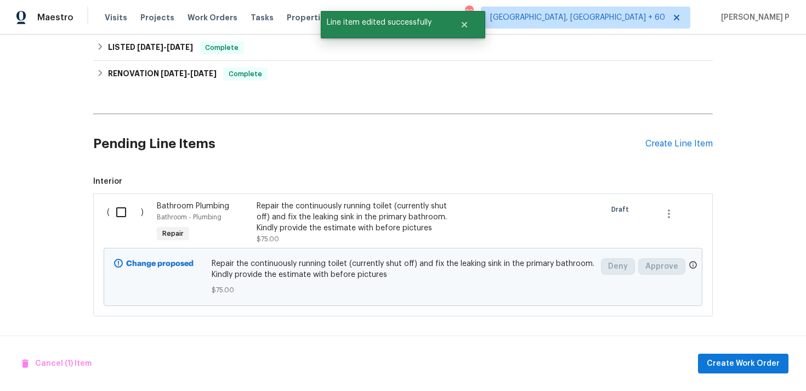
scroll to position [0, 0]
click at [122, 224] on input "checkbox" at bounding box center [125, 212] width 31 height 23
checkbox input "true"
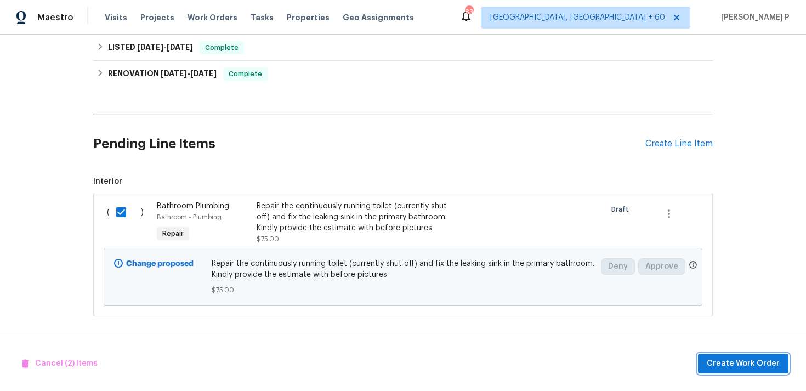
click at [752, 364] on span "Create Work Order" at bounding box center [742, 364] width 73 height 14
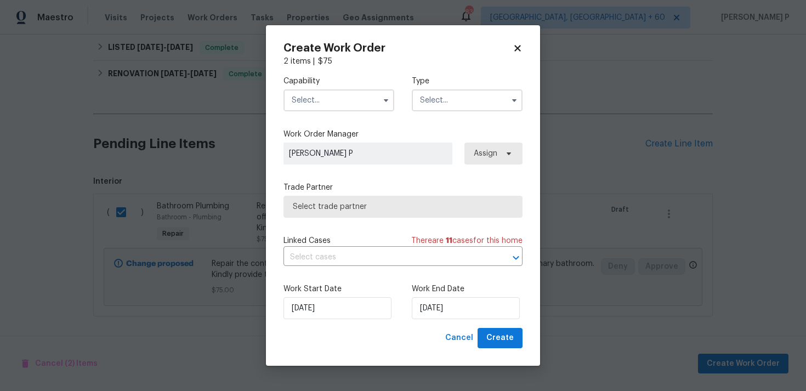
click at [480, 103] on input "text" at bounding box center [467, 100] width 111 height 22
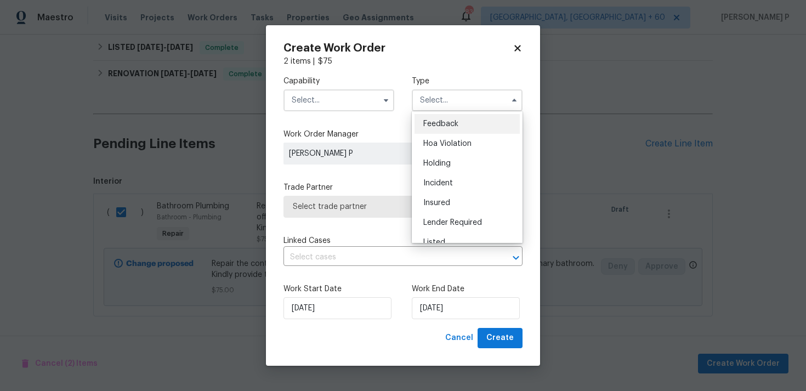
click at [438, 121] on span "Feedback" at bounding box center [440, 124] width 35 height 8
type input "Feedback"
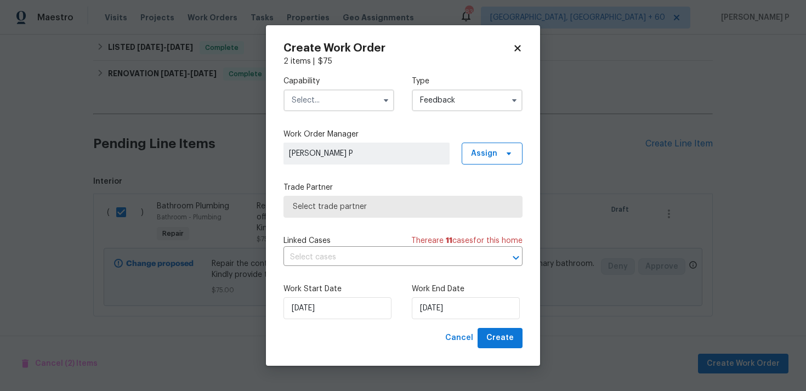
click at [331, 95] on input "text" at bounding box center [338, 100] width 111 height 22
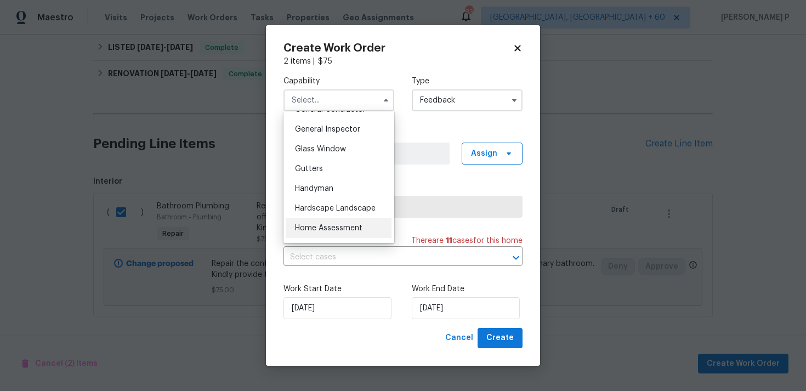
scroll to position [550, 0]
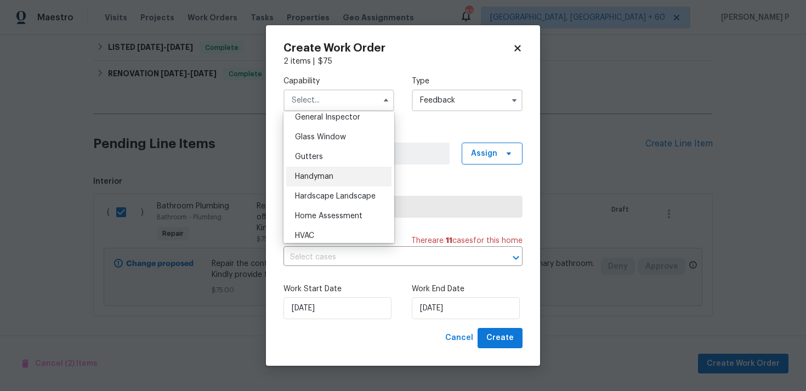
click at [321, 181] on div "Handyman" at bounding box center [338, 177] width 105 height 20
type input "Handyman"
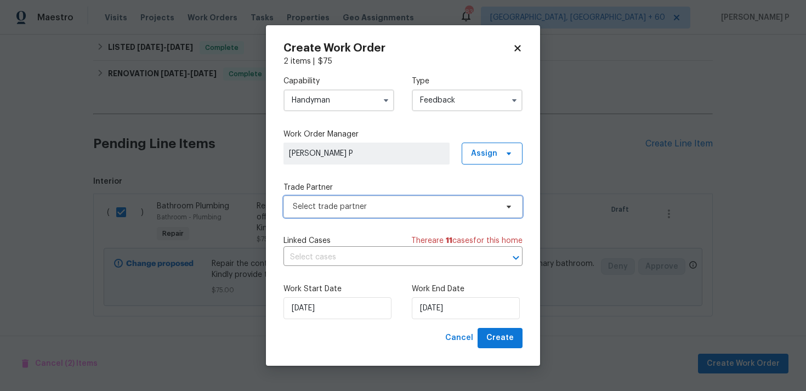
click at [341, 209] on span "Select trade partner" at bounding box center [395, 206] width 204 height 11
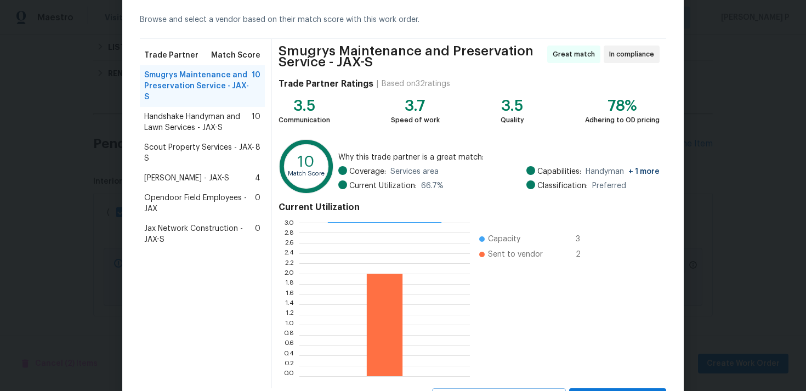
scroll to position [97, 0]
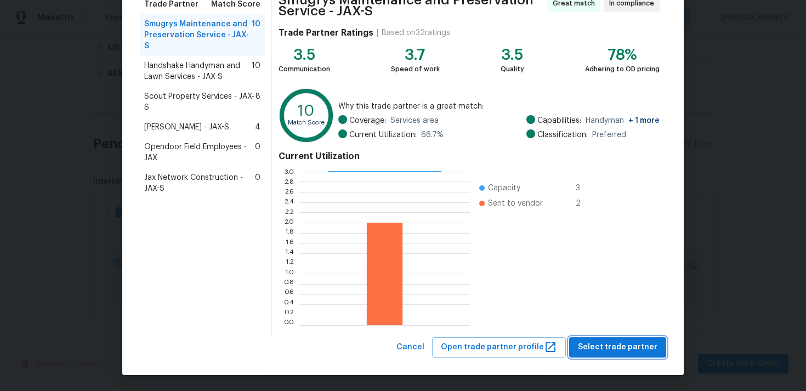
click at [590, 340] on span "Select trade partner" at bounding box center [617, 347] width 79 height 14
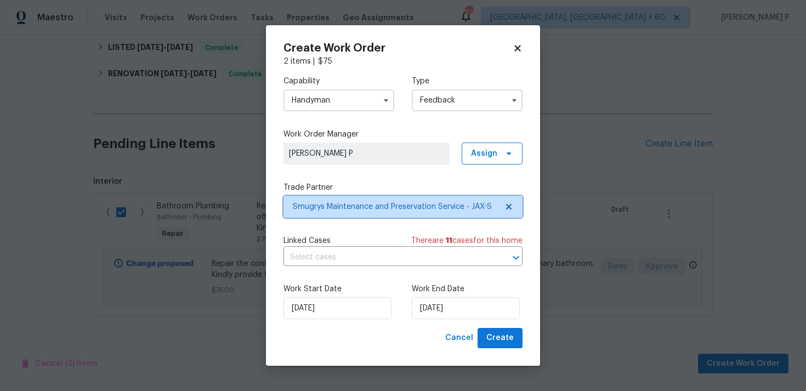
scroll to position [0, 0]
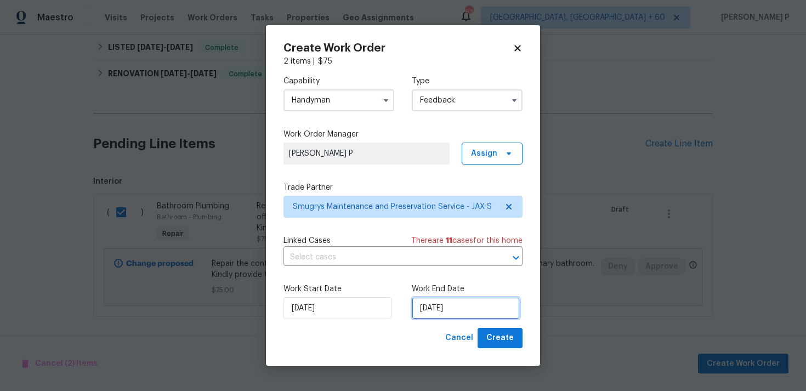
click at [425, 305] on input "02/09/2025" at bounding box center [466, 308] width 108 height 22
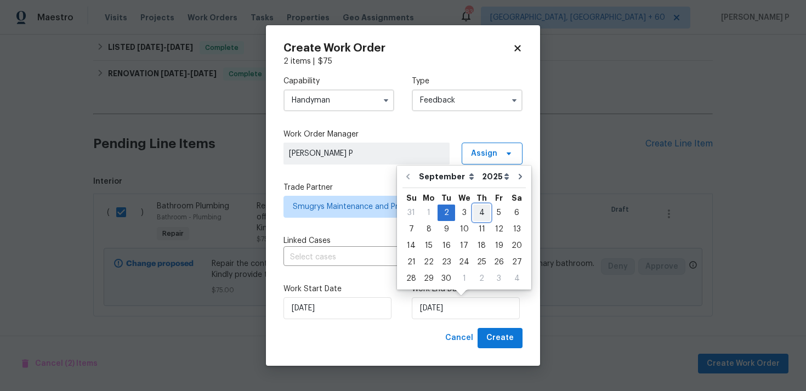
click at [481, 215] on div "4" at bounding box center [481, 212] width 17 height 15
type input "04/09/2025"
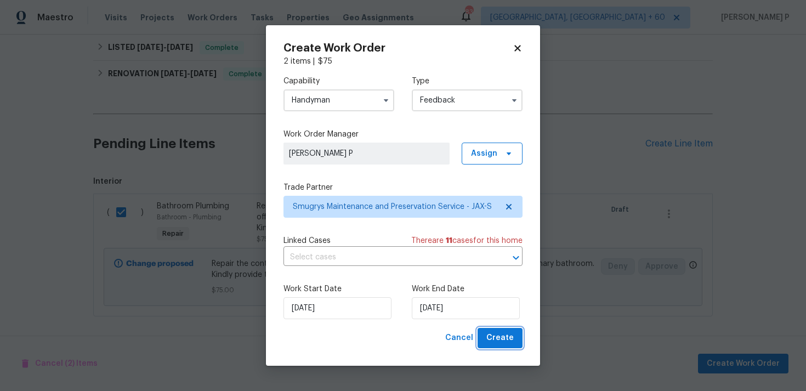
click at [506, 340] on span "Create" at bounding box center [499, 338] width 27 height 14
checkbox input "false"
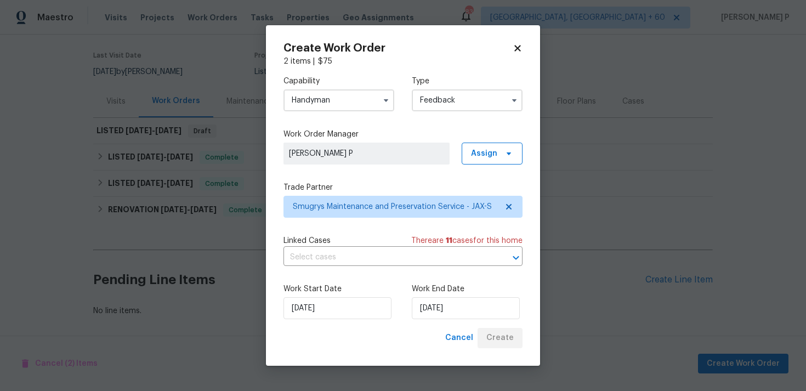
scroll to position [92, 0]
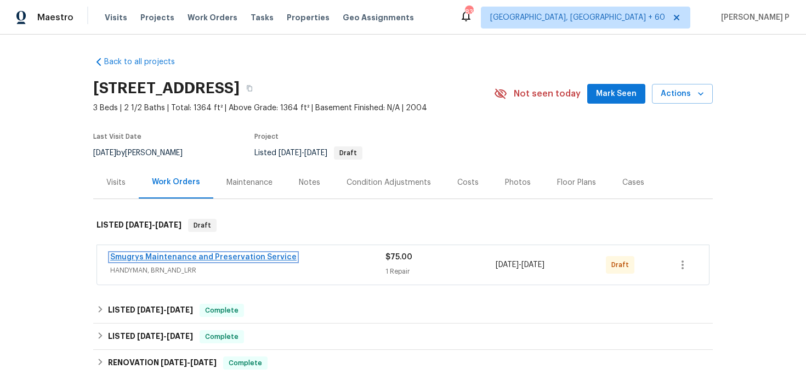
click at [172, 261] on link "Smugrys Maintenance and Preservation Service" at bounding box center [203, 257] width 186 height 8
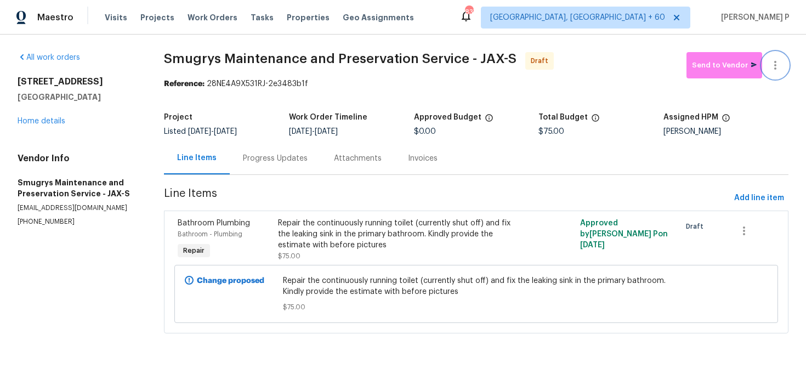
click at [778, 65] on icon "button" at bounding box center [774, 65] width 13 height 13
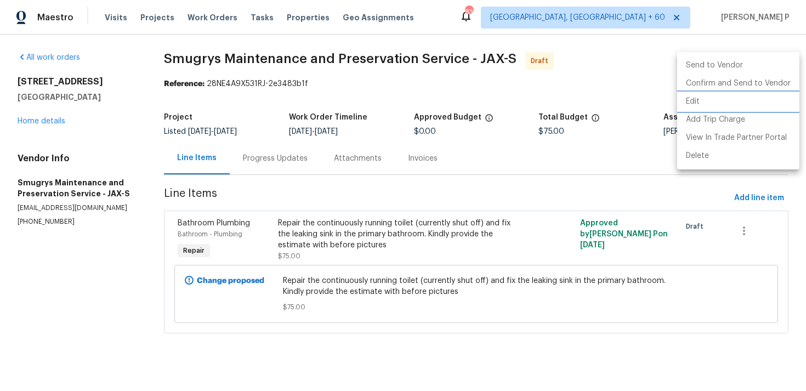
click at [705, 105] on li "Edit" at bounding box center [738, 102] width 122 height 18
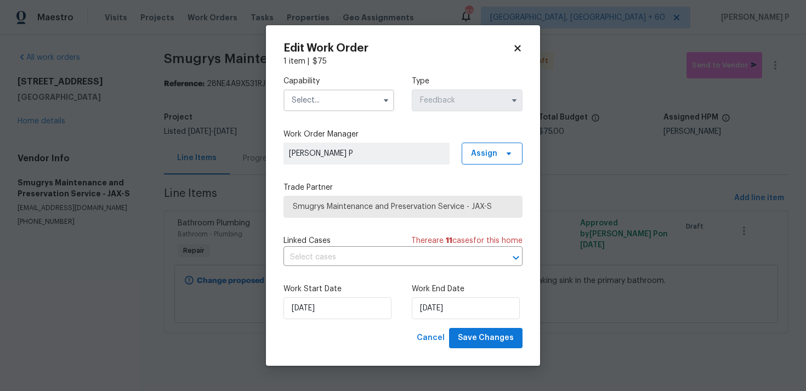
click at [368, 103] on input "text" at bounding box center [338, 100] width 111 height 22
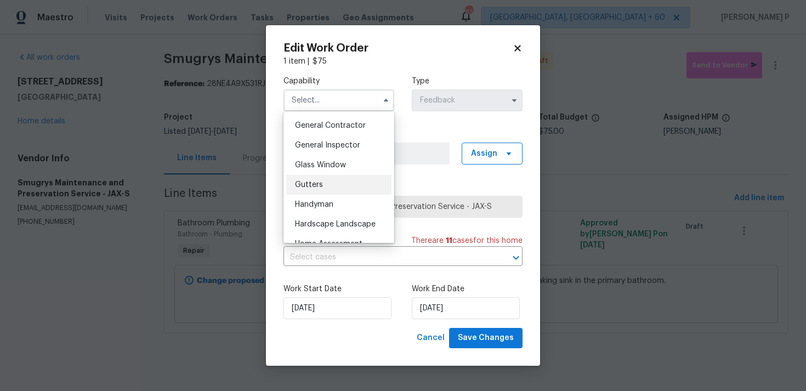
scroll to position [523, 0]
click at [322, 209] on div "Handyman" at bounding box center [338, 203] width 105 height 20
type input "Handyman"
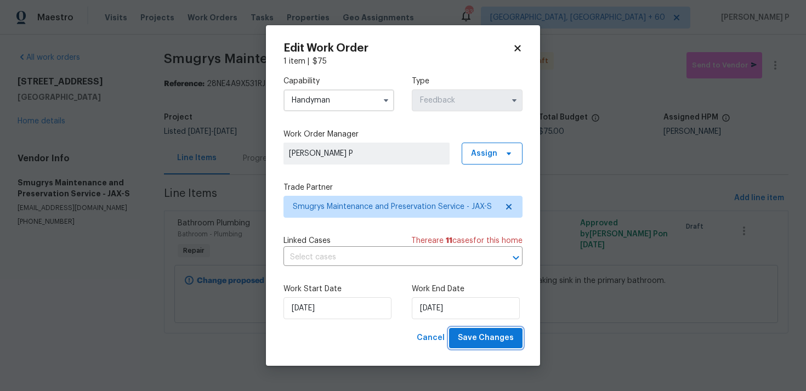
click at [470, 336] on span "Save Changes" at bounding box center [486, 338] width 56 height 14
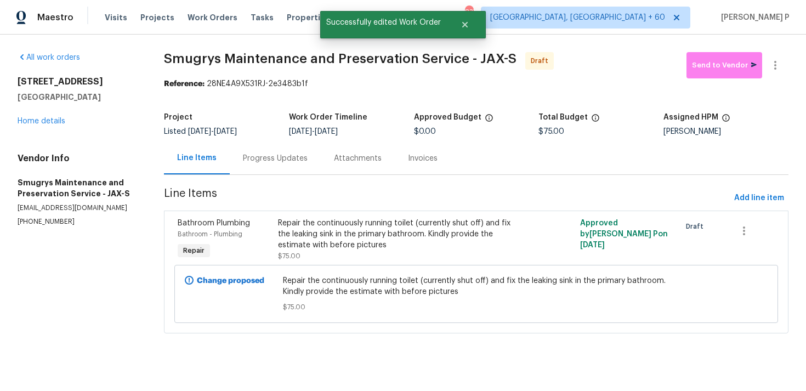
click at [300, 162] on div "Progress Updates" at bounding box center [275, 158] width 65 height 11
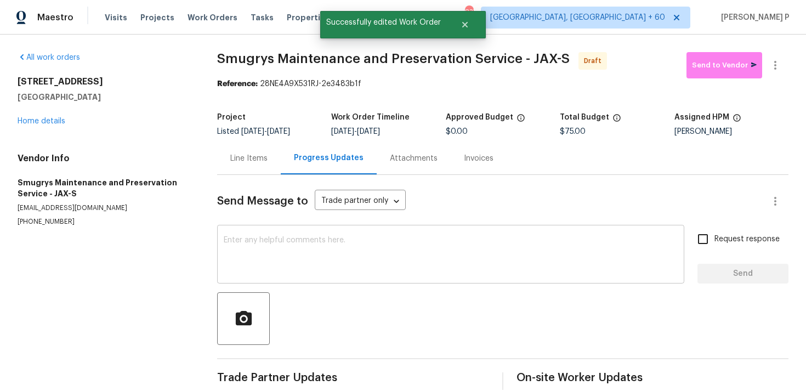
click at [310, 272] on textarea at bounding box center [451, 255] width 454 height 38
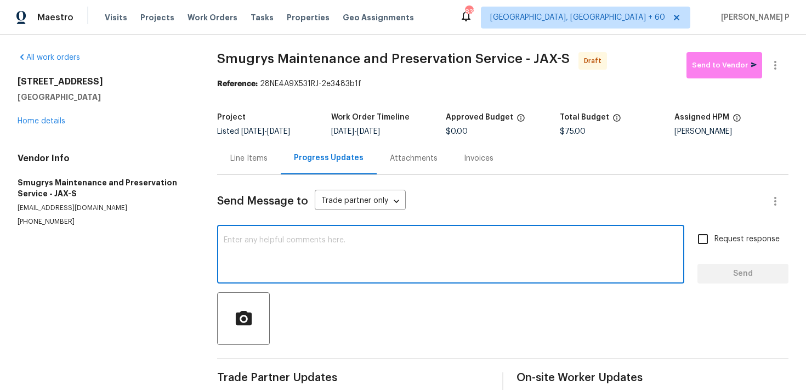
paste textarea "Hi, this is [PERSON_NAME] with Opendoor. I’m confirming you received the WO for…"
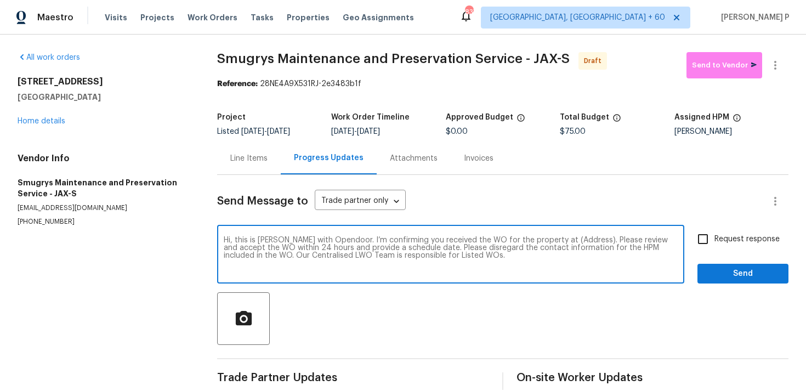
drag, startPoint x: 550, startPoint y: 239, endPoint x: 584, endPoint y: 238, distance: 34.0
click at [584, 238] on textarea "Hi, this is [PERSON_NAME] with Opendoor. I’m confirming you received the WO for…" at bounding box center [451, 255] width 454 height 38
paste textarea "[STREET_ADDRESS]"
type textarea "Hi, this is [PERSON_NAME] with Opendoor. I’m confirming you received the WO for…"
click at [730, 239] on span "Request response" at bounding box center [746, 239] width 65 height 12
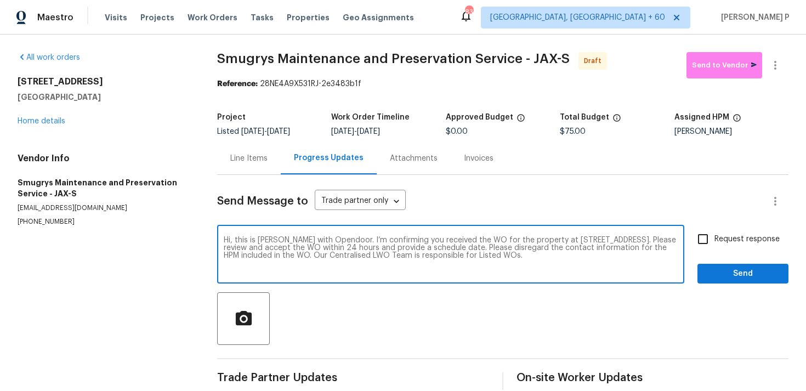
click at [714, 239] on input "Request response" at bounding box center [702, 238] width 23 height 23
checkbox input "true"
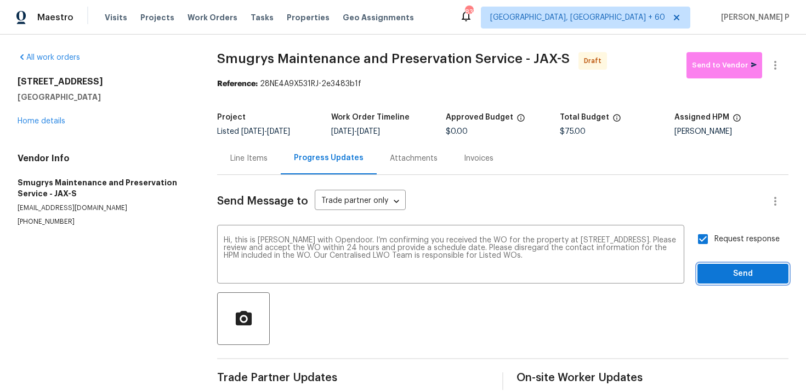
click at [727, 280] on span "Send" at bounding box center [742, 274] width 73 height 14
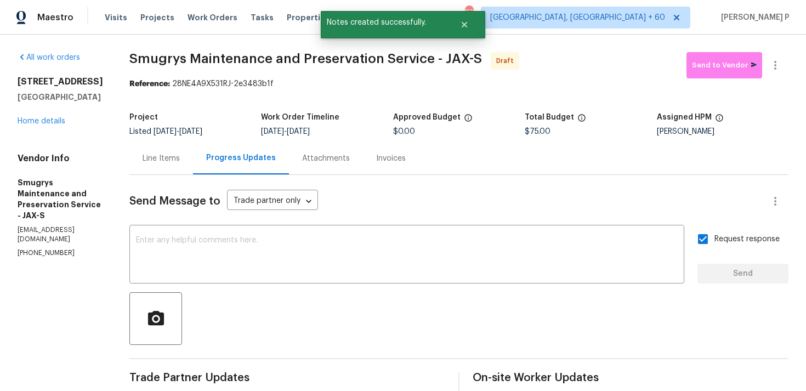
click at [561, 329] on div at bounding box center [458, 318] width 659 height 53
click at [772, 60] on icon "button" at bounding box center [774, 65] width 13 height 13
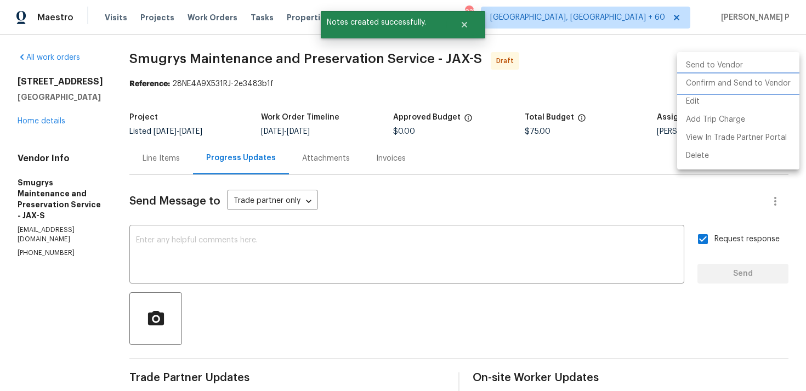
click at [750, 85] on li "Confirm and Send to Vendor" at bounding box center [738, 84] width 122 height 18
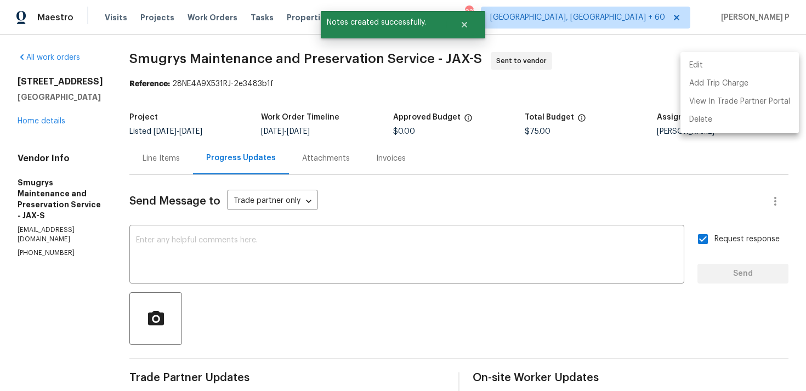
click at [416, 302] on div at bounding box center [403, 195] width 806 height 391
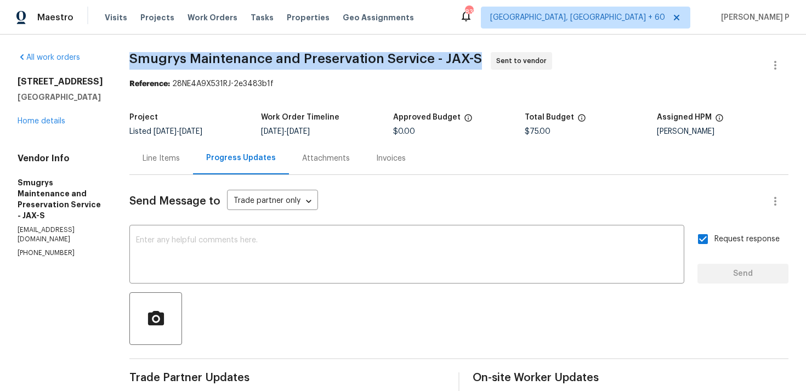
drag, startPoint x: 123, startPoint y: 60, endPoint x: 469, endPoint y: 60, distance: 345.8
click at [469, 60] on div "All work orders [STREET_ADDRESS] Home details Vendor Info Smugrys Maintenance a…" at bounding box center [403, 259] width 806 height 448
copy span "Smugrys Maintenance and Preservation Service - JAX-S"
click at [222, 95] on section "Smugrys Maintenance and Preservation Service - JAX-S Sent to vendor Reference: …" at bounding box center [458, 258] width 659 height 413
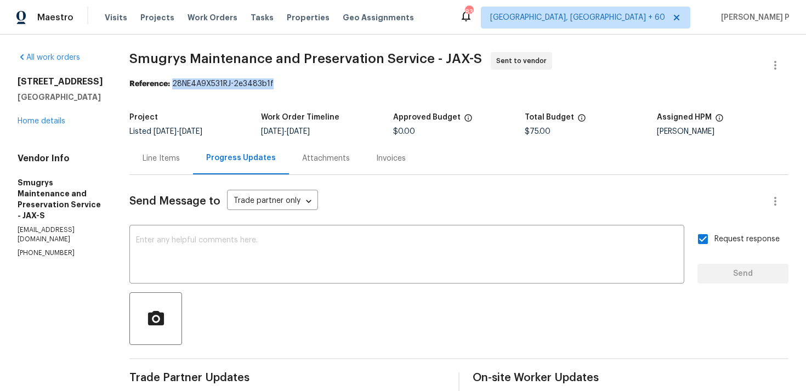
drag, startPoint x: 169, startPoint y: 84, endPoint x: 329, endPoint y: 85, distance: 160.6
click at [322, 85] on div "Reference: 28NE4A9X531RJ-2e3483b1f" at bounding box center [458, 83] width 659 height 11
copy div "28NE4A9X531RJ-2e3483b1f"
click at [166, 162] on div "Line Items" at bounding box center [160, 158] width 37 height 11
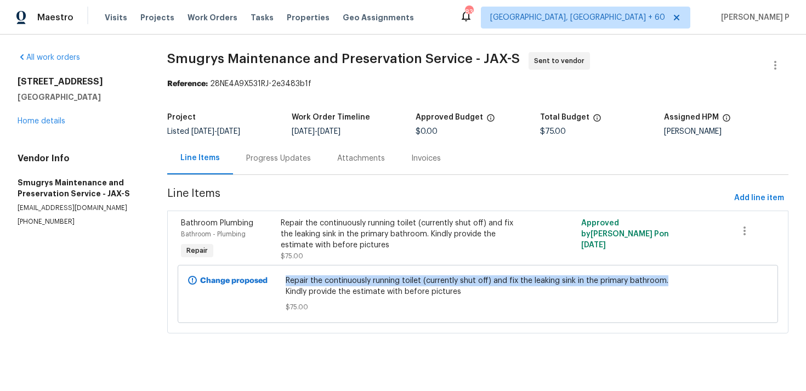
copy span "Repair the continuously running toilet (currently shut off) and fix the leaking…"
drag, startPoint x: 288, startPoint y: 280, endPoint x: 671, endPoint y: 281, distance: 383.1
click at [671, 281] on div "Repair the continuously running toilet (currently shut off) and fix the leaking…" at bounding box center [477, 294] width 391 height 44
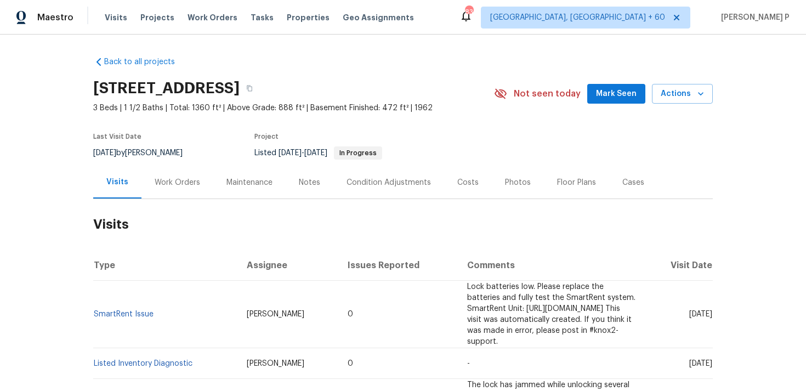
click at [180, 184] on div "Work Orders" at bounding box center [177, 182] width 45 height 11
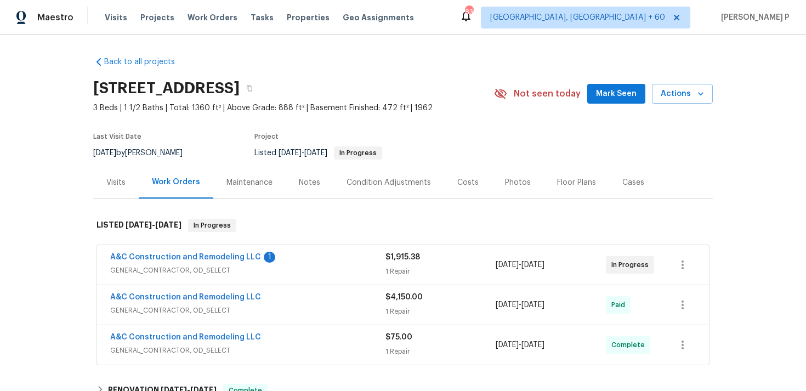
click at [186, 261] on span "A&C Construction and Remodeling LLC" at bounding box center [185, 257] width 151 height 11
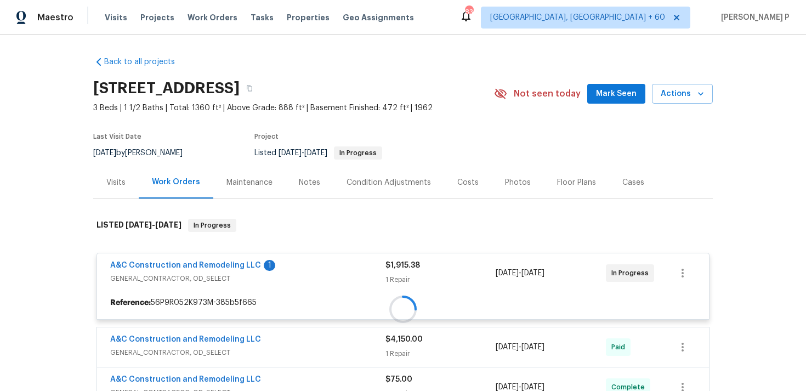
click at [197, 265] on div at bounding box center [402, 309] width 619 height 203
click at [209, 264] on link "A&C Construction and Remodeling LLC" at bounding box center [185, 265] width 151 height 8
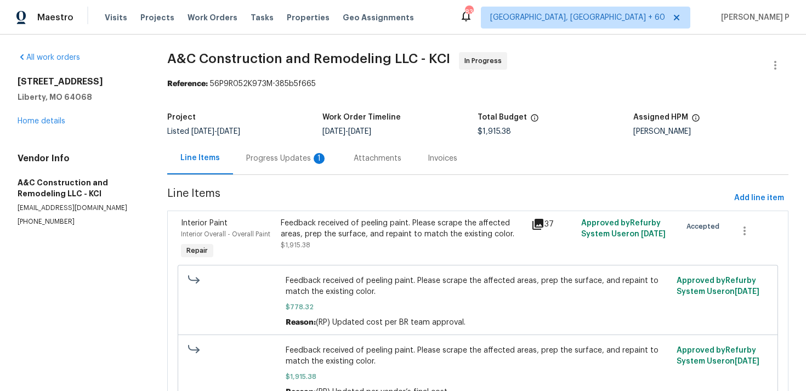
click at [265, 154] on div "Progress Updates 1" at bounding box center [286, 158] width 81 height 11
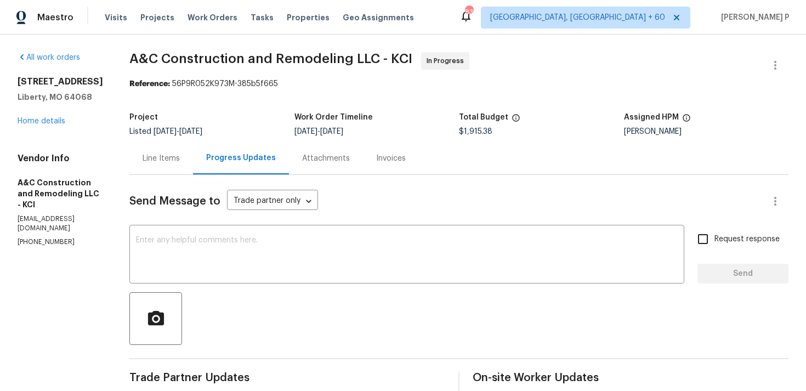
click at [180, 153] on div "Line Items" at bounding box center [160, 158] width 37 height 11
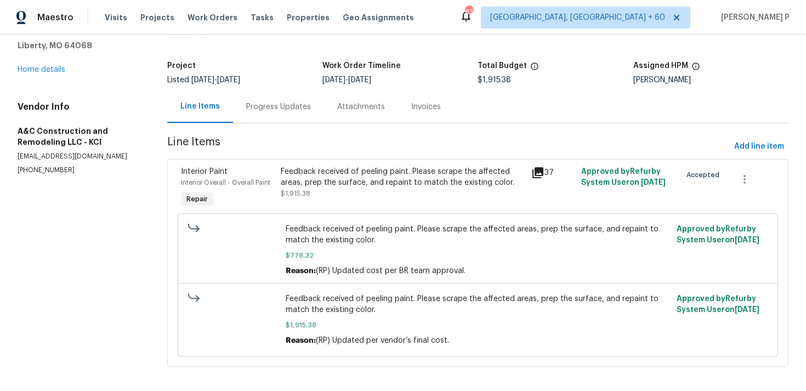
scroll to position [59, 0]
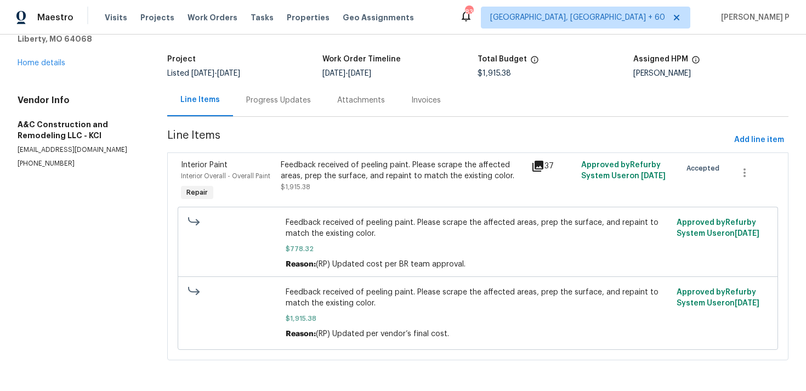
click at [362, 175] on div "Feedback received of peeling paint. Please scrape the affected areas, prep the …" at bounding box center [402, 170] width 243 height 22
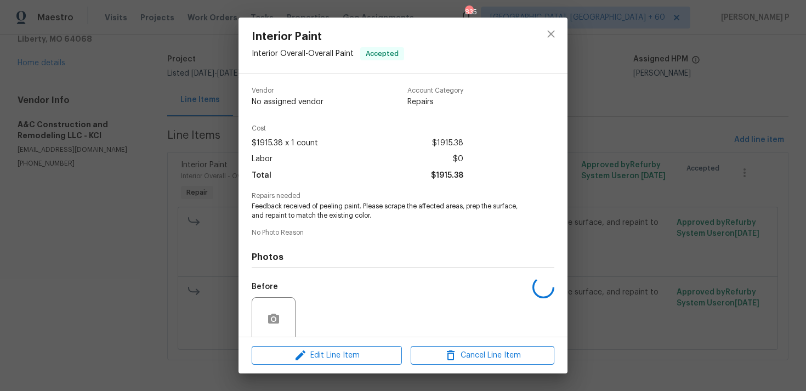
scroll to position [86, 0]
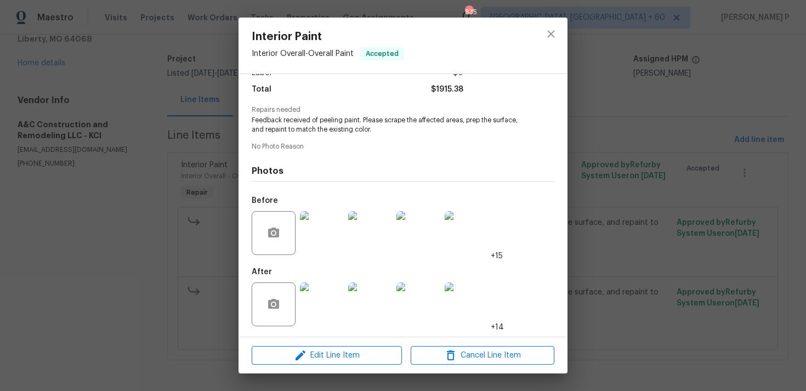
click at [329, 288] on img at bounding box center [322, 304] width 44 height 44
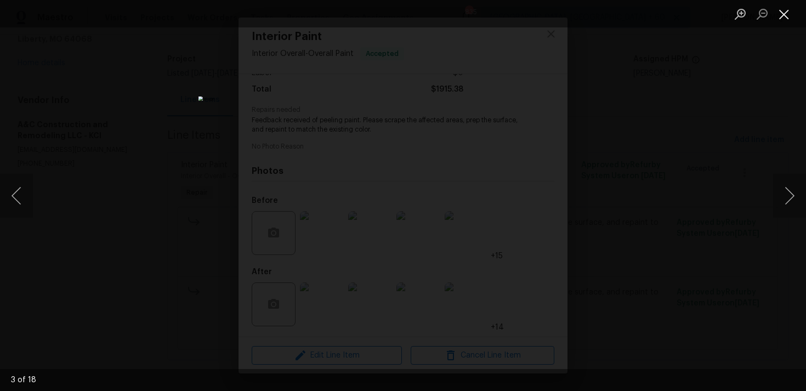
click at [785, 12] on button "Close lightbox" at bounding box center [784, 13] width 22 height 19
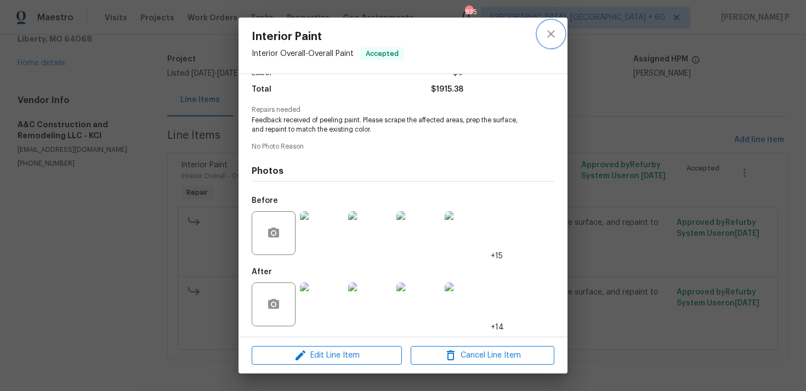
click at [550, 34] on icon "close" at bounding box center [550, 33] width 7 height 7
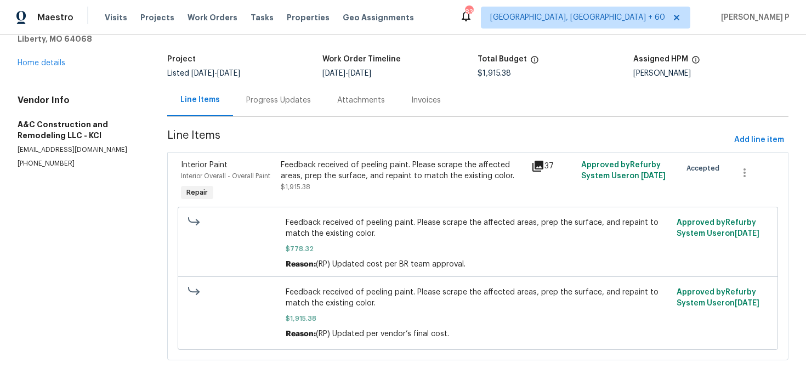
click at [291, 100] on div "Progress Updates" at bounding box center [278, 100] width 65 height 11
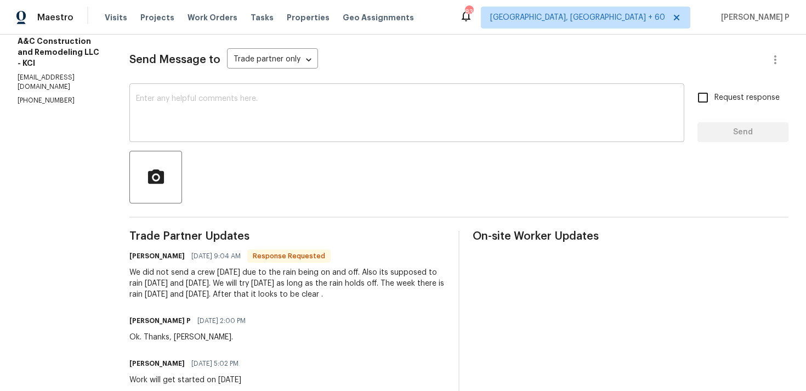
scroll to position [134, 0]
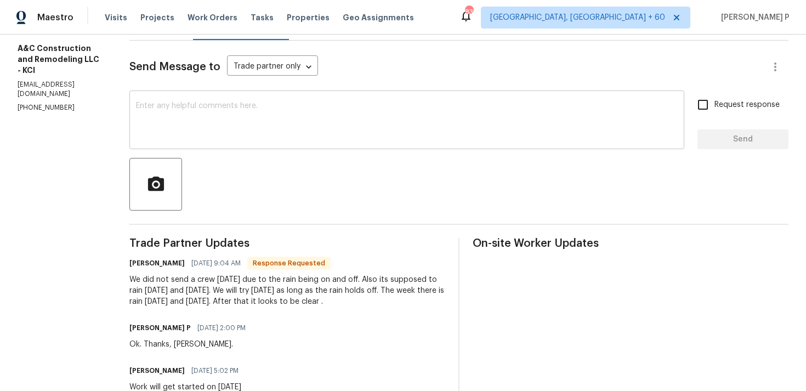
click at [242, 127] on textarea at bounding box center [406, 121] width 541 height 38
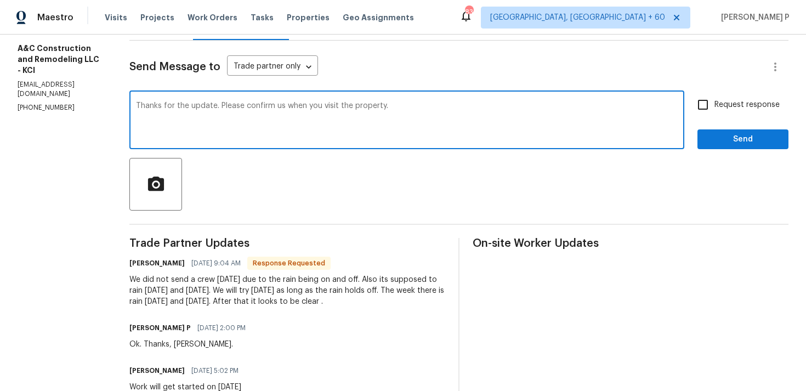
type textarea "Thanks for the update. Please confirm us when you visit the property."
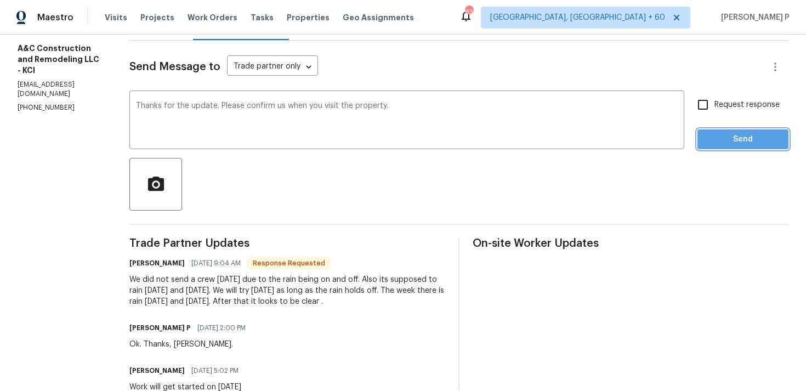
click at [717, 138] on span "Send" at bounding box center [742, 140] width 73 height 14
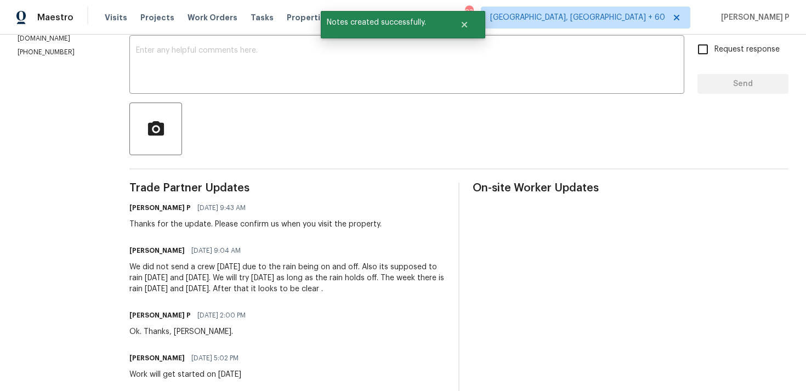
scroll to position [214, 0]
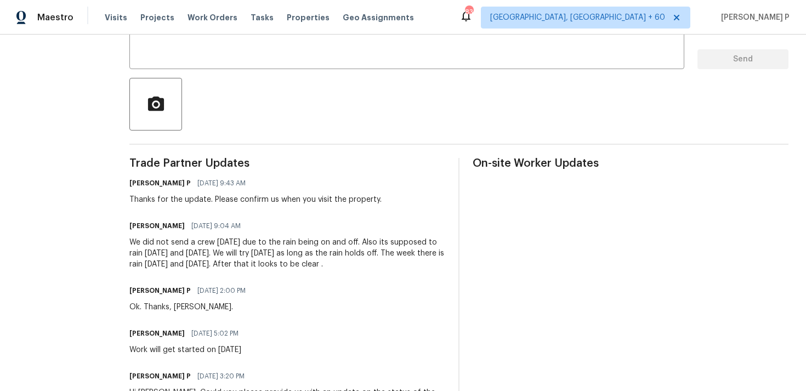
drag, startPoint x: 147, startPoint y: 241, endPoint x: 424, endPoint y: 261, distance: 278.1
copy div "We did not send a crew yesterday due to the rain being on and off. Also its sup…"
drag, startPoint x: 231, startPoint y: 198, endPoint x: 397, endPoint y: 198, distance: 165.5
click at [397, 198] on div "Ramyasri P 09/02/2025 9:43 AM Thanks for the update. Please confirm us when you…" at bounding box center [287, 190] width 316 height 30
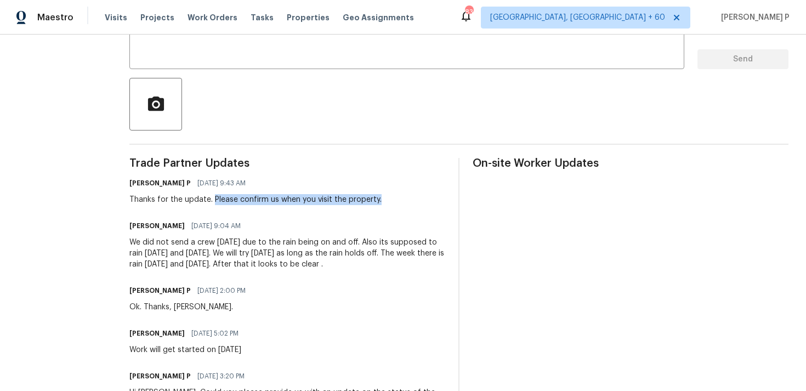
copy div "Please confirm us when you visit the property."
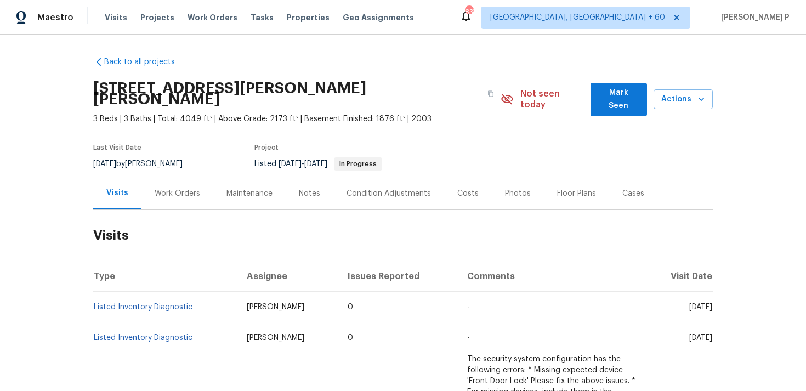
click at [178, 191] on div "Work Orders" at bounding box center [177, 193] width 72 height 32
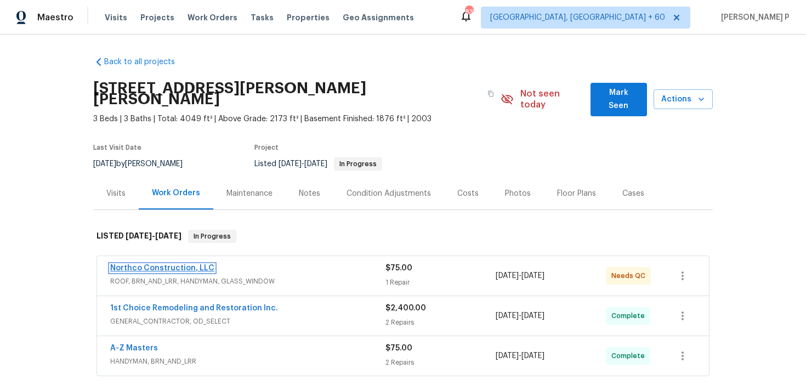
click at [176, 264] on link "Northco Construction, LLC" at bounding box center [162, 268] width 104 height 8
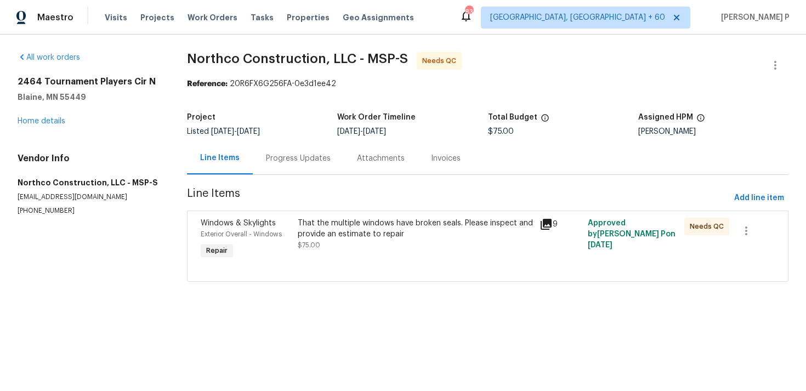
click at [293, 153] on div "Progress Updates" at bounding box center [298, 158] width 65 height 11
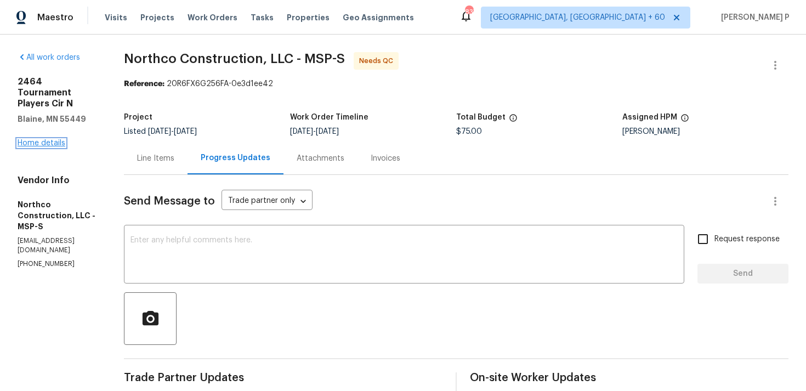
click at [25, 139] on link "Home details" at bounding box center [42, 143] width 48 height 8
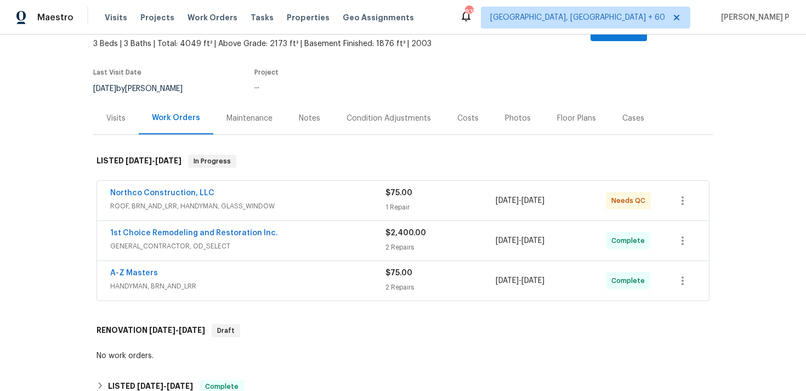
scroll to position [23, 0]
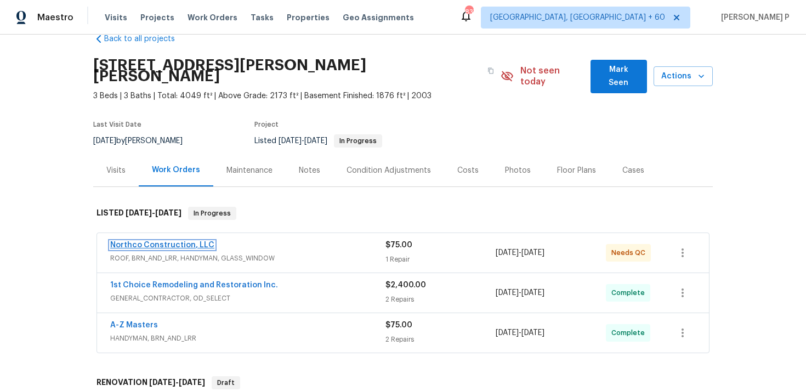
click at [178, 241] on link "Northco Construction, LLC" at bounding box center [162, 245] width 104 height 8
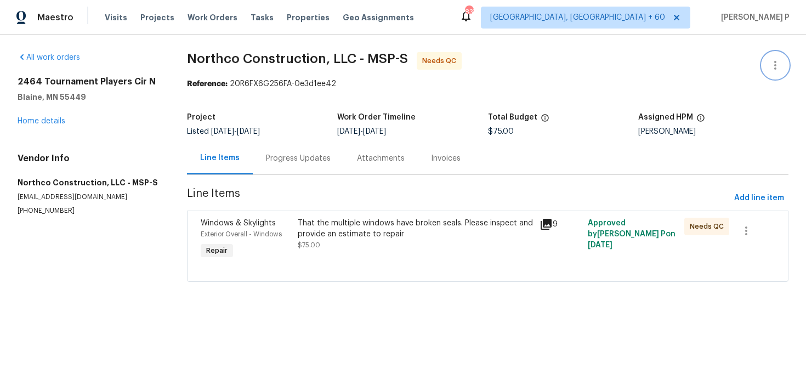
click at [774, 69] on icon "button" at bounding box center [775, 65] width 2 height 9
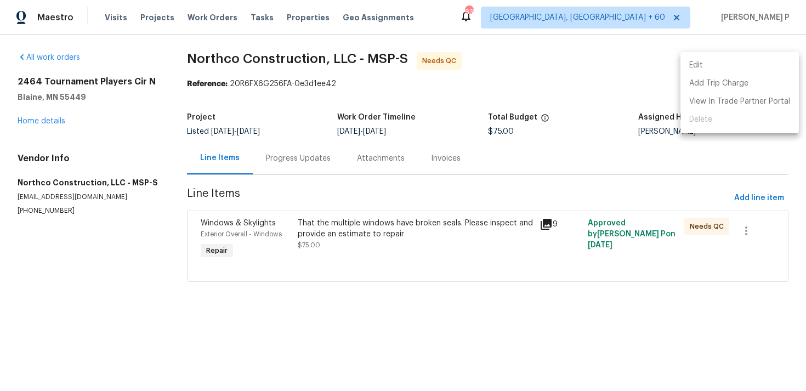
click at [736, 66] on li "Edit" at bounding box center [739, 65] width 118 height 18
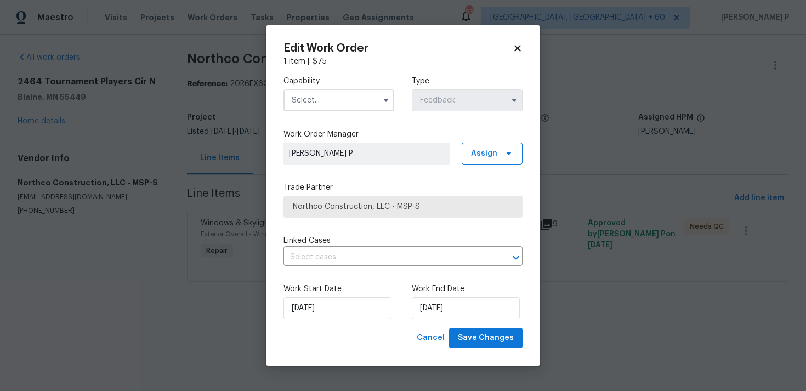
click at [376, 96] on input "text" at bounding box center [338, 100] width 111 height 22
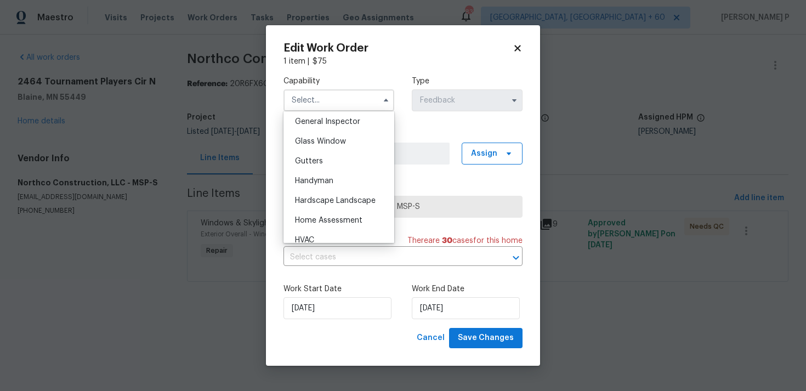
scroll to position [549, 0]
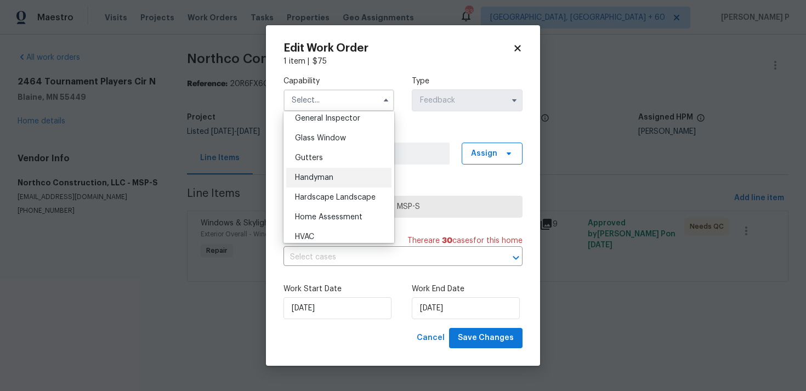
click at [339, 174] on div "Handyman" at bounding box center [338, 178] width 105 height 20
type input "Handyman"
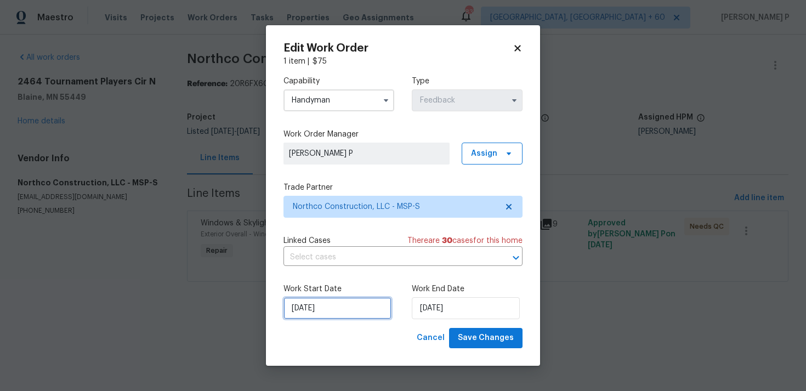
click at [361, 306] on input "18/08/2025" at bounding box center [337, 308] width 108 height 22
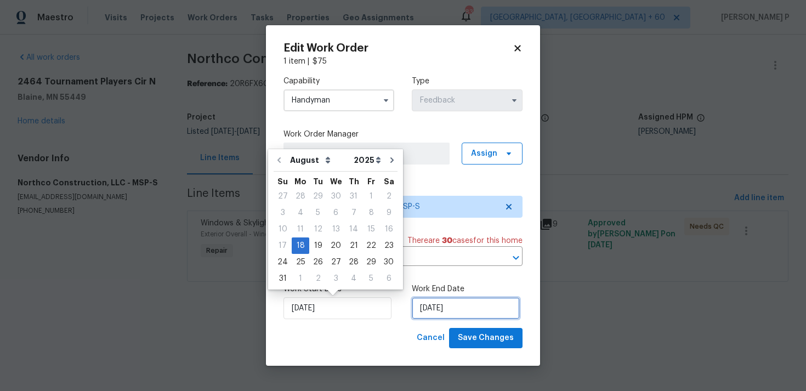
click at [460, 304] on input "20/08/2025" at bounding box center [466, 308] width 108 height 22
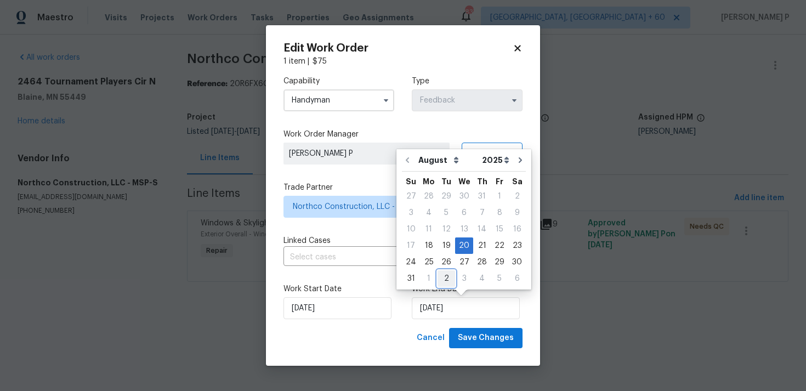
click at [444, 278] on div "2" at bounding box center [446, 278] width 18 height 15
type input "02/09/2025"
select select "8"
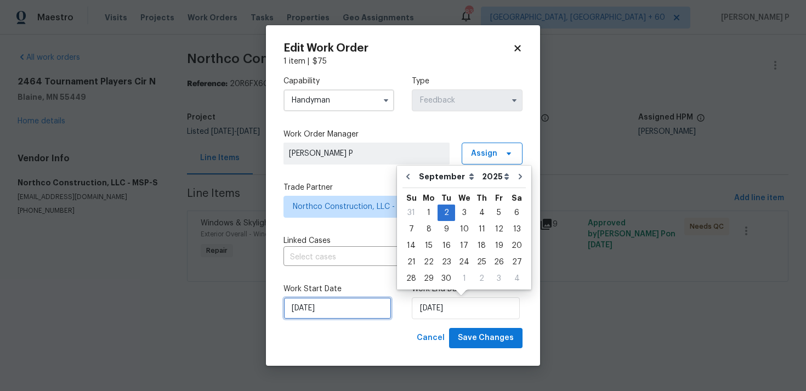
click at [350, 306] on input "18/08/2025" at bounding box center [337, 308] width 108 height 22
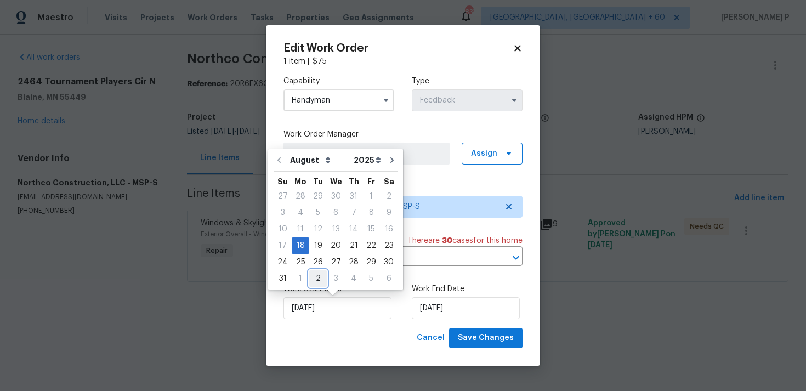
click at [314, 280] on div "2" at bounding box center [318, 278] width 18 height 15
type input "02/09/2025"
select select "8"
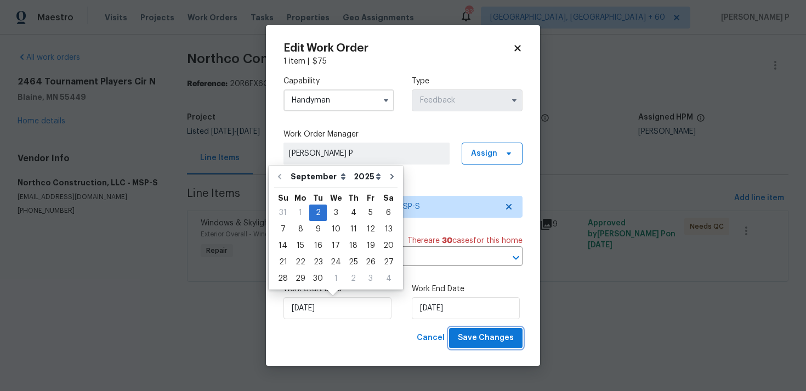
click at [465, 337] on span "Save Changes" at bounding box center [486, 338] width 56 height 14
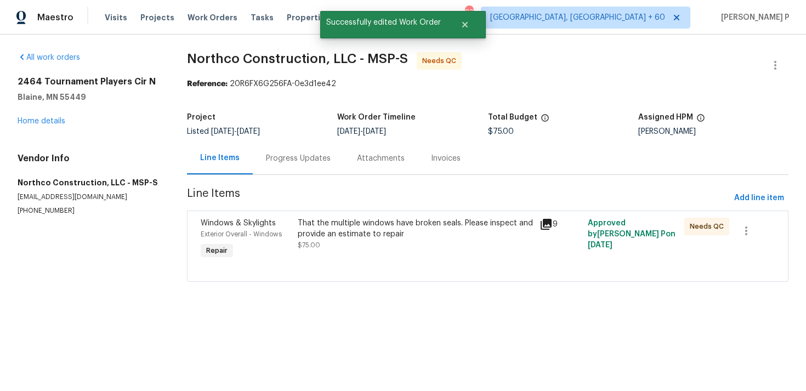
click at [291, 163] on div "Progress Updates" at bounding box center [298, 158] width 65 height 11
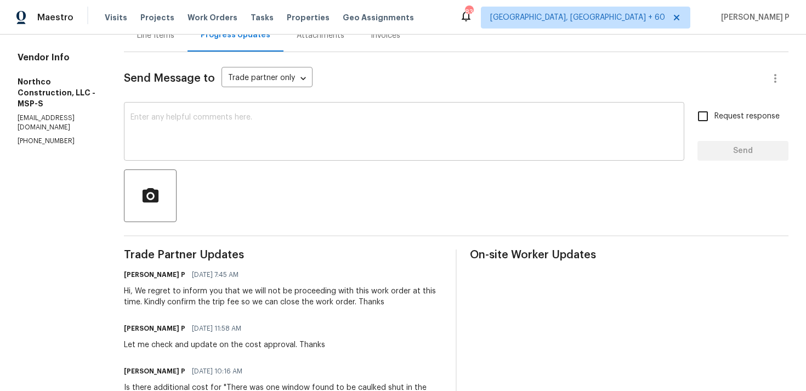
scroll to position [117, 0]
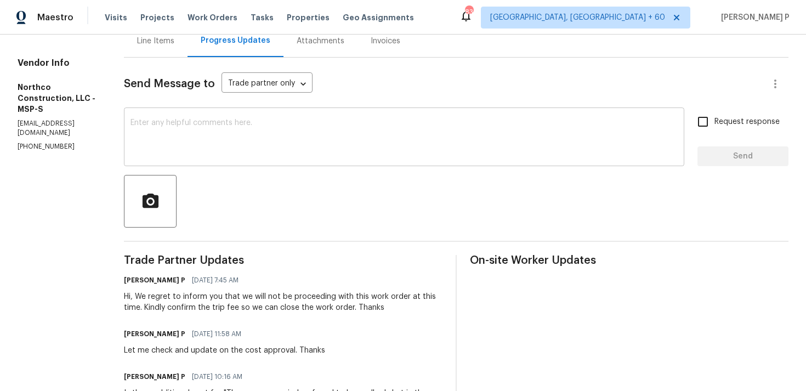
click at [278, 121] on textarea at bounding box center [403, 138] width 547 height 38
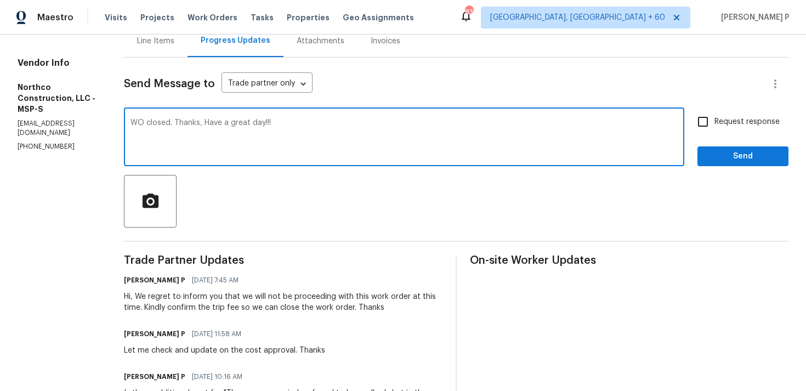
type textarea "WO closed. Thanks, Have a great day!!!"
click at [741, 156] on span "Send" at bounding box center [742, 157] width 73 height 14
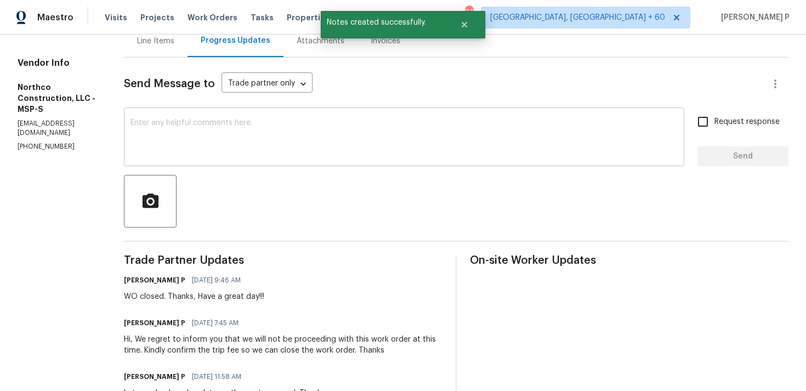
scroll to position [0, 0]
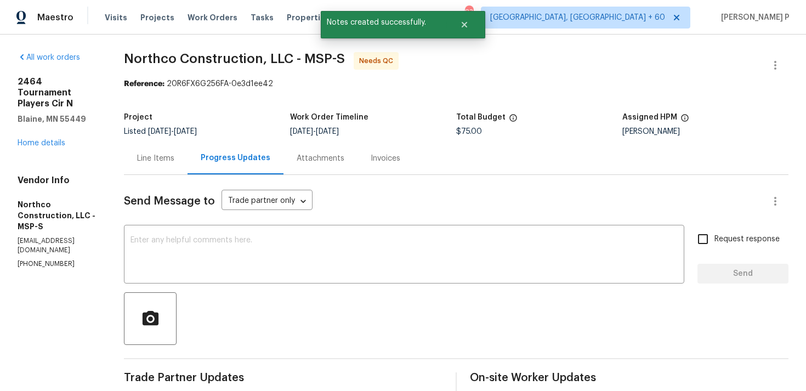
click at [155, 152] on div "Line Items" at bounding box center [156, 158] width 64 height 32
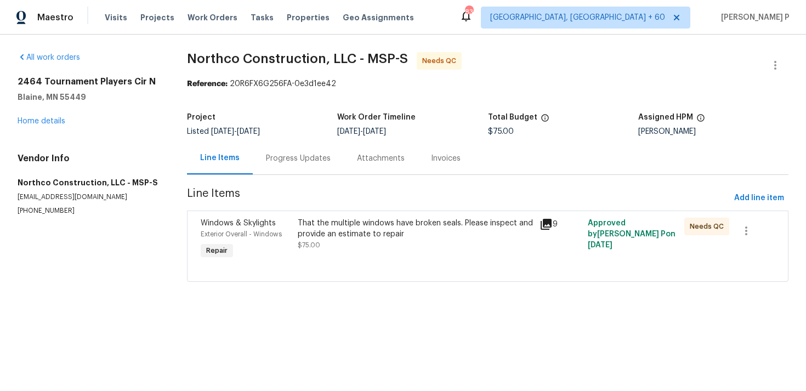
click at [400, 232] on div "That the multiple windows have broken seals. Please inspect and provide an esti…" at bounding box center [415, 229] width 235 height 22
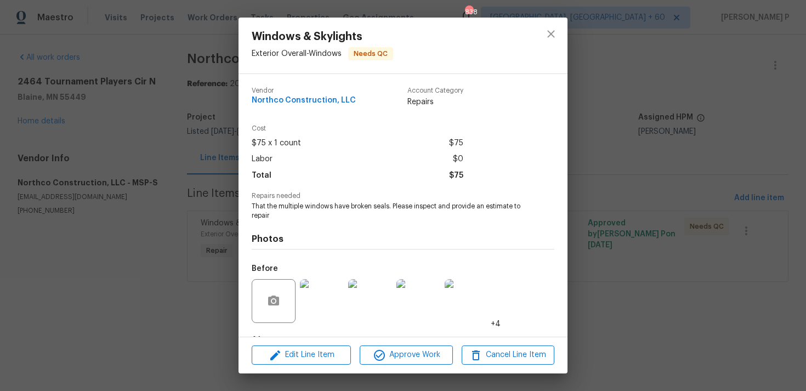
scroll to position [69, 0]
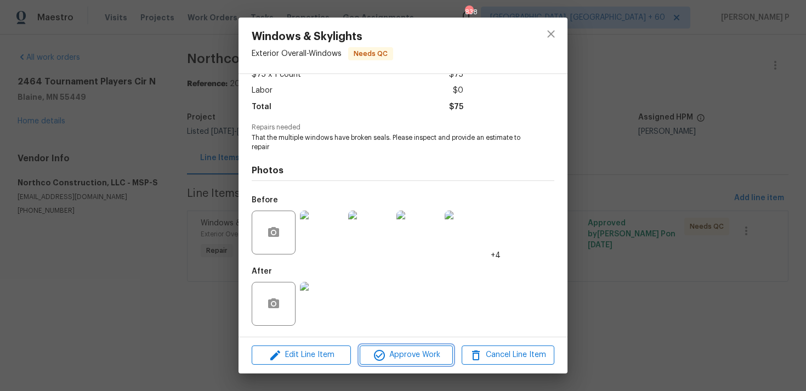
click at [420, 354] on span "Approve Work" at bounding box center [406, 355] width 86 height 14
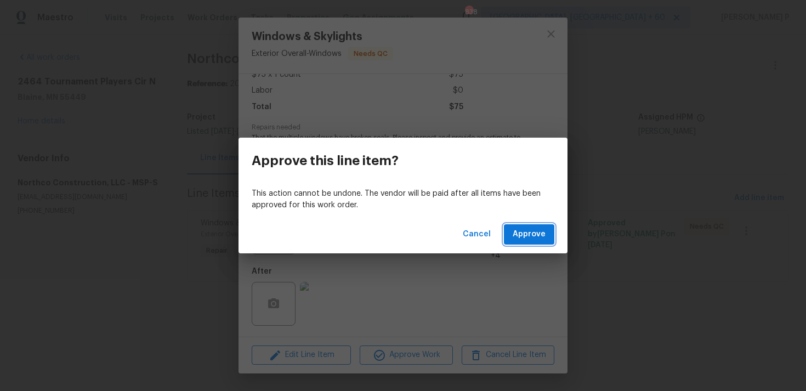
click at [522, 242] on button "Approve" at bounding box center [529, 234] width 50 height 20
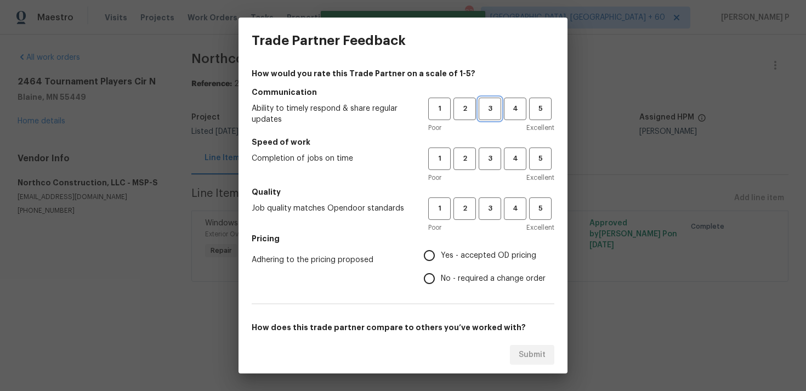
click at [486, 107] on span "3" at bounding box center [490, 108] width 20 height 13
click at [489, 162] on span "3" at bounding box center [490, 158] width 20 height 13
click at [492, 203] on span "3" at bounding box center [490, 208] width 20 height 13
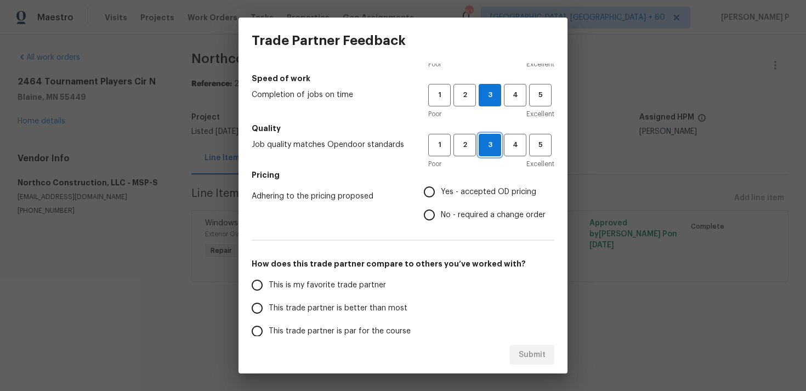
scroll to position [65, 0]
click at [436, 192] on input "Yes - accepted OD pricing" at bounding box center [429, 190] width 23 height 23
radio input "true"
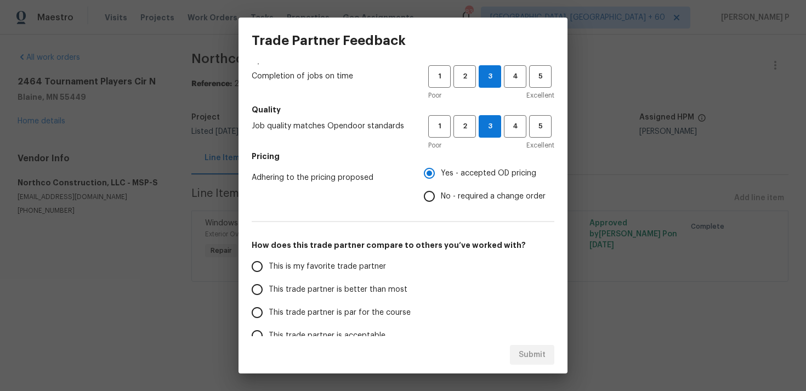
scroll to position [101, 0]
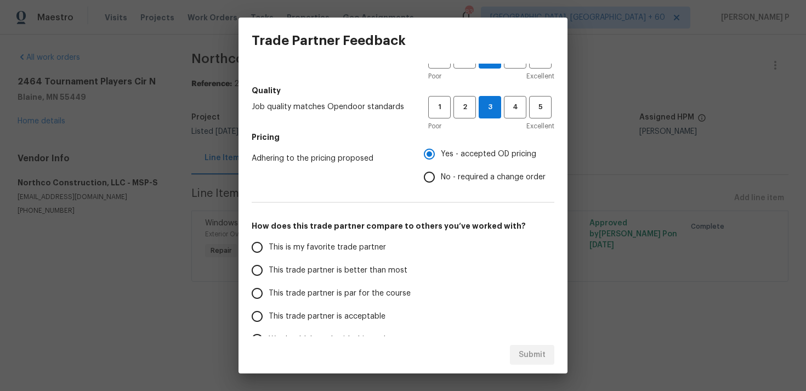
click at [315, 292] on span "This trade partner is par for the course" at bounding box center [340, 294] width 142 height 12
click at [269, 292] on input "This trade partner is par for the course" at bounding box center [257, 293] width 23 height 23
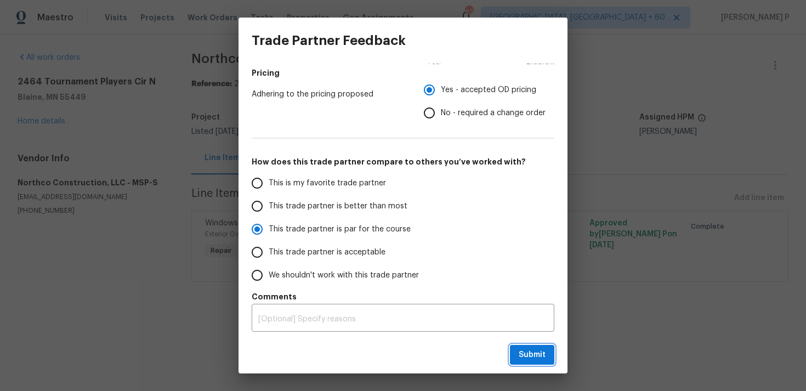
click at [533, 349] on span "Submit" at bounding box center [531, 355] width 27 height 14
radio input "true"
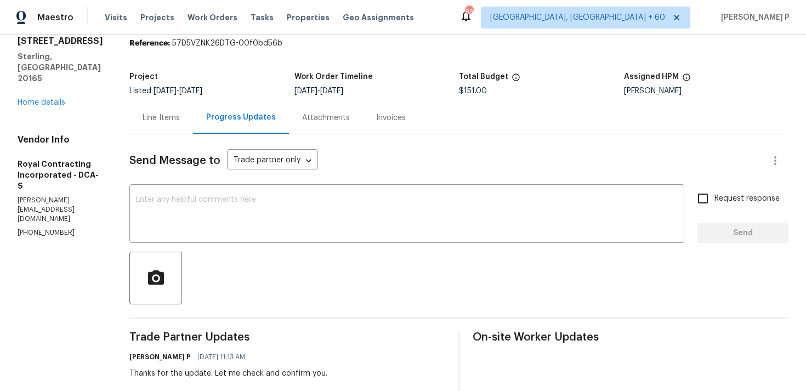
scroll to position [13, 0]
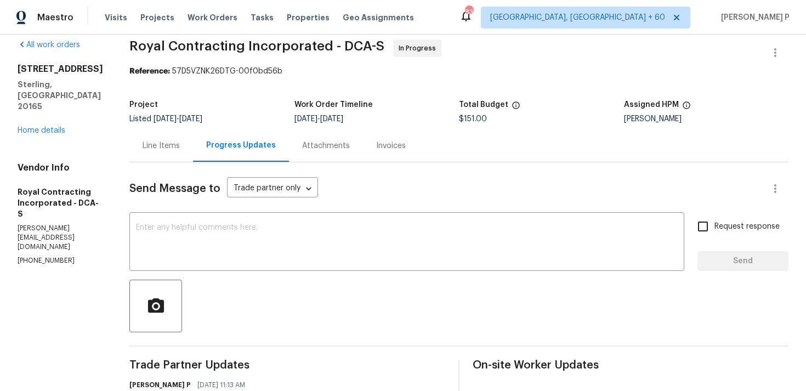
click at [43, 102] on div "[STREET_ADDRESS] Home details" at bounding box center [60, 100] width 85 height 72
click at [45, 127] on link "Home details" at bounding box center [42, 131] width 48 height 8
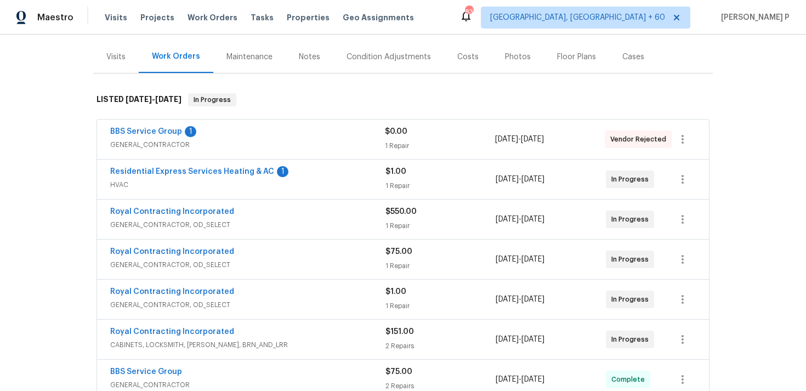
scroll to position [132, 0]
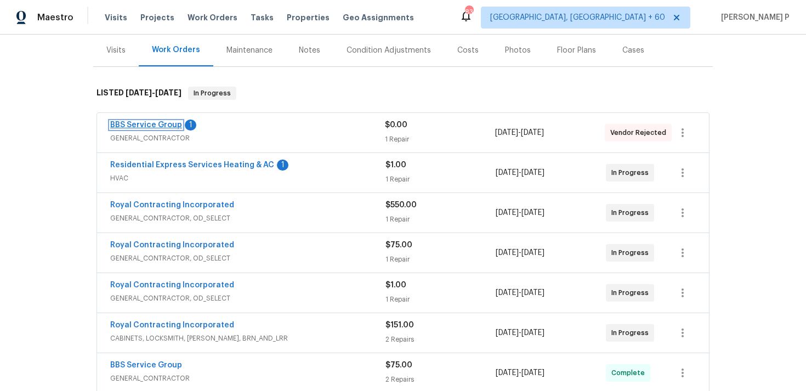
click at [163, 124] on link "BBS Service Group" at bounding box center [146, 125] width 72 height 8
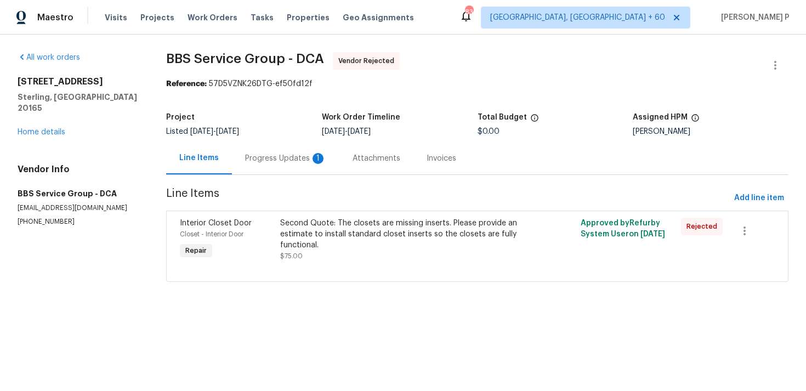
click at [289, 152] on div "Progress Updates 1" at bounding box center [285, 158] width 107 height 32
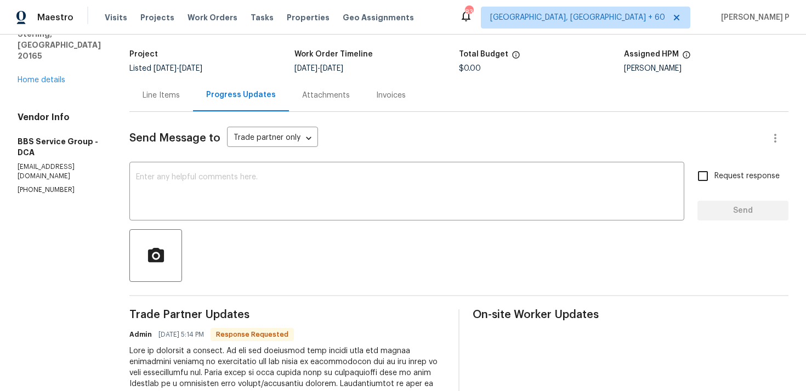
scroll to position [57, 0]
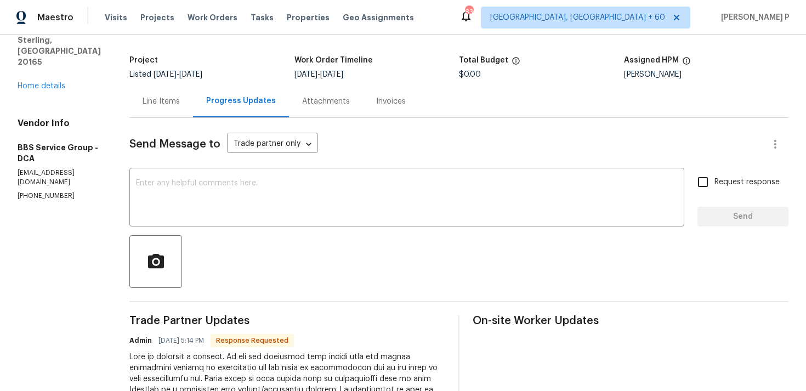
click at [151, 103] on div "Line Items" at bounding box center [160, 101] width 37 height 11
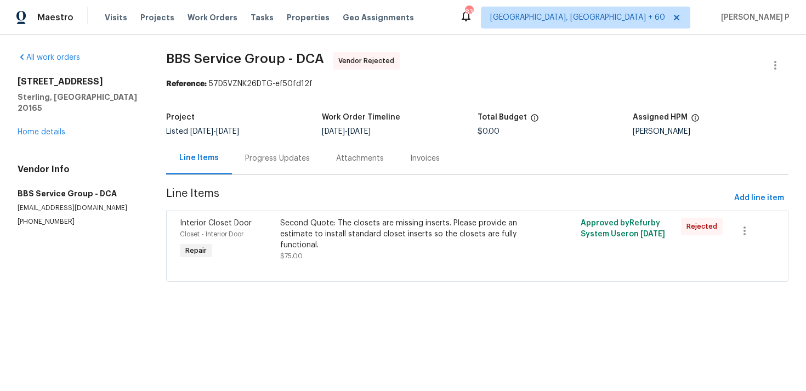
click at [282, 157] on div "Progress Updates" at bounding box center [277, 158] width 65 height 11
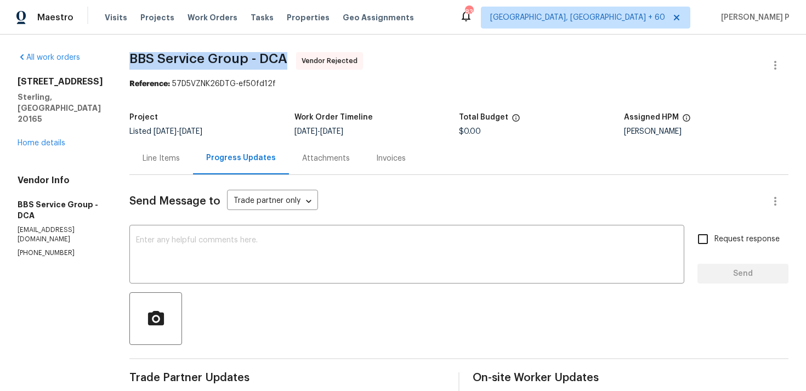
drag, startPoint x: 113, startPoint y: 55, endPoint x: 271, endPoint y: 54, distance: 157.8
click at [271, 54] on span "BBS Service Group - DCA Vendor Rejected" at bounding box center [445, 65] width 632 height 26
copy span "BBS Service Group - DCA"
click at [130, 77] on span "BBS Service Group - DCA Vendor Rejected" at bounding box center [445, 65] width 632 height 26
drag, startPoint x: 115, startPoint y: 58, endPoint x: 274, endPoint y: 58, distance: 159.5
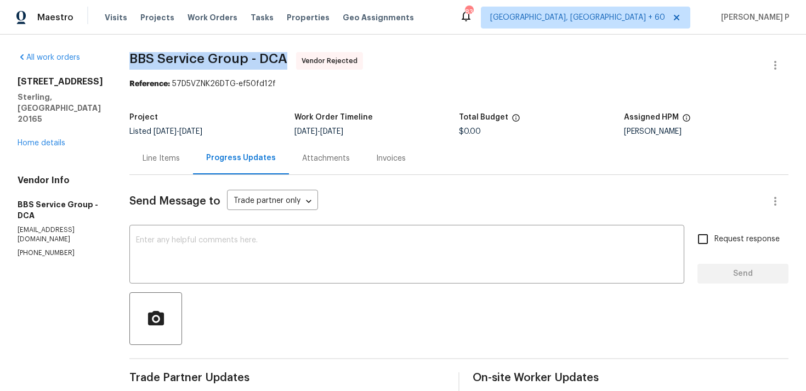
click at [274, 58] on span "BBS Service Group - DCA Vendor Rejected" at bounding box center [445, 65] width 632 height 26
click at [129, 64] on span "BBS Service Group - DCA" at bounding box center [208, 58] width 158 height 13
drag, startPoint x: 114, startPoint y: 58, endPoint x: 273, endPoint y: 57, distance: 159.5
click at [273, 57] on span "BBS Service Group - DCA Vendor Rejected" at bounding box center [445, 65] width 632 height 26
copy span "BBS Service Group - DCA"
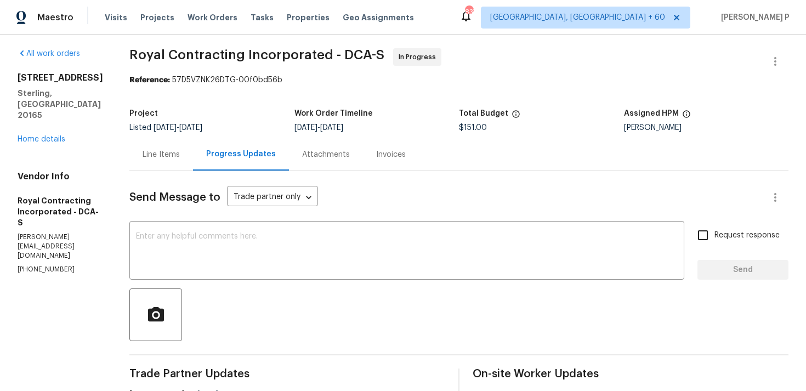
scroll to position [7, 0]
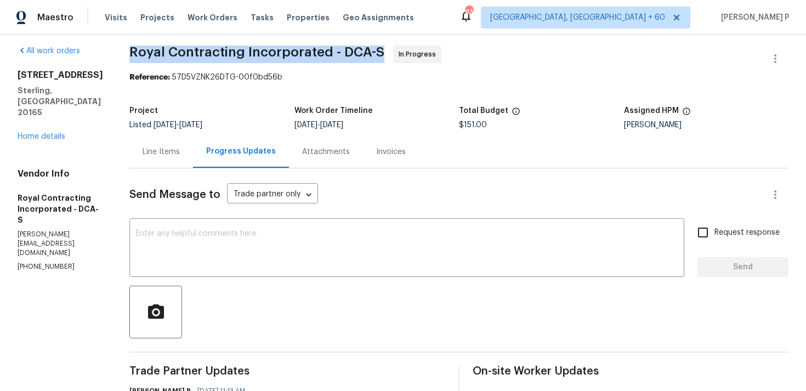
drag, startPoint x: 141, startPoint y: 53, endPoint x: 392, endPoint y: 56, distance: 251.0
click at [392, 56] on span "Royal Contracting Incorporated - DCA-S In Progress" at bounding box center [445, 58] width 632 height 26
copy span "Royal Contracting Incorporated - DCA-S"
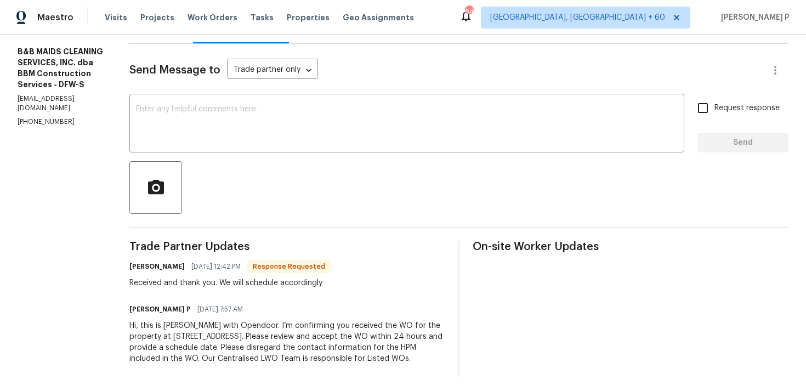
scroll to position [146, 0]
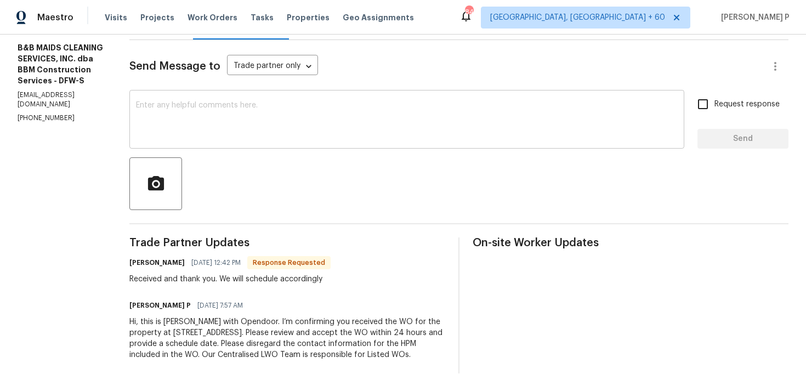
click at [178, 101] on textarea at bounding box center [406, 120] width 541 height 38
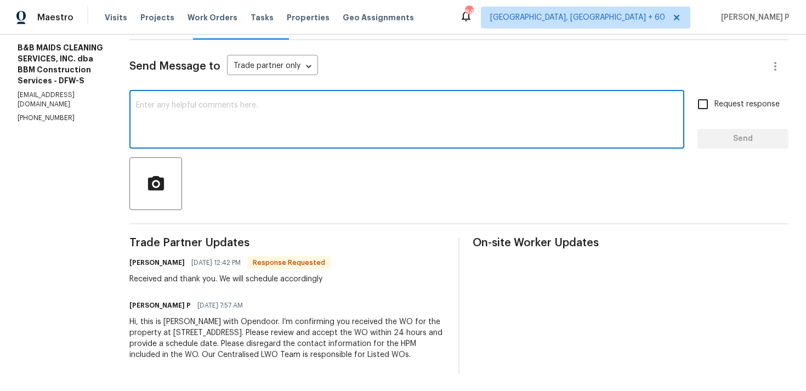
paste textarea "Thank you for accepting the work order. Could you please provide us with an upd…"
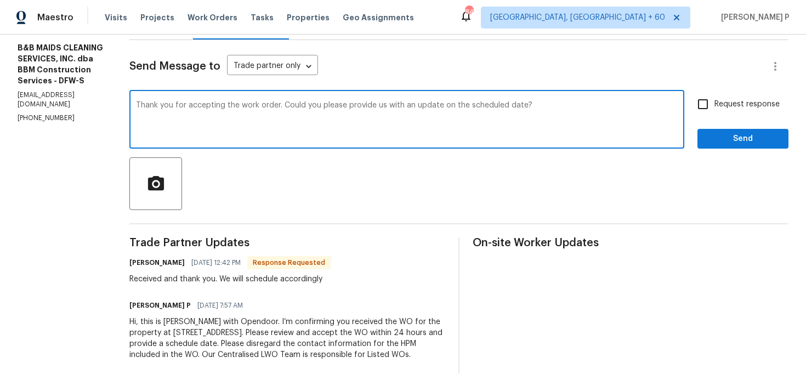
type textarea "Thank you for accepting the work order. Could you please provide us with an upd…"
click at [749, 99] on span "Request response" at bounding box center [746, 105] width 65 height 12
click at [714, 94] on input "Request response" at bounding box center [702, 104] width 23 height 23
checkbox input "true"
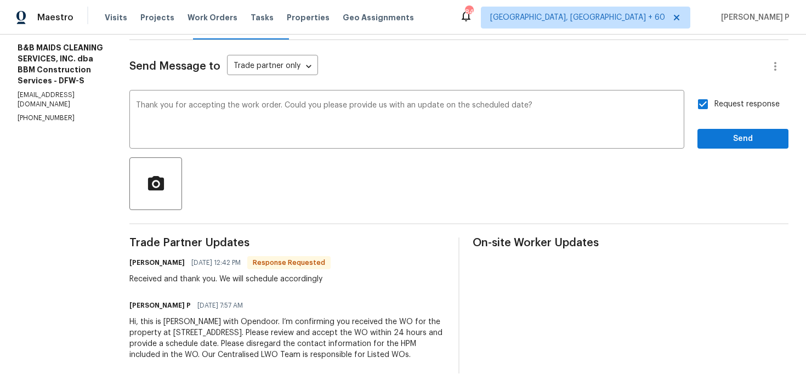
click at [727, 139] on div "Send Message to Trade partner only Trade partner only ​ Thank you for accepting…" at bounding box center [458, 206] width 659 height 333
click at [727, 132] on span "Send" at bounding box center [742, 139] width 73 height 14
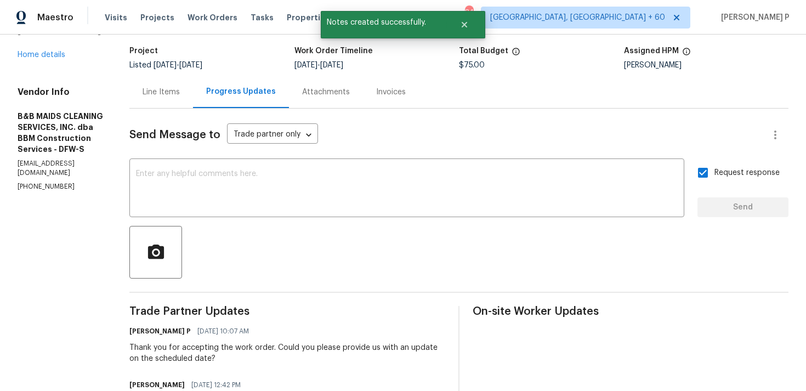
scroll to position [4, 0]
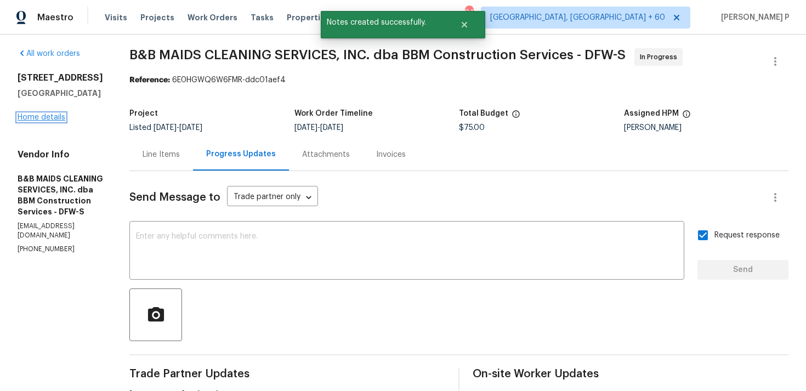
click at [51, 121] on link "Home details" at bounding box center [42, 117] width 48 height 8
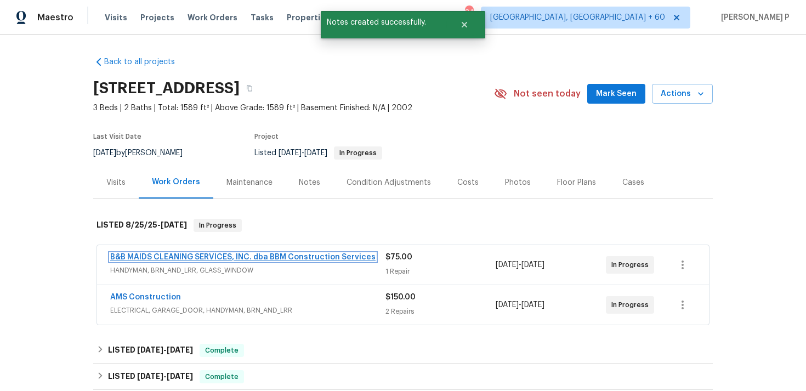
click at [221, 259] on link "B&B MAIDS CLEANING SERVICES, INC. dba BBM Construction Services" at bounding box center [242, 257] width 265 height 8
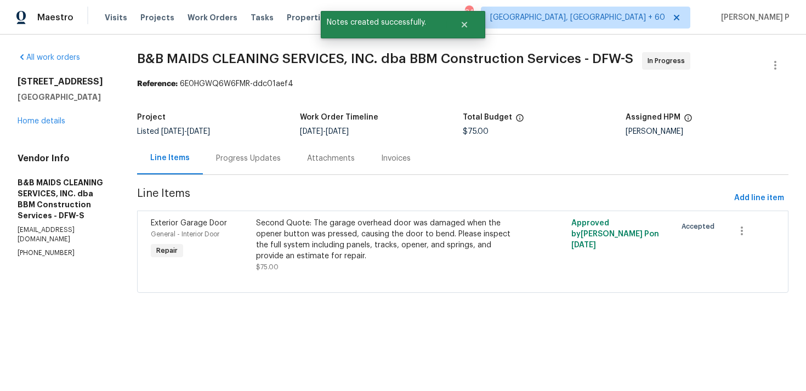
click at [281, 162] on div "Progress Updates" at bounding box center [248, 158] width 65 height 11
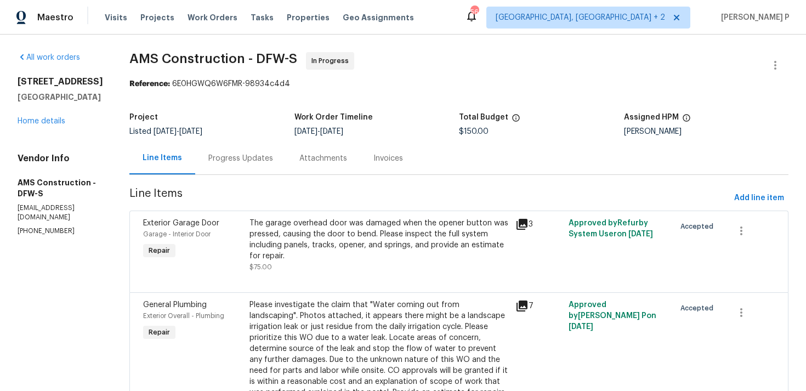
click at [231, 162] on div "Progress Updates" at bounding box center [240, 158] width 65 height 11
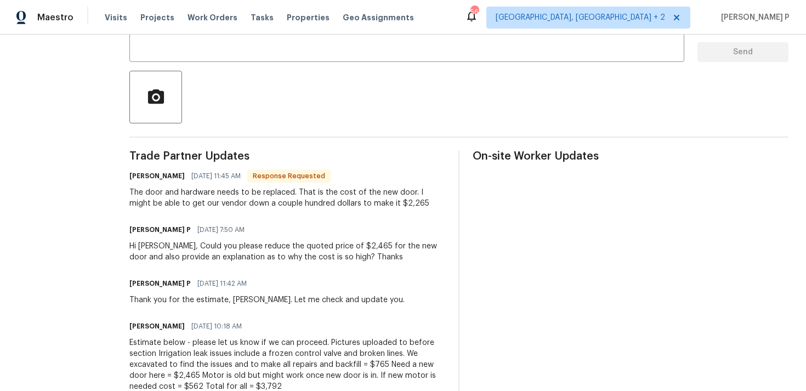
scroll to position [264, 0]
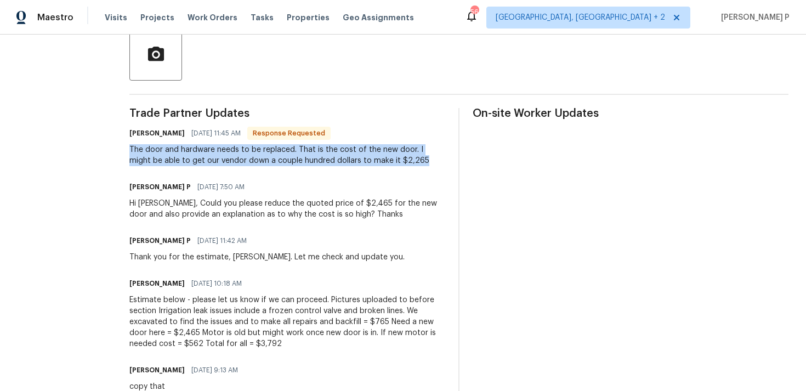
drag, startPoint x: 122, startPoint y: 145, endPoint x: 402, endPoint y: 155, distance: 280.2
click at [402, 155] on div "The door and hardware needs to be replaced. That is the cost of the new door. I…" at bounding box center [287, 155] width 316 height 22
copy div "The door and hardware needs to be replaced. That is the cost of the new door. I…"
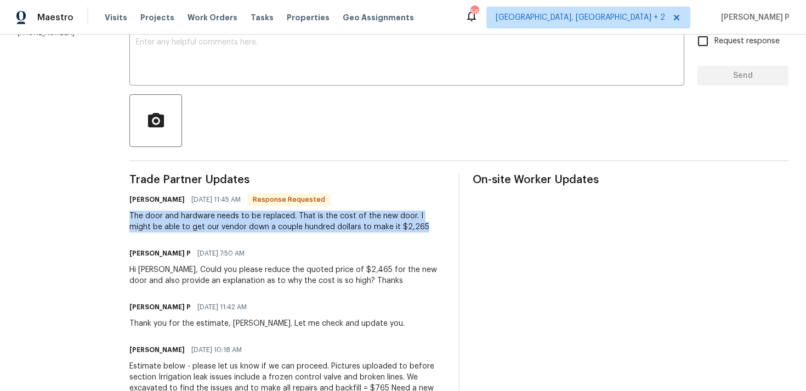
scroll to position [136, 0]
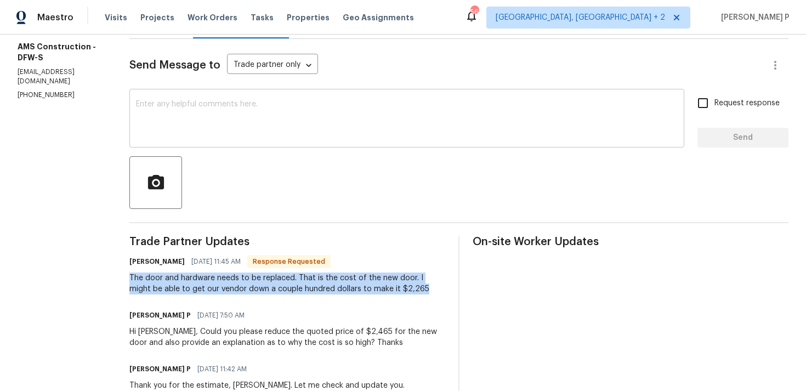
click at [279, 110] on textarea at bounding box center [406, 119] width 541 height 38
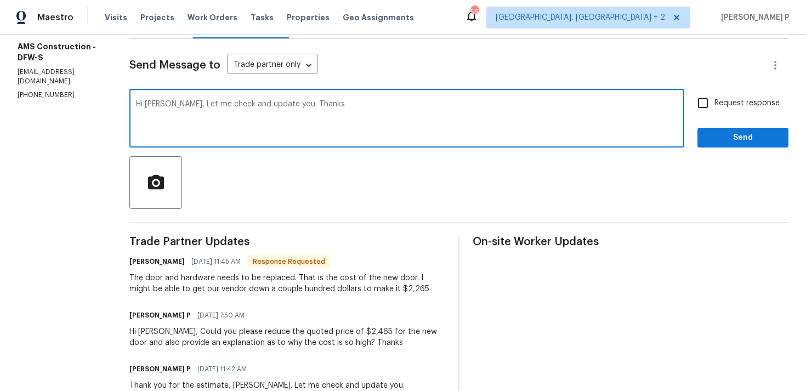
type textarea "Hi Michael, Let me check and update you. Thanks"
click at [724, 140] on span "Send" at bounding box center [742, 138] width 73 height 14
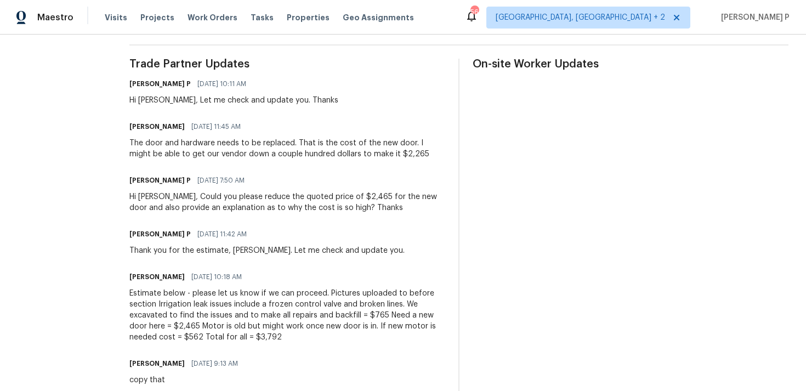
scroll to position [299, 0]
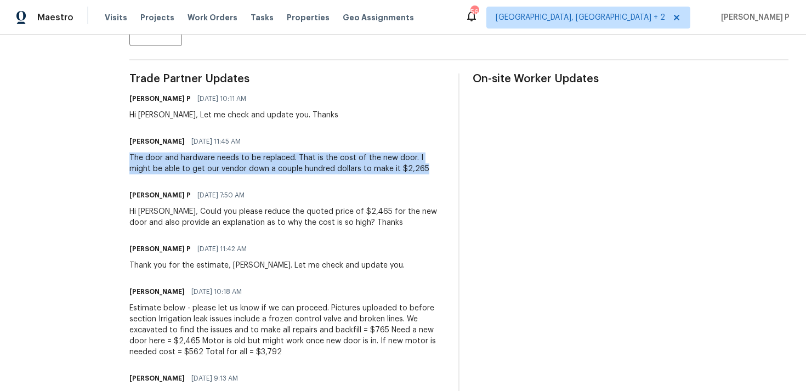
drag, startPoint x: 122, startPoint y: 157, endPoint x: 404, endPoint y: 178, distance: 283.0
click at [404, 178] on div "Trade Partner Updates Ramyasri P 09/02/2025 10:11 AM Hi Michael, Let me check a…" at bounding box center [287, 350] width 316 height 555
copy div "The door and hardware needs to be replaced. That is the cost of the new door. I…"
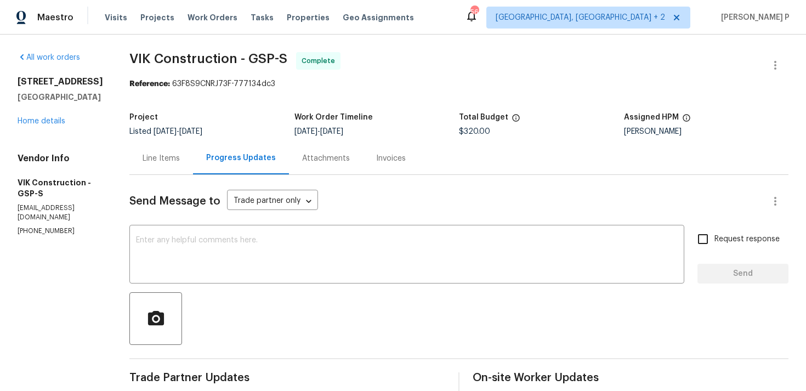
click at [41, 128] on div "All work orders [STREET_ADDRESS] Home details Vendor Info VIK Construction - GS…" at bounding box center [60, 144] width 85 height 184
click at [45, 123] on link "Home details" at bounding box center [42, 121] width 48 height 8
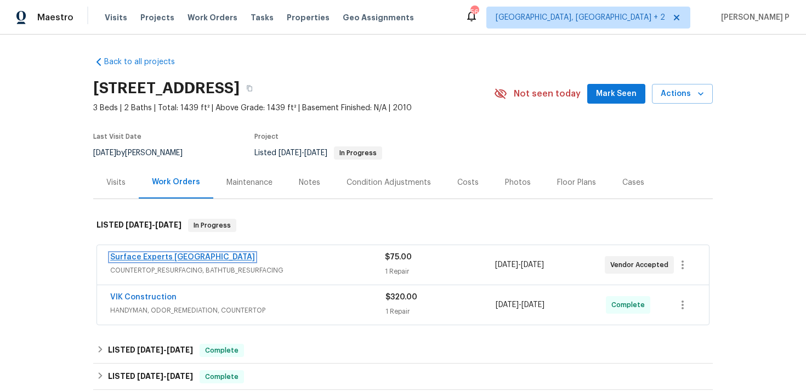
click at [181, 258] on link "Surface Experts Greenville" at bounding box center [182, 257] width 145 height 8
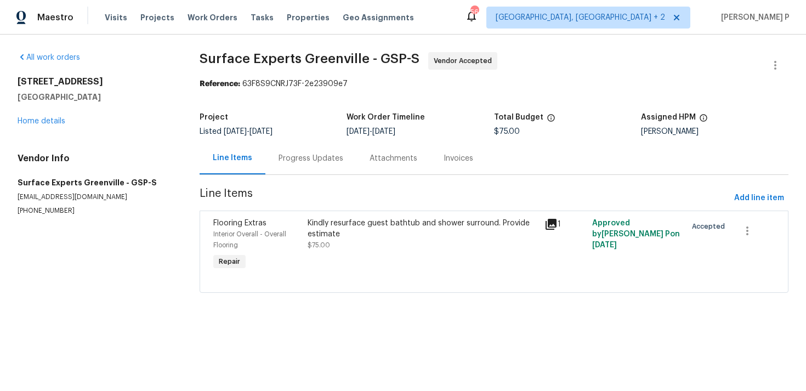
click at [312, 157] on div "Progress Updates" at bounding box center [310, 158] width 65 height 11
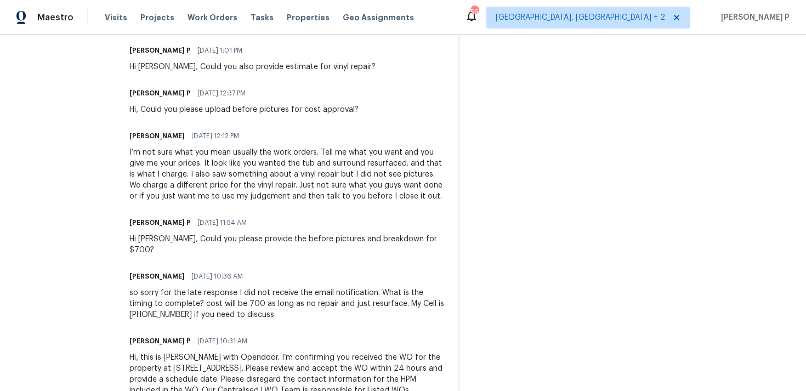
scroll to position [566, 0]
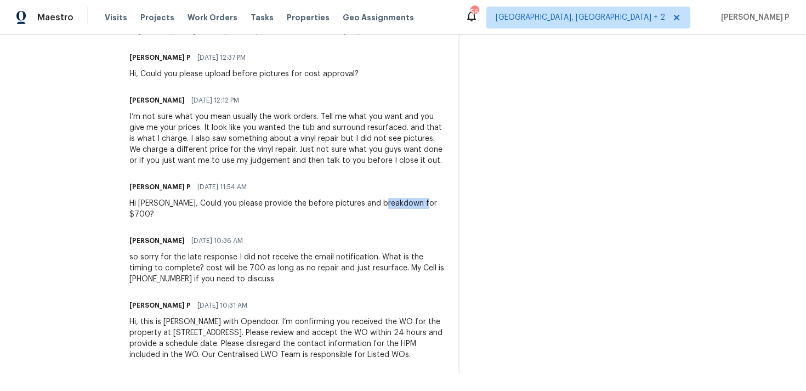
drag, startPoint x: 393, startPoint y: 204, endPoint x: 437, endPoint y: 204, distance: 44.4
click at [437, 204] on div "Ramyasri P 08/27/2025 11:54 AM Hi Nancy, Could you please provide the before pi…" at bounding box center [287, 199] width 316 height 41
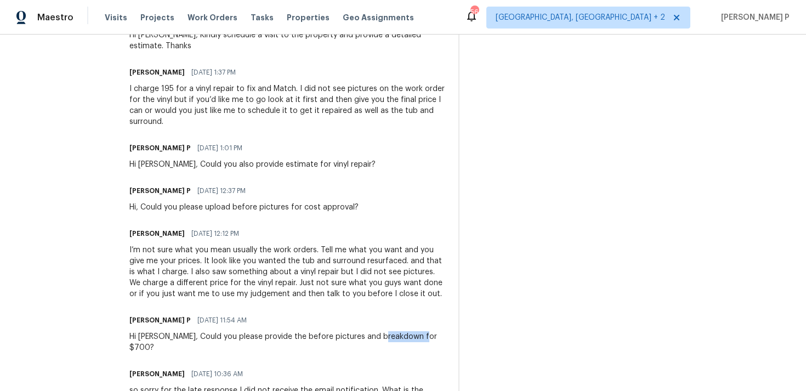
scroll to position [420, 0]
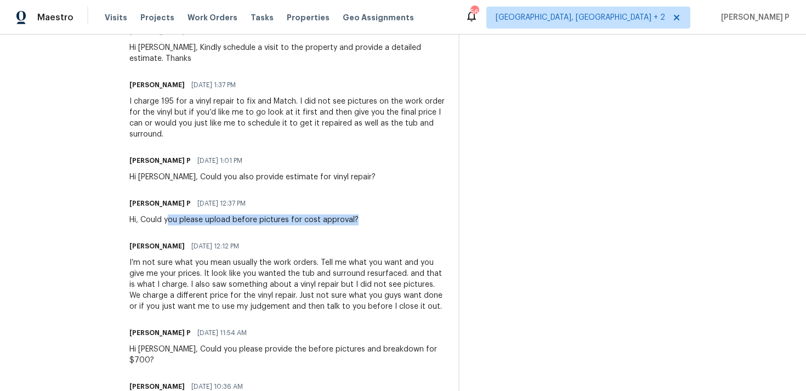
drag, startPoint x: 180, startPoint y: 221, endPoint x: 363, endPoint y: 217, distance: 183.1
click at [358, 217] on div "Hi, Could you please upload before pictures for cost approval?" at bounding box center [243, 219] width 229 height 11
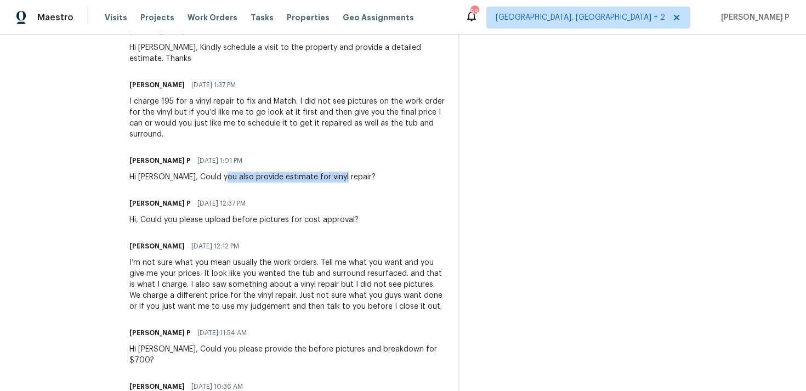
drag, startPoint x: 232, startPoint y: 176, endPoint x: 364, endPoint y: 175, distance: 132.1
click at [364, 175] on div "Ramyasri P 08/28/2025 1:01 PM Hi Nancy, Could you also provide estimate for vin…" at bounding box center [287, 168] width 316 height 30
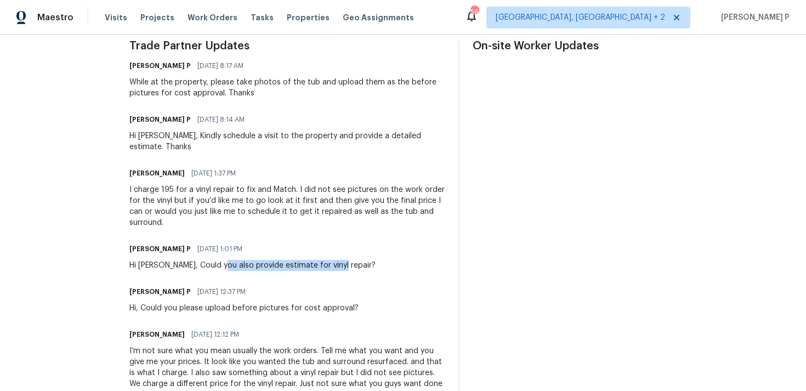
scroll to position [333, 0]
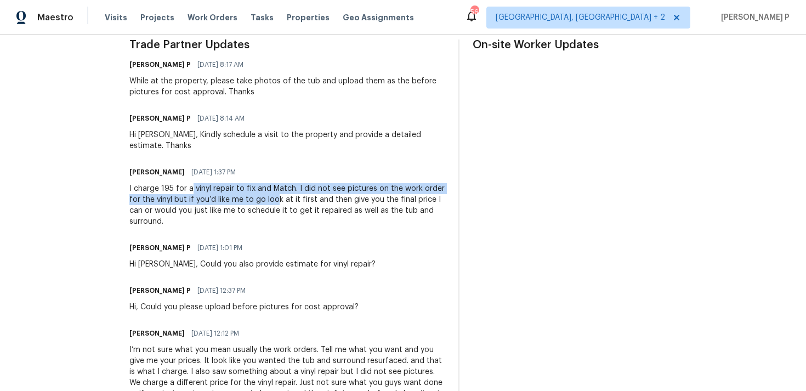
drag, startPoint x: 200, startPoint y: 191, endPoint x: 284, endPoint y: 195, distance: 84.0
click at [284, 195] on div "I charge 195 for a vinyl repair to fix and Match. I did not see pictures on the…" at bounding box center [287, 205] width 316 height 44
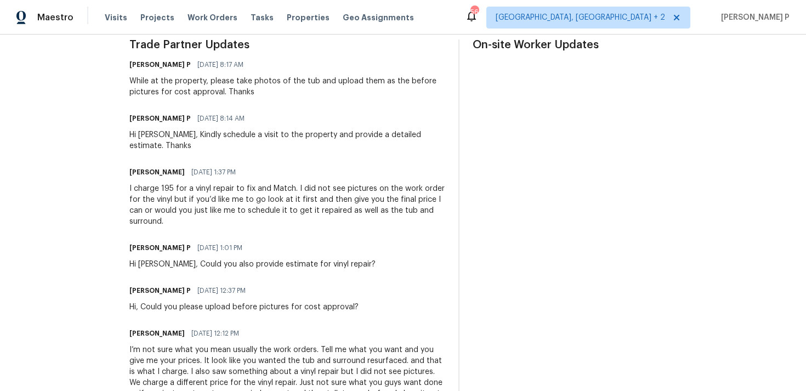
click at [284, 218] on div "I charge 195 for a vinyl repair to fix and Match. I did not see pictures on the…" at bounding box center [287, 205] width 316 height 44
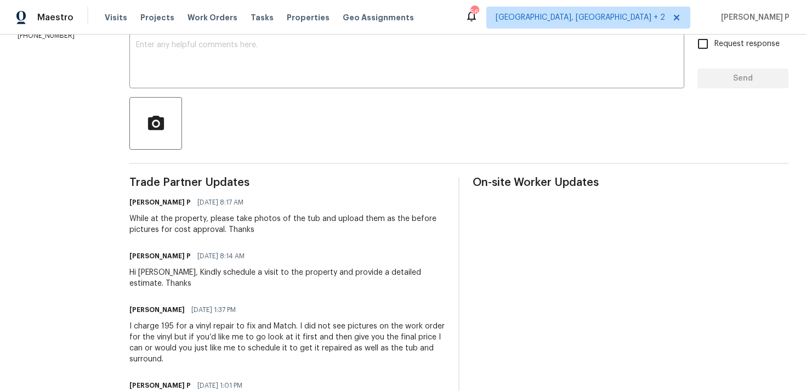
scroll to position [299, 0]
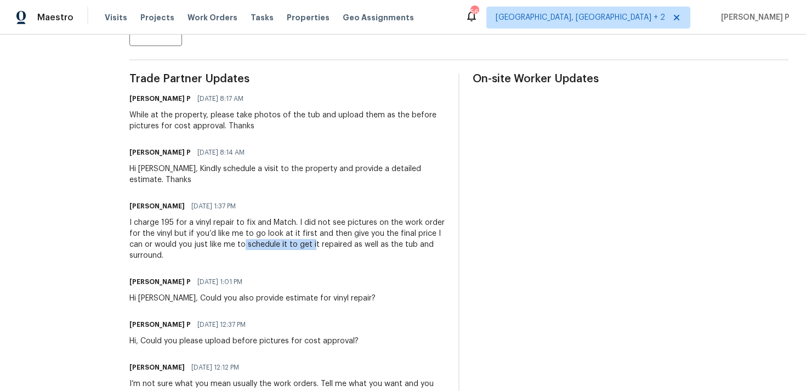
drag, startPoint x: 252, startPoint y: 241, endPoint x: 322, endPoint y: 242, distance: 70.7
click at [322, 242] on div "I charge 195 for a vinyl repair to fix and Match. I did not see pictures on the…" at bounding box center [287, 239] width 316 height 44
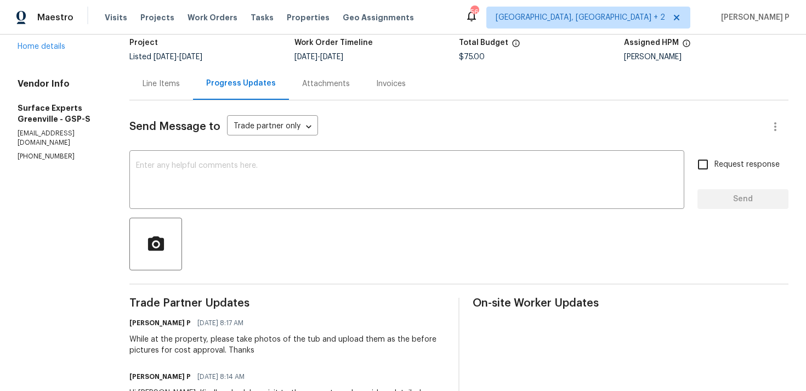
scroll to position [0, 0]
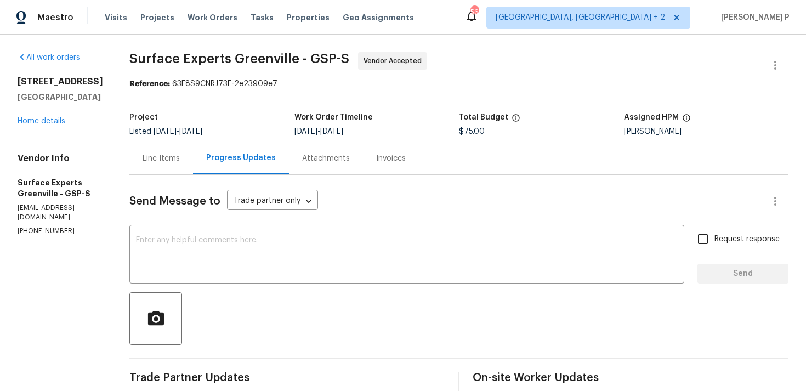
click at [168, 166] on div "Line Items" at bounding box center [161, 158] width 64 height 32
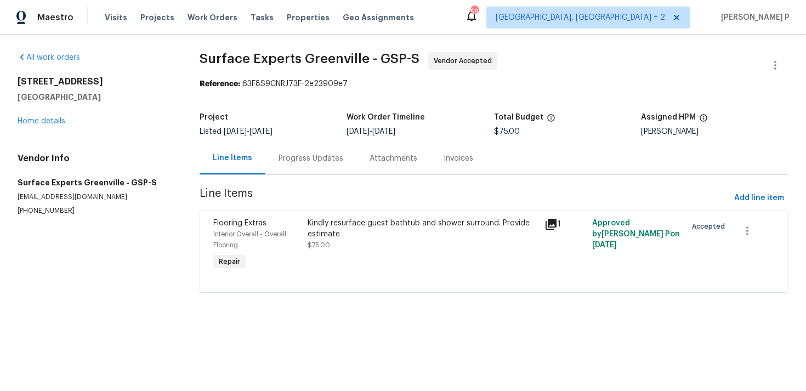
click at [461, 226] on div "Kindly resurface guest bathtub and shower surround. Provide estimate" at bounding box center [422, 229] width 230 height 22
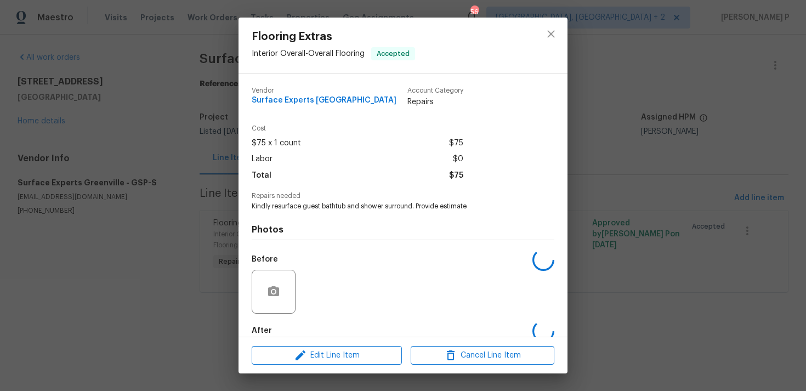
scroll to position [59, 0]
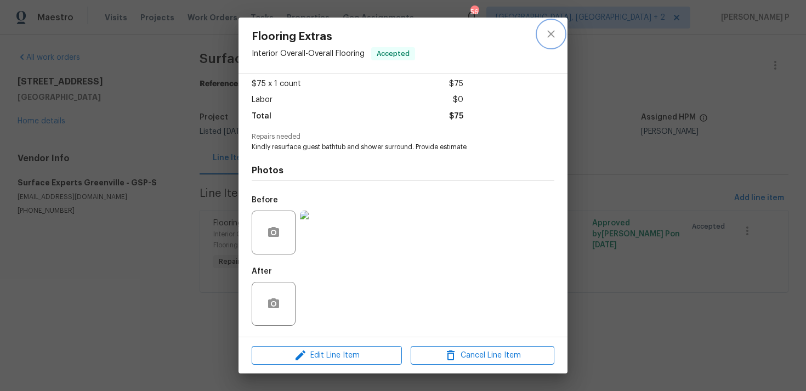
click at [550, 31] on icon "close" at bounding box center [550, 33] width 13 height 13
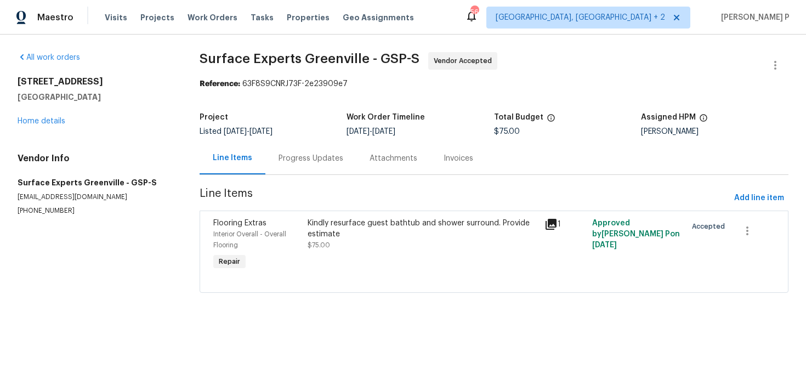
click at [132, 260] on section "All work orders 10 Maplecroft St Greenville, SC 29609 Home details Vendor Info …" at bounding box center [96, 179] width 156 height 254
click at [301, 159] on div "Progress Updates" at bounding box center [310, 158] width 65 height 11
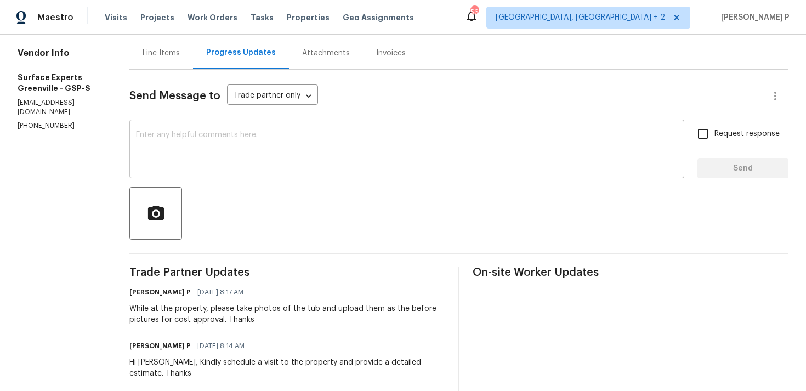
scroll to position [112, 0]
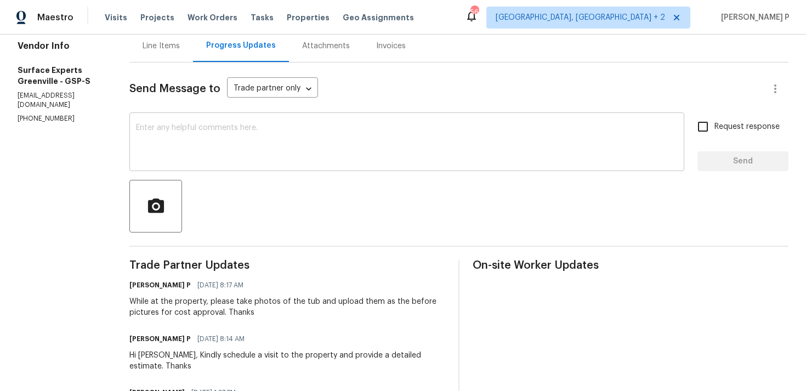
click at [274, 139] on textarea at bounding box center [406, 143] width 541 height 38
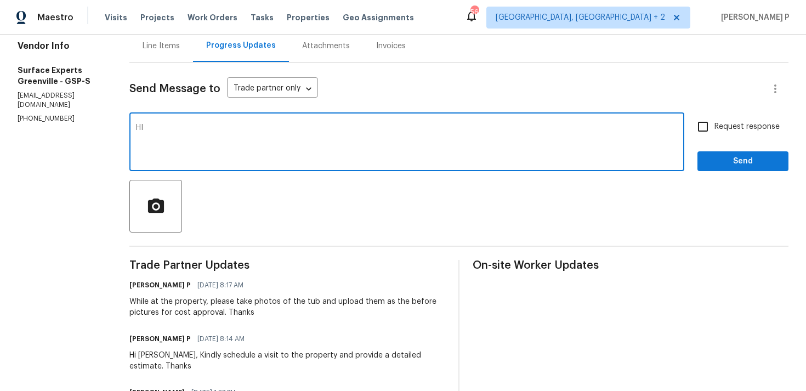
scroll to position [124, 0]
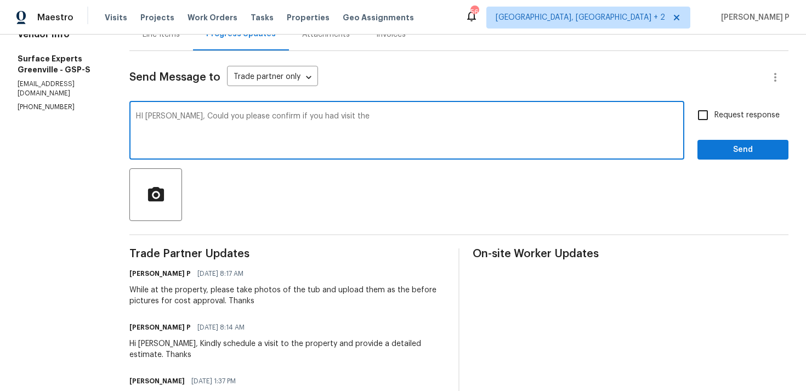
click at [328, 113] on textarea "HI Nancy, Could you please confirm if you had visit the" at bounding box center [406, 131] width 541 height 38
click at [328, 114] on textarea "HI Nancy, Could you please confirm if you had visit the" at bounding box center [406, 131] width 541 height 38
click at [376, 111] on div "HI Nancy, Could you please confirm if you had visited the x ​" at bounding box center [406, 132] width 555 height 56
click at [367, 119] on textarea "HI Nancy, Could you please confirm if you had visited the" at bounding box center [406, 131] width 541 height 38
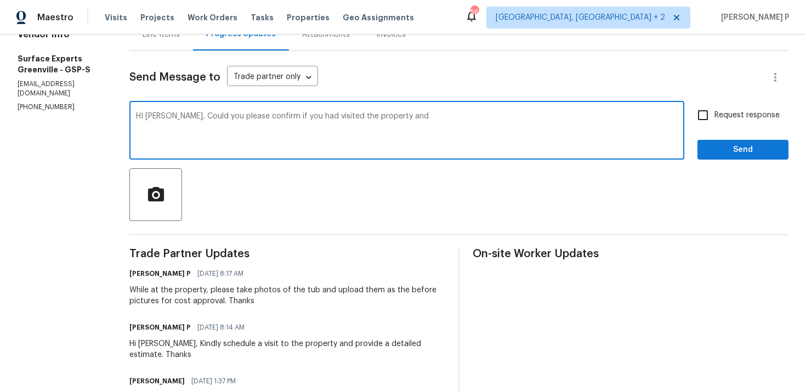
drag, startPoint x: 406, startPoint y: 118, endPoint x: 388, endPoint y: 117, distance: 17.6
click at [388, 117] on textarea "HI Nancy, Could you please confirm if you had visited the property and" at bounding box center [406, 131] width 541 height 38
drag, startPoint x: 184, startPoint y: 116, endPoint x: 570, endPoint y: 121, distance: 386.4
click at [570, 120] on textarea "HI Nancy, Could you please confirm if you had visited the property, Please uplo…" at bounding box center [406, 131] width 541 height 38
paste textarea "ve visited the property and upload the before pictures?"
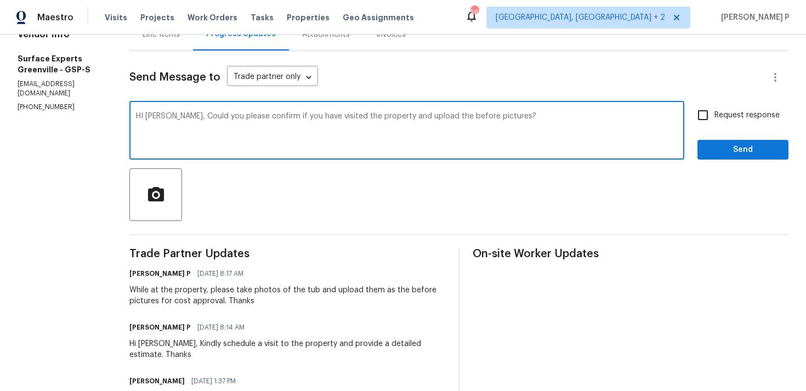
type textarea "HI Nancy, Could you please confirm if you have visited the property and upload …"
click at [704, 112] on input "Request response" at bounding box center [702, 115] width 23 height 23
checkbox input "true"
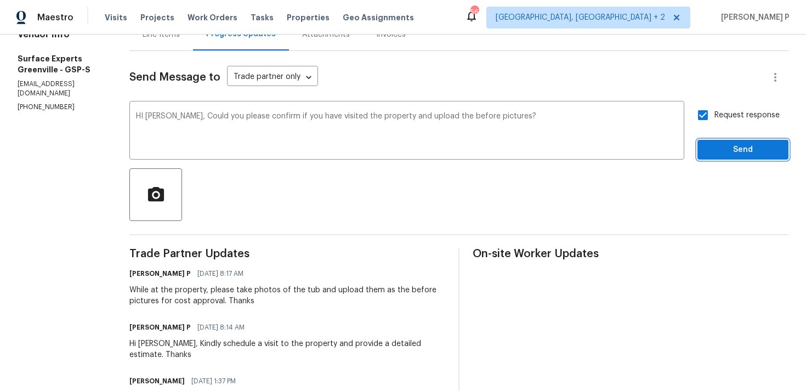
click at [716, 140] on button "Send" at bounding box center [742, 150] width 91 height 20
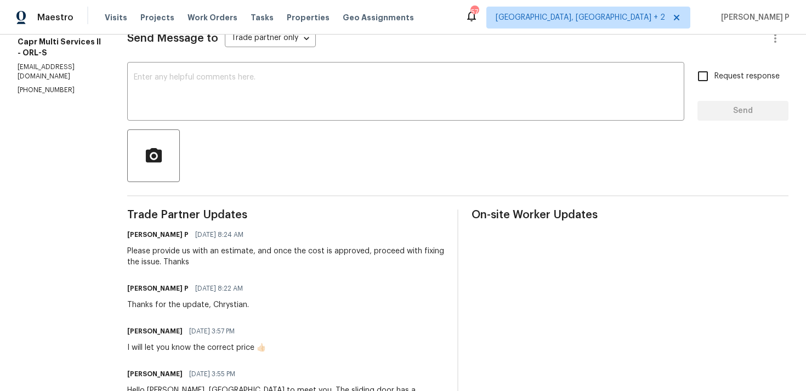
scroll to position [155, 0]
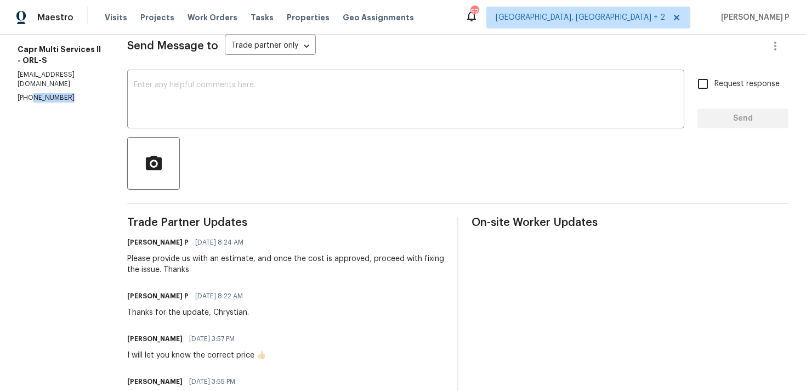
drag, startPoint x: 69, startPoint y: 66, endPoint x: 0, endPoint y: 66, distance: 69.0
click at [0, 66] on div "All work orders [STREET_ADDRESS] Home details Vendor Info Capr Multi Services l…" at bounding box center [403, 269] width 806 height 781
copy p "[PHONE_NUMBER]"
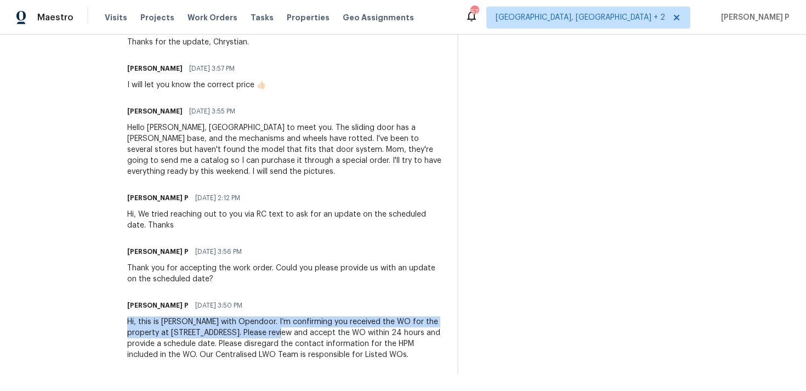
drag, startPoint x: 124, startPoint y: 322, endPoint x: 259, endPoint y: 331, distance: 135.1
click at [259, 331] on div "All work orders 9 Spring Loop Cir Ocala, FL 34472 Home details Vendor Info Capr…" at bounding box center [403, -1] width 806 height 781
copy div "Hi, this is Ramyasri with Opendoor. I’m confirming you received the WO for the …"
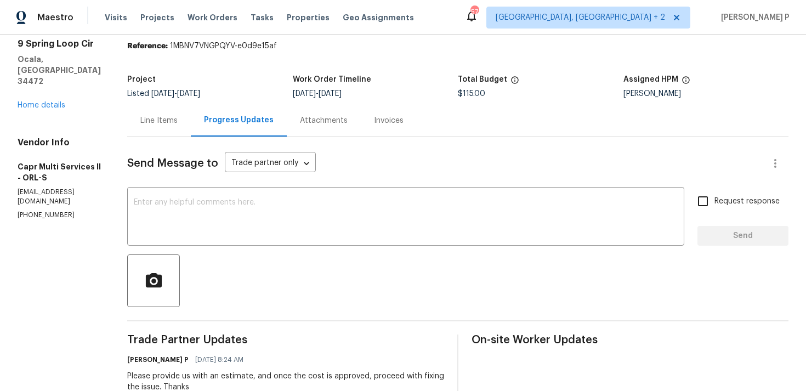
scroll to position [2, 0]
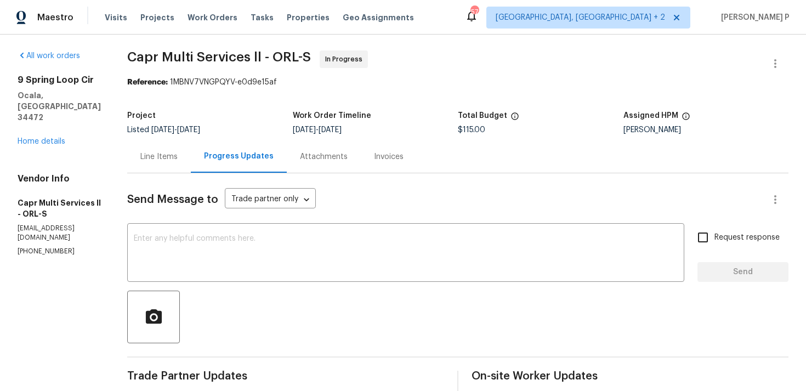
click at [140, 155] on div "Line Items" at bounding box center [158, 156] width 37 height 11
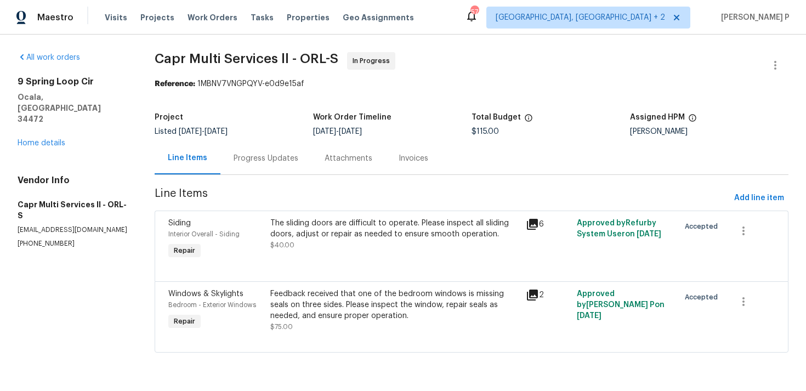
click at [369, 239] on div "The sliding doors are difficult to operate. Please inspect all sliding doors, a…" at bounding box center [394, 229] width 249 height 22
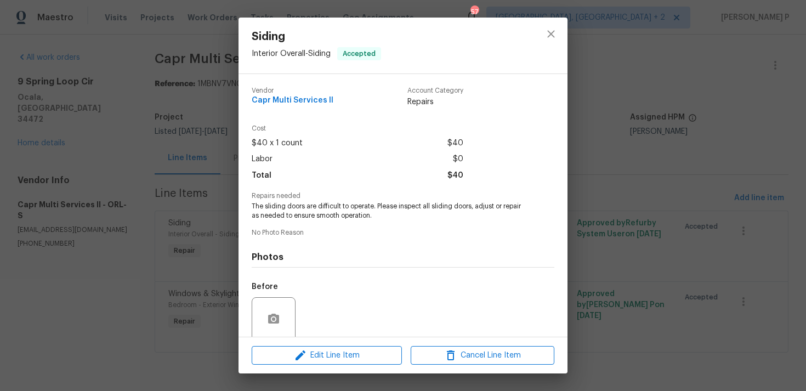
scroll to position [86, 0]
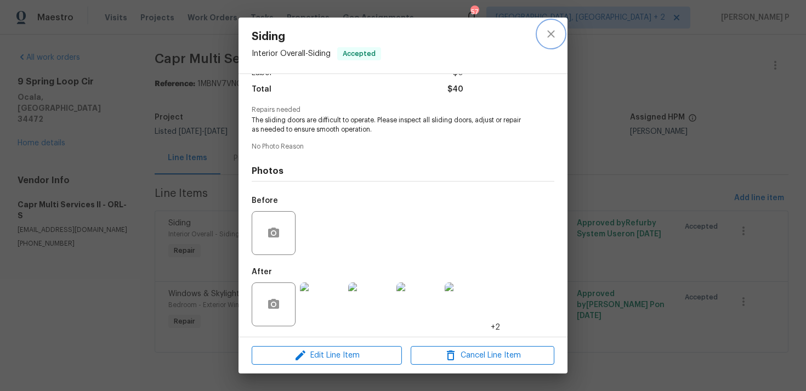
click at [552, 38] on icon "close" at bounding box center [550, 33] width 13 height 13
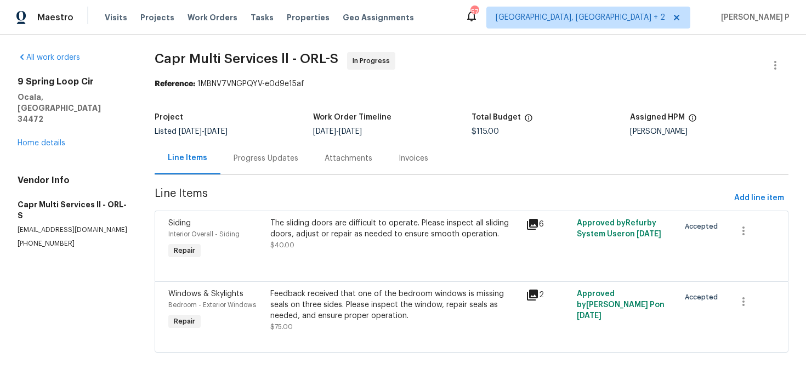
click at [249, 155] on div "Progress Updates" at bounding box center [265, 158] width 65 height 11
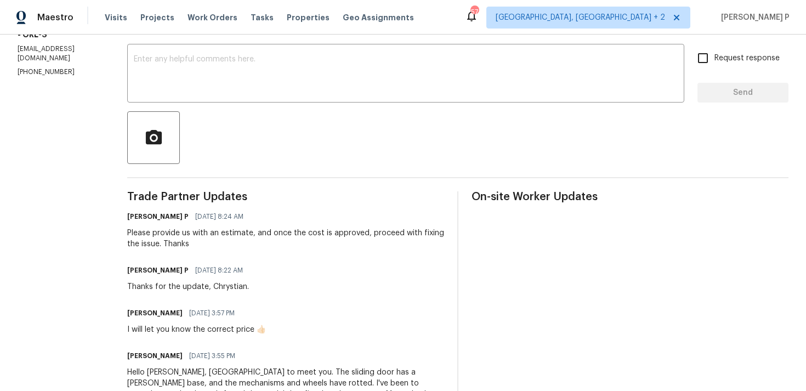
scroll to position [197, 0]
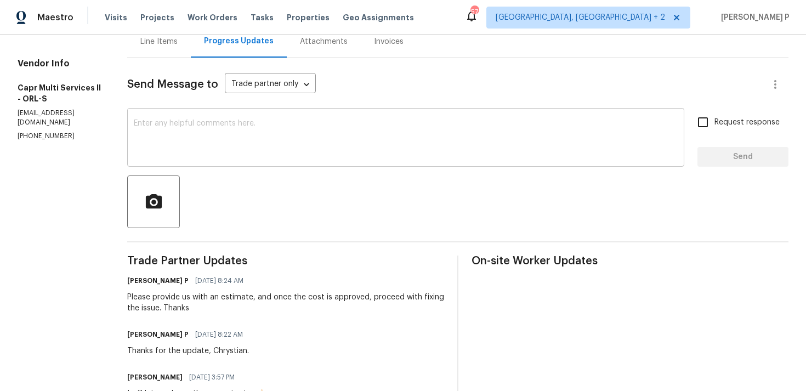
click at [149, 138] on textarea at bounding box center [406, 138] width 544 height 38
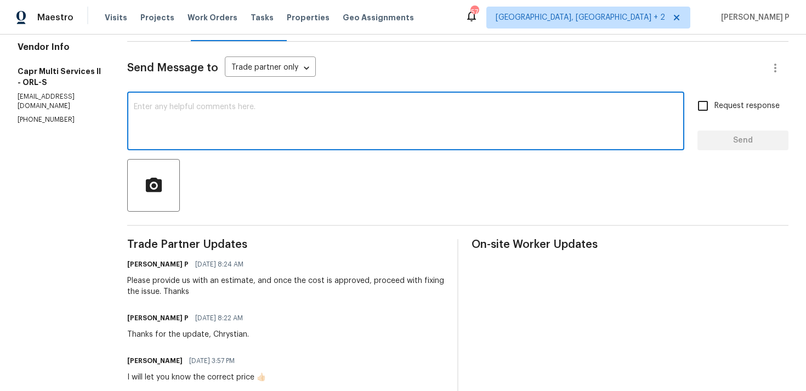
scroll to position [130, 0]
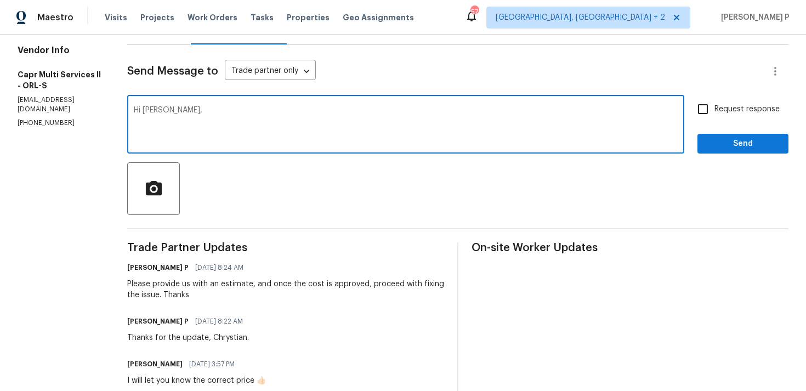
paste textarea "We tried reaching out to you via RC text to ask"
click at [379, 118] on textarea "Hi Chrystian, We tried reaching out to you via RC text to ask" at bounding box center [406, 125] width 544 height 38
drag, startPoint x: 180, startPoint y: 107, endPoint x: 464, endPoint y: 109, distance: 283.3
click at [463, 109] on textarea "Hi Chrystian, We tried reaching out to you via RC text to ask on the estimate" at bounding box center [406, 125] width 544 height 38
paste textarea "contacting you via RC text to request"
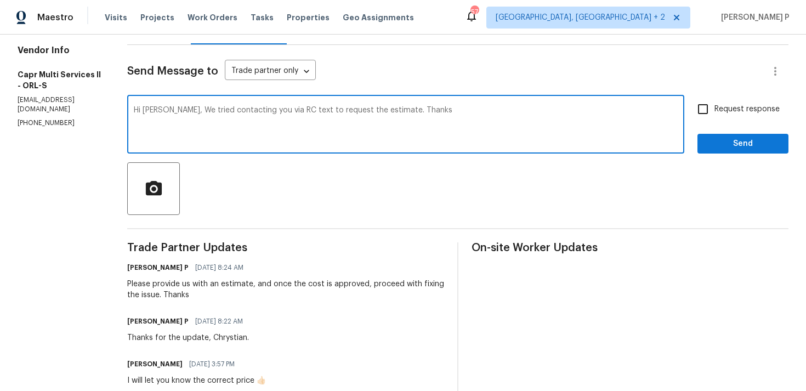
type textarea "Hi Chrystian, We tried contacting you via RC text to request the estimate. Than…"
click at [710, 116] on input "Request response" at bounding box center [702, 109] width 23 height 23
checkbox input "true"
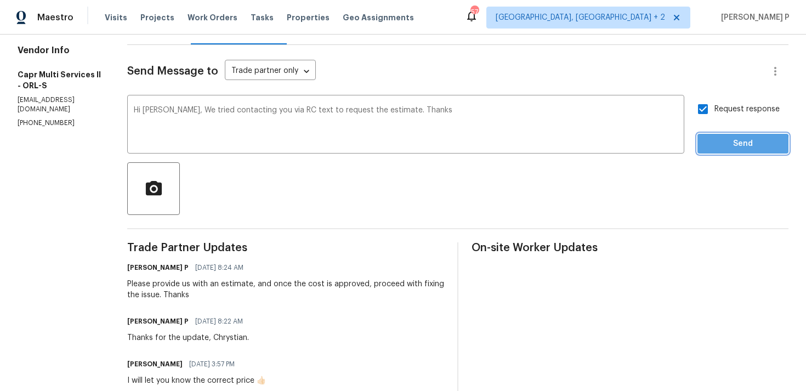
click at [709, 147] on span "Send" at bounding box center [742, 144] width 73 height 14
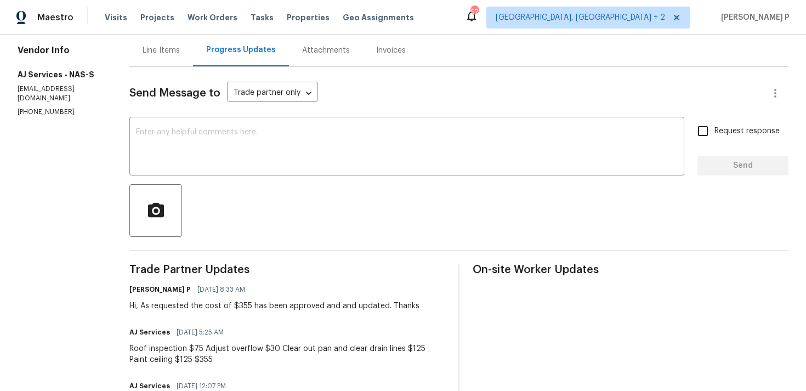
scroll to position [44, 0]
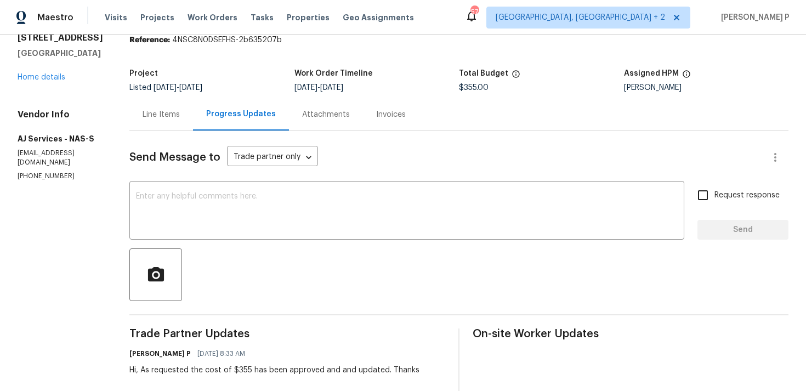
click at [164, 109] on div "Line Items" at bounding box center [160, 114] width 37 height 11
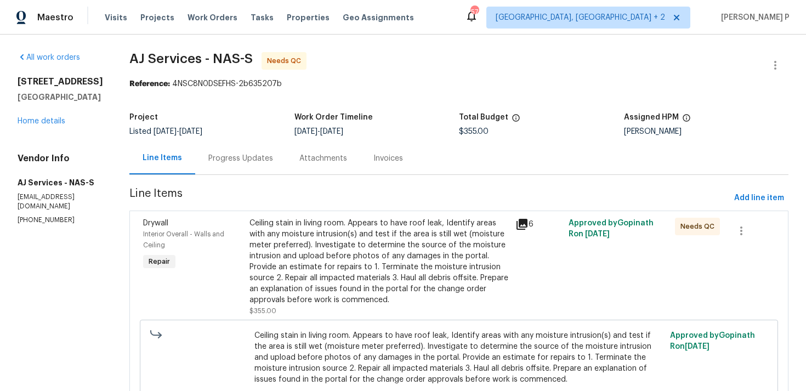
click at [381, 224] on div "Ceiling stain in living room. Appears to have roof leak, Identify areas with an…" at bounding box center [378, 262] width 259 height 88
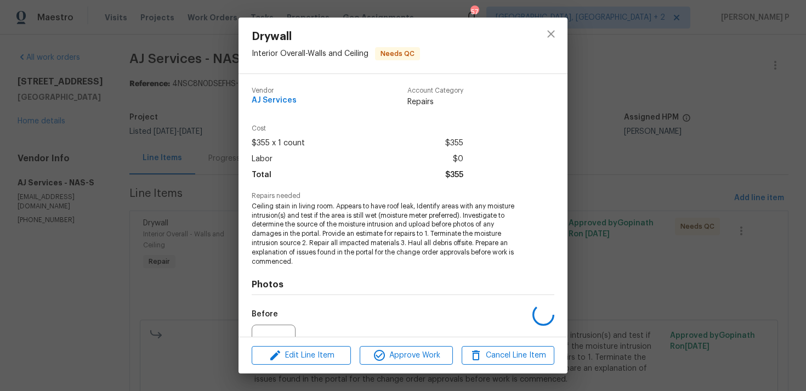
scroll to position [114, 0]
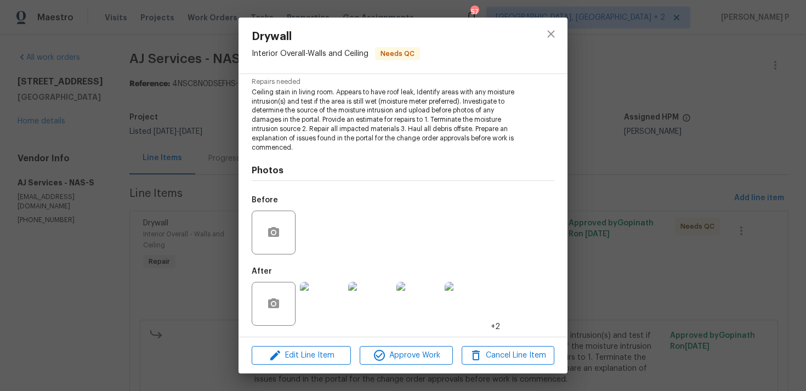
click at [327, 306] on img at bounding box center [322, 304] width 44 height 44
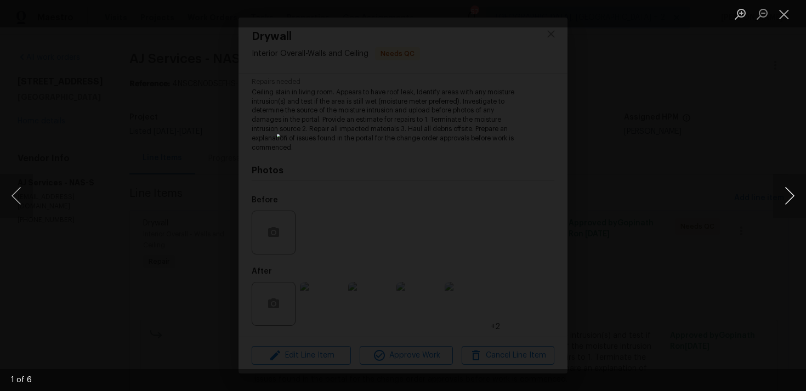
click at [790, 195] on button "Next image" at bounding box center [789, 196] width 33 height 44
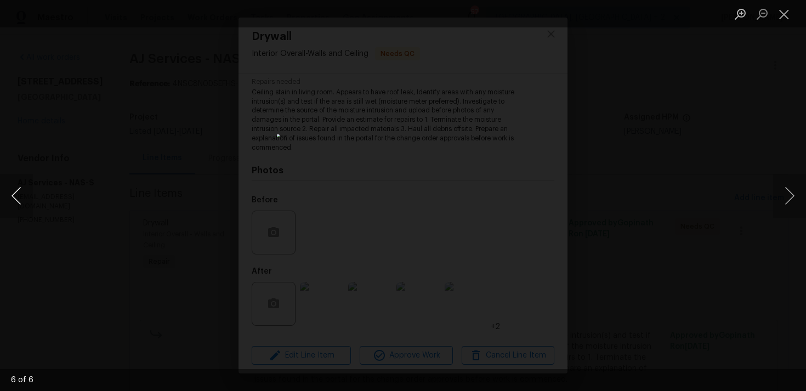
click at [10, 202] on button "Previous image" at bounding box center [16, 196] width 33 height 44
click at [792, 206] on button "Next image" at bounding box center [789, 196] width 33 height 44
click at [791, 195] on button "Next image" at bounding box center [789, 196] width 33 height 44
click at [782, 16] on button "Close lightbox" at bounding box center [784, 13] width 22 height 19
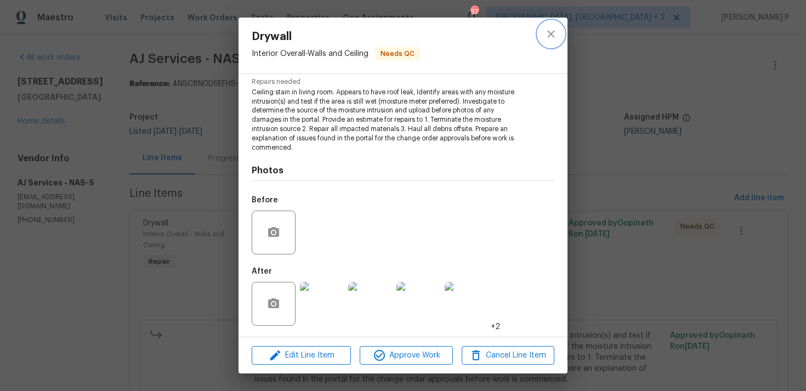
click at [550, 42] on button "close" at bounding box center [551, 34] width 26 height 26
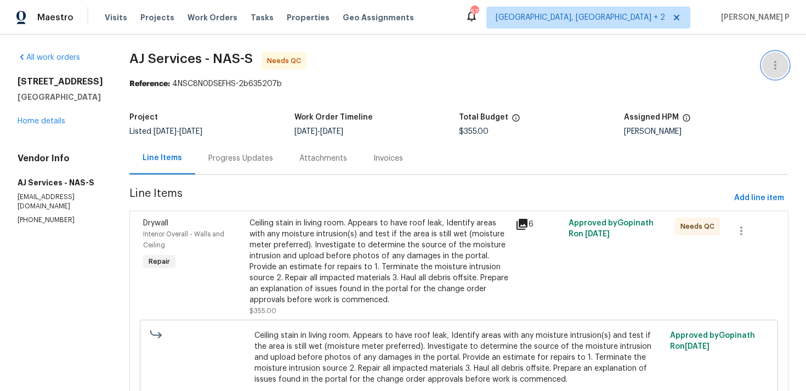
click at [778, 67] on icon "button" at bounding box center [774, 65] width 13 height 13
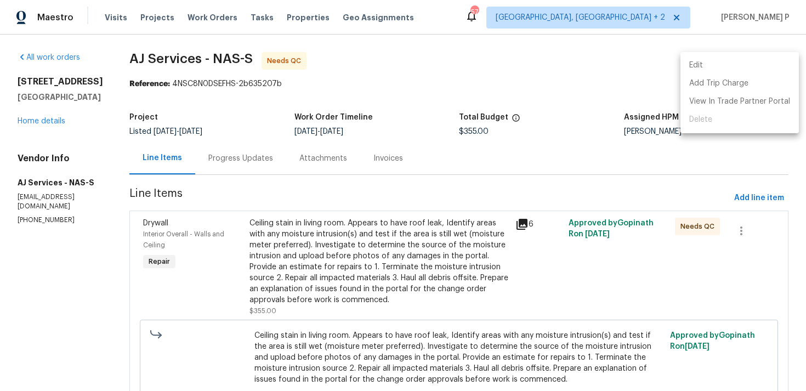
click at [740, 63] on li "Edit" at bounding box center [739, 65] width 118 height 18
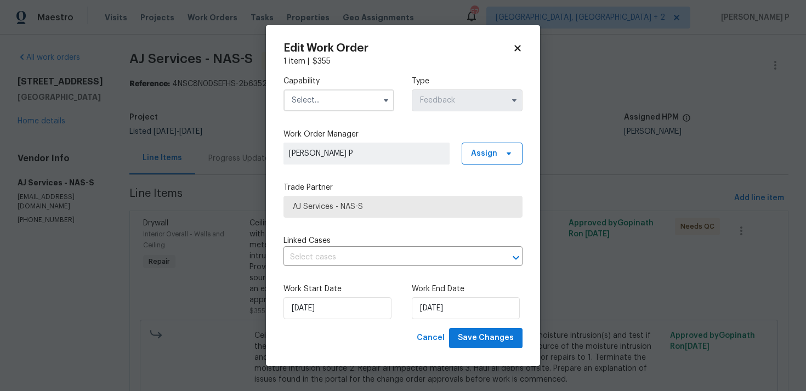
click at [350, 101] on input "text" at bounding box center [338, 100] width 111 height 22
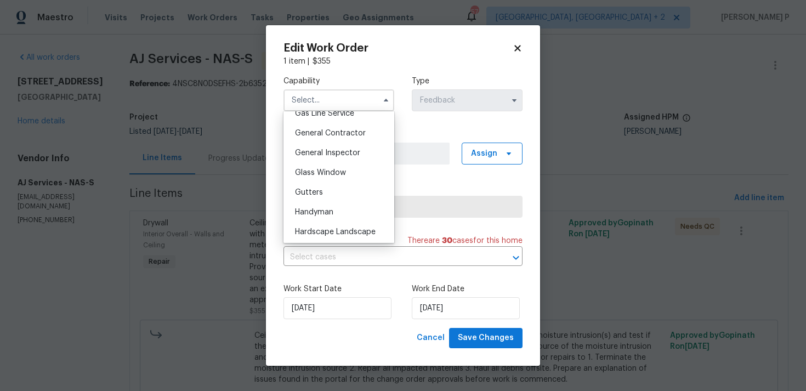
scroll to position [529, 0]
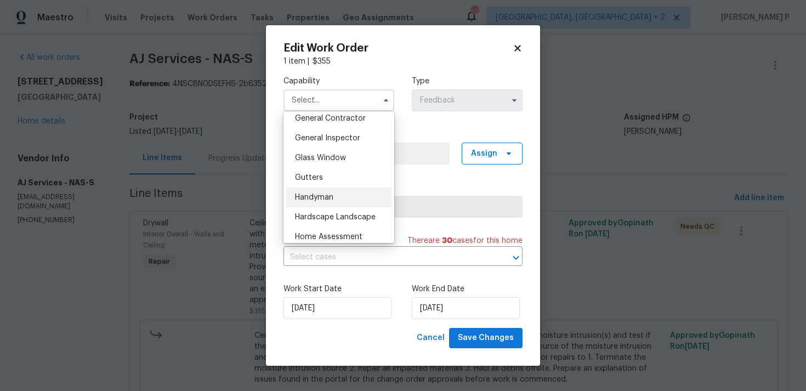
click at [331, 196] on span "Handyman" at bounding box center [314, 197] width 38 height 8
type input "Handyman"
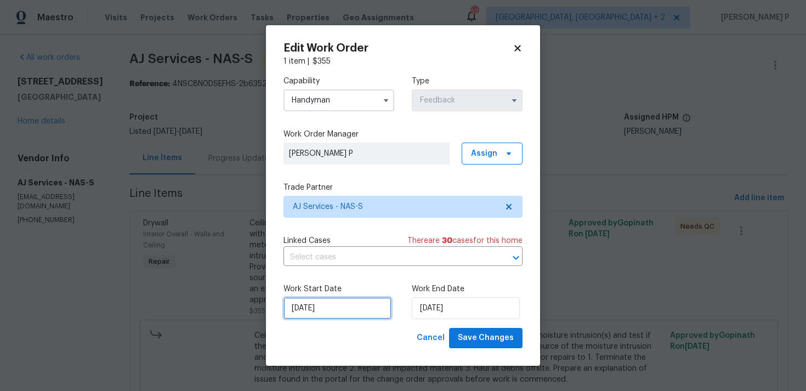
click at [358, 313] on input "25/08/2025" at bounding box center [337, 308] width 108 height 22
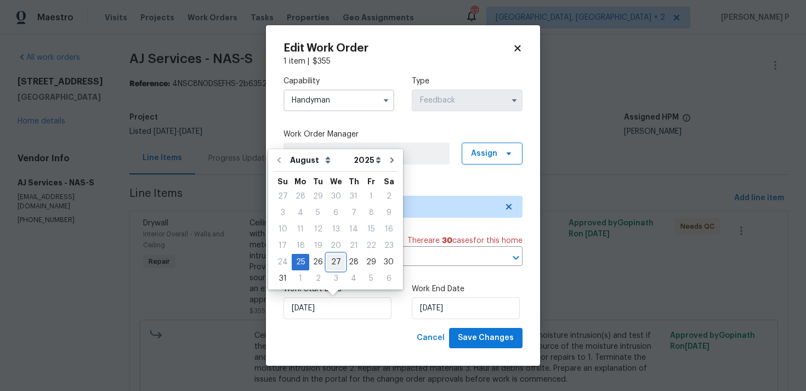
click at [334, 262] on div "27" at bounding box center [336, 261] width 18 height 15
type input "27/08/2025"
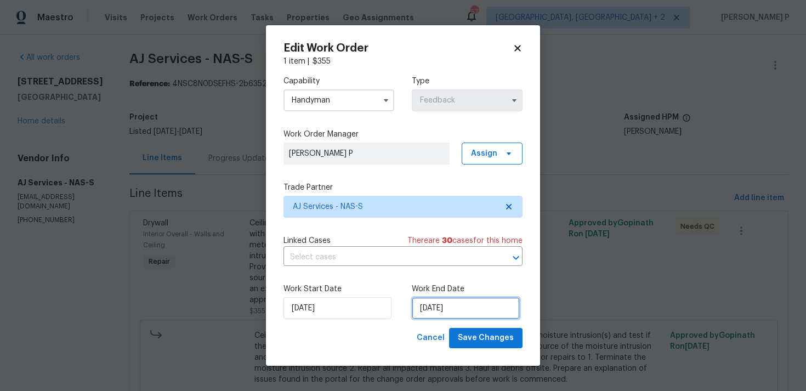
click at [439, 311] on input "27/08/2025" at bounding box center [466, 308] width 108 height 22
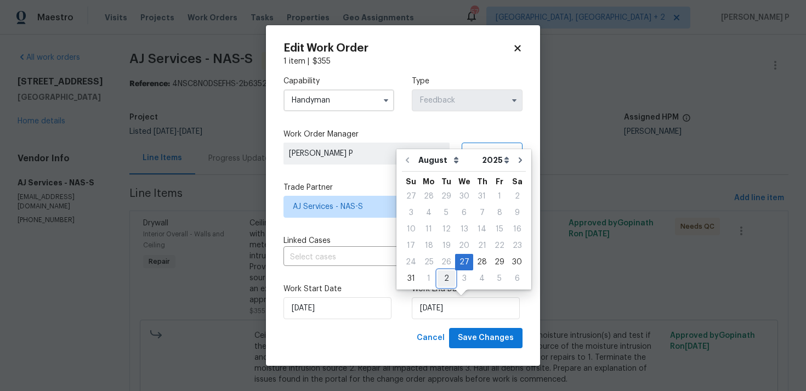
click at [445, 276] on div "2" at bounding box center [446, 278] width 18 height 15
type input "02/09/2025"
select select "8"
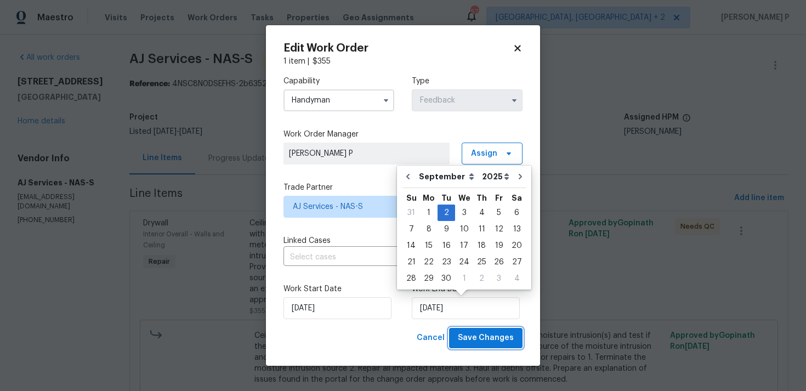
click at [483, 343] on span "Save Changes" at bounding box center [486, 338] width 56 height 14
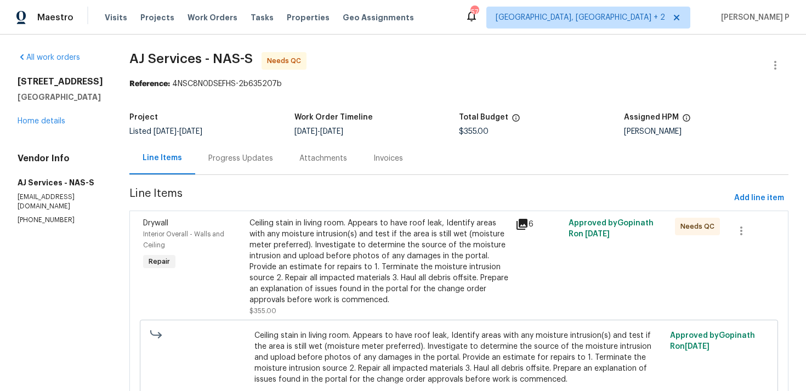
click at [246, 162] on div "Progress Updates" at bounding box center [240, 158] width 65 height 11
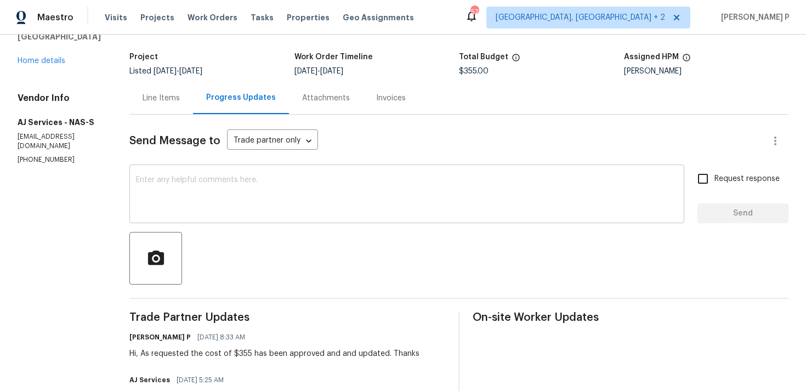
scroll to position [107, 0]
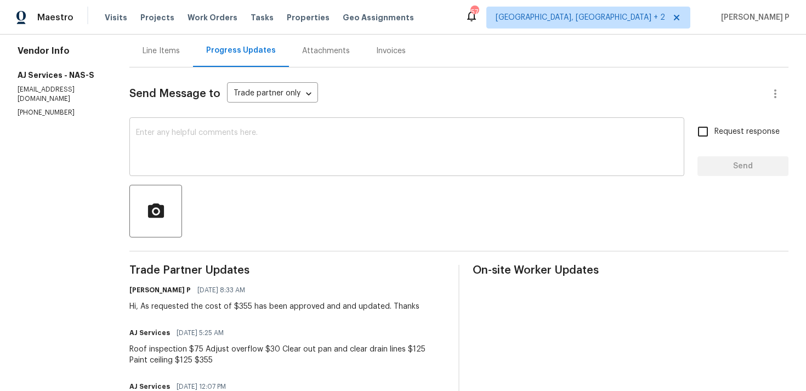
click at [256, 159] on textarea at bounding box center [406, 148] width 541 height 38
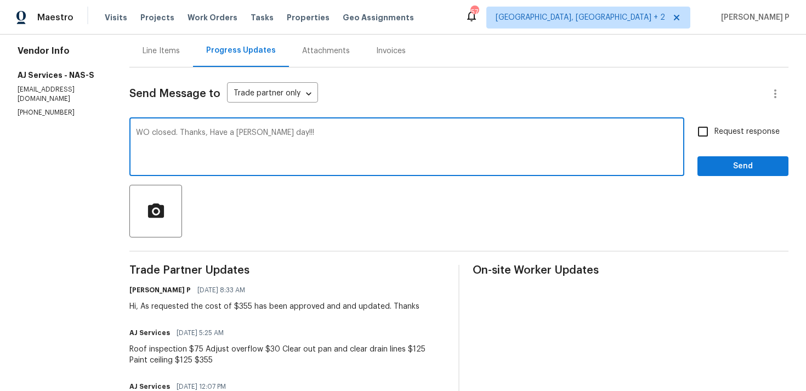
type textarea "WO closed. Thanks, Have a [PERSON_NAME] day!!!"
click at [723, 159] on span "Send" at bounding box center [742, 166] width 73 height 14
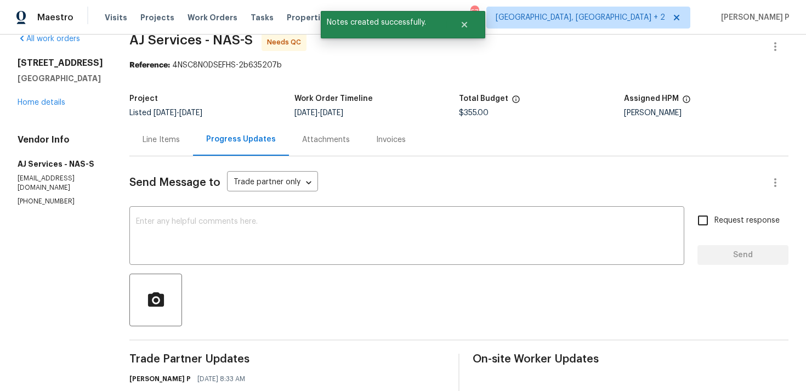
scroll to position [0, 0]
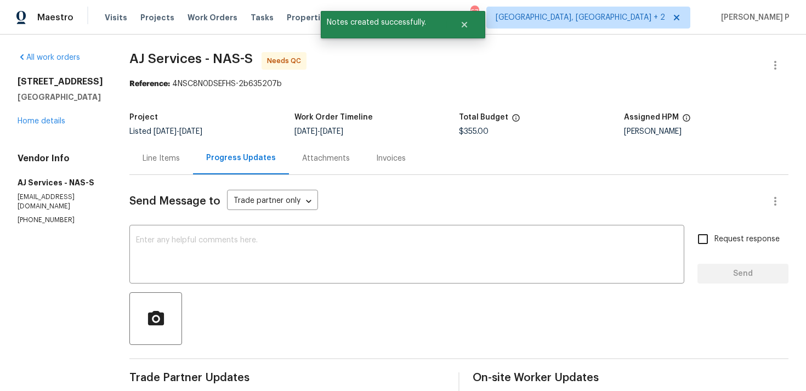
click at [168, 160] on div "Line Items" at bounding box center [160, 158] width 37 height 11
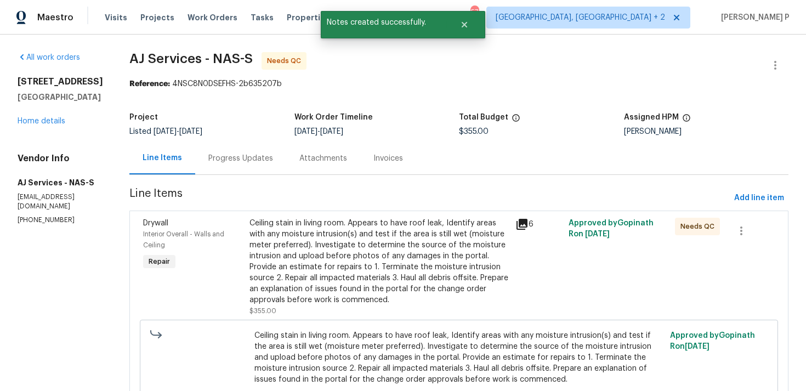
click at [391, 224] on div "Ceiling stain in living room. Appears to have roof leak, Identify areas with an…" at bounding box center [378, 262] width 259 height 88
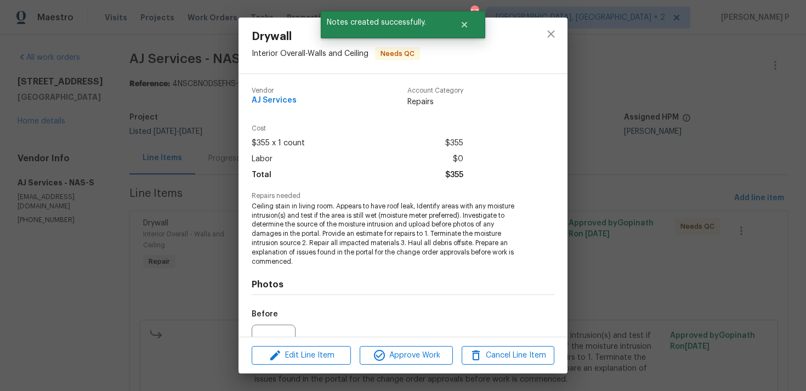
scroll to position [114, 0]
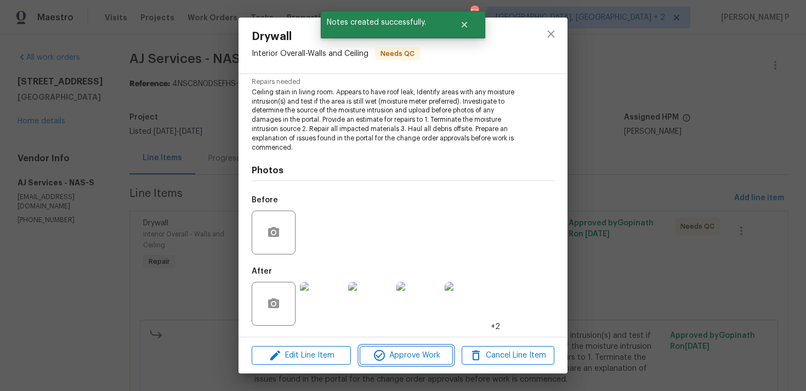
click at [426, 347] on button "Approve Work" at bounding box center [405, 355] width 93 height 19
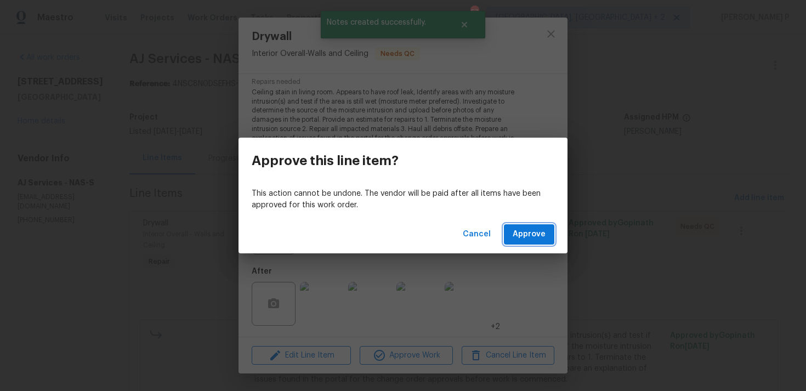
click at [530, 231] on span "Approve" at bounding box center [528, 234] width 33 height 14
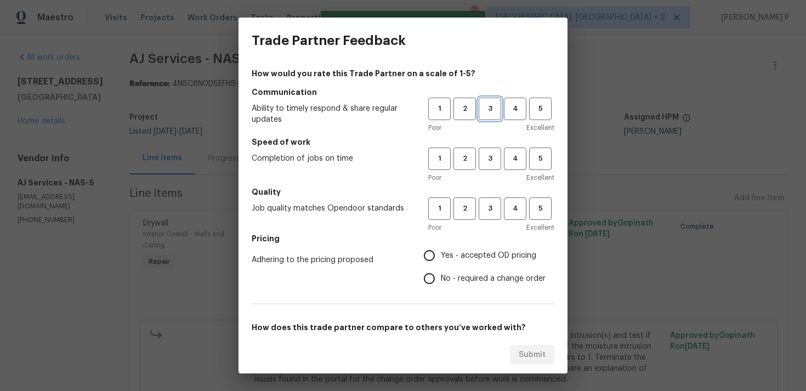
click at [485, 117] on button "3" at bounding box center [489, 109] width 22 height 22
click at [488, 167] on button "3" at bounding box center [489, 158] width 22 height 22
click at [489, 198] on button "3" at bounding box center [489, 208] width 22 height 22
click at [446, 281] on span "No - required a change order" at bounding box center [493, 279] width 105 height 12
click at [441, 281] on input "No - required a change order" at bounding box center [429, 278] width 23 height 23
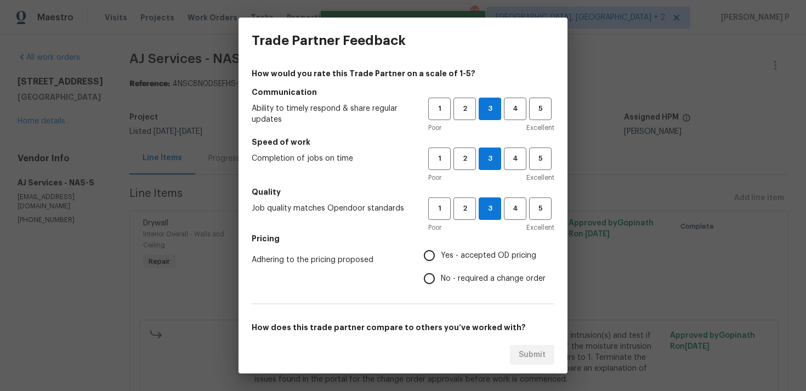
radio input "true"
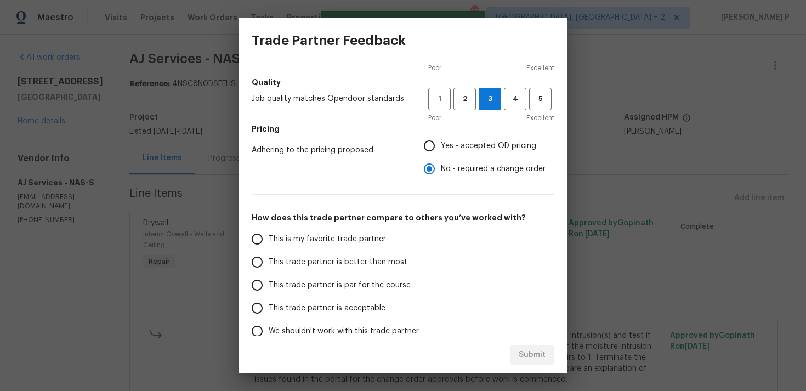
scroll to position [141, 0]
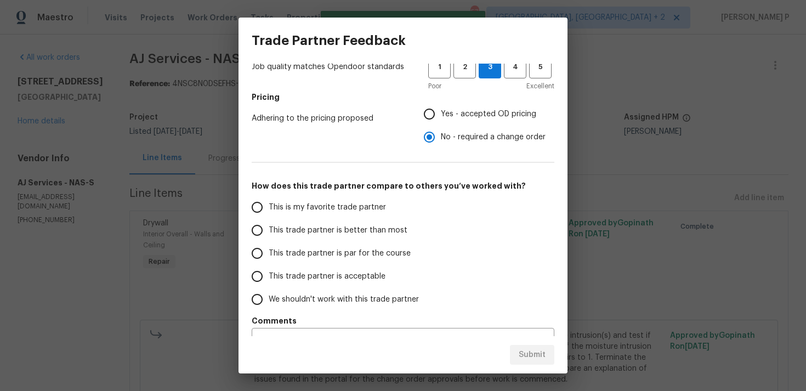
click at [307, 258] on span "This trade partner is par for the course" at bounding box center [340, 254] width 142 height 12
click at [269, 258] on input "This trade partner is par for the course" at bounding box center [257, 253] width 23 height 23
click at [525, 357] on span "Submit" at bounding box center [531, 355] width 27 height 14
radio input "true"
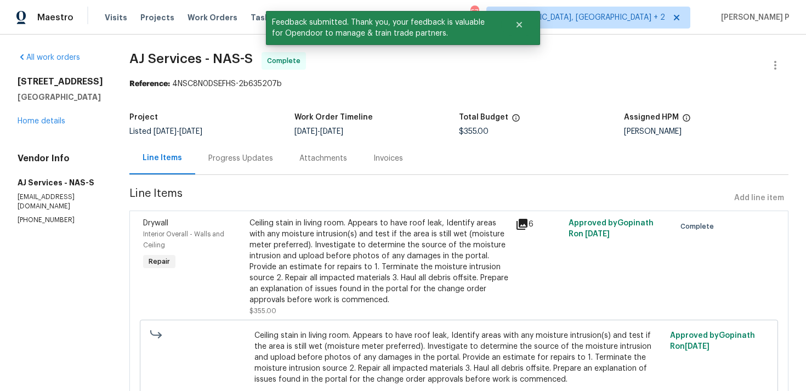
click at [241, 152] on div "Progress Updates" at bounding box center [240, 158] width 91 height 32
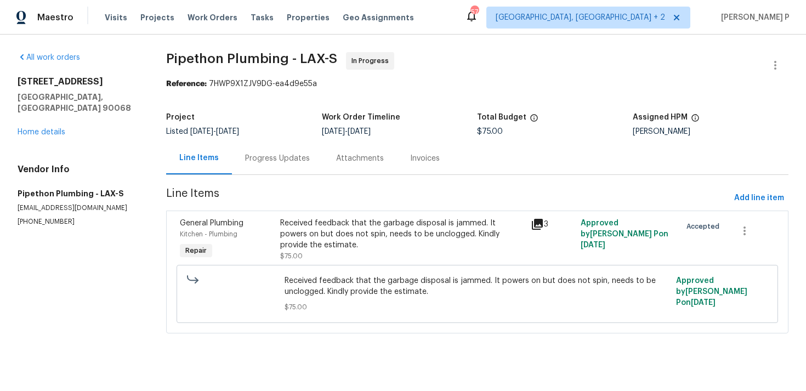
click at [289, 161] on div "Progress Updates" at bounding box center [277, 158] width 65 height 11
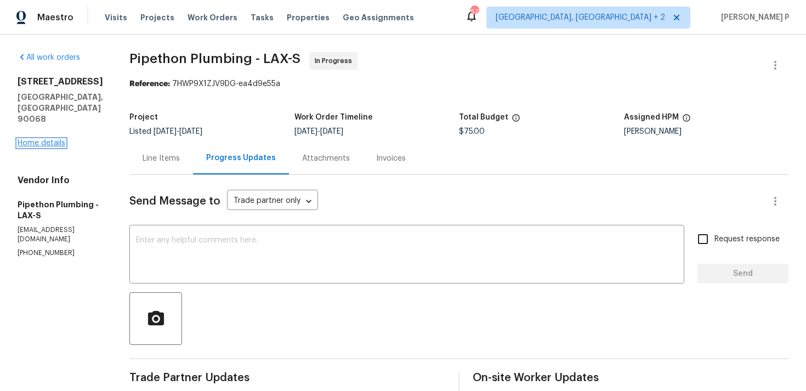
click at [47, 139] on link "Home details" at bounding box center [42, 143] width 48 height 8
drag, startPoint x: 76, startPoint y: 205, endPoint x: 1, endPoint y: 214, distance: 75.7
click at [1, 214] on div "All work orders 2252 Verde Oak Dr Los Angeles, CA 90068 Home details Vendor Inf…" at bounding box center [403, 345] width 806 height 620
drag, startPoint x: 111, startPoint y: 202, endPoint x: 26, endPoint y: 215, distance: 85.9
click at [26, 216] on section "All work orders 2252 Verde Oak Dr Los Angeles, CA 90068 Home details Vendor Inf…" at bounding box center [60, 344] width 85 height 585
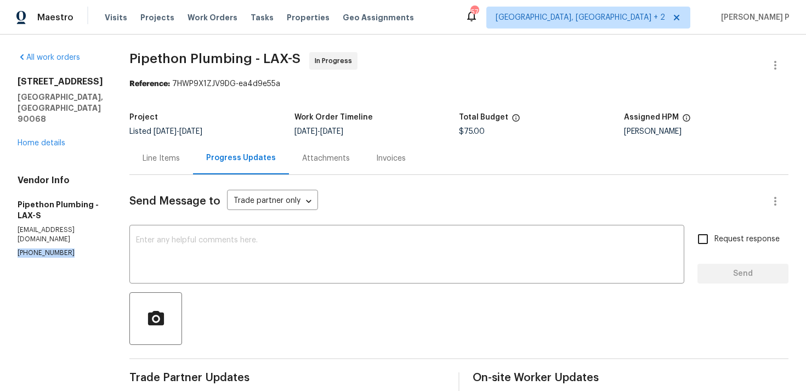
copy p "(323) 328-6363"
click at [336, 327] on div at bounding box center [458, 318] width 659 height 53
click at [774, 63] on icon "button" at bounding box center [774, 65] width 13 height 13
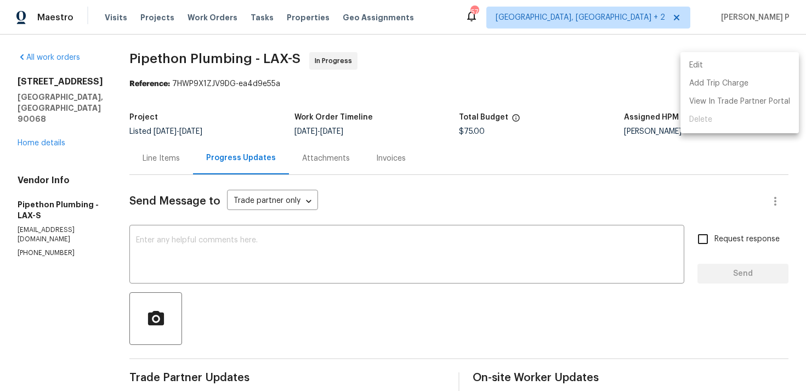
click at [715, 63] on li "Edit" at bounding box center [739, 65] width 118 height 18
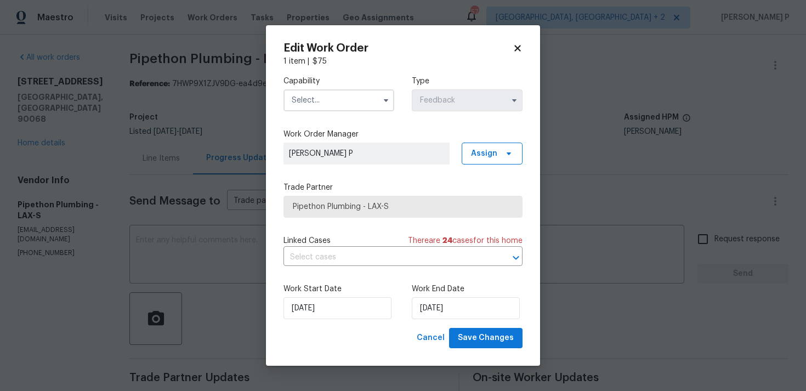
click at [341, 105] on input "text" at bounding box center [338, 100] width 111 height 22
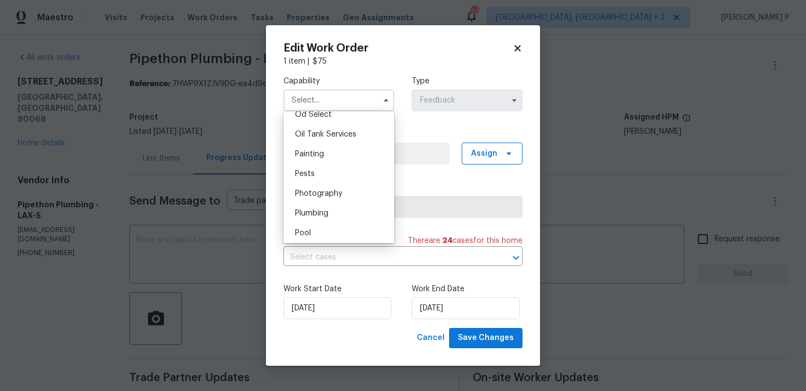
scroll to position [912, 0]
click at [321, 193] on span "Plumbing" at bounding box center [311, 191] width 33 height 8
type input "Plumbing"
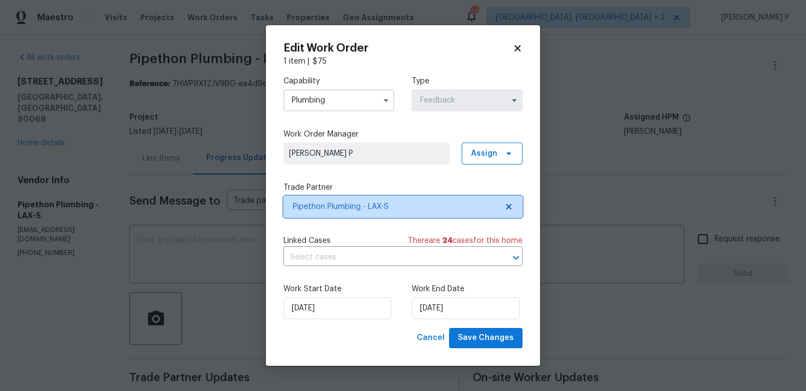
click at [339, 213] on span "Pipethon Plumbing - LAX-S" at bounding box center [402, 207] width 239 height 22
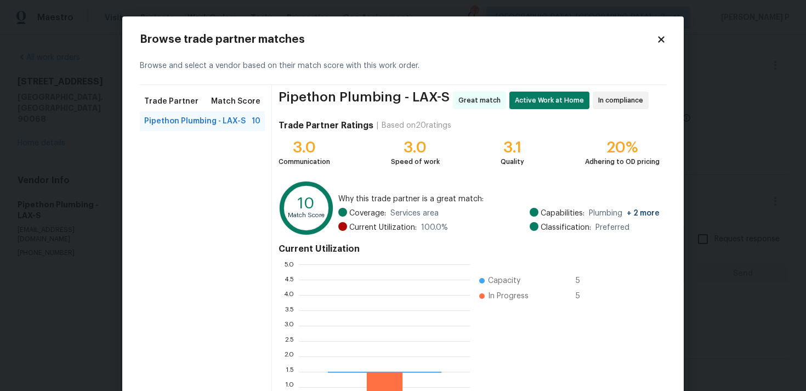
scroll to position [153, 170]
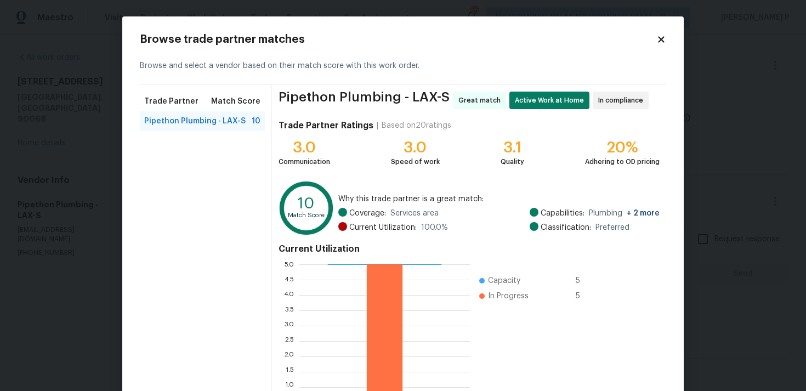
click at [663, 37] on icon at bounding box center [661, 39] width 6 height 6
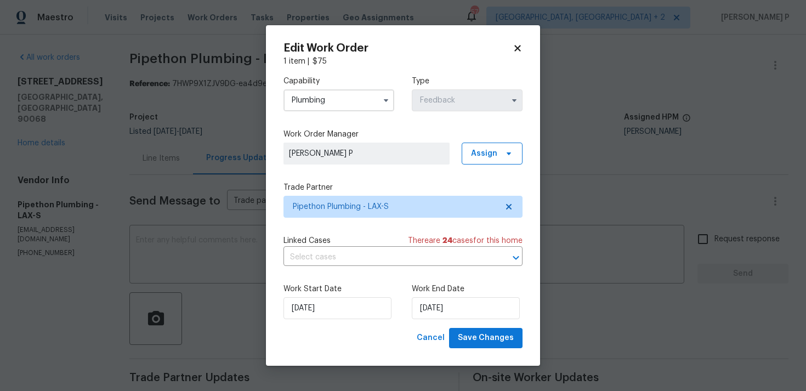
click at [519, 47] on icon at bounding box center [517, 48] width 6 height 6
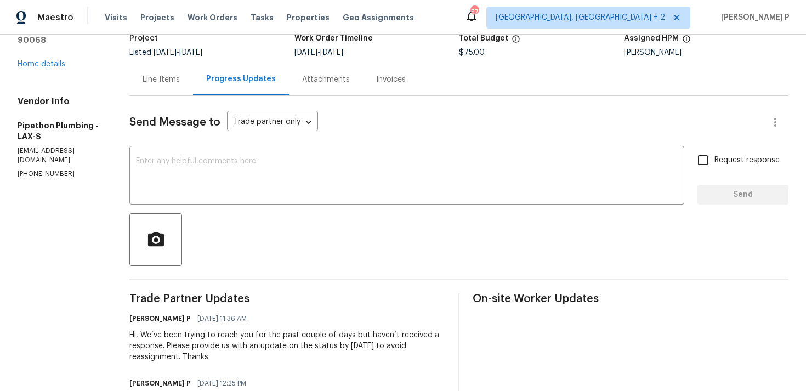
scroll to position [112, 0]
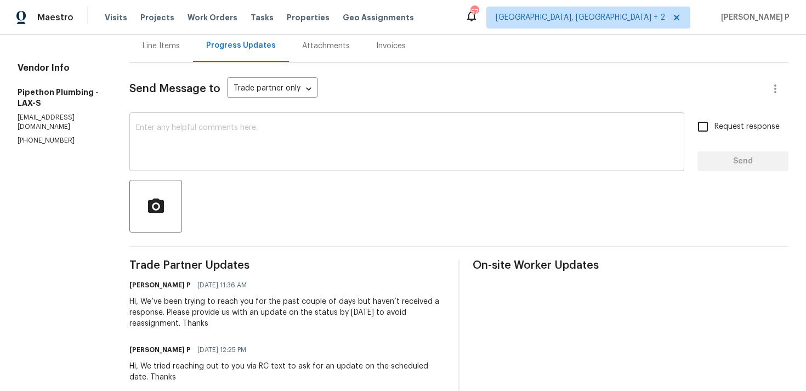
click at [300, 150] on textarea at bounding box center [406, 143] width 541 height 38
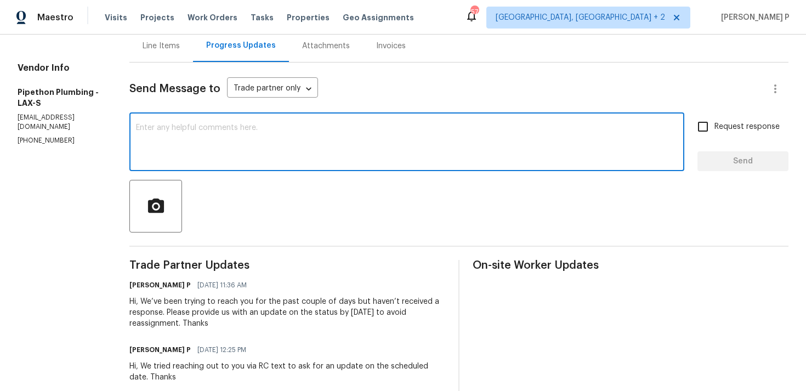
click at [217, 142] on textarea at bounding box center [406, 143] width 541 height 38
click at [173, 139] on textarea at bounding box center [406, 143] width 541 height 38
paste textarea "We tried reaching out to you via RC call"
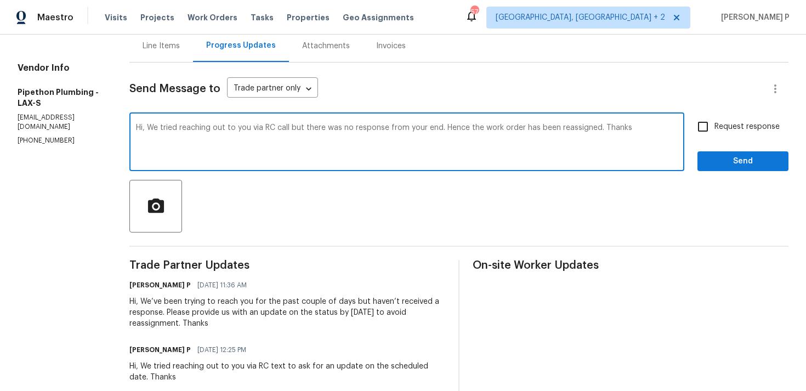
click at [161, 128] on textarea "Hi, We tried reaching out to you via RC call but there was no response from you…" at bounding box center [406, 143] width 541 height 38
drag, startPoint x: 164, startPoint y: 128, endPoint x: 614, endPoint y: 128, distance: 450.5
click at [614, 128] on textarea "Hi, We tried reaching out to you via RC call but there was no response from you…" at bounding box center [406, 143] width 541 height 38
paste textarea "attempted to reach you via RC call but did not receive a response. Therefore,"
click at [630, 128] on textarea "Hi, We attempted to reach you via RC call but did not receive a response. There…" at bounding box center [406, 143] width 541 height 38
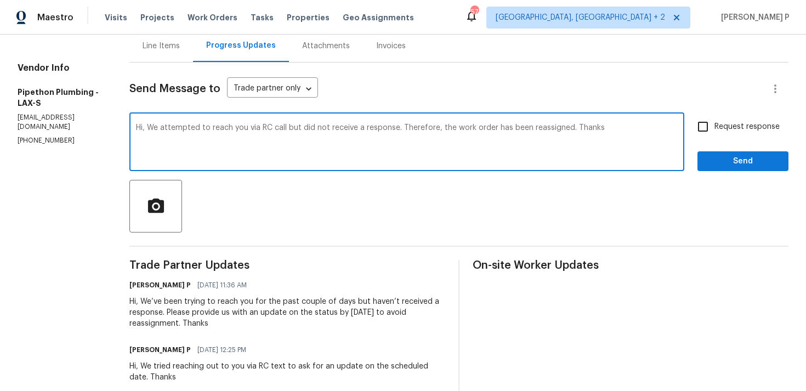
type textarea "Hi, We attempted to reach you via RC call but did not receive a response. There…"
click at [716, 122] on span "Request response" at bounding box center [746, 127] width 65 height 12
click at [714, 122] on input "Request response" at bounding box center [702, 126] width 23 height 23
checkbox input "true"
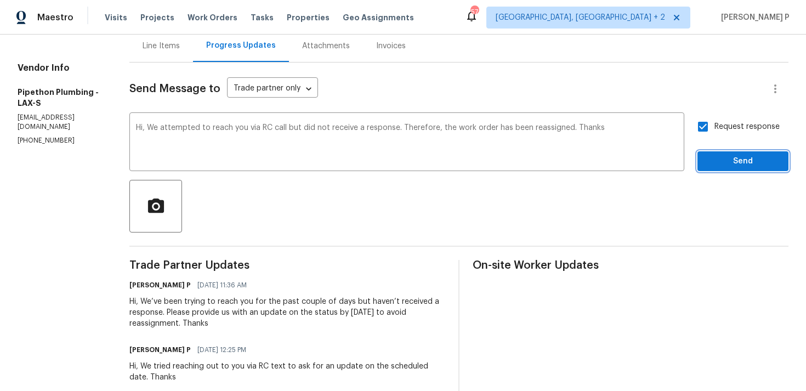
click at [720, 162] on span "Send" at bounding box center [742, 162] width 73 height 14
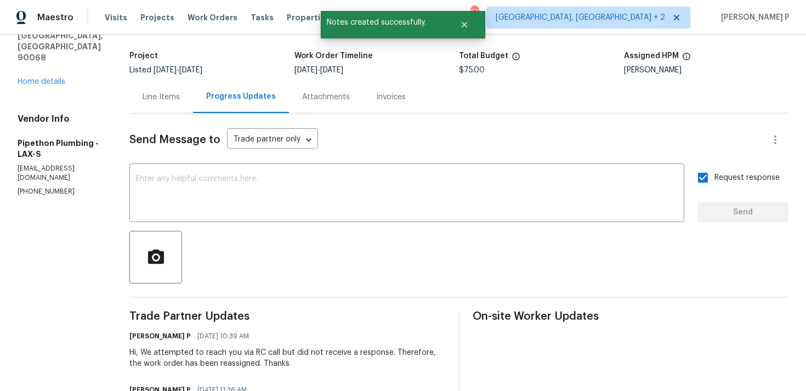
scroll to position [0, 0]
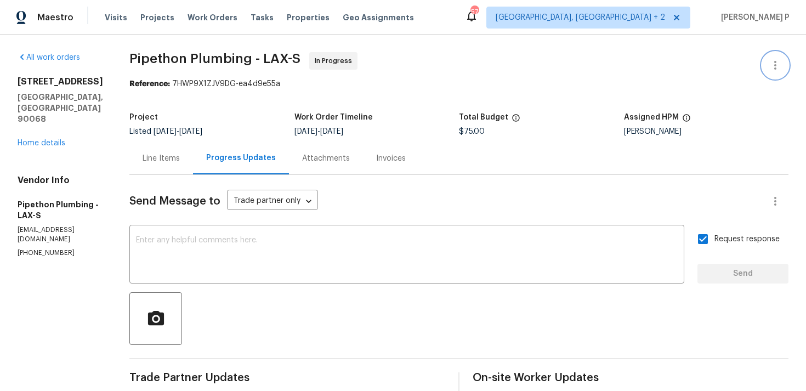
click at [779, 64] on icon "button" at bounding box center [774, 65] width 13 height 13
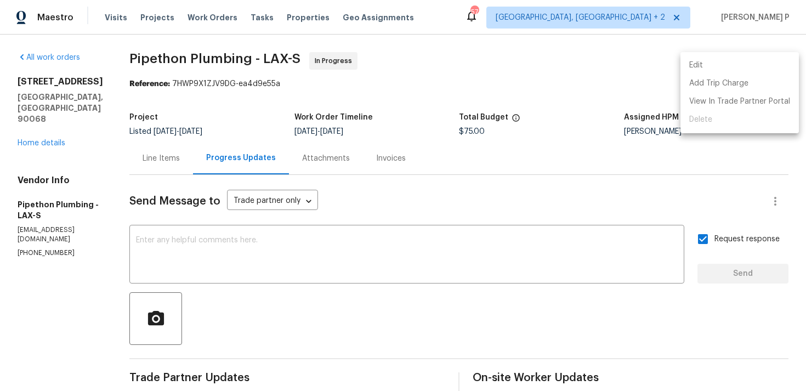
click at [735, 62] on li "Edit" at bounding box center [739, 65] width 118 height 18
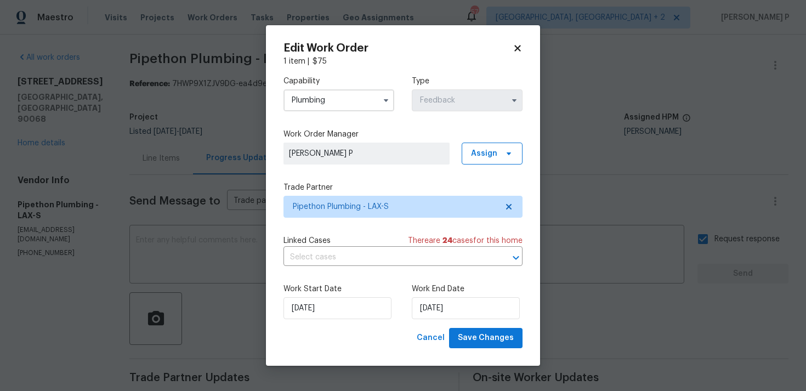
click at [351, 101] on input "Plumbing" at bounding box center [338, 100] width 111 height 22
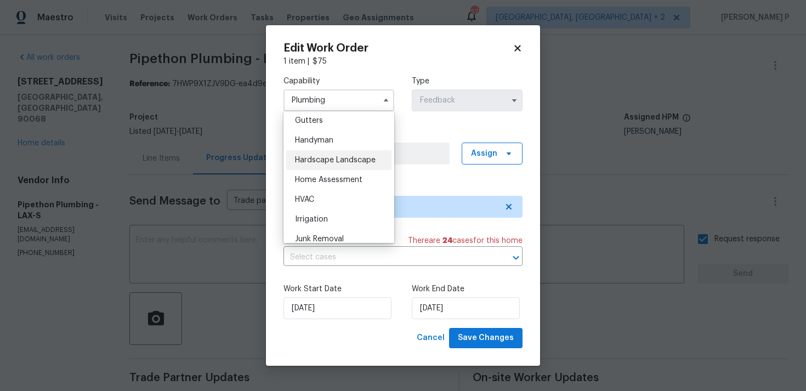
scroll to position [579, 0]
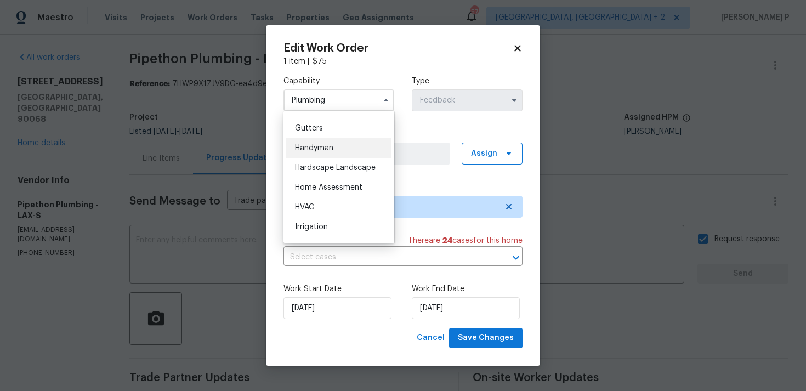
click at [321, 143] on div "Handyman" at bounding box center [338, 148] width 105 height 20
type input "Handyman"
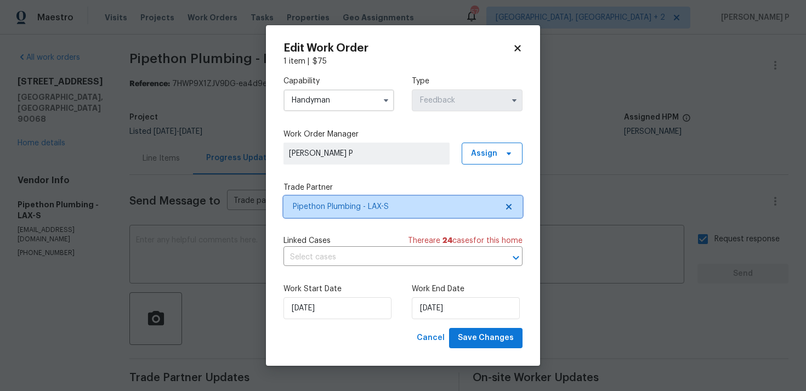
click at [342, 205] on span "Pipethon Plumbing - LAX-S" at bounding box center [395, 206] width 204 height 11
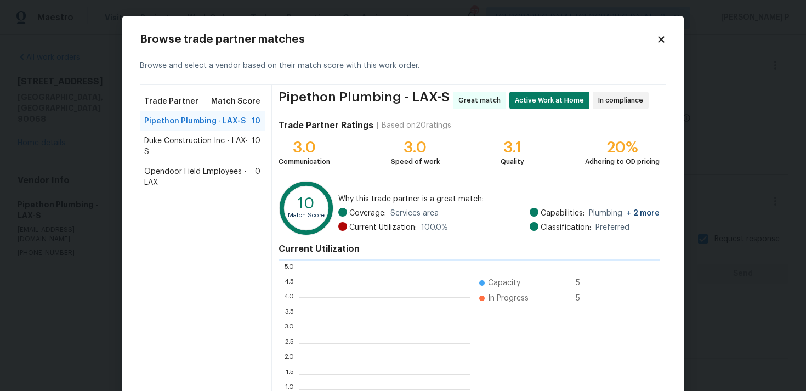
scroll to position [153, 170]
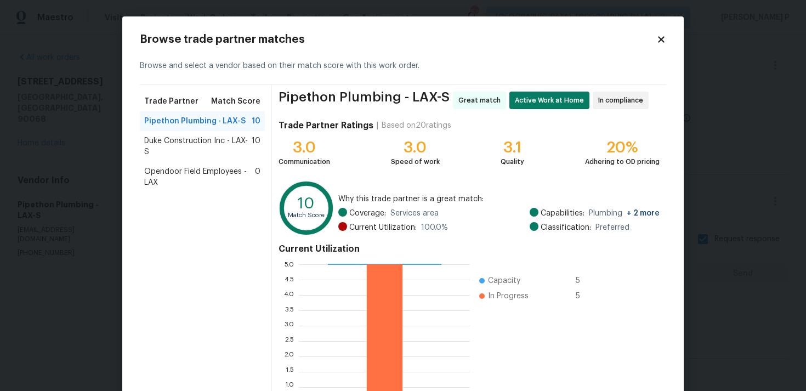
click at [194, 137] on span "Duke Construction Inc - LAX-S" at bounding box center [197, 146] width 107 height 22
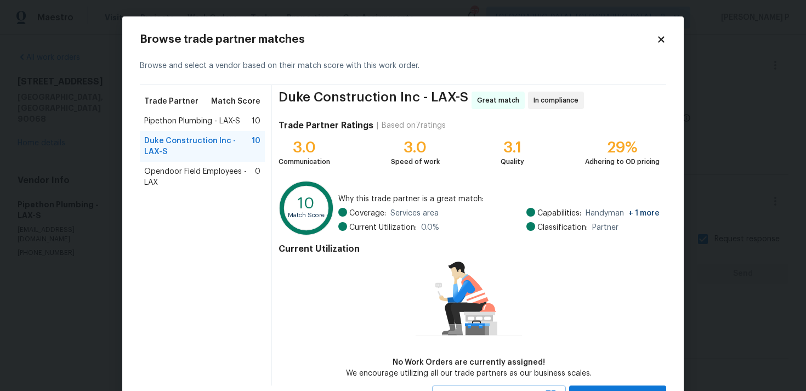
scroll to position [48, 0]
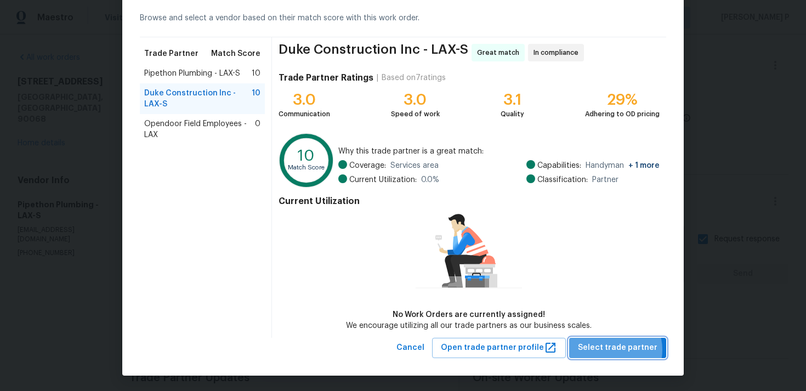
click at [615, 349] on span "Select trade partner" at bounding box center [617, 348] width 79 height 14
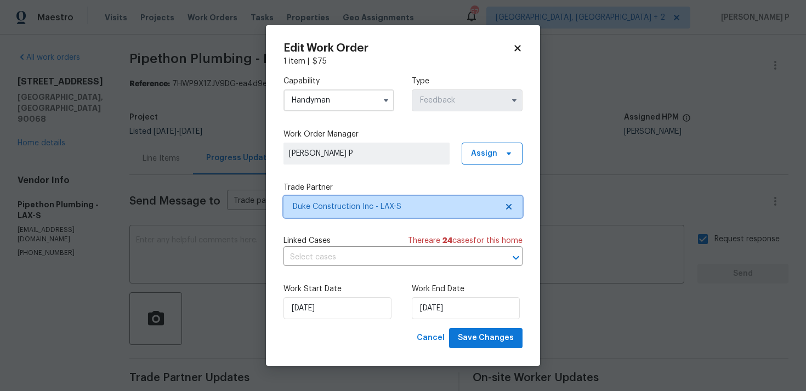
scroll to position [0, 0]
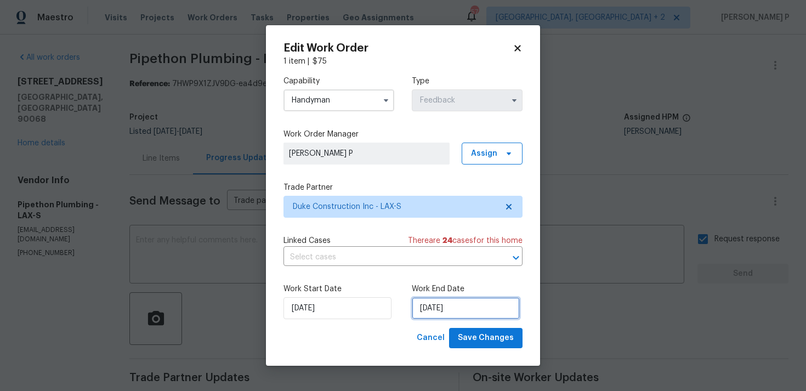
click at [420, 312] on input "28/08/2025" at bounding box center [466, 308] width 108 height 22
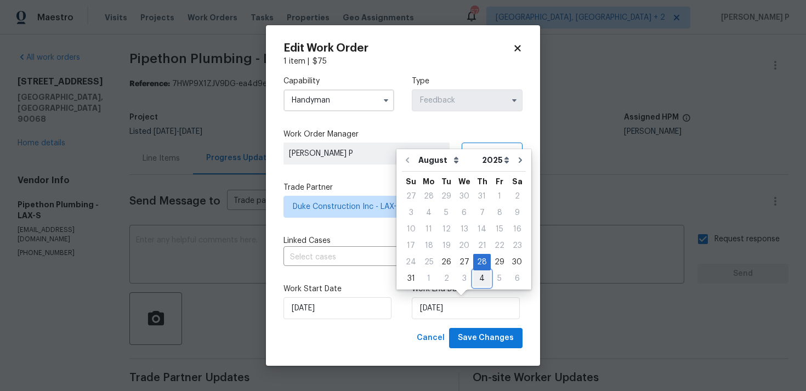
click at [479, 279] on div "4" at bounding box center [482, 278] width 18 height 15
type input "04/09/2025"
select select "8"
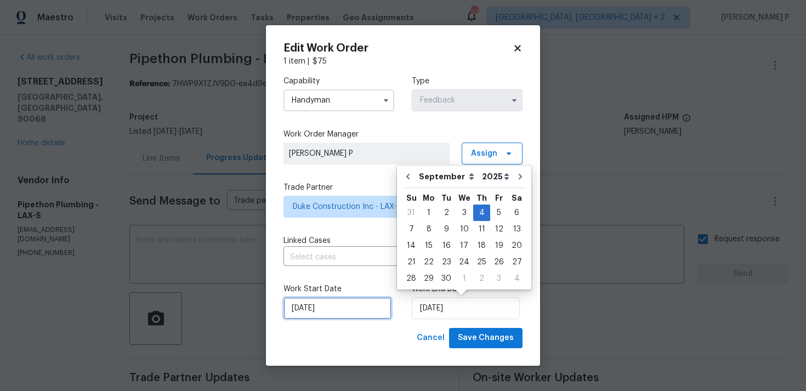
click at [347, 309] on input "26/08/2025" at bounding box center [337, 308] width 108 height 22
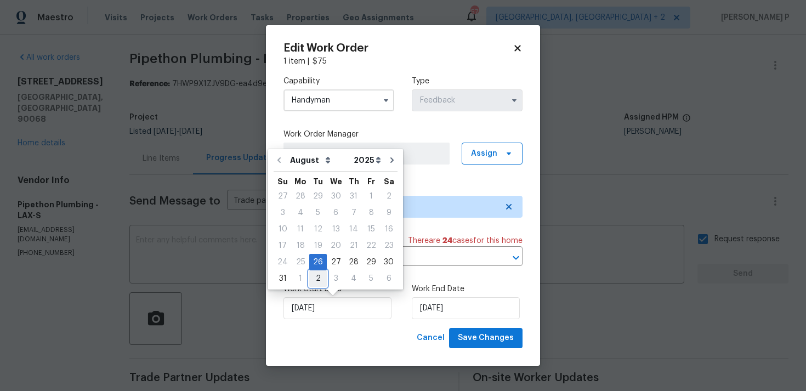
click at [317, 275] on div "2" at bounding box center [318, 278] width 18 height 15
type input "02/09/2025"
select select "8"
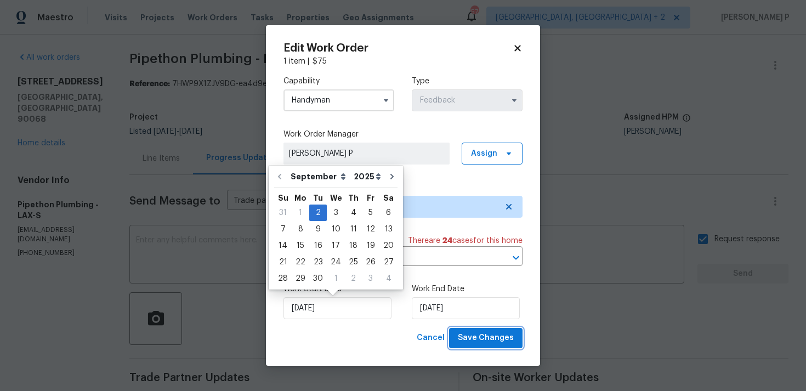
click at [481, 341] on span "Save Changes" at bounding box center [486, 338] width 56 height 14
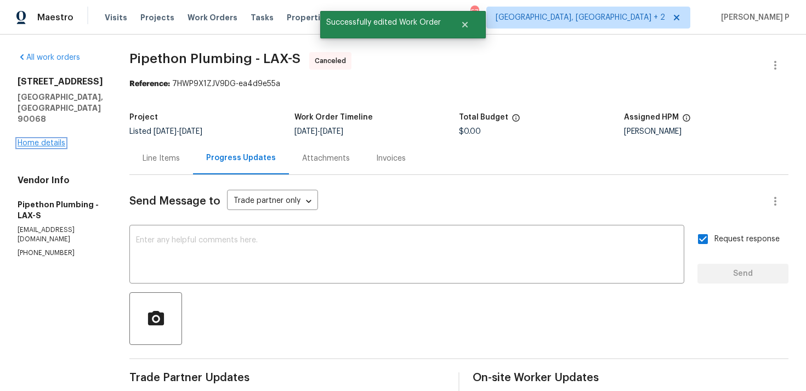
click at [53, 139] on link "Home details" at bounding box center [42, 143] width 48 height 8
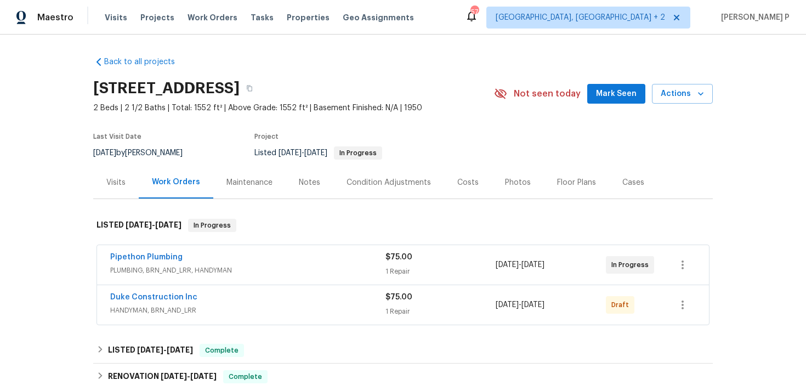
click at [162, 301] on span "Duke Construction Inc" at bounding box center [153, 297] width 87 height 11
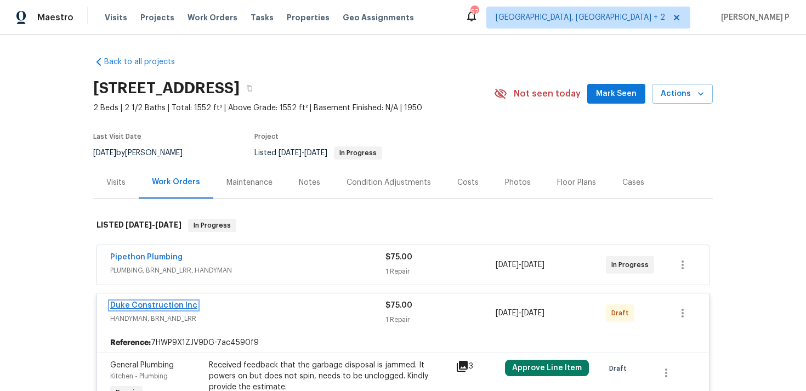
click at [173, 301] on link "Duke Construction Inc" at bounding box center [153, 305] width 87 height 8
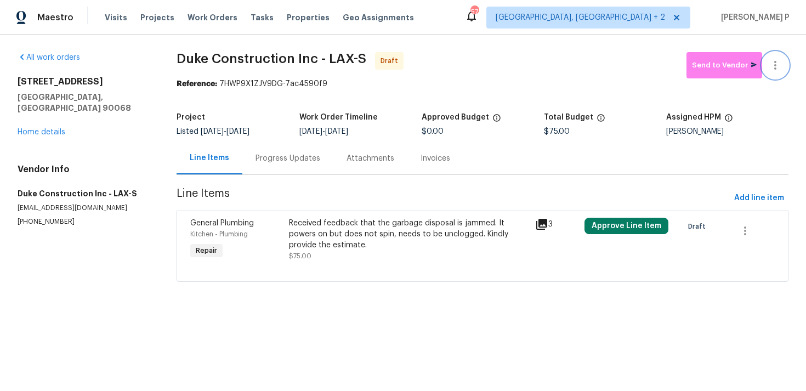
click at [779, 66] on icon "button" at bounding box center [774, 65] width 13 height 13
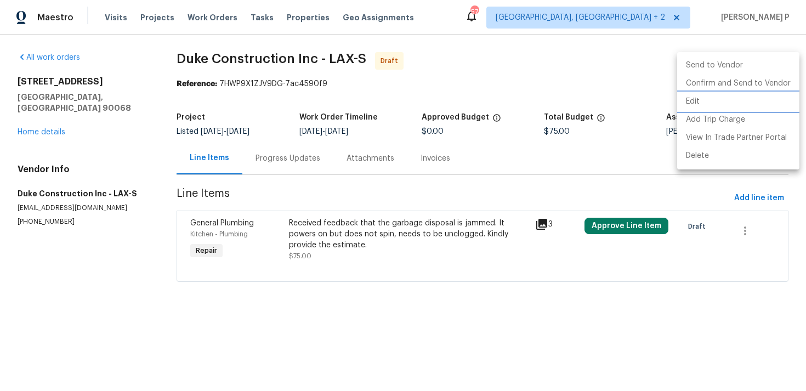
click at [712, 98] on li "Edit" at bounding box center [738, 102] width 122 height 18
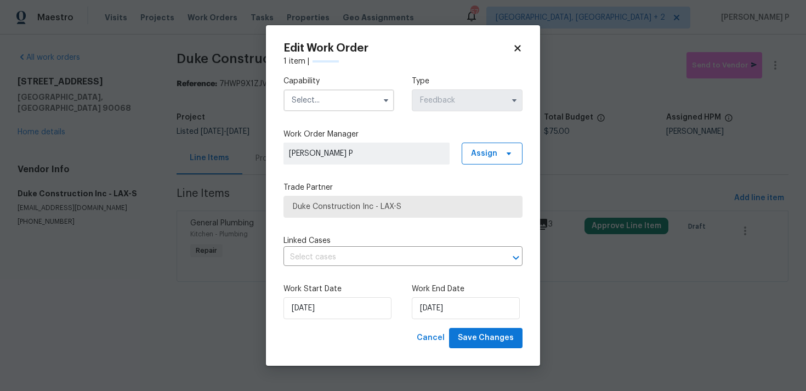
click at [344, 100] on input "text" at bounding box center [338, 100] width 111 height 22
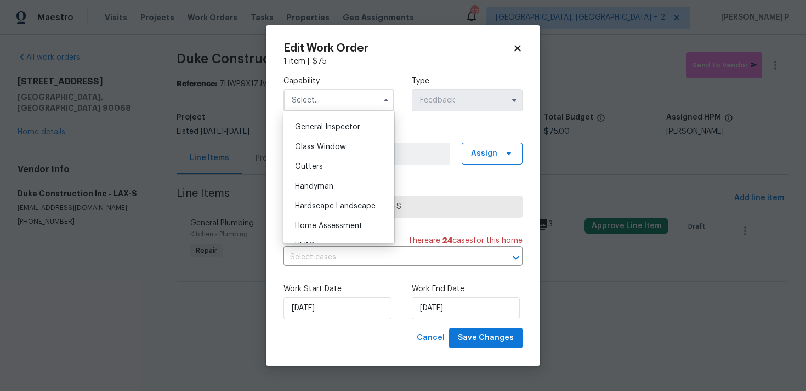
scroll to position [546, 0]
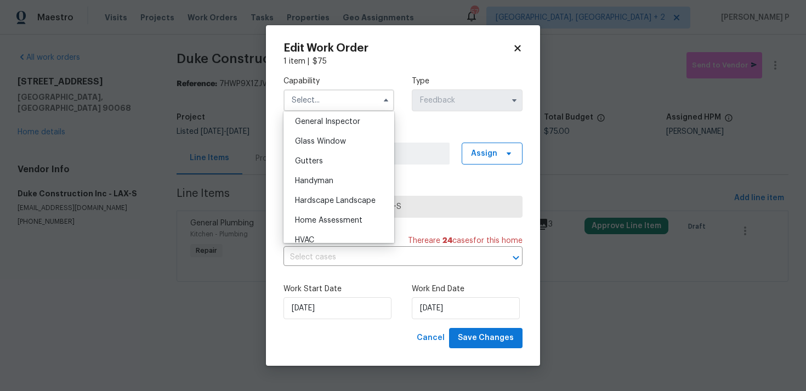
click at [328, 178] on span "Handyman" at bounding box center [314, 181] width 38 height 8
type input "Handyman"
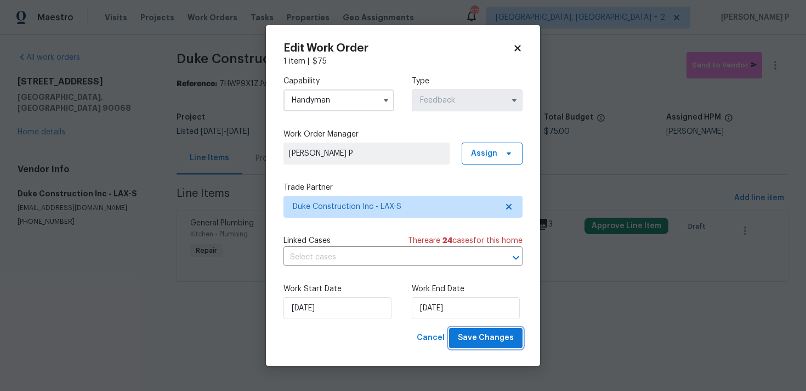
click at [484, 342] on span "Save Changes" at bounding box center [486, 338] width 56 height 14
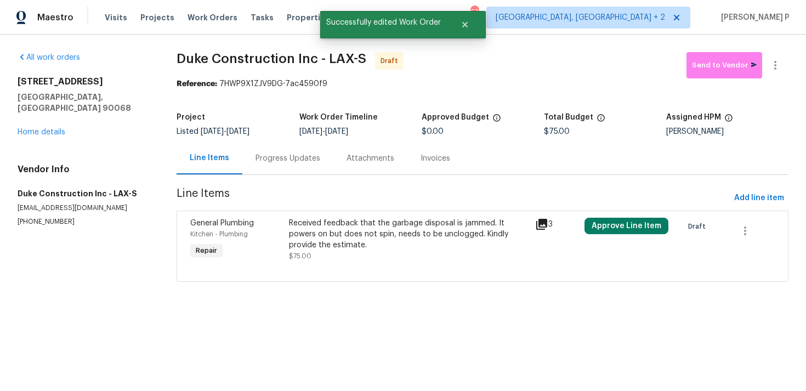
click at [285, 153] on div "Progress Updates" at bounding box center [287, 158] width 65 height 11
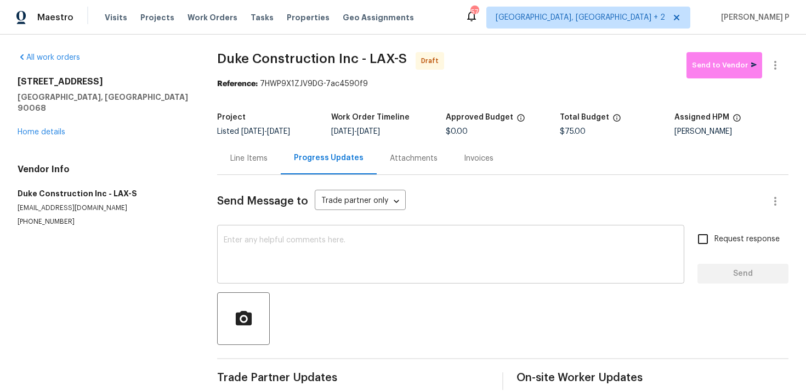
click at [278, 241] on textarea at bounding box center [451, 255] width 454 height 38
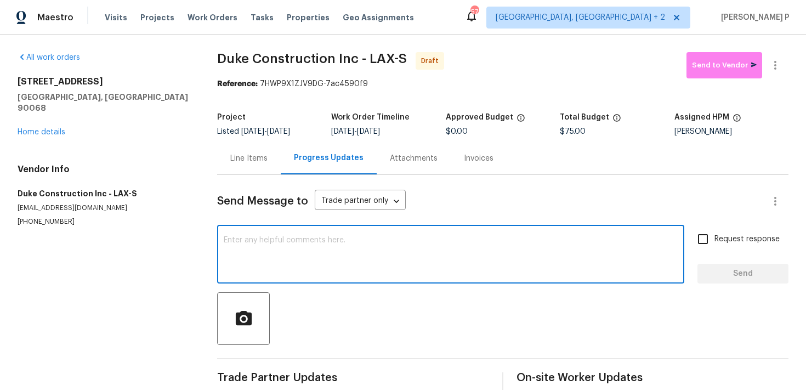
paste textarea "Hi, this is Ramyasri with Opendoor. I’m confirming you received the WO for the …"
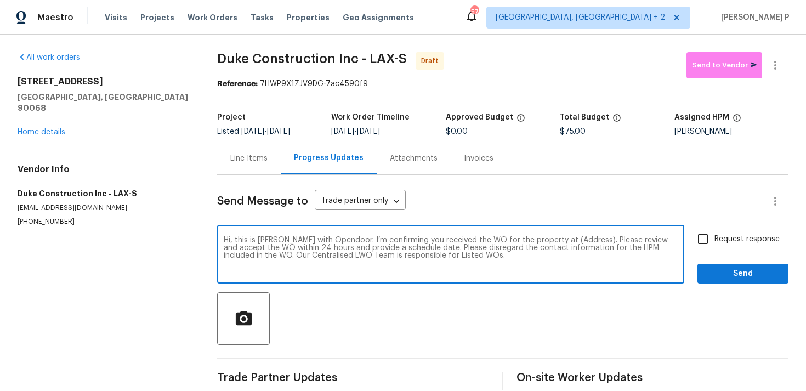
drag, startPoint x: 551, startPoint y: 239, endPoint x: 569, endPoint y: 239, distance: 18.1
click at [569, 239] on textarea "Hi, this is Ramyasri with Opendoor. I’m confirming you received the WO for the …" at bounding box center [451, 255] width 454 height 38
drag, startPoint x: 549, startPoint y: 241, endPoint x: 584, endPoint y: 239, distance: 35.1
click at [584, 239] on textarea "Hi, this is Ramyasri with Opendoor. I’m confirming you received the WO for the …" at bounding box center [451, 255] width 454 height 38
paste textarea "2252 Verde Oak Dr, Los Angeles, CA 90068"
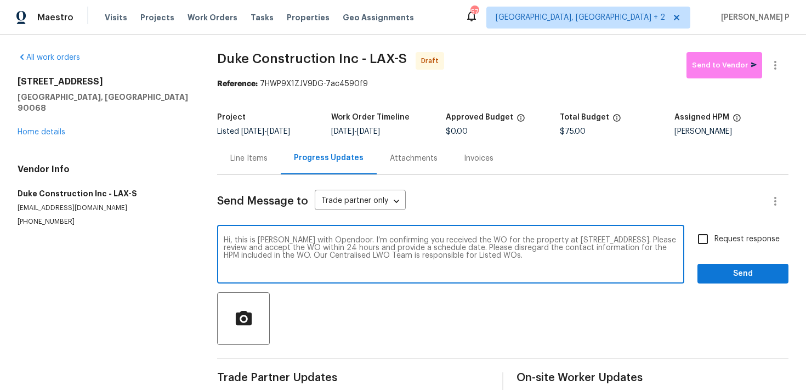
type textarea "Hi, this is Ramyasri with Opendoor. I’m confirming you received the WO for the …"
click at [714, 238] on input "Request response" at bounding box center [702, 238] width 23 height 23
checkbox input "true"
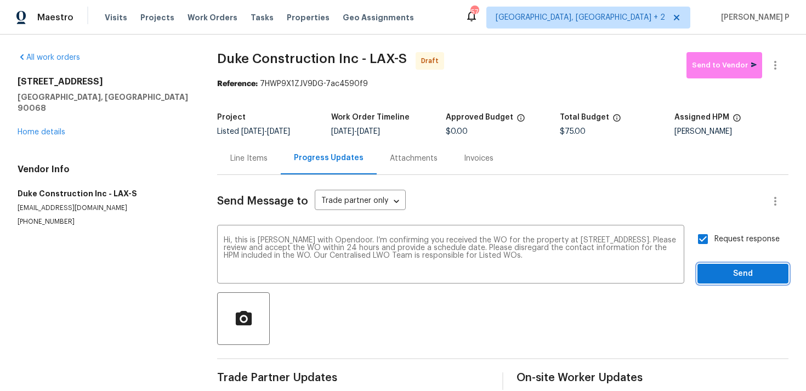
click at [720, 273] on span "Send" at bounding box center [742, 274] width 73 height 14
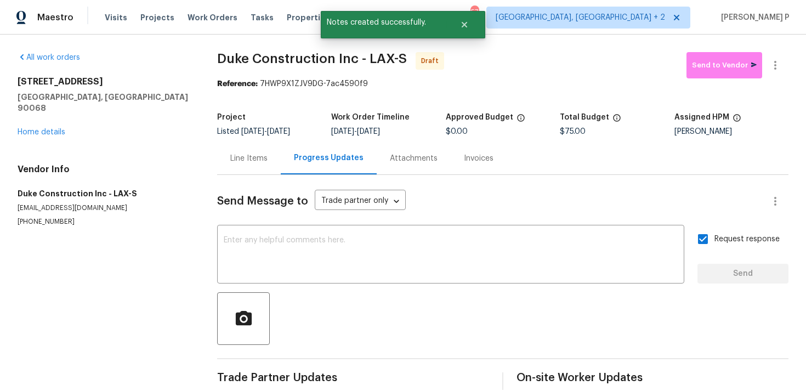
click at [538, 313] on div at bounding box center [502, 318] width 571 height 53
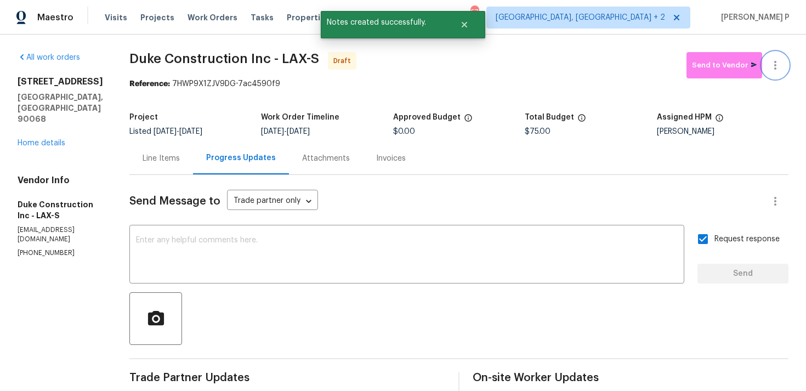
click at [777, 64] on icon "button" at bounding box center [774, 65] width 13 height 13
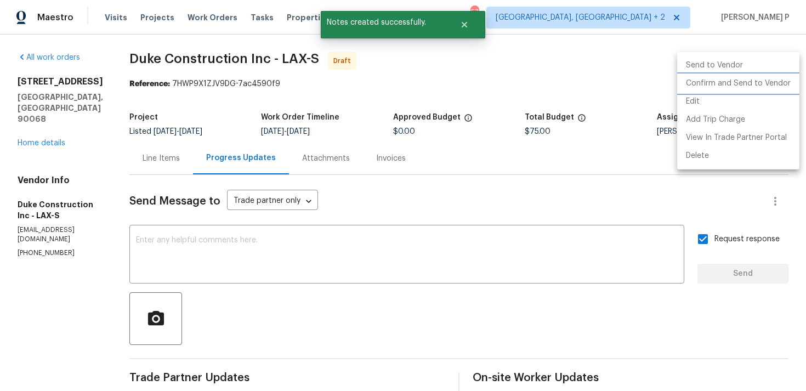
click at [695, 82] on li "Confirm and Send to Vendor" at bounding box center [738, 84] width 122 height 18
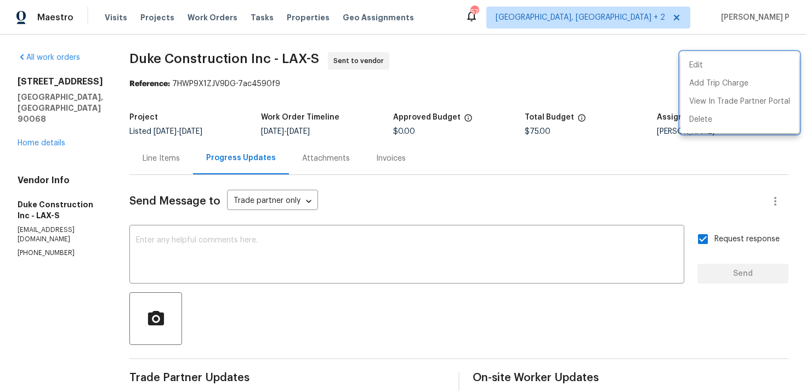
click at [159, 54] on div at bounding box center [403, 195] width 806 height 391
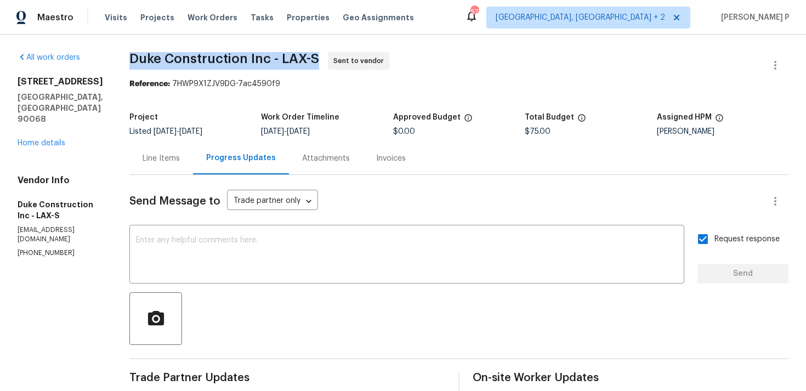
drag, startPoint x: 150, startPoint y: 56, endPoint x: 333, endPoint y: 56, distance: 183.6
click at [319, 56] on span "Duke Construction Inc - LAX-S" at bounding box center [224, 58] width 190 height 13
copy span "Duke Construction Inc - LAX-S"
click at [203, 94] on section "Duke Construction Inc - LAX-S Sent to vendor Reference: 7HWP9X1ZJV9DG-7ac4590f9…" at bounding box center [458, 258] width 659 height 413
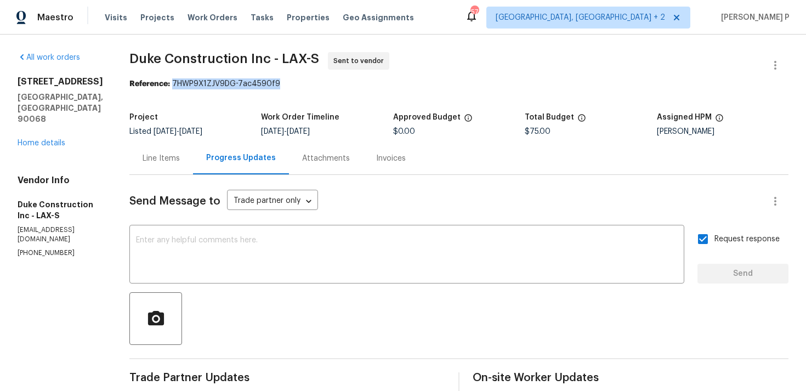
drag, startPoint x: 191, startPoint y: 85, endPoint x: 347, endPoint y: 85, distance: 156.7
click at [346, 85] on div "Reference: 7HWP9X1ZJV9DG-7ac4590f9" at bounding box center [458, 83] width 659 height 11
copy div "7HWP9X1ZJV9DG-7ac4590f9"
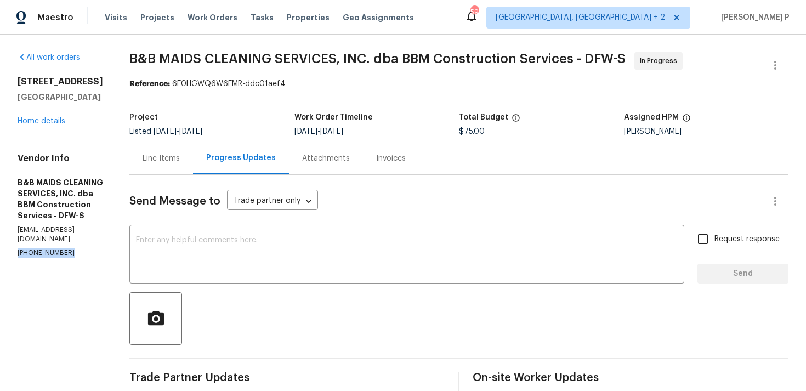
drag, startPoint x: 66, startPoint y: 236, endPoint x: 17, endPoint y: 235, distance: 49.3
click at [18, 248] on p "[PHONE_NUMBER]" at bounding box center [60, 252] width 85 height 9
copy p "[PHONE_NUMBER]"
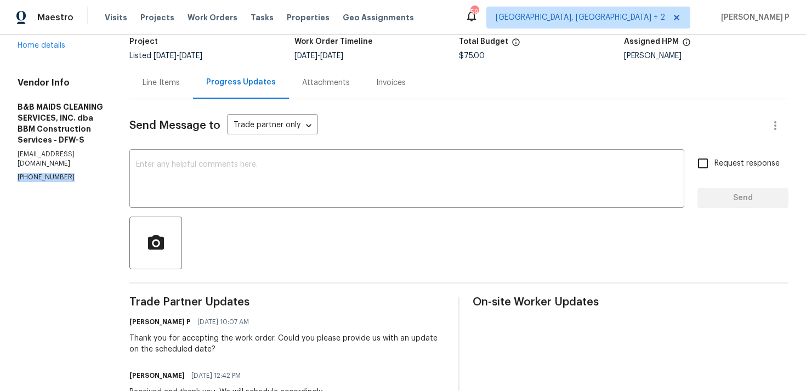
scroll to position [29, 0]
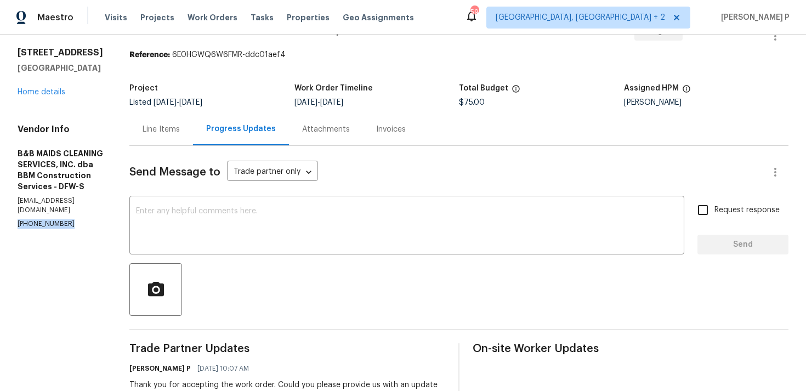
click at [84, 219] on p "[PHONE_NUMBER]" at bounding box center [60, 223] width 85 height 9
drag, startPoint x: 72, startPoint y: 206, endPoint x: 5, endPoint y: 206, distance: 66.9
click at [5, 206] on div "All work orders [STREET_ADDRESS] Home details Vendor Info B&B MAIDS CLEANING SE…" at bounding box center [403, 277] width 806 height 545
copy p "[PHONE_NUMBER]"
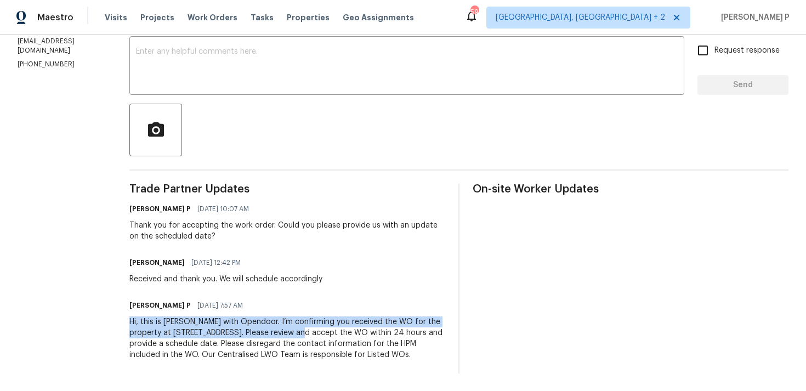
drag, startPoint x: 166, startPoint y: 315, endPoint x: 362, endPoint y: 318, distance: 195.7
click at [362, 318] on div "All work orders 13408 Dove Ranch Rd Roanoke, TX 76262 Home details Vendor Info …" at bounding box center [403, 118] width 806 height 545
copy div "Hi, this is Ramyasri with Opendoor. I’m confirming you received the WO for the …"
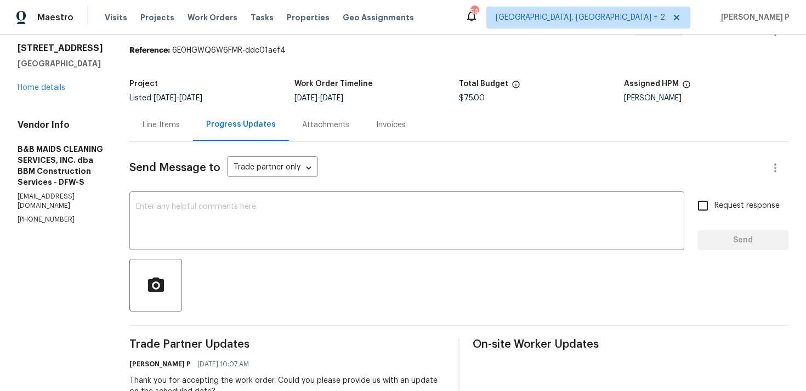
scroll to position [0, 0]
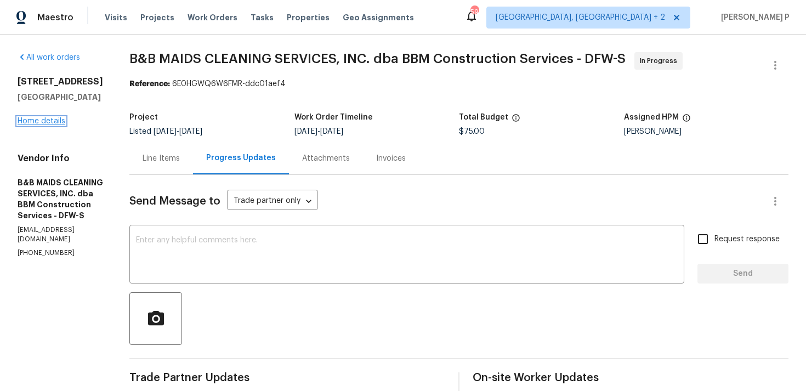
click at [46, 121] on link "Home details" at bounding box center [42, 121] width 48 height 8
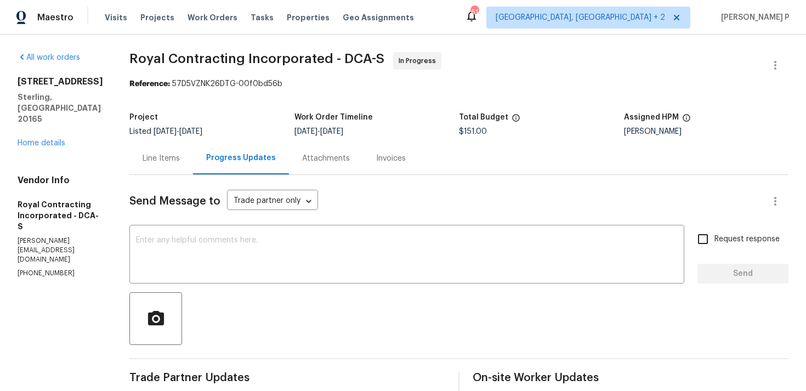
click at [176, 155] on div "Line Items" at bounding box center [160, 158] width 37 height 11
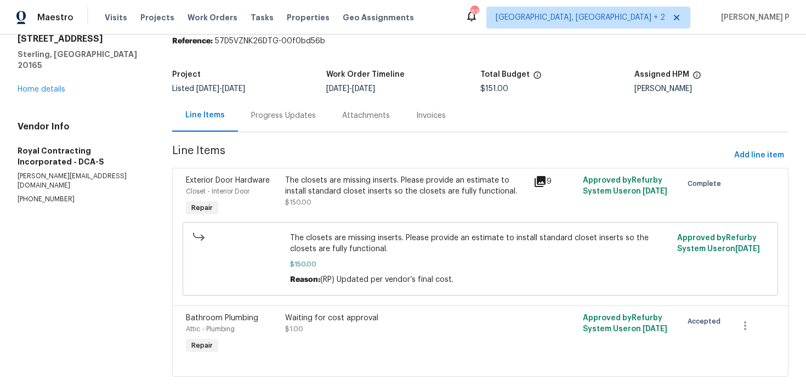
scroll to position [60, 0]
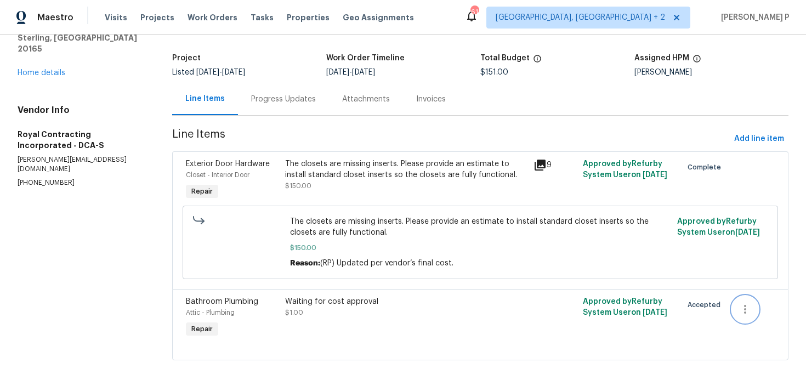
click at [747, 309] on icon "button" at bounding box center [744, 309] width 13 height 13
click at [741, 306] on li "Cancel" at bounding box center [753, 309] width 42 height 18
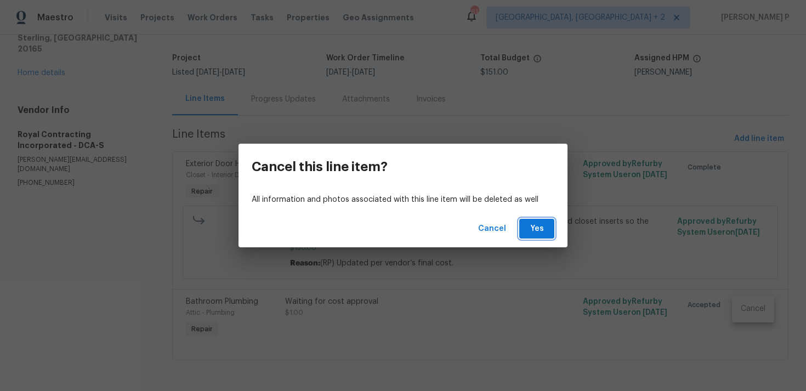
click at [540, 232] on span "Yes" at bounding box center [537, 229] width 18 height 14
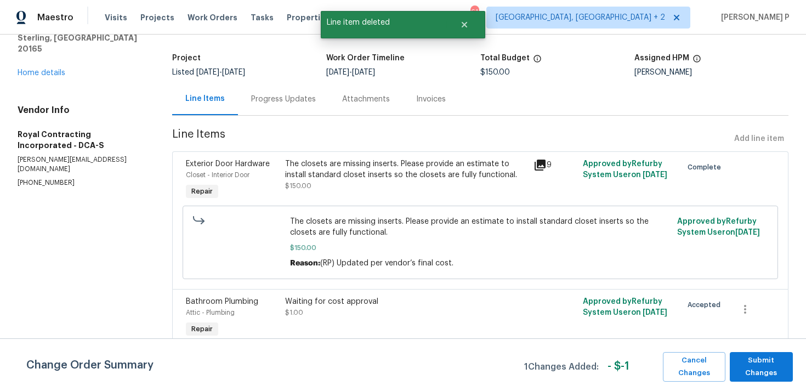
scroll to position [0, 0]
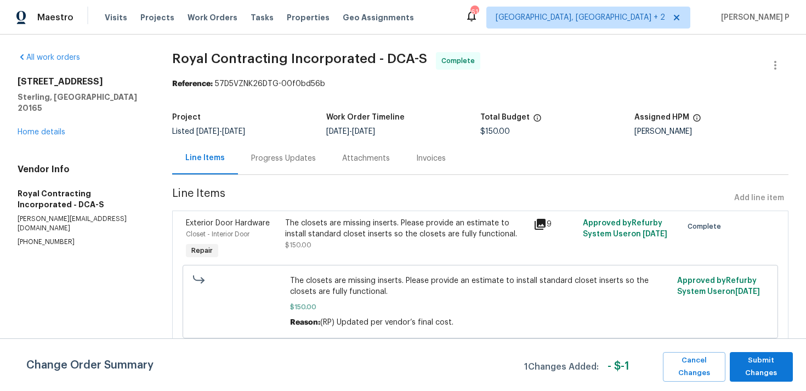
click at [300, 159] on div "Progress Updates" at bounding box center [283, 158] width 65 height 11
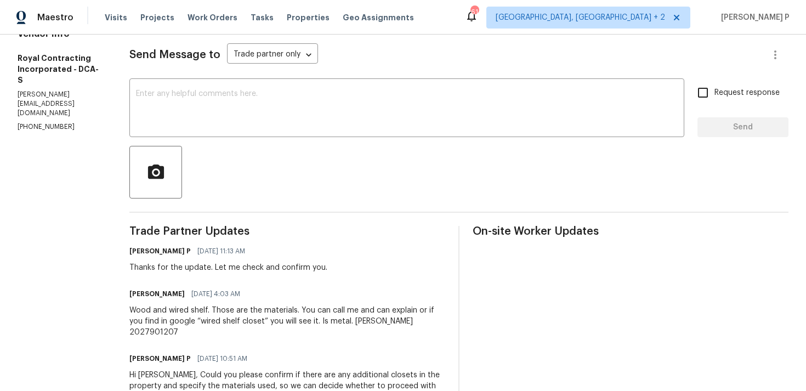
scroll to position [19, 0]
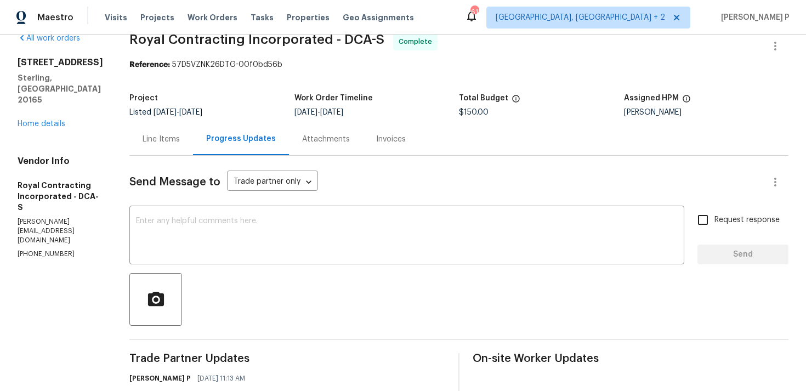
click at [179, 140] on div "Line Items" at bounding box center [160, 139] width 37 height 11
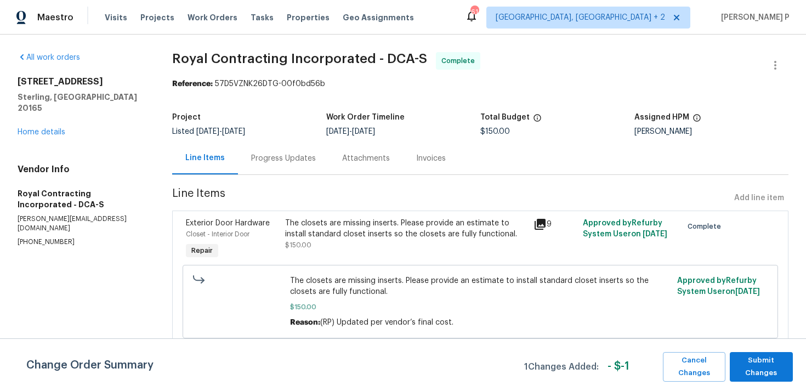
click at [401, 230] on div "The closets are missing inserts. Please provide an estimate to install standard…" at bounding box center [405, 229] width 241 height 22
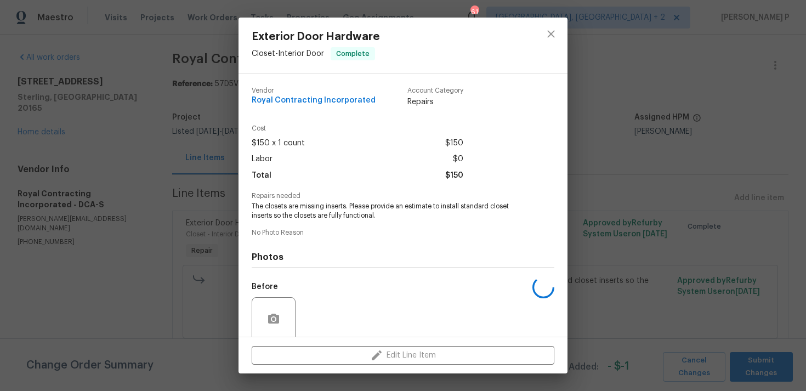
scroll to position [86, 0]
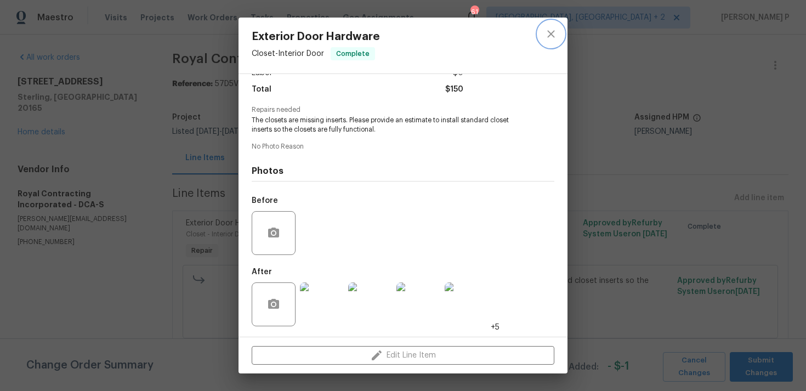
click at [554, 32] on icon "close" at bounding box center [550, 33] width 13 height 13
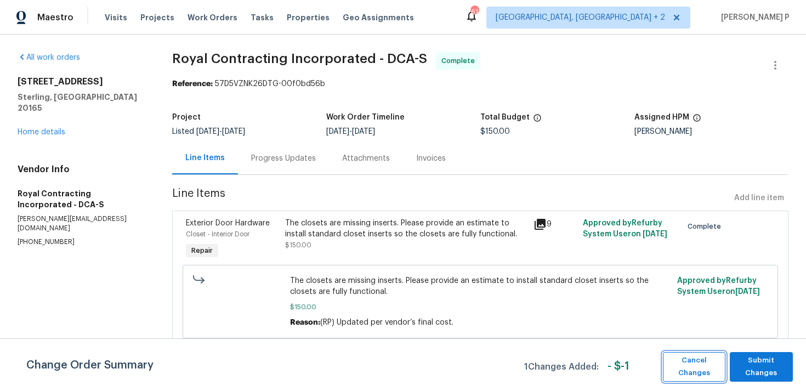
click at [705, 357] on span "Cancel Changes" at bounding box center [694, 366] width 52 height 25
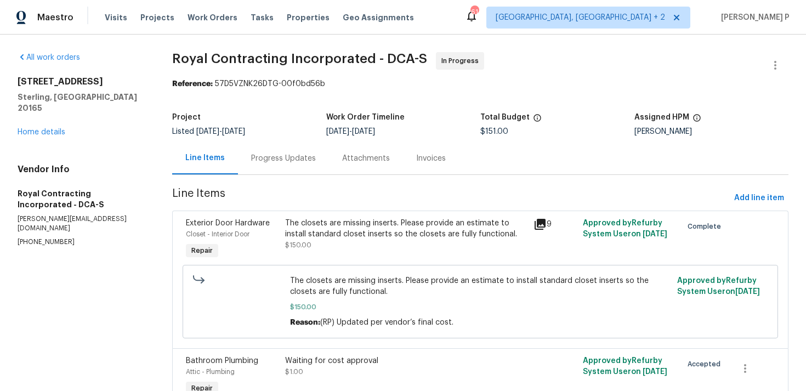
scroll to position [60, 0]
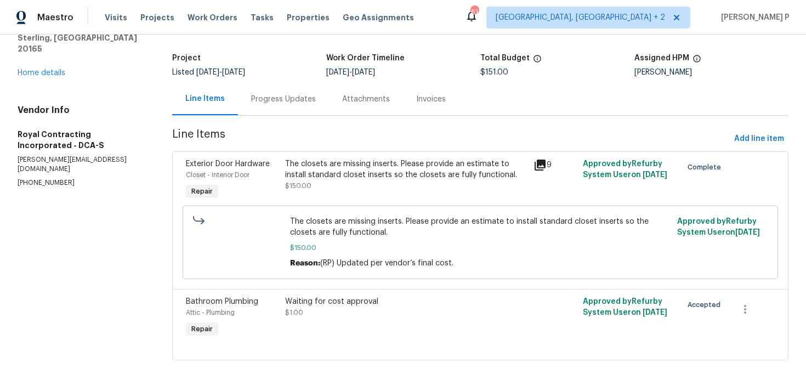
click at [323, 300] on div "Waiting for cost approval" at bounding box center [405, 301] width 241 height 11
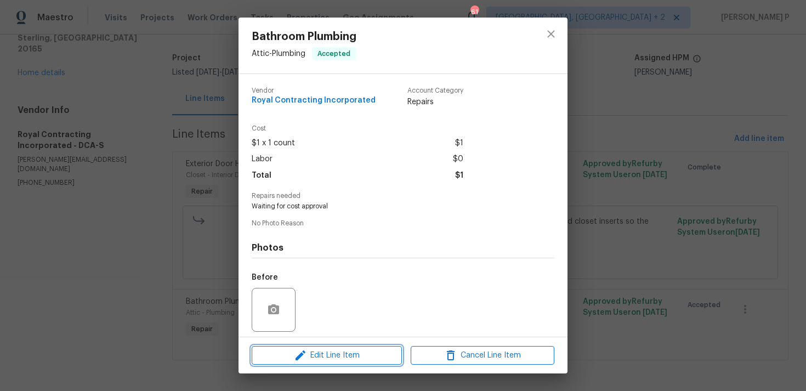
click at [305, 355] on icon "button" at bounding box center [300, 355] width 13 height 13
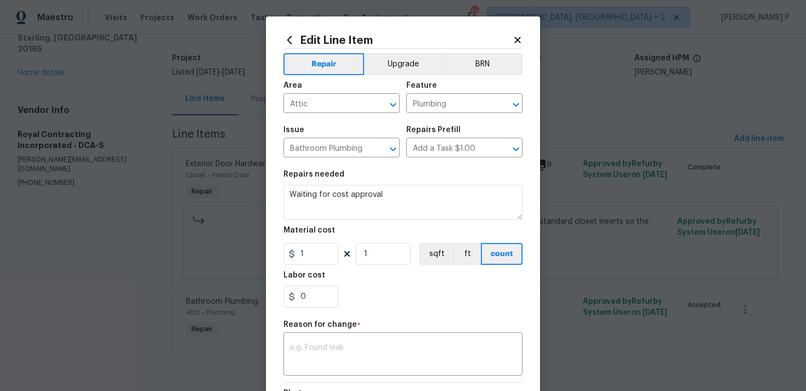
click at [516, 34] on div "Edit Line Item" at bounding box center [402, 40] width 239 height 12
click at [517, 38] on icon at bounding box center [517, 40] width 6 height 6
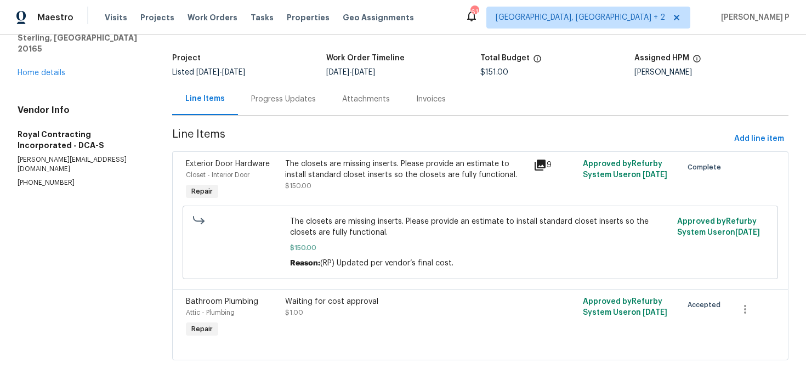
click at [306, 311] on div "Waiting for cost approval $1.00" at bounding box center [405, 307] width 241 height 22
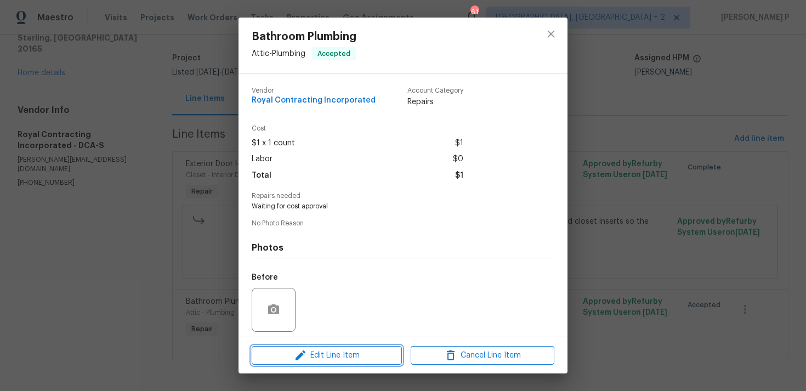
click at [322, 356] on span "Edit Line Item" at bounding box center [327, 356] width 144 height 14
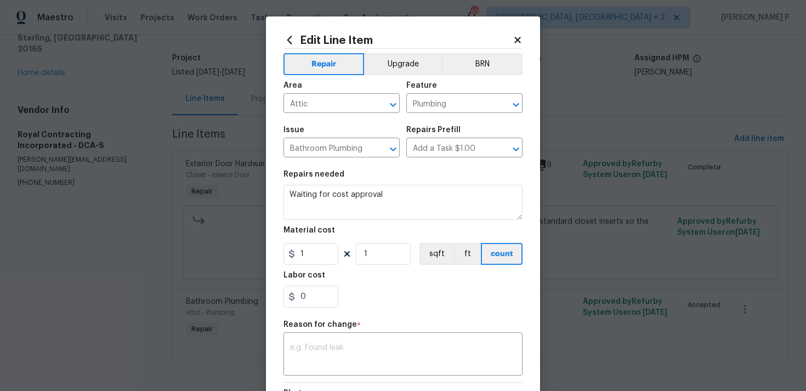
click at [516, 39] on icon at bounding box center [517, 40] width 6 height 6
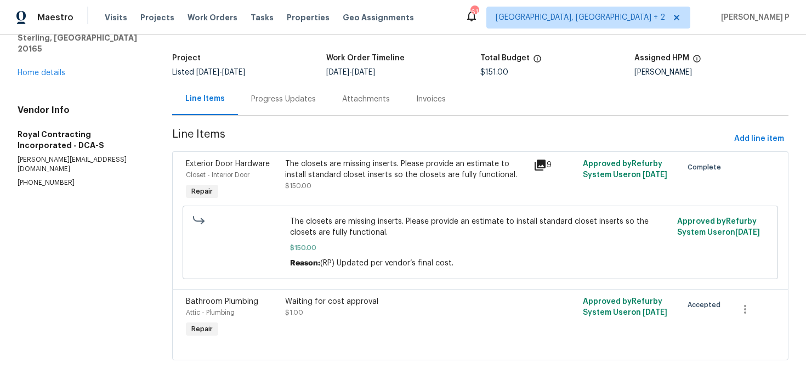
click at [324, 302] on div "Waiting for cost approval" at bounding box center [405, 301] width 241 height 11
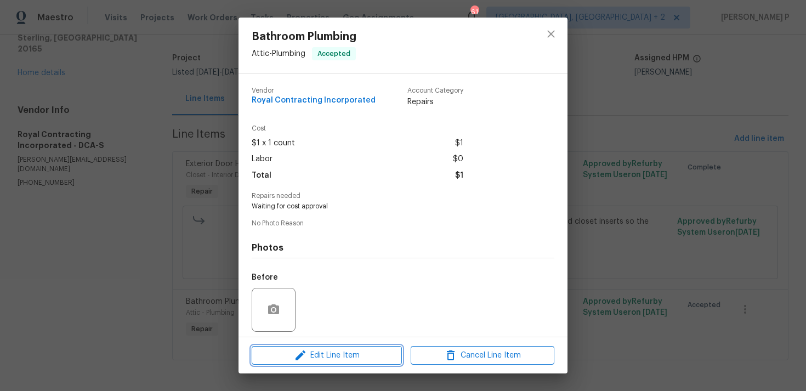
click at [311, 351] on span "Edit Line Item" at bounding box center [327, 356] width 144 height 14
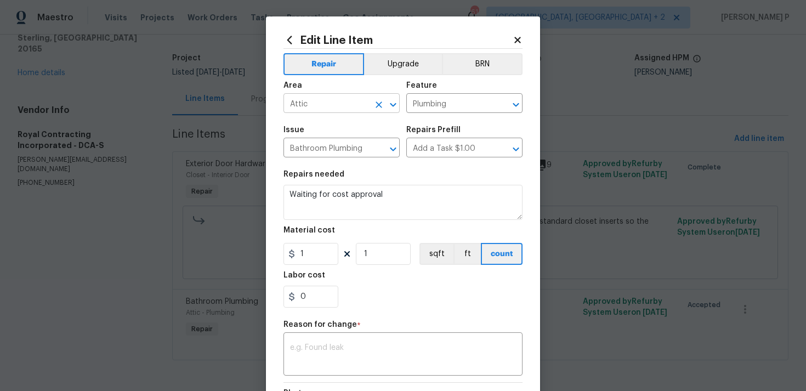
click at [395, 106] on icon "Open" at bounding box center [392, 104] width 13 height 13
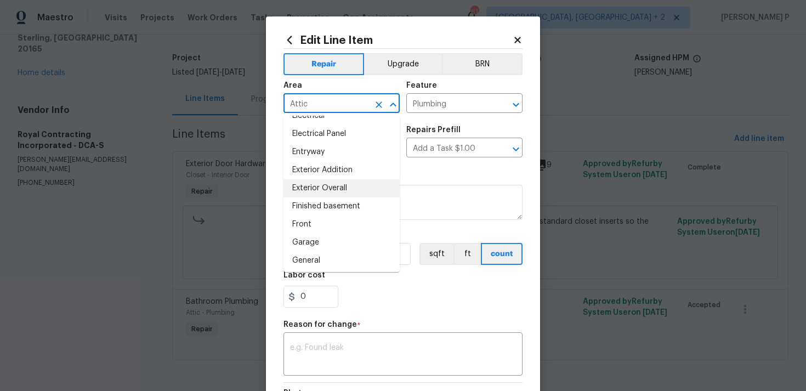
scroll to position [225, 0]
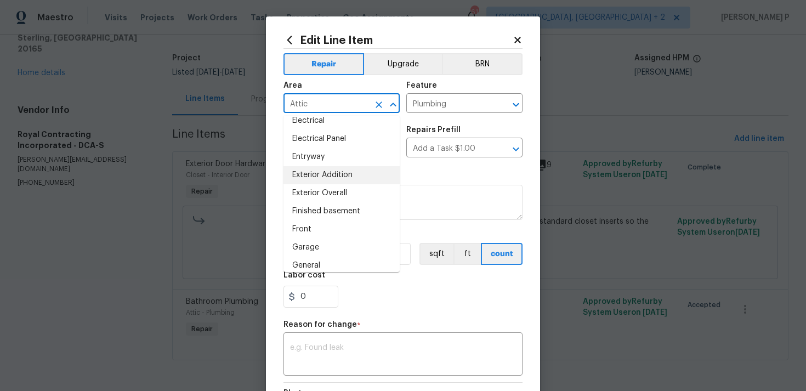
click at [341, 184] on li "Exterior Overall" at bounding box center [341, 193] width 116 height 18
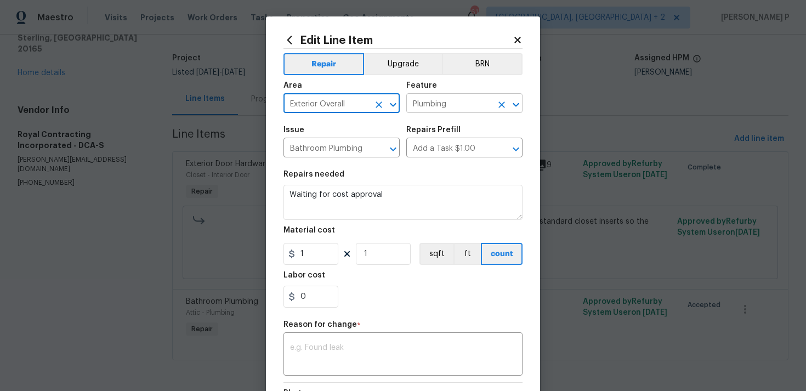
click at [438, 110] on input "Plumbing" at bounding box center [448, 104] width 85 height 17
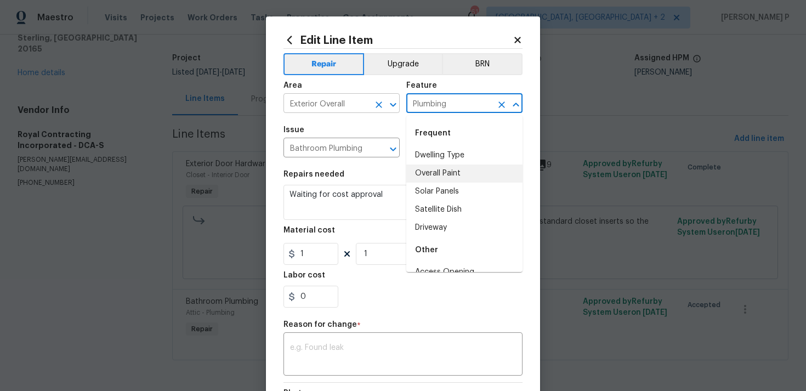
click at [386, 112] on div at bounding box center [385, 104] width 28 height 15
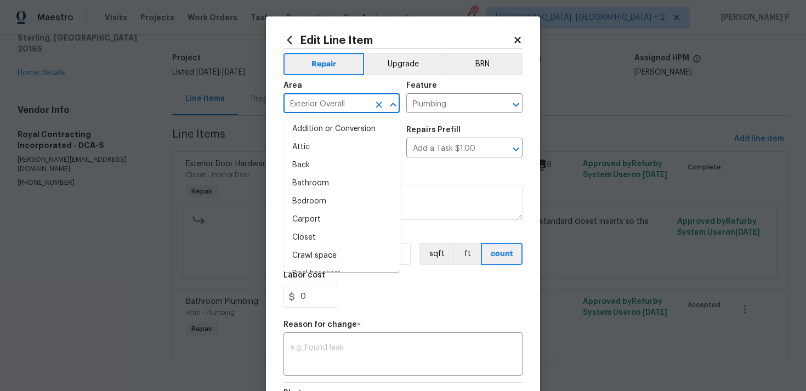
scroll to position [156, 0]
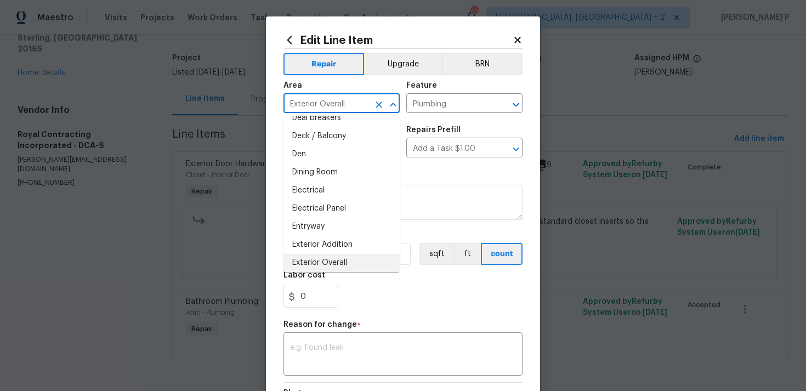
click at [395, 106] on icon "Close" at bounding box center [392, 104] width 13 height 13
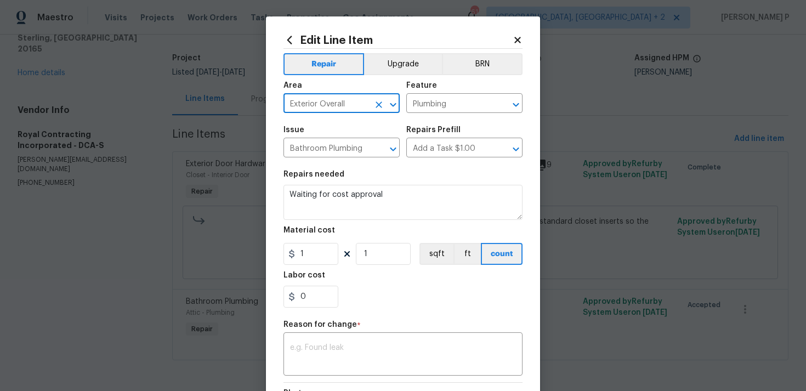
click at [390, 105] on icon "Open" at bounding box center [392, 104] width 13 height 13
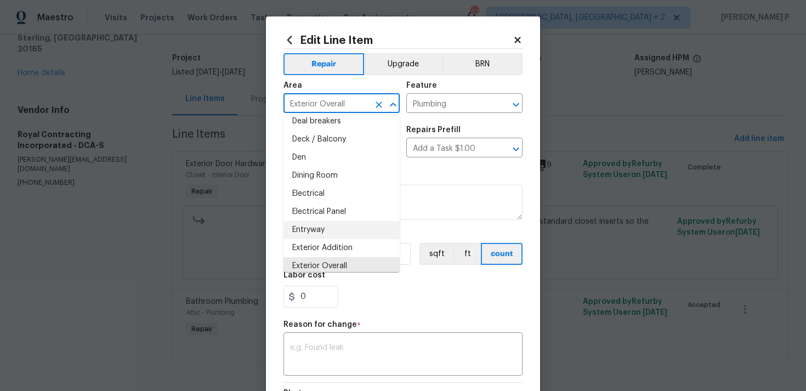
scroll to position [36, 0]
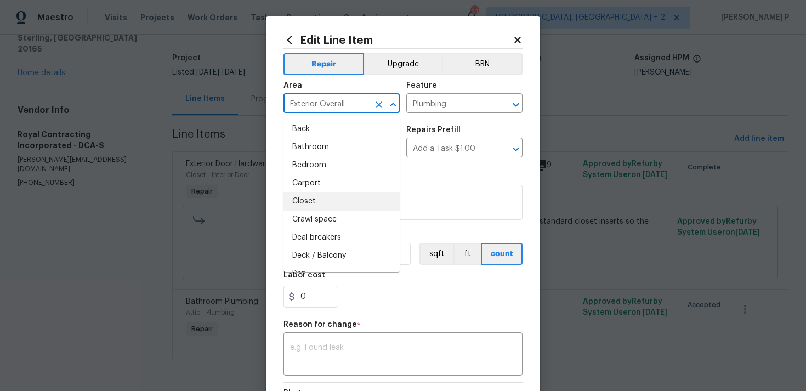
click at [323, 201] on li "Closet" at bounding box center [341, 201] width 116 height 18
type input "Closet"
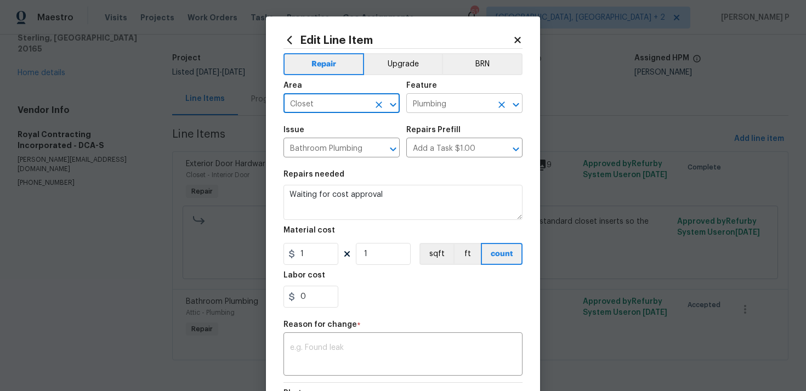
click at [515, 105] on icon "Open" at bounding box center [515, 104] width 6 height 4
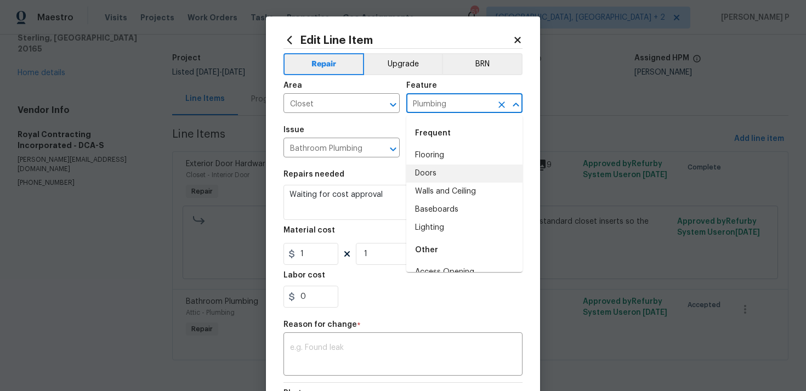
click at [447, 178] on li "Doors" at bounding box center [464, 173] width 116 height 18
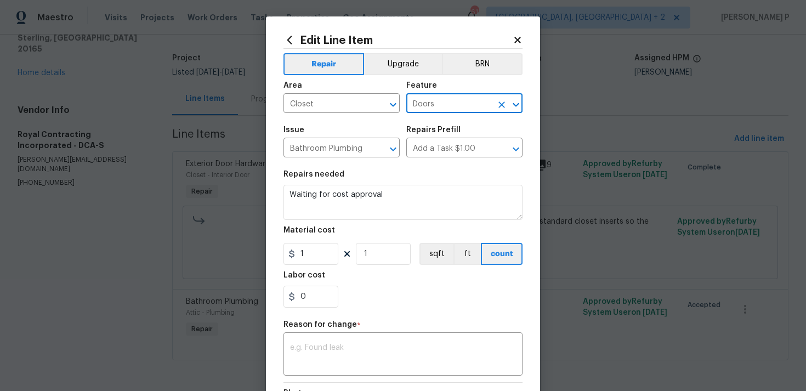
click at [516, 107] on icon "Open" at bounding box center [515, 104] width 13 height 13
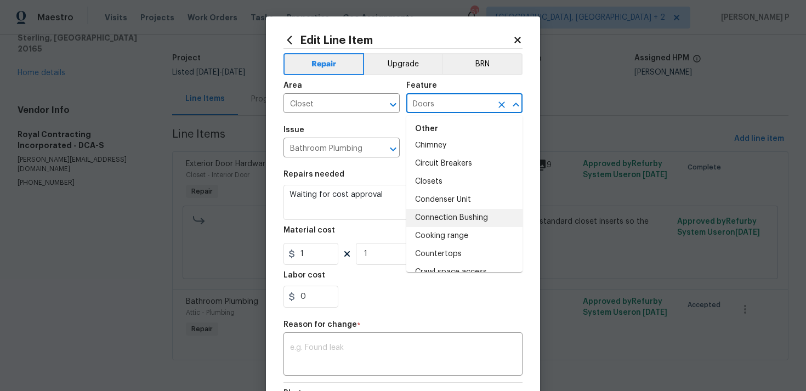
scroll to position [372, 0]
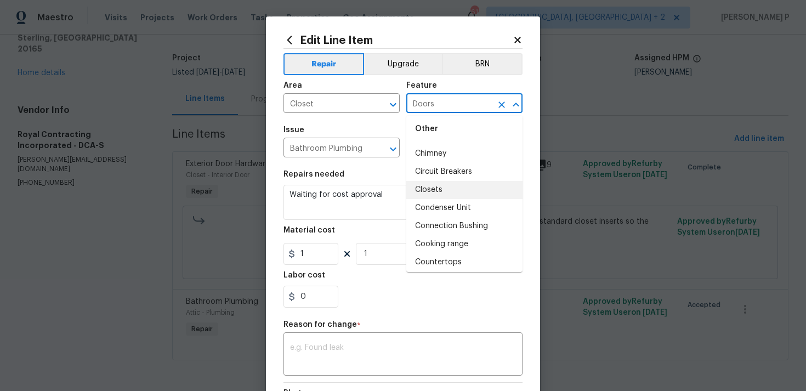
click at [447, 191] on li "Closets" at bounding box center [464, 190] width 116 height 18
type input "Closets"
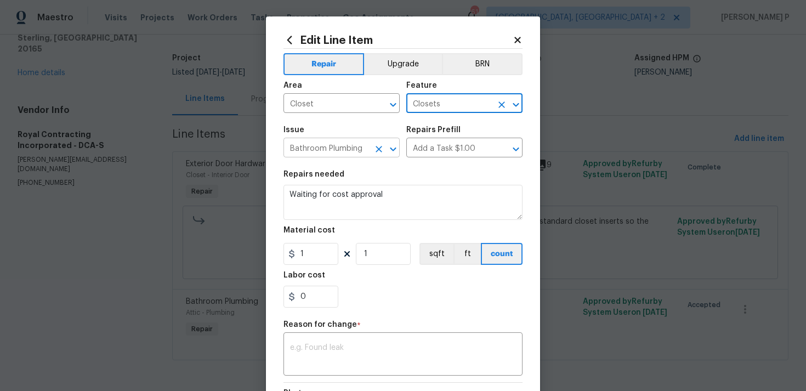
click at [395, 146] on icon "Open" at bounding box center [392, 148] width 13 height 13
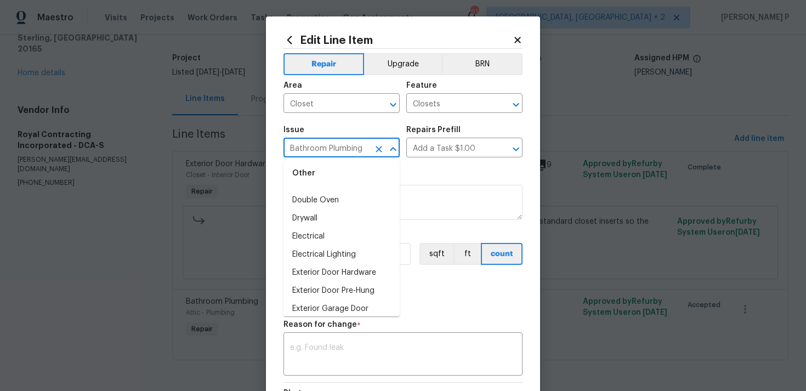
scroll to position [534, 0]
click at [335, 277] on li "Exterior Door Hardware" at bounding box center [341, 274] width 116 height 18
type input "Exterior Door Hardware"
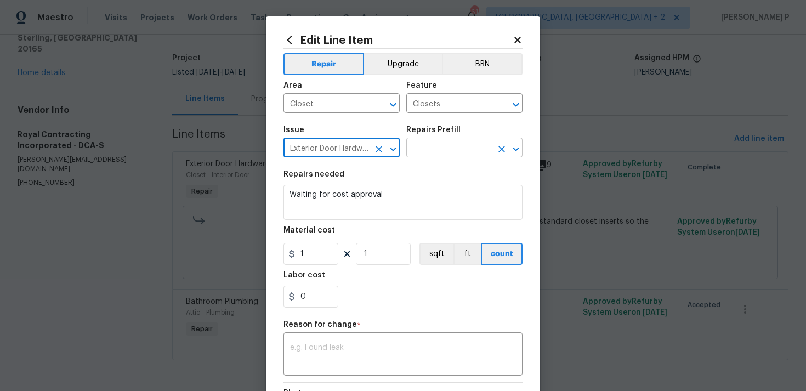
click at [446, 153] on input "text" at bounding box center [448, 148] width 85 height 17
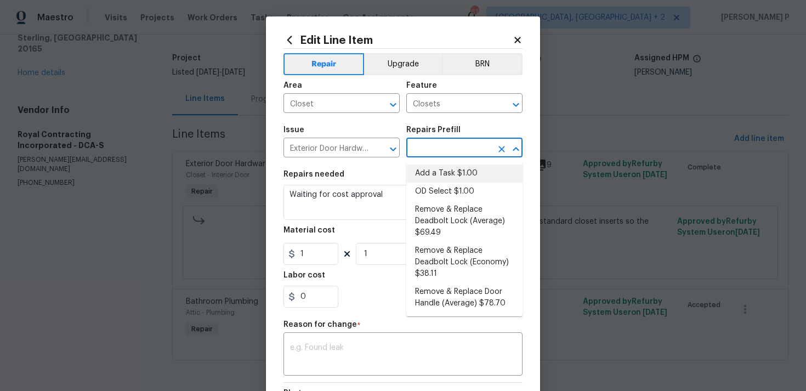
click at [446, 170] on li "Add a Task $1.00" at bounding box center [464, 173] width 116 height 18
type input "Interior Door"
type input "Add a Task $1.00"
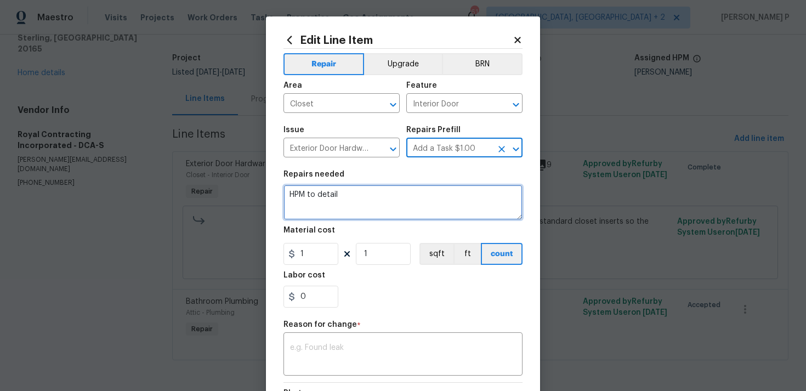
click at [345, 203] on textarea "HPM to detail" at bounding box center [402, 202] width 239 height 35
type textarea "CO approved"
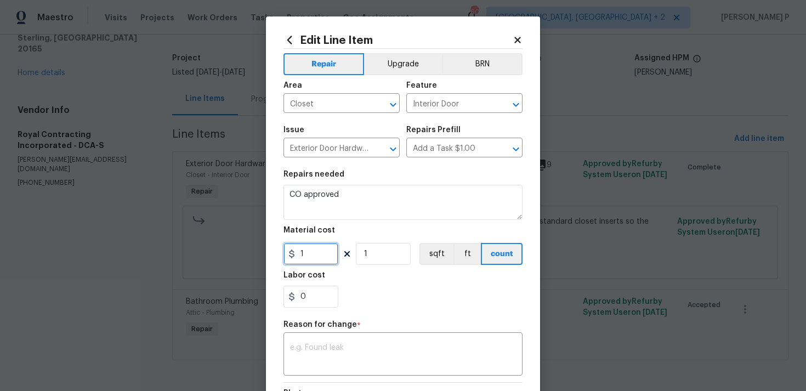
click at [316, 258] on input "1" at bounding box center [310, 254] width 55 height 22
type input "615"
click at [433, 353] on textarea at bounding box center [403, 355] width 226 height 23
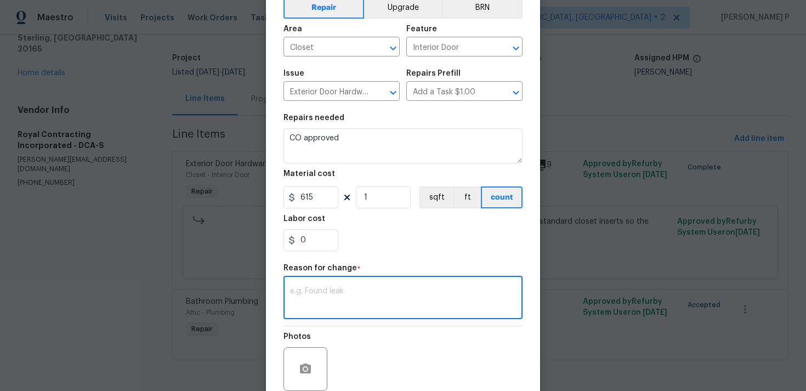
scroll to position [79, 0]
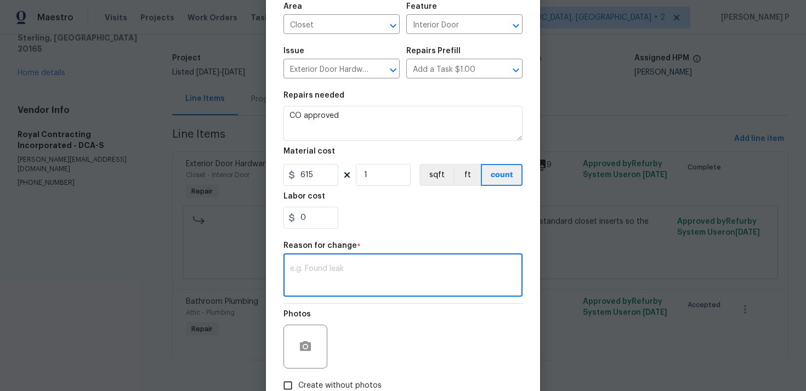
click at [342, 284] on textarea at bounding box center [403, 276] width 226 height 23
click at [333, 279] on textarea at bounding box center [403, 276] width 226 height 23
paste textarea "(RP) Updated cost per BR team approval"
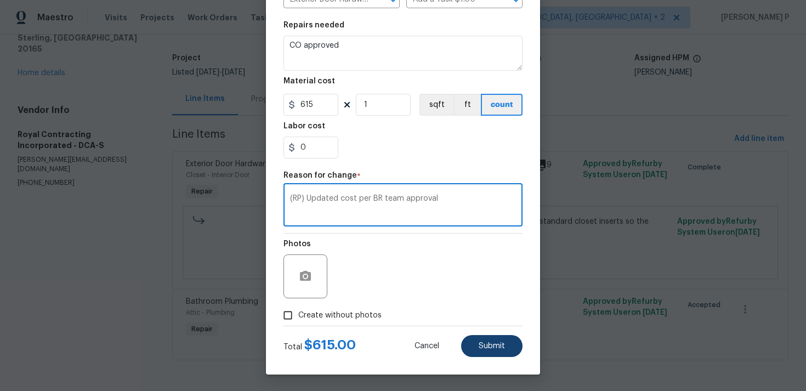
type textarea "(RP) Updated cost per BR team approval"
click at [490, 342] on span "Submit" at bounding box center [491, 346] width 26 height 8
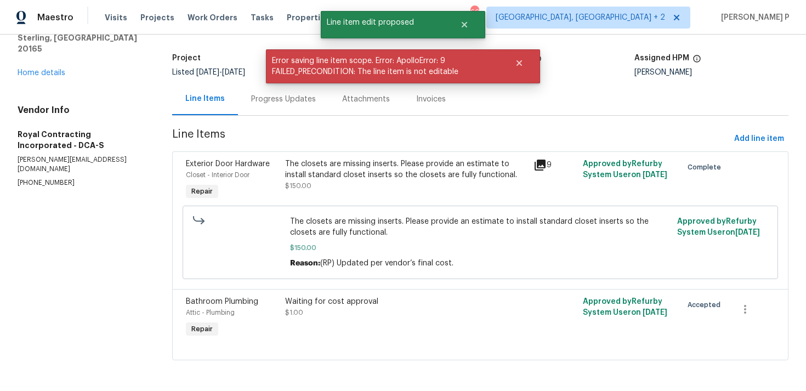
scroll to position [0, 0]
click at [334, 309] on div "Waiting for cost approval $1.00" at bounding box center [405, 307] width 241 height 22
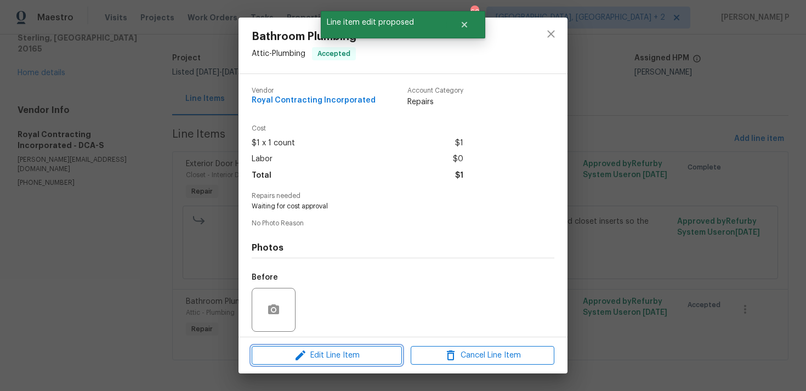
click at [334, 353] on span "Edit Line Item" at bounding box center [327, 356] width 144 height 14
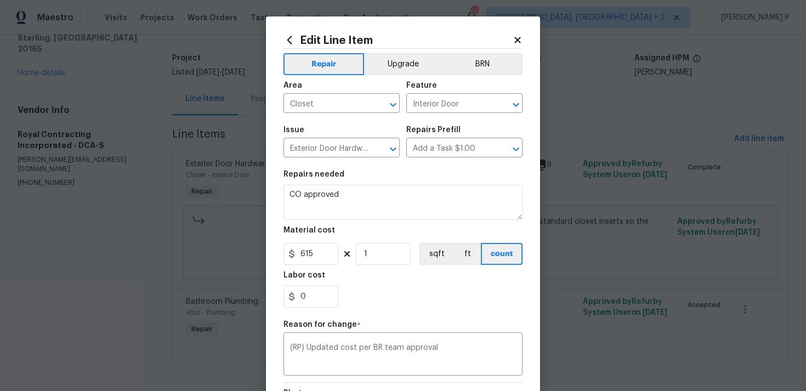
scroll to position [150, 0]
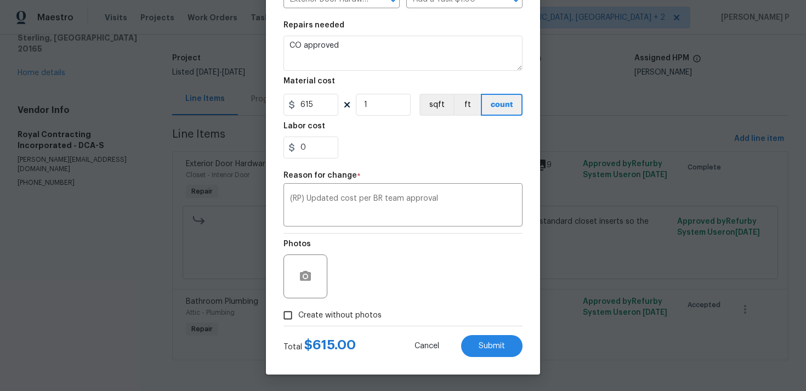
click at [286, 317] on input "Create without photos" at bounding box center [287, 315] width 21 height 21
checkbox input "true"
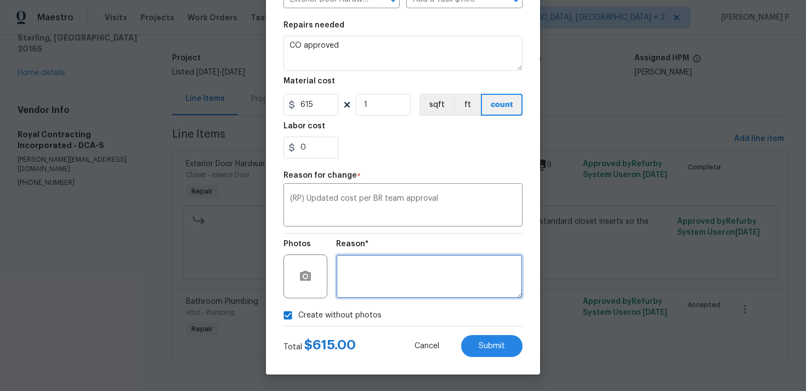
click at [370, 283] on textarea at bounding box center [429, 276] width 186 height 44
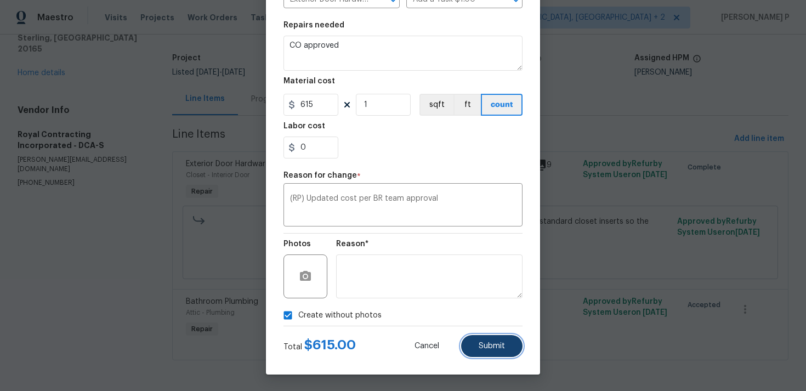
click at [494, 346] on span "Submit" at bounding box center [491, 346] width 26 height 8
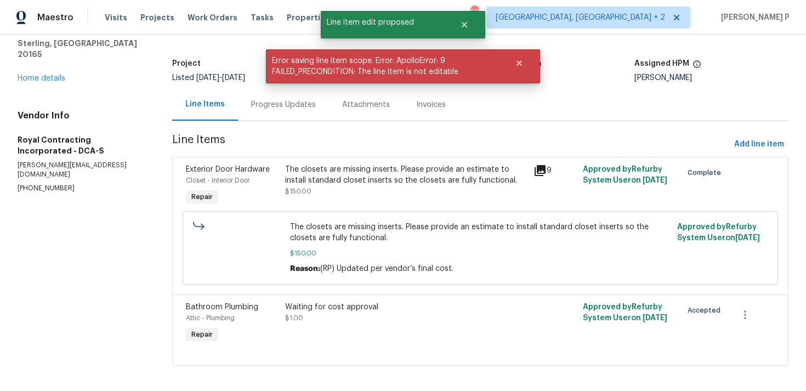
scroll to position [60, 0]
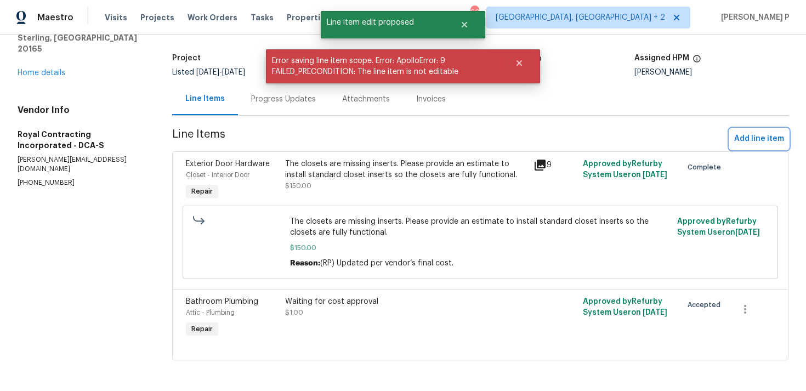
click at [769, 136] on span "Add line item" at bounding box center [759, 139] width 50 height 14
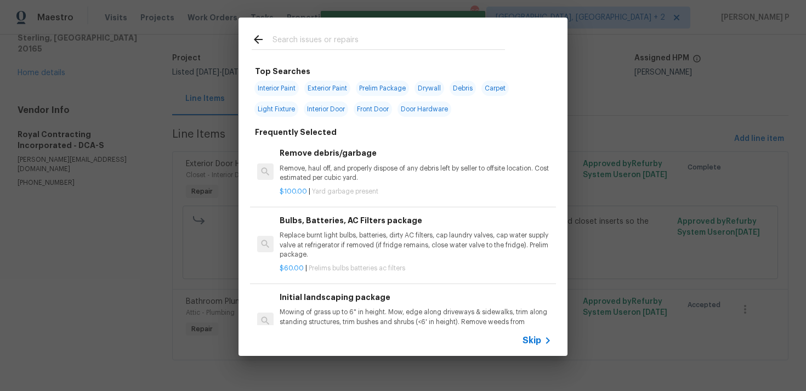
click at [535, 338] on span "Skip" at bounding box center [531, 340] width 19 height 11
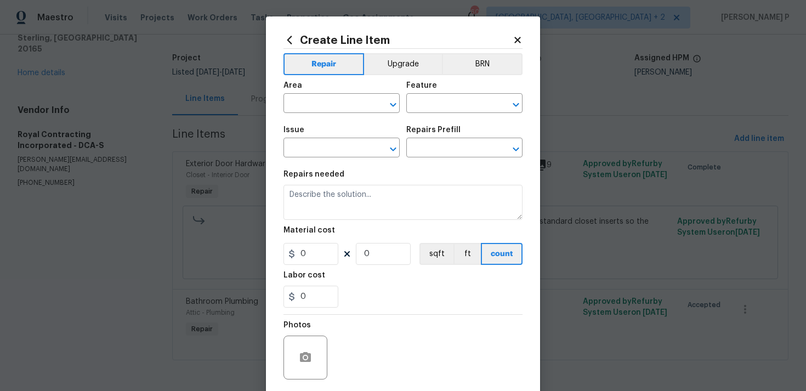
click at [323, 95] on div "Area" at bounding box center [341, 89] width 116 height 14
click at [323, 101] on input "text" at bounding box center [325, 104] width 85 height 17
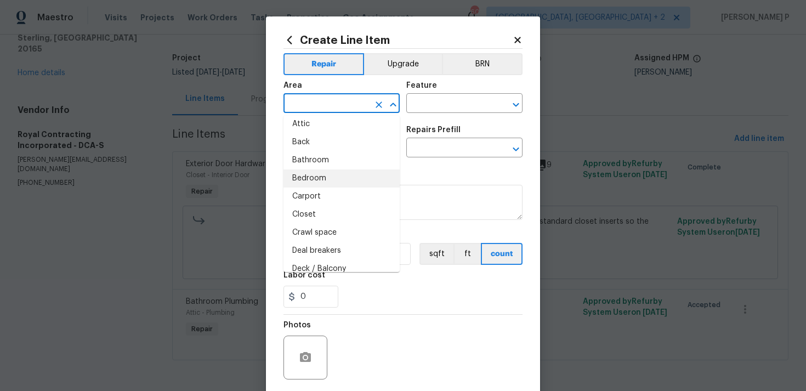
scroll to position [39, 0]
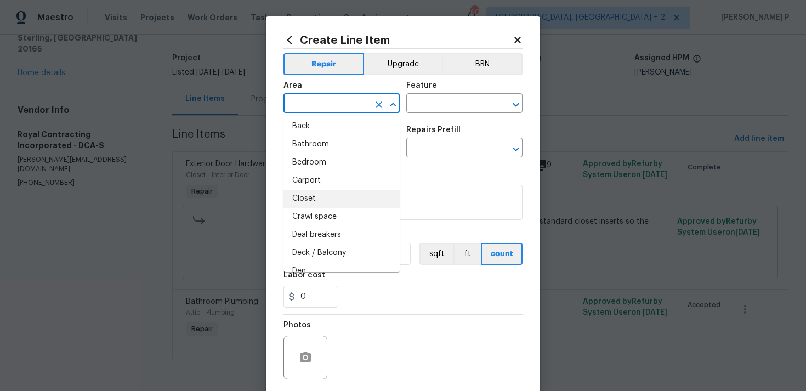
click at [321, 196] on li "Closet" at bounding box center [341, 199] width 116 height 18
type input "Closet"
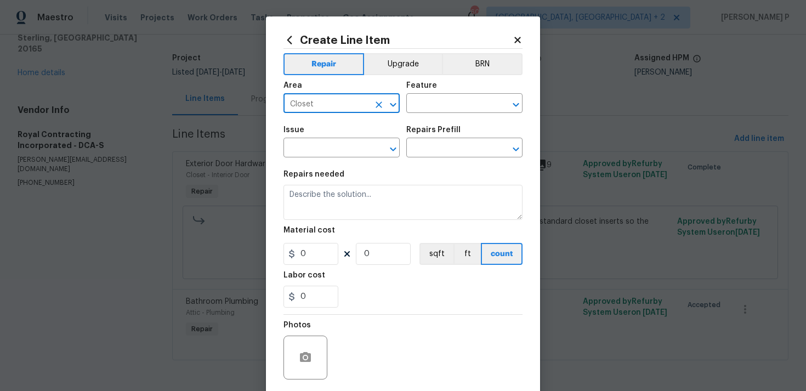
click at [480, 95] on div "Feature" at bounding box center [464, 89] width 116 height 14
click at [467, 107] on input "text" at bounding box center [448, 104] width 85 height 17
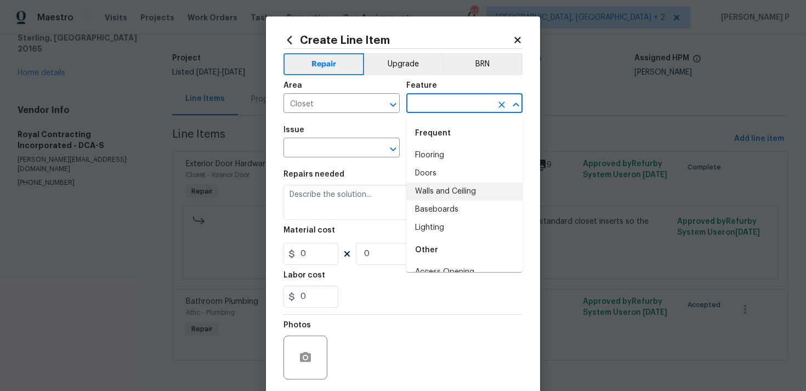
click at [451, 182] on li "Walls and Ceiling" at bounding box center [464, 191] width 116 height 18
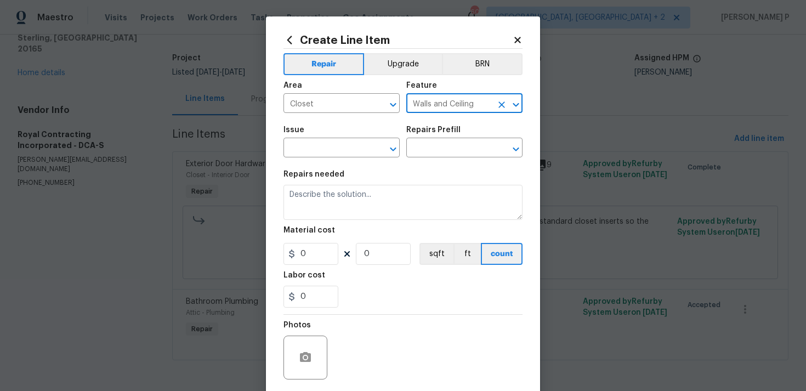
click at [519, 108] on icon "Open" at bounding box center [515, 104] width 13 height 13
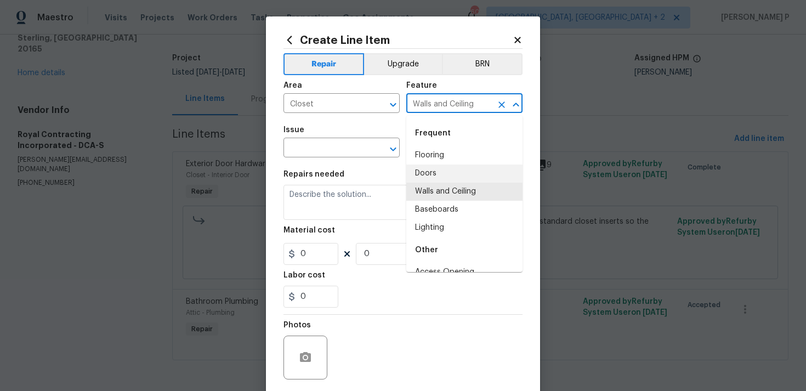
click at [431, 178] on li "Doors" at bounding box center [464, 173] width 116 height 18
type input "Doors"
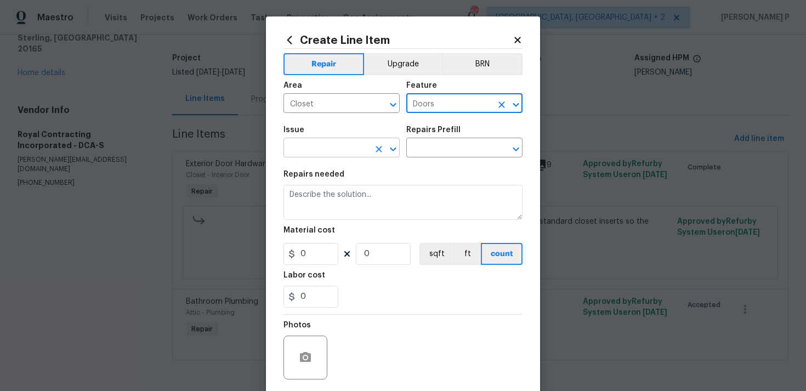
click at [395, 149] on icon "Open" at bounding box center [393, 149] width 6 height 4
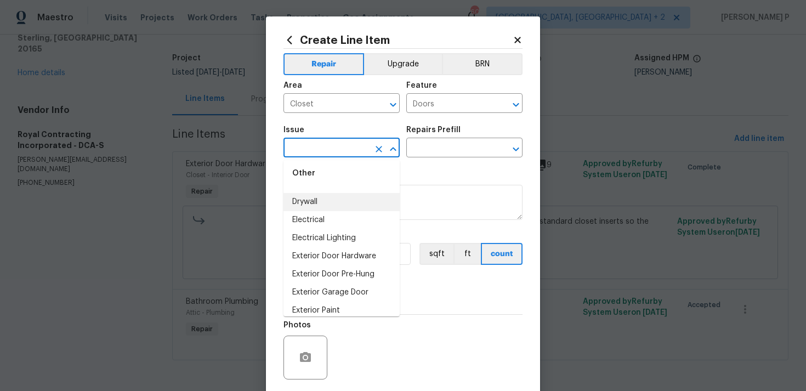
scroll to position [556, 0]
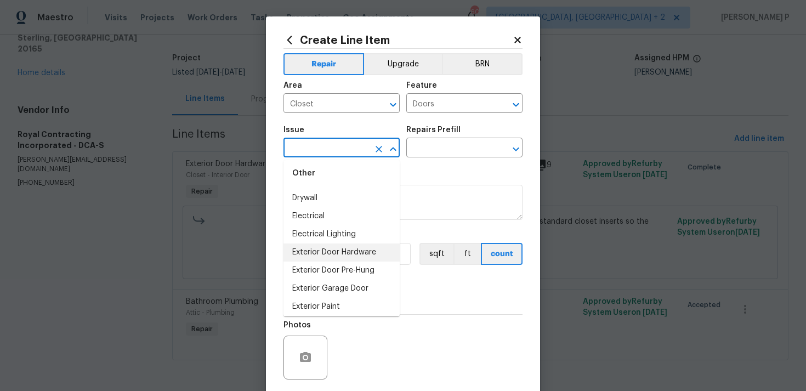
click at [336, 250] on li "Exterior Door Hardware" at bounding box center [341, 252] width 116 height 18
type input "Exterior Door Hardware"
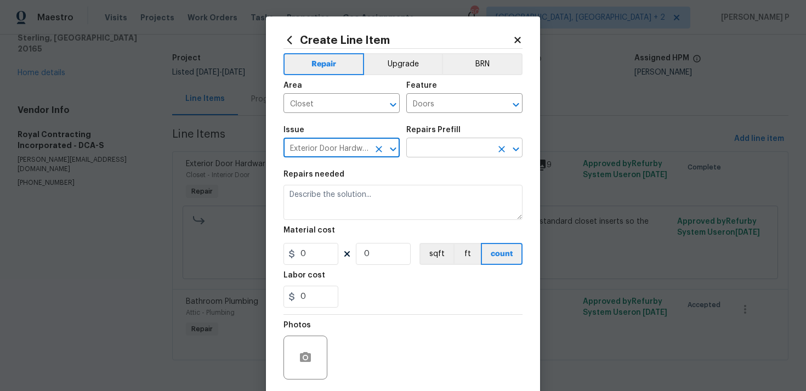
click at [475, 141] on input "text" at bounding box center [448, 148] width 85 height 17
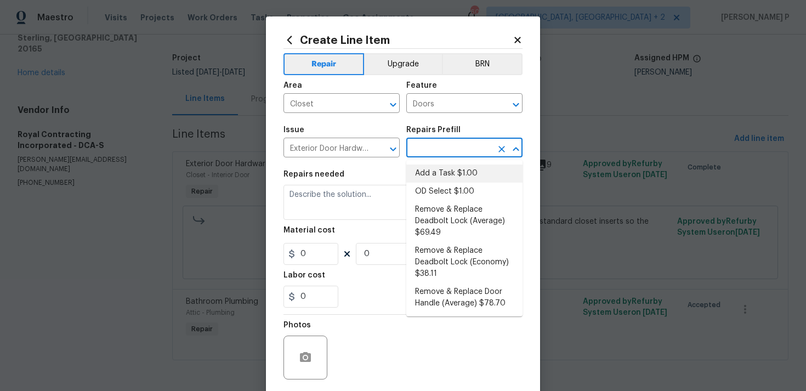
click at [452, 176] on li "Add a Task $1.00" at bounding box center [464, 173] width 116 height 18
type input "Interior Door"
type input "Add a Task $1.00"
type textarea "HPM to detail"
type input "1"
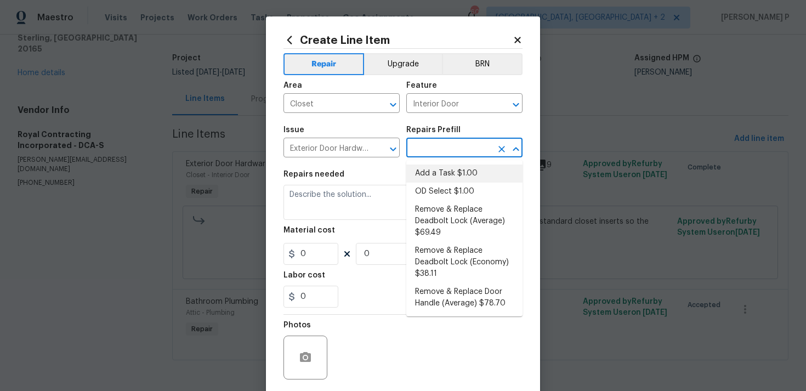
type input "1"
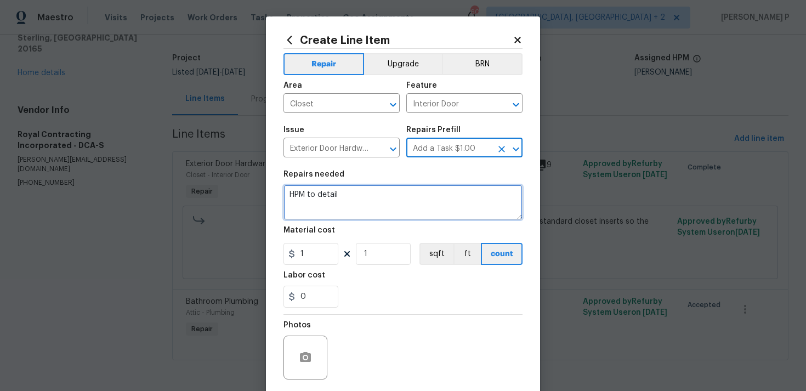
click at [402, 187] on textarea "HPM to detail" at bounding box center [402, 202] width 239 height 35
type textarea "CO approved"
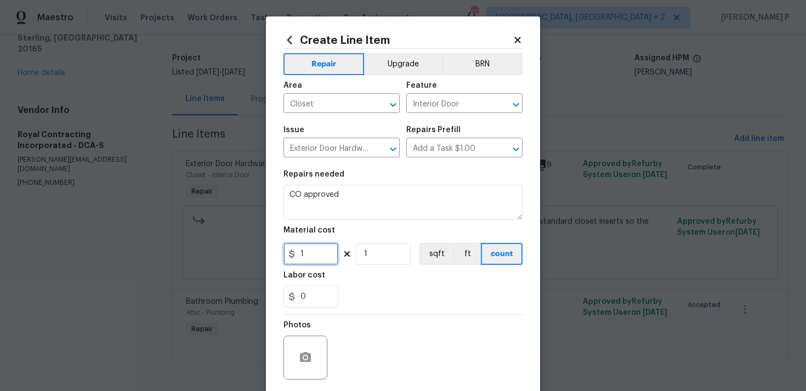
click at [321, 255] on input "1" at bounding box center [310, 254] width 55 height 22
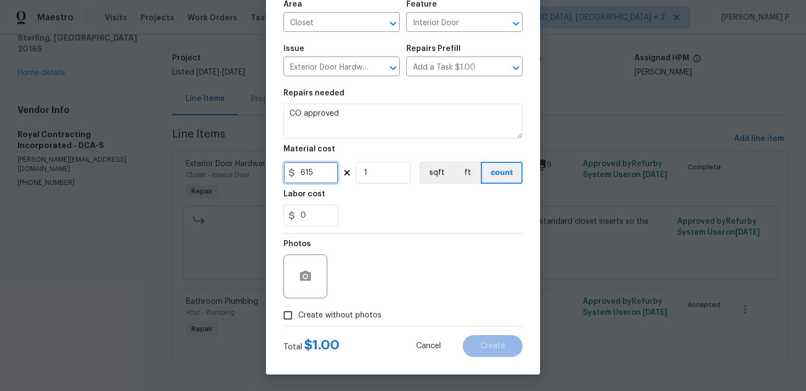
type input "615"
click at [286, 316] on input "Create without photos" at bounding box center [287, 315] width 21 height 21
checkbox input "true"
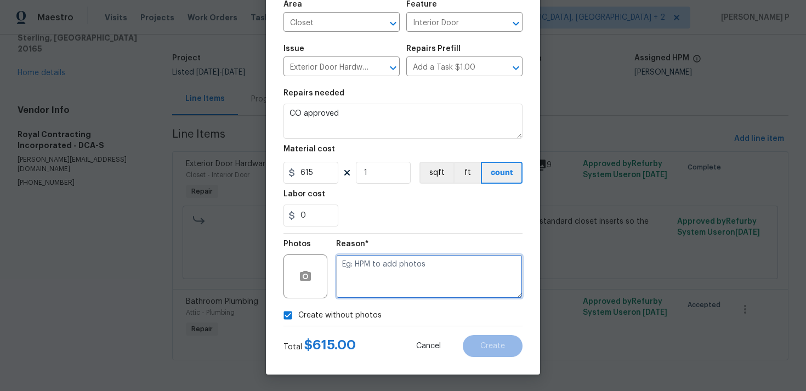
click at [378, 280] on textarea at bounding box center [429, 276] width 186 height 44
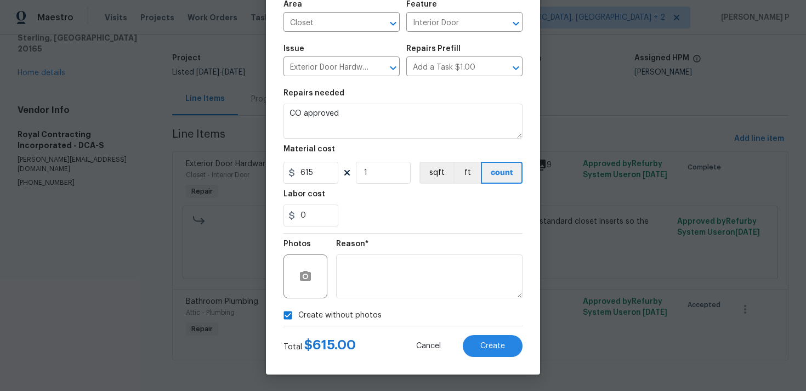
click at [482, 327] on div "Total $ 615.00 Cancel Create" at bounding box center [402, 341] width 239 height 31
click at [488, 341] on button "Create" at bounding box center [493, 346] width 60 height 22
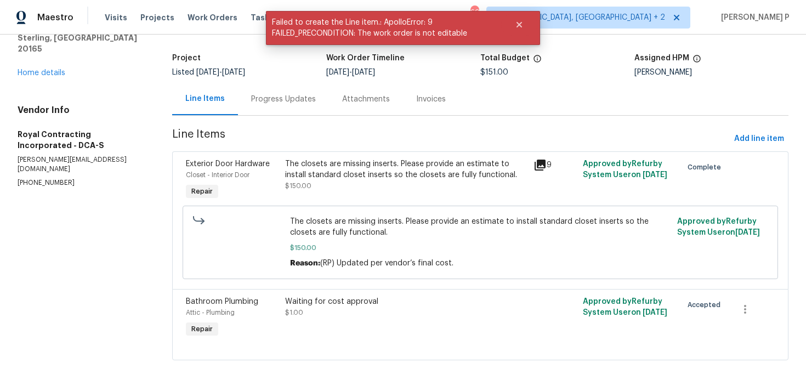
scroll to position [0, 0]
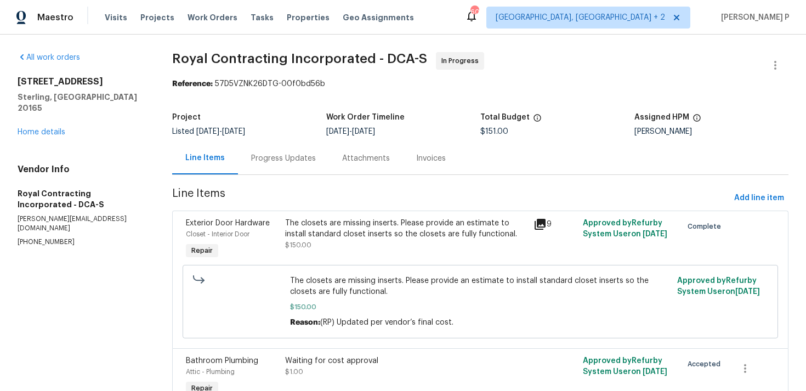
click at [335, 229] on div "The closets are missing inserts. Please provide an estimate to install standard…" at bounding box center [405, 229] width 241 height 22
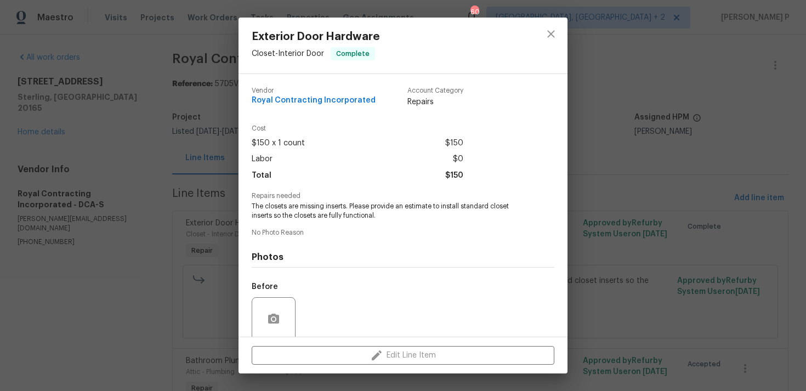
scroll to position [86, 0]
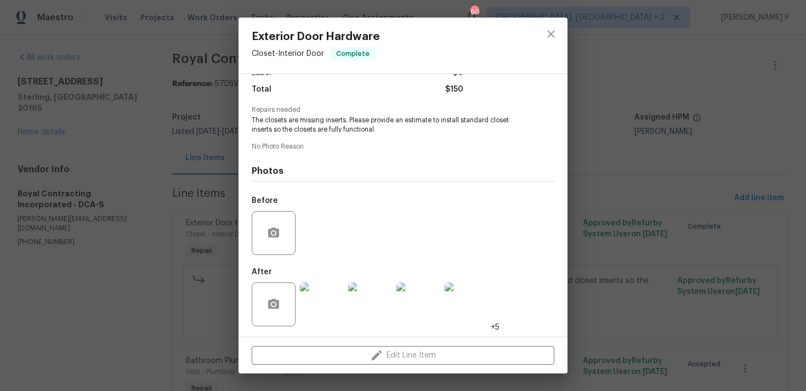
click at [327, 300] on img at bounding box center [322, 304] width 44 height 44
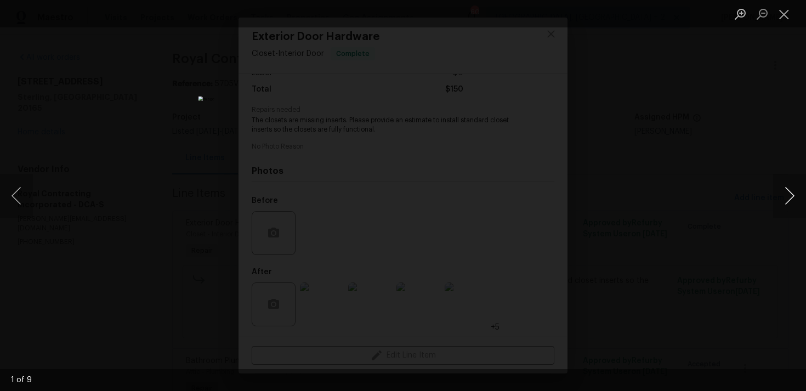
click at [779, 203] on button "Next image" at bounding box center [789, 196] width 33 height 44
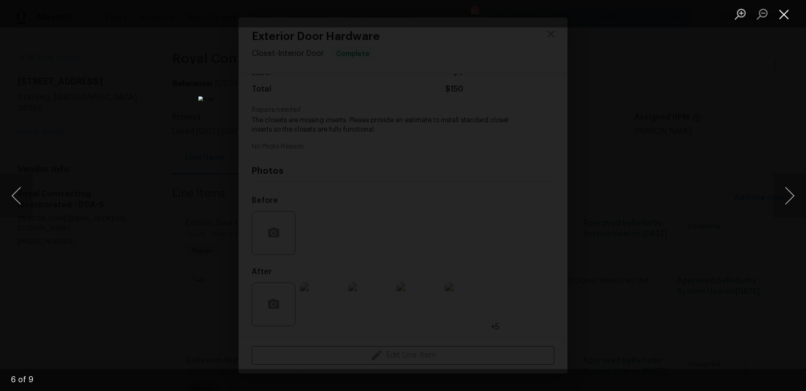
click at [785, 13] on button "Close lightbox" at bounding box center [784, 13] width 22 height 19
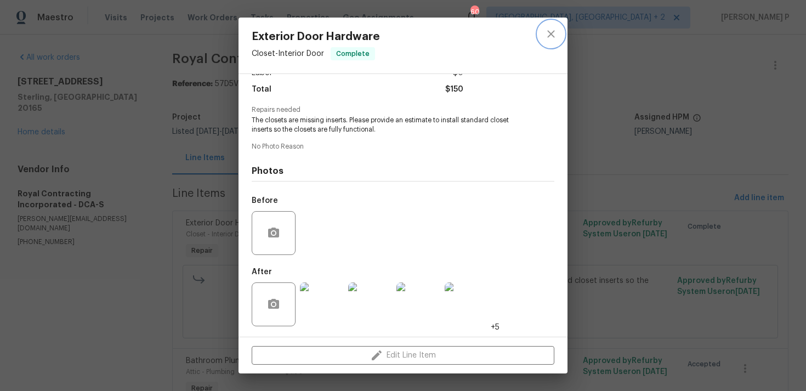
click at [543, 37] on button "close" at bounding box center [551, 34] width 26 height 26
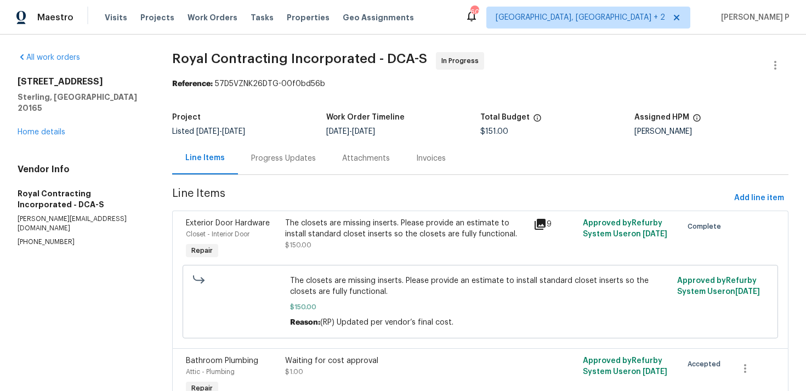
click at [54, 125] on div "20687 Smithfield Ct Sterling, VA 20165 Home details" at bounding box center [82, 106] width 128 height 61
click at [55, 128] on link "Home details" at bounding box center [42, 132] width 48 height 8
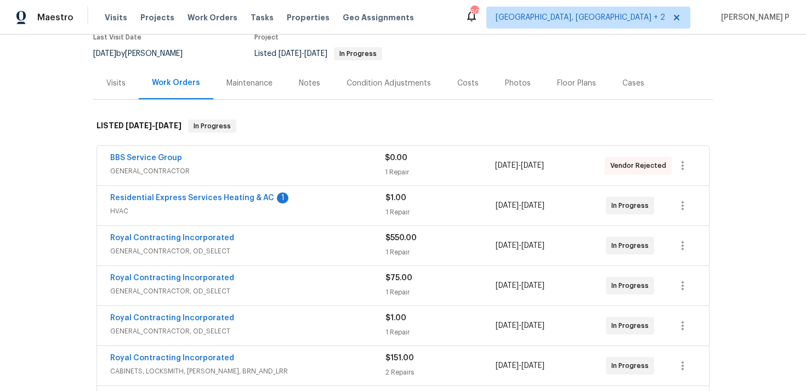
scroll to position [104, 0]
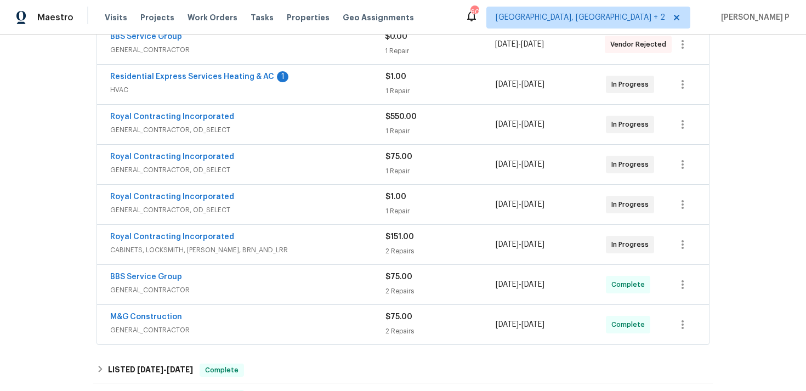
scroll to position [224, 0]
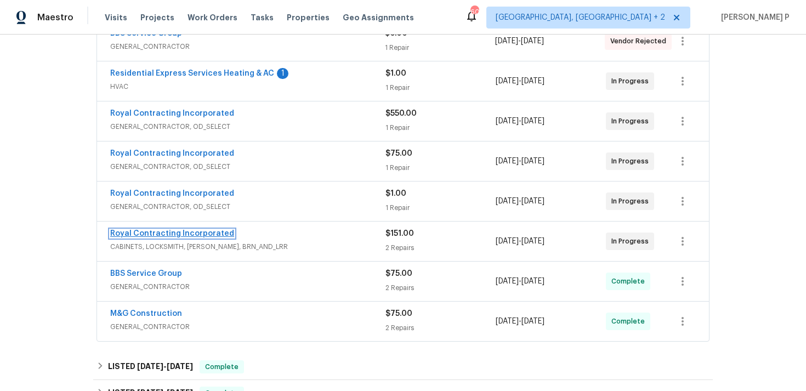
click at [193, 237] on link "Royal Contracting Incorporated" at bounding box center [172, 234] width 124 height 8
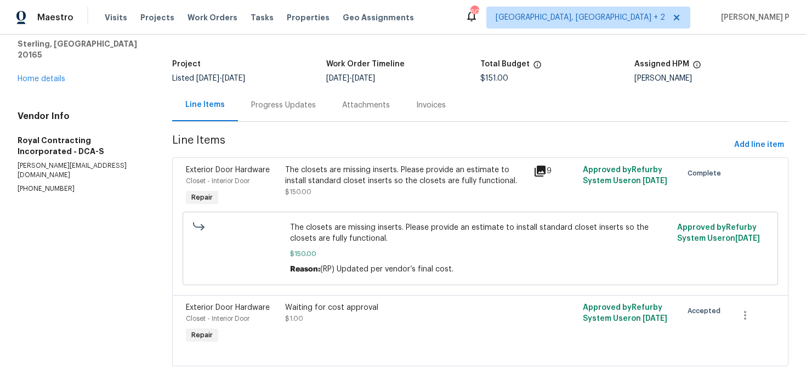
scroll to position [60, 0]
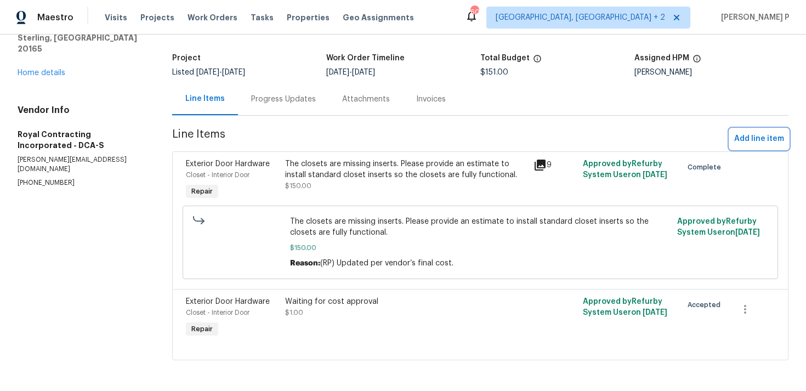
click at [757, 142] on span "Add line item" at bounding box center [759, 139] width 50 height 14
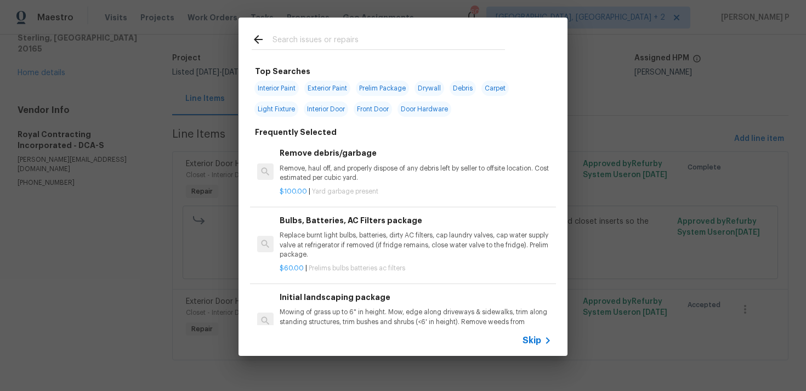
click at [522, 338] on div "Skip" at bounding box center [402, 340] width 329 height 31
click at [533, 343] on span "Skip" at bounding box center [531, 340] width 19 height 11
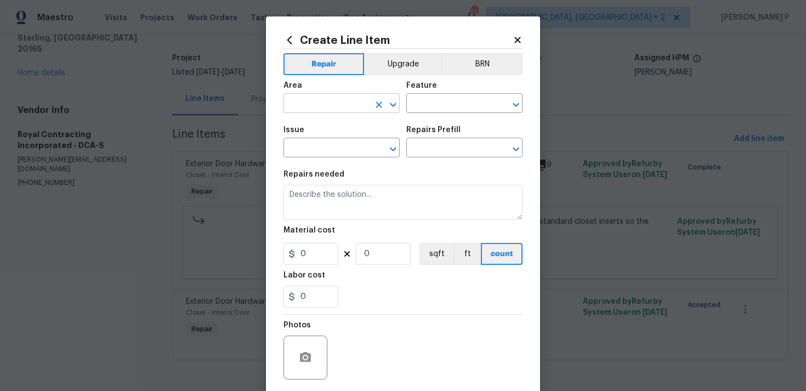
click at [393, 104] on icon "Open" at bounding box center [392, 104] width 13 height 13
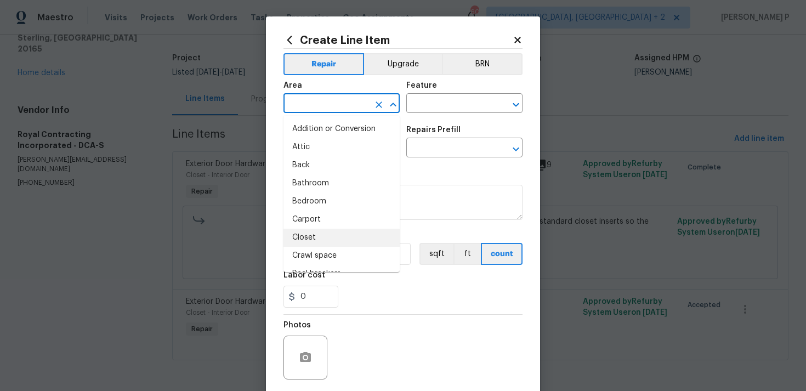
click at [310, 239] on li "Closet" at bounding box center [341, 238] width 116 height 18
type input "Closet"
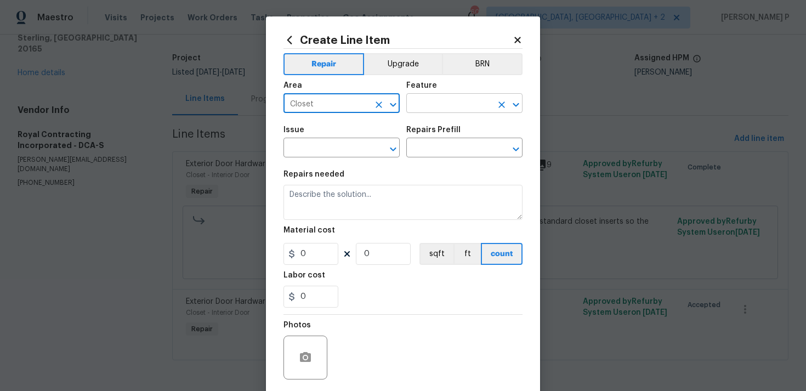
click at [449, 102] on input "text" at bounding box center [448, 104] width 85 height 17
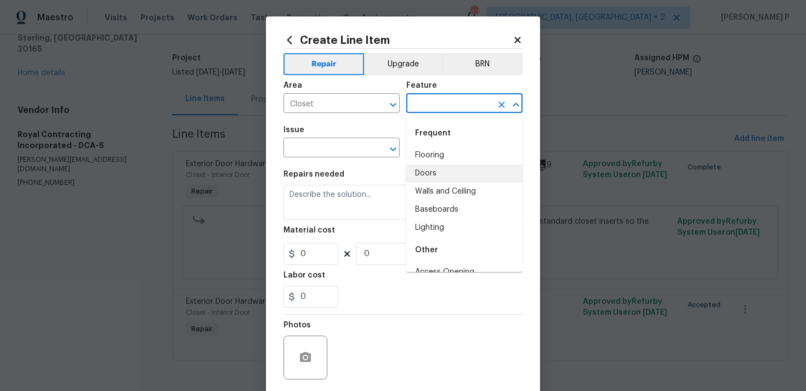
click at [444, 174] on li "Doors" at bounding box center [464, 173] width 116 height 18
type input "Doors"
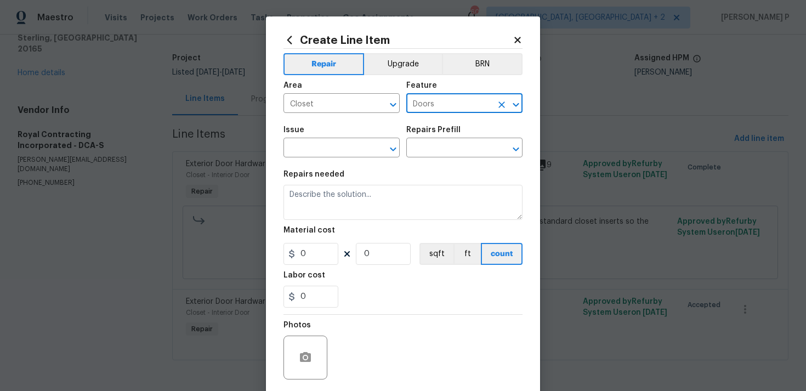
click at [398, 160] on span "Issue ​" at bounding box center [341, 141] width 116 height 44
click at [396, 152] on icon "Open" at bounding box center [392, 148] width 13 height 13
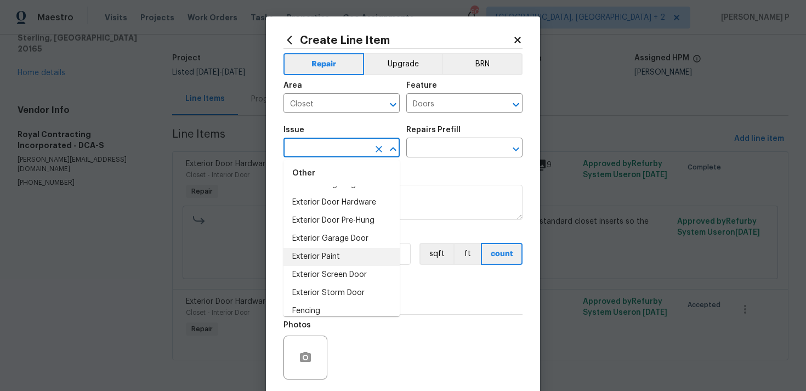
scroll to position [602, 0]
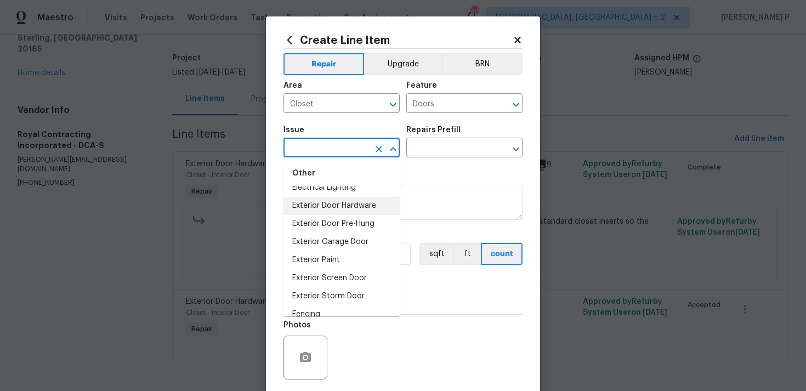
click at [345, 207] on li "Exterior Door Hardware" at bounding box center [341, 206] width 116 height 18
type input "Exterior Door Hardware"
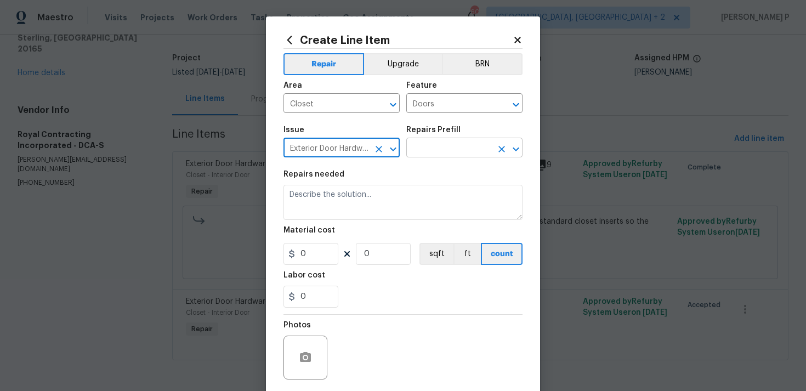
click at [446, 152] on input "text" at bounding box center [448, 148] width 85 height 17
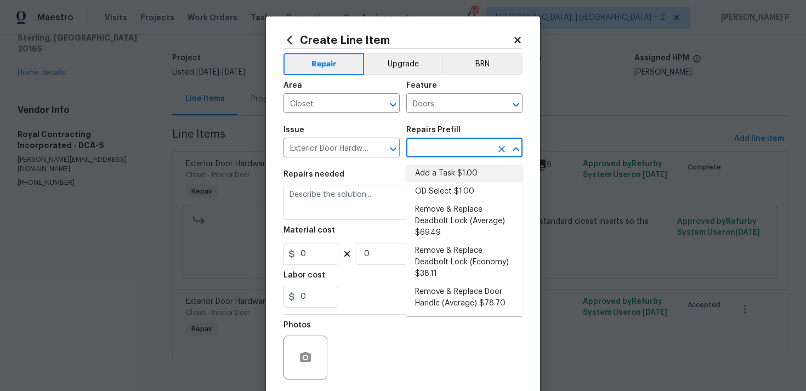
click at [443, 175] on li "Add a Task $1.00" at bounding box center [464, 173] width 116 height 18
type input "Interior Door"
type input "Add a Task $1.00"
type textarea "HPM to detail"
type input "1"
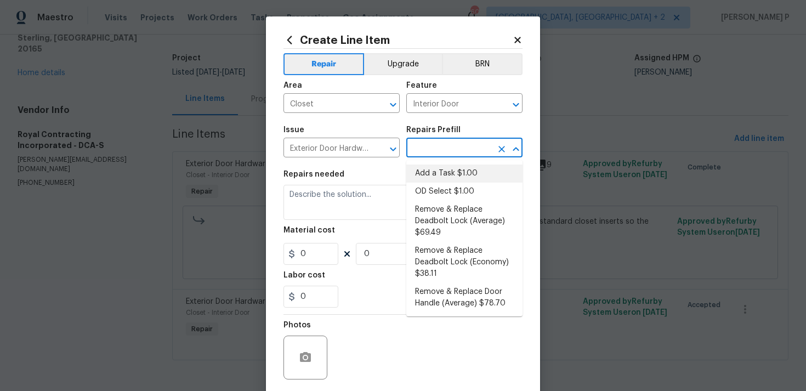
type input "1"
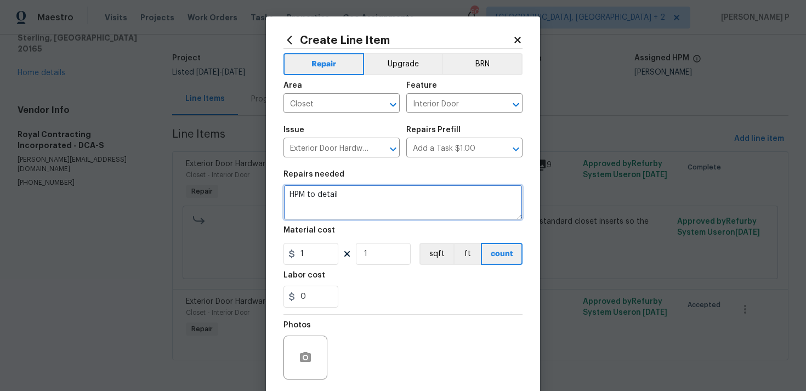
click at [382, 193] on textarea "HPM to detail" at bounding box center [402, 202] width 239 height 35
type textarea "CO approved"
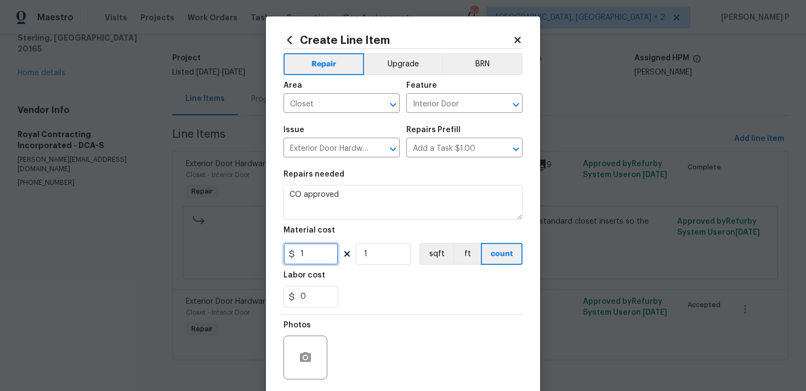
click at [307, 253] on input "1" at bounding box center [310, 254] width 55 height 22
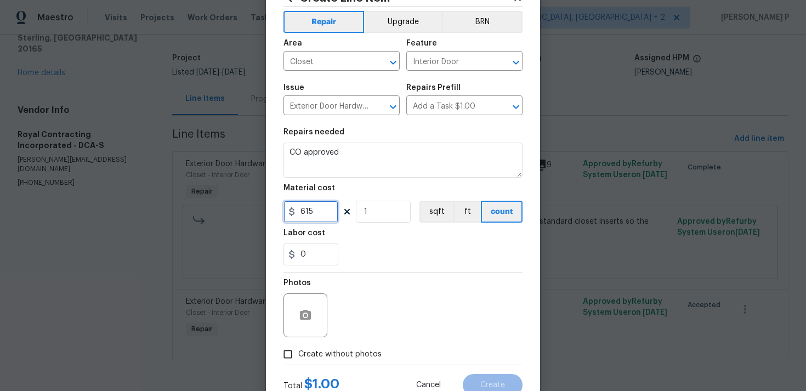
scroll to position [82, 0]
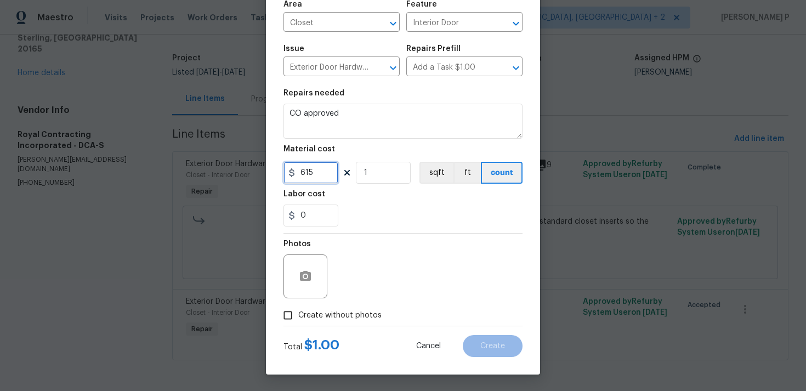
type input "615"
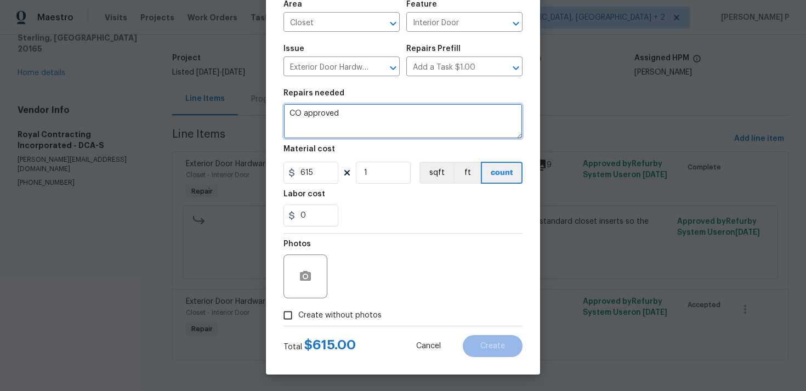
click at [345, 118] on textarea "CO approved" at bounding box center [402, 121] width 239 height 35
drag, startPoint x: 345, startPoint y: 118, endPoint x: 278, endPoint y: 118, distance: 66.3
click at [279, 118] on div "Create Line Item Repair Upgrade BRN Area Closet ​ Feature Interior Door ​ Issue…" at bounding box center [403, 154] width 274 height 439
click at [329, 132] on textarea "CO approved" at bounding box center [402, 121] width 239 height 35
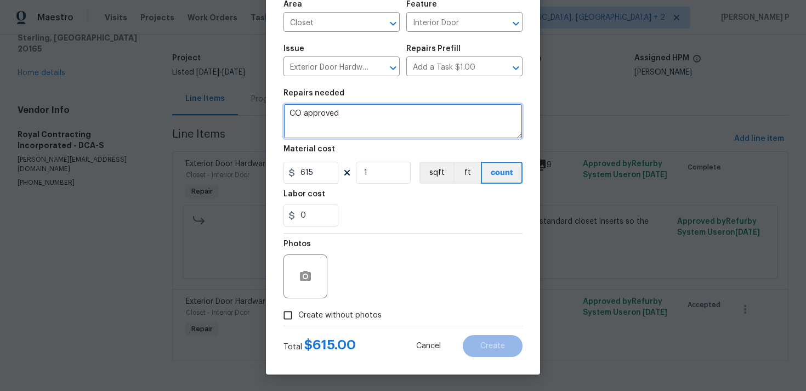
click at [329, 132] on textarea "CO approved" at bounding box center [402, 121] width 239 height 35
paste textarea "(RP) Updated cost per BR team approval"
type textarea "(RP) Updated cost per BR team approval"
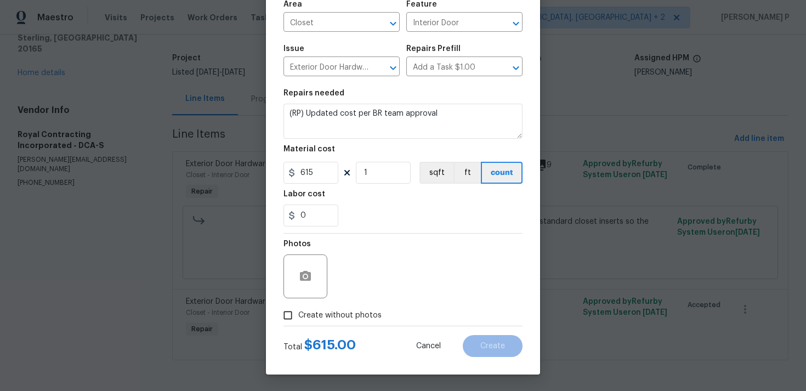
click at [289, 315] on input "Create without photos" at bounding box center [287, 315] width 21 height 21
checkbox input "true"
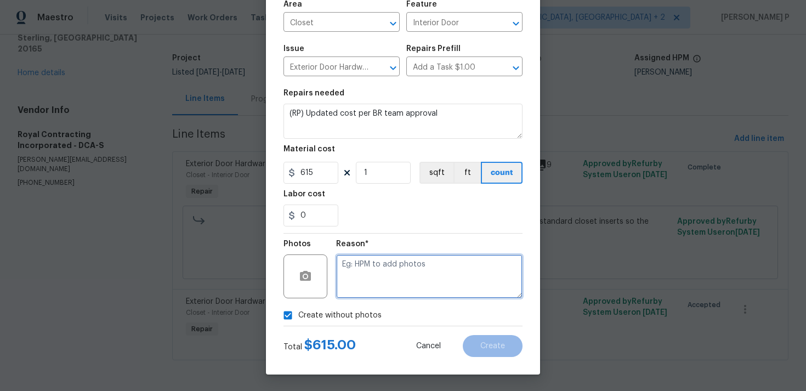
click at [383, 277] on textarea at bounding box center [429, 276] width 186 height 44
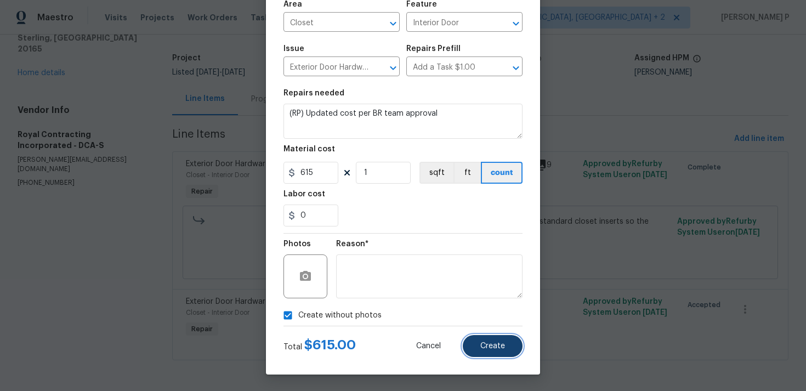
click at [492, 347] on span "Create" at bounding box center [492, 346] width 25 height 8
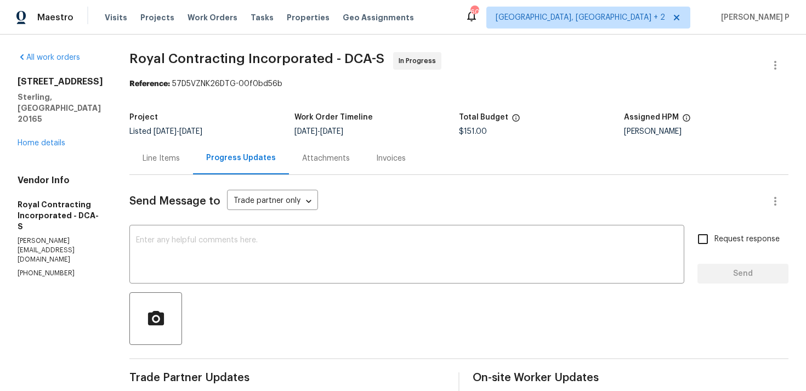
click at [168, 173] on div "Line Items" at bounding box center [161, 158] width 64 height 32
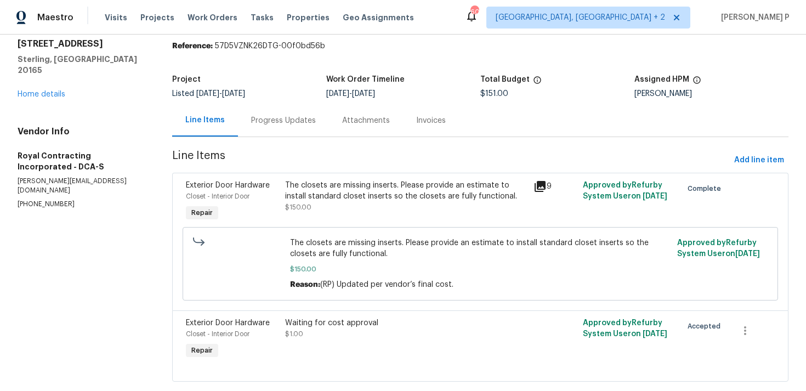
scroll to position [60, 0]
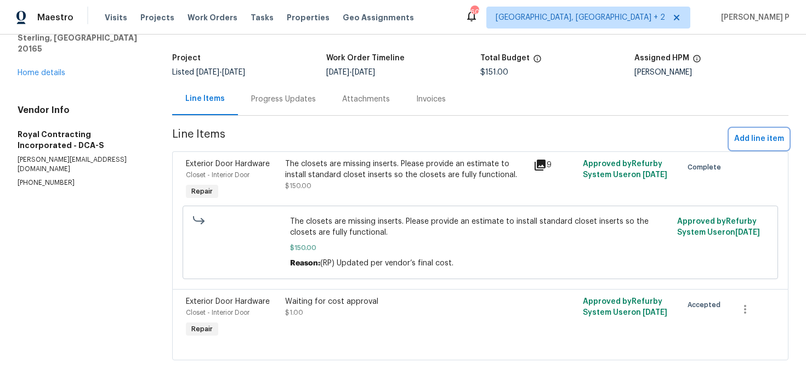
click at [757, 137] on span "Add line item" at bounding box center [759, 139] width 50 height 14
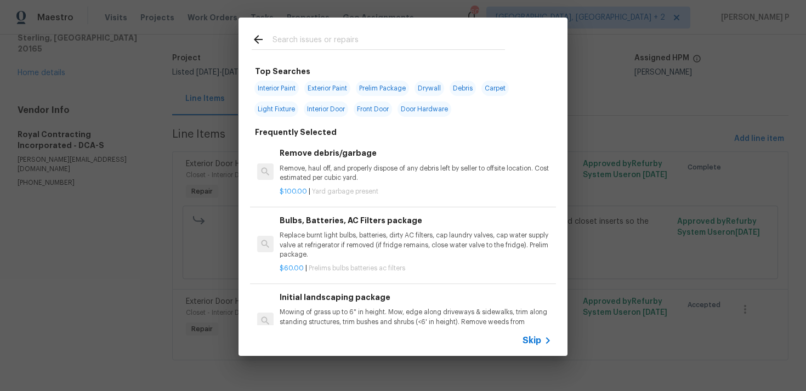
click at [529, 345] on span "Skip" at bounding box center [531, 340] width 19 height 11
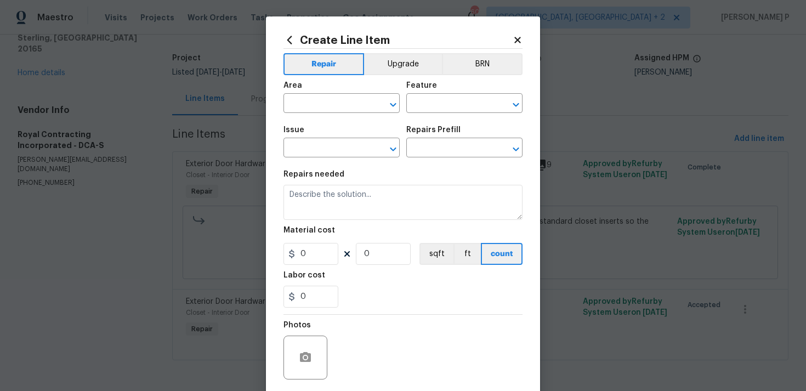
click at [333, 127] on div "Issue" at bounding box center [341, 133] width 116 height 14
click at [332, 110] on input "text" at bounding box center [325, 104] width 85 height 17
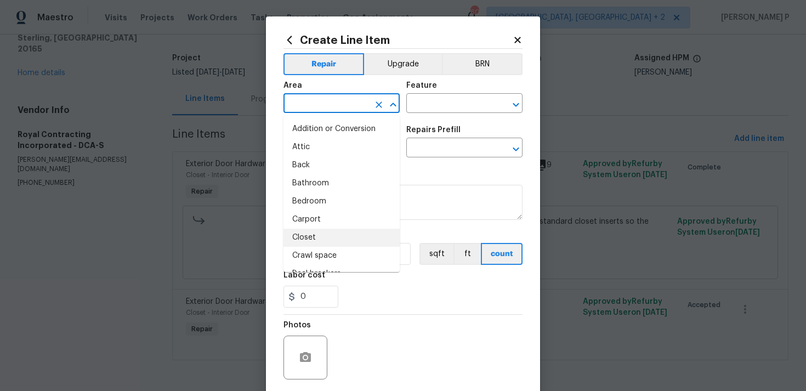
click at [311, 233] on li "Closet" at bounding box center [341, 238] width 116 height 18
type input "Closet"
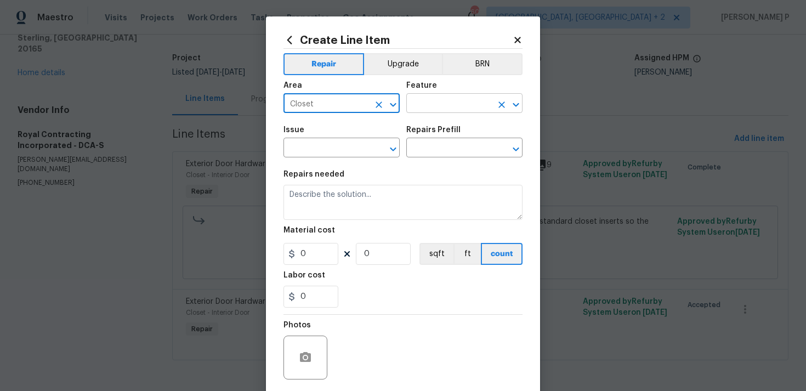
click at [447, 98] on input "text" at bounding box center [448, 104] width 85 height 17
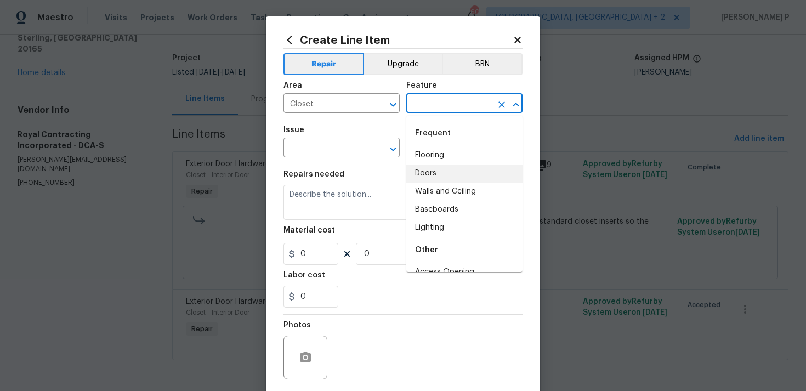
click at [429, 173] on li "Doors" at bounding box center [464, 173] width 116 height 18
type input "Doors"
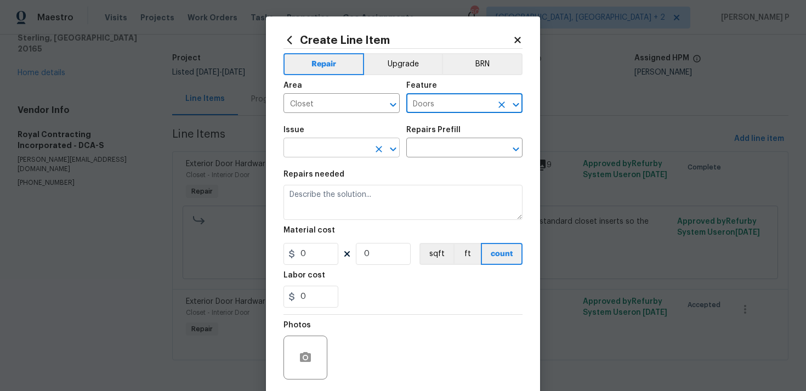
click at [400, 150] on button "Open" at bounding box center [392, 148] width 15 height 15
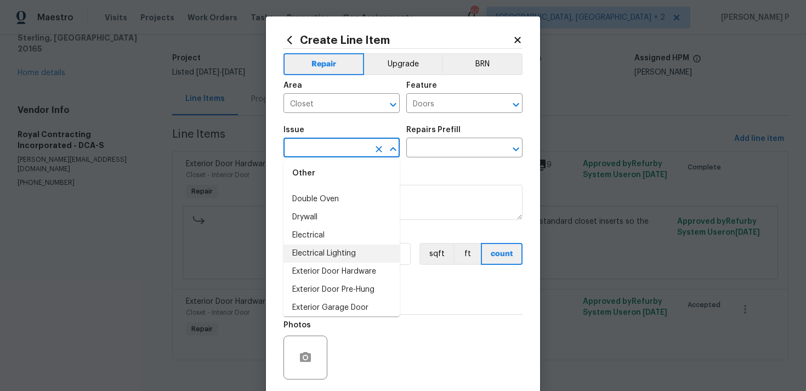
scroll to position [544, 0]
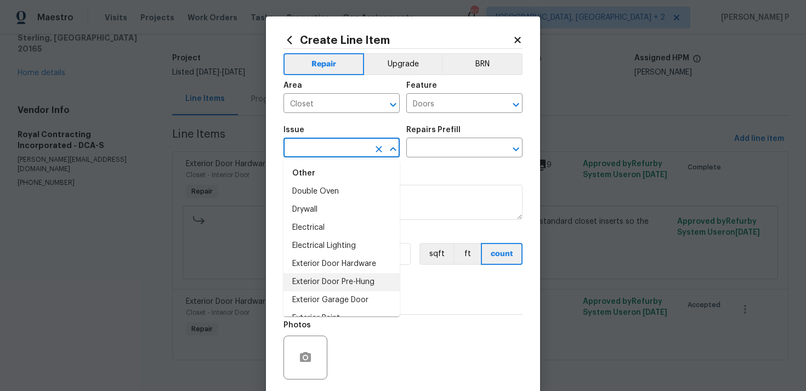
click at [339, 282] on li "Exterior Door Pre-Hung" at bounding box center [341, 282] width 116 height 18
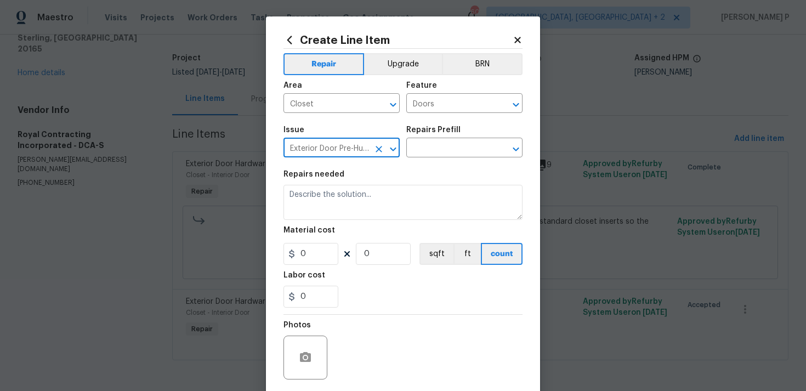
click at [395, 151] on icon "Open" at bounding box center [392, 148] width 13 height 13
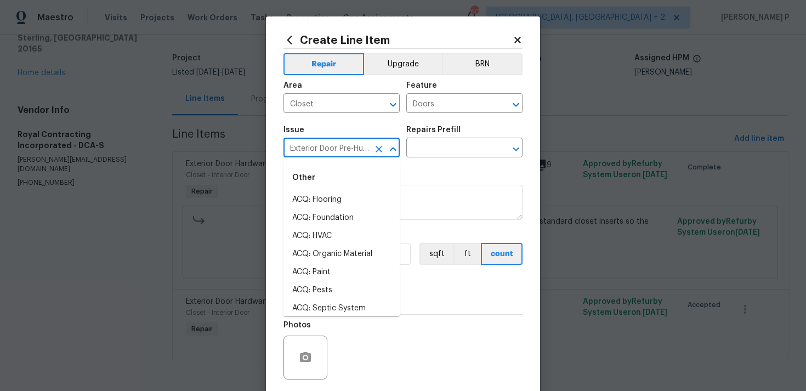
scroll to position [519, 0]
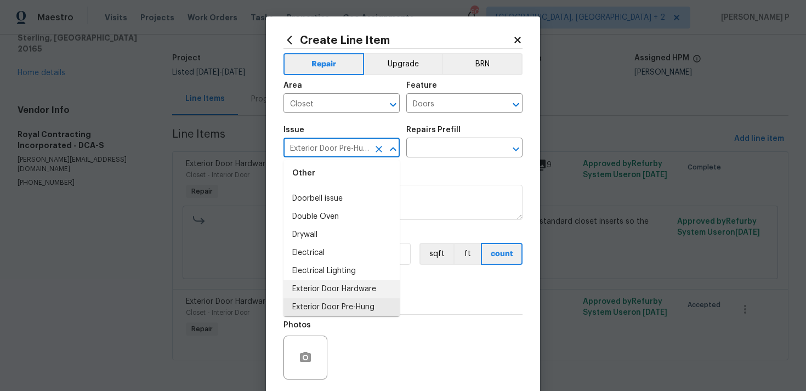
click at [330, 293] on li "Exterior Door Hardware" at bounding box center [341, 289] width 116 height 18
type input "Exterior Door Hardware"
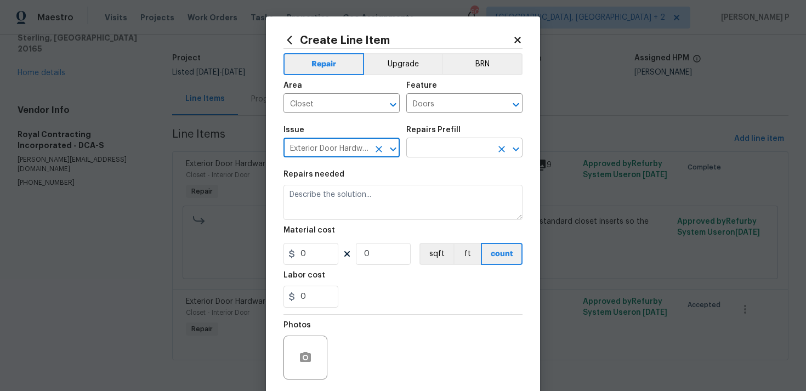
click at [460, 149] on input "text" at bounding box center [448, 148] width 85 height 17
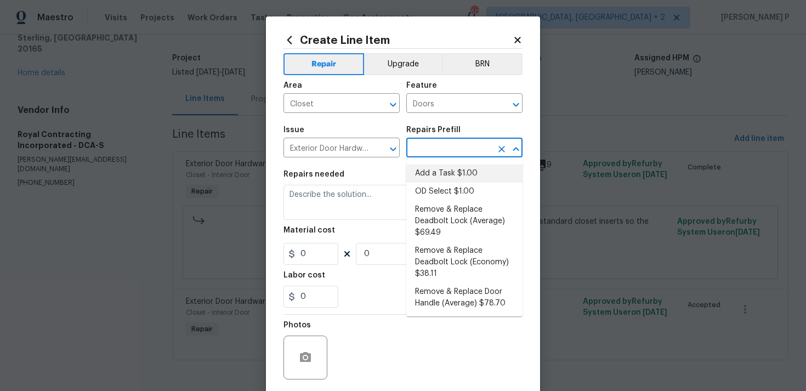
click at [447, 175] on li "Add a Task $1.00" at bounding box center [464, 173] width 116 height 18
type input "Interior Door"
type input "Add a Task $1.00"
type textarea "HPM to detail"
type input "1"
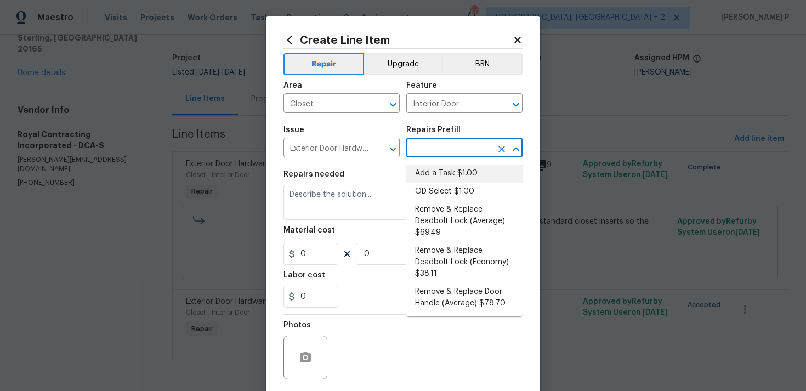
type input "1"
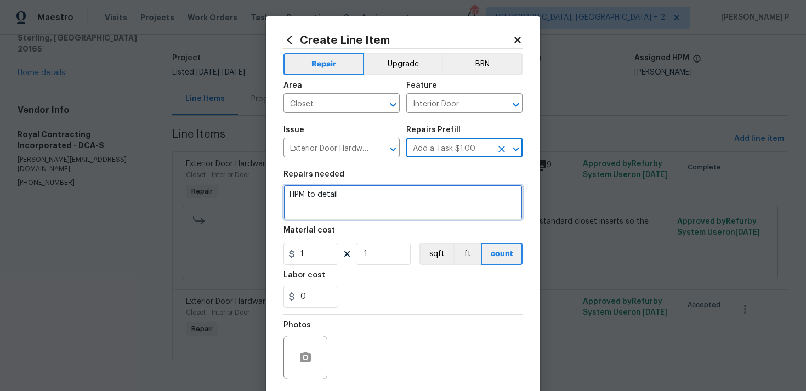
click at [381, 198] on textarea "HPM to detail" at bounding box center [402, 202] width 239 height 35
paste textarea "(RP) Updated cost per BR team approva"
type textarea "(RP) Updated cost per BR team approval"
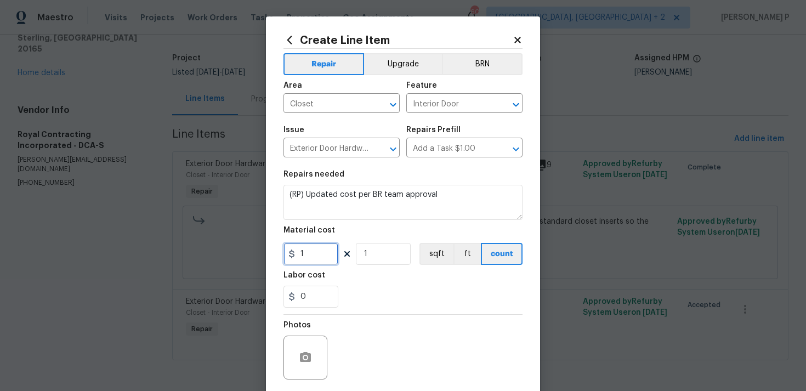
click at [312, 253] on input "1" at bounding box center [310, 254] width 55 height 22
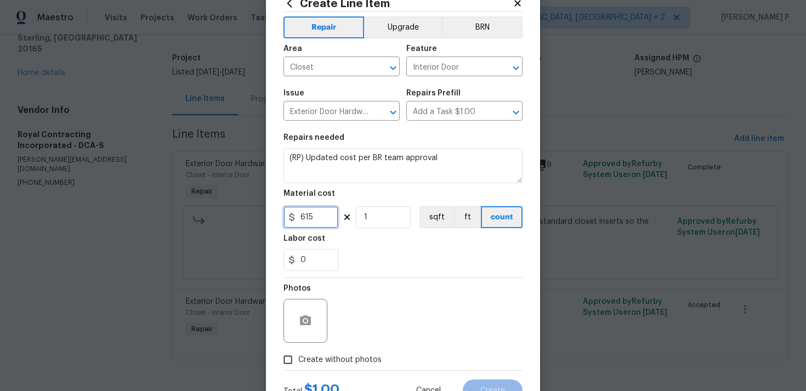
scroll to position [82, 0]
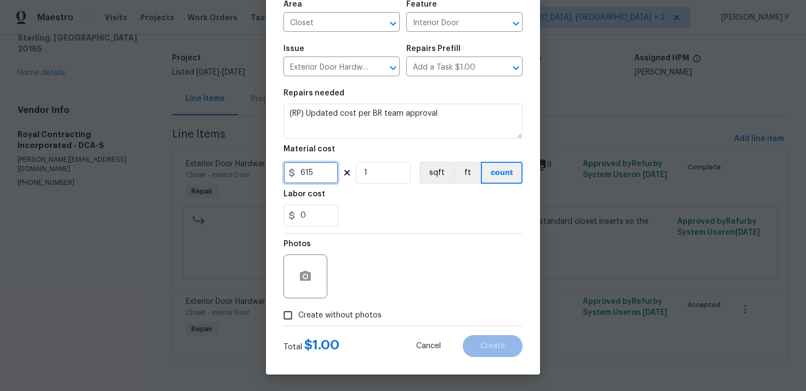
type input "615"
click at [288, 313] on input "Create without photos" at bounding box center [287, 315] width 21 height 21
checkbox input "true"
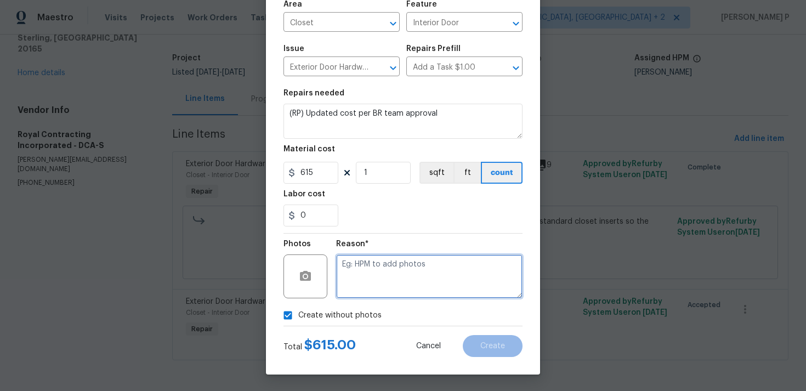
click at [354, 293] on textarea at bounding box center [429, 276] width 186 height 44
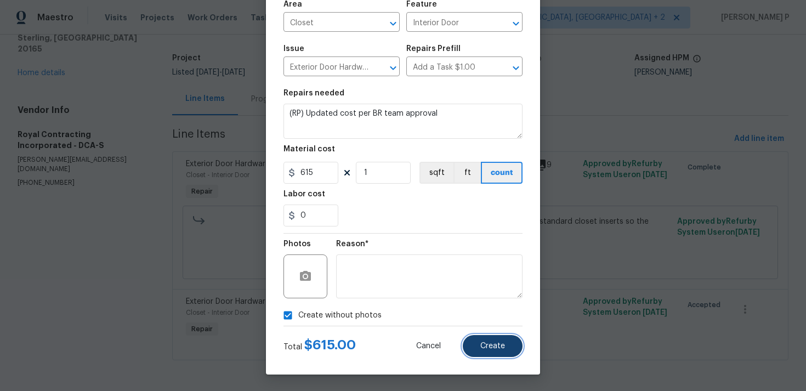
click at [470, 339] on button "Create" at bounding box center [493, 346] width 60 height 22
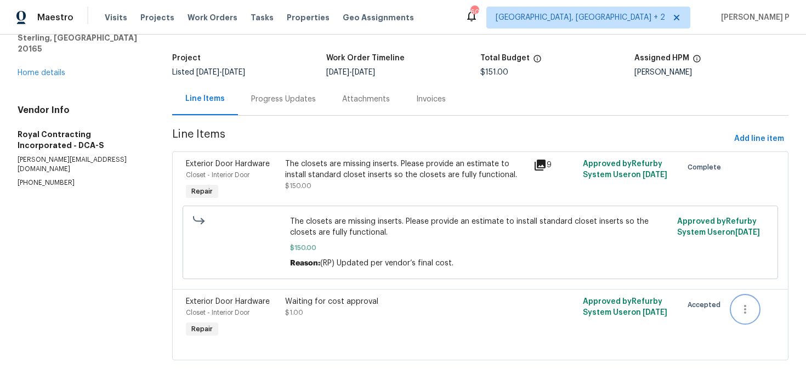
click at [741, 305] on icon "button" at bounding box center [744, 309] width 13 height 13
click at [754, 308] on li "Cancel" at bounding box center [753, 309] width 42 height 18
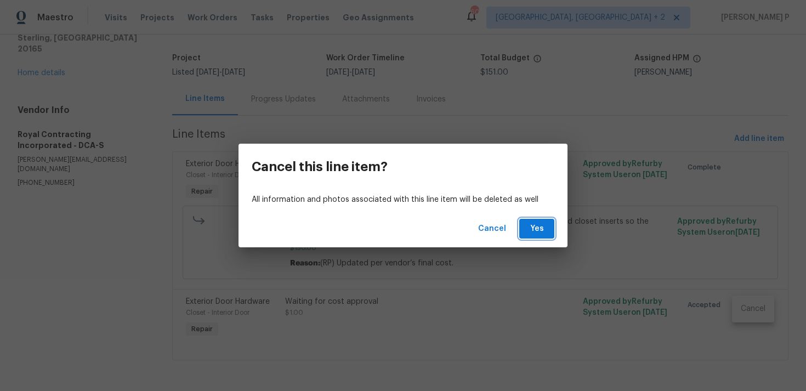
click at [532, 227] on span "Yes" at bounding box center [537, 229] width 18 height 14
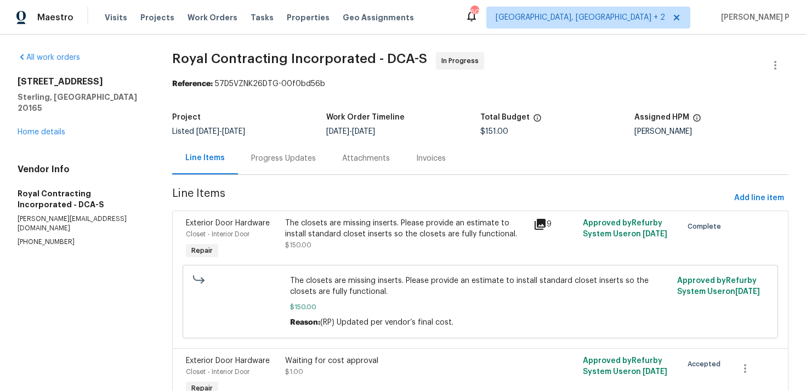
scroll to position [60, 0]
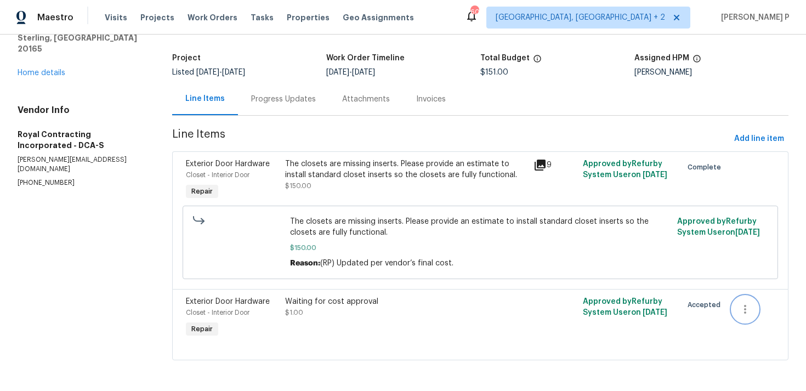
click at [733, 304] on button "button" at bounding box center [745, 309] width 26 height 26
click at [751, 311] on li "Cancel" at bounding box center [753, 309] width 42 height 18
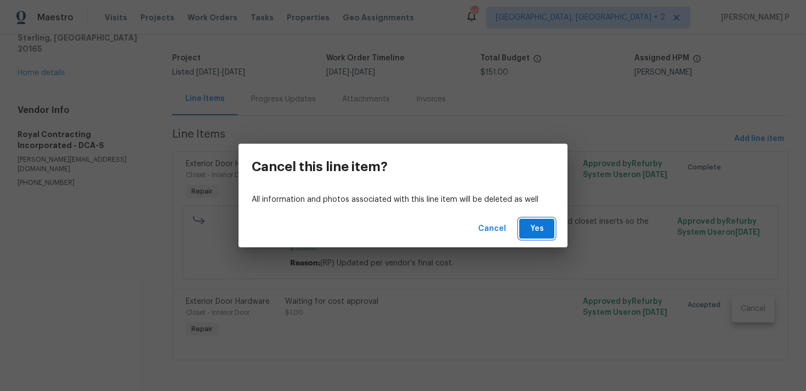
click at [551, 232] on button "Yes" at bounding box center [536, 229] width 35 height 20
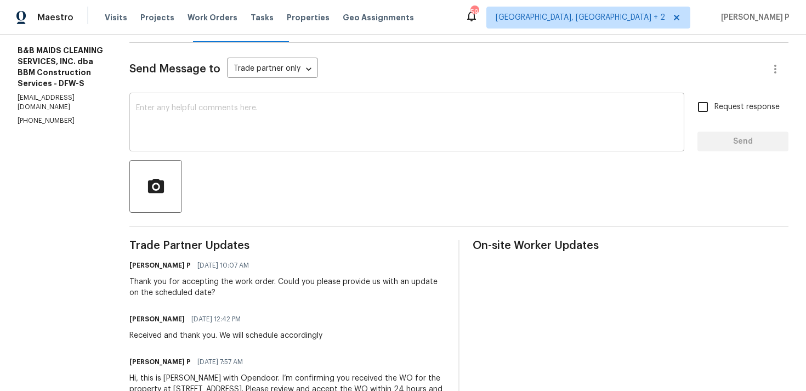
scroll to position [128, 0]
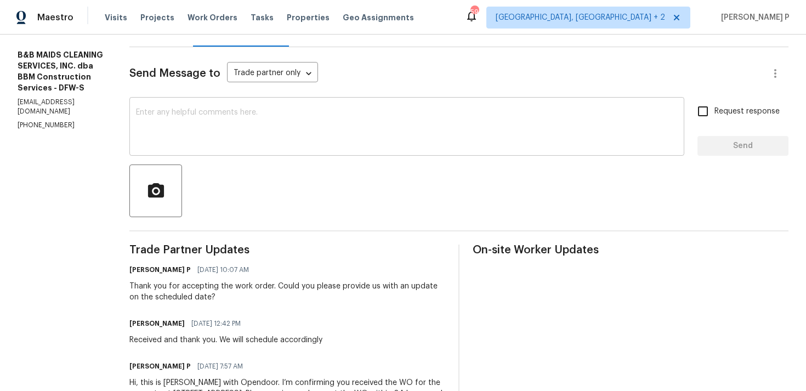
click at [414, 125] on textarea at bounding box center [406, 128] width 541 height 38
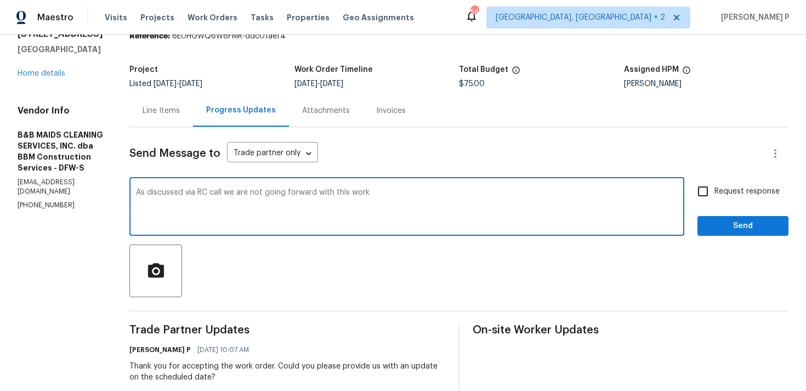
scroll to position [0, 0]
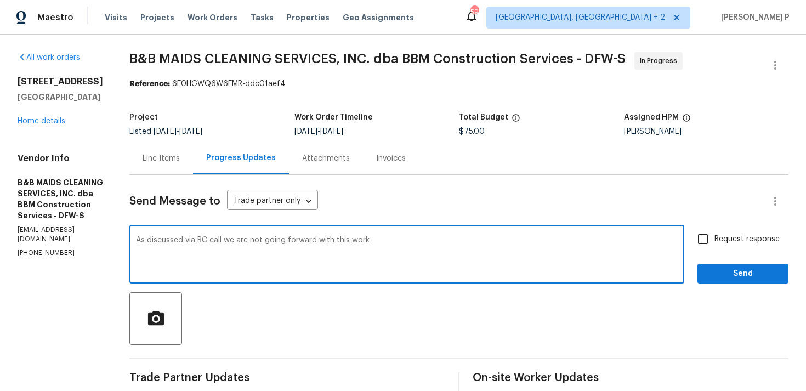
type textarea "As discussed via RC call we are not going forward with this work"
click at [54, 124] on link "Home details" at bounding box center [42, 121] width 48 height 8
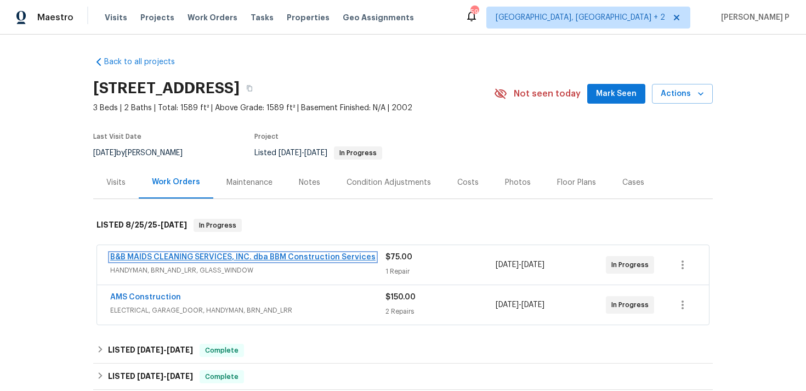
click at [247, 258] on link "B&B MAIDS CLEANING SERVICES, INC. dba BBM Construction Services" at bounding box center [242, 257] width 265 height 8
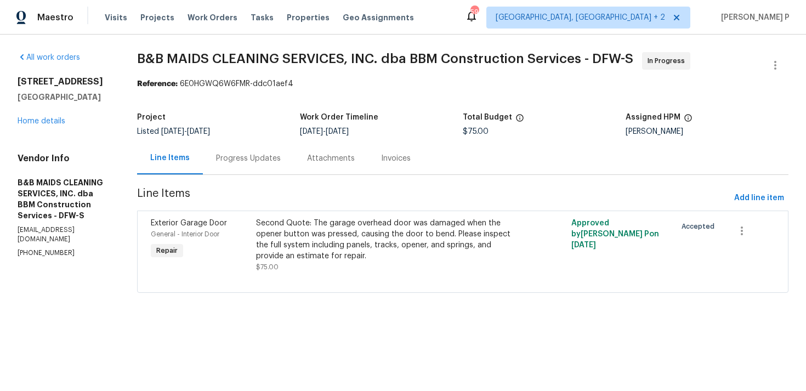
click at [281, 158] on div "Progress Updates" at bounding box center [248, 158] width 65 height 11
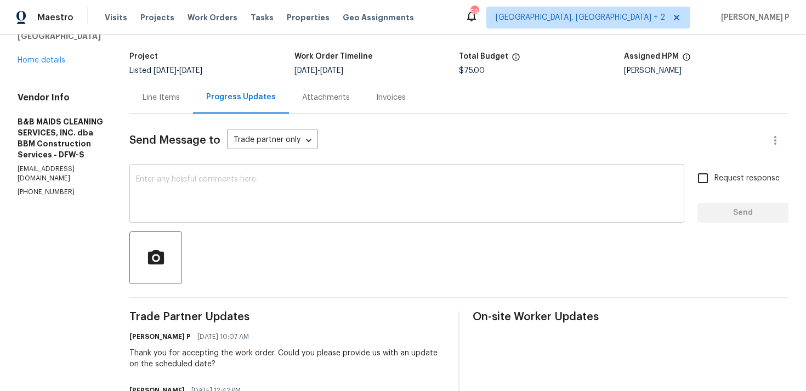
scroll to position [80, 0]
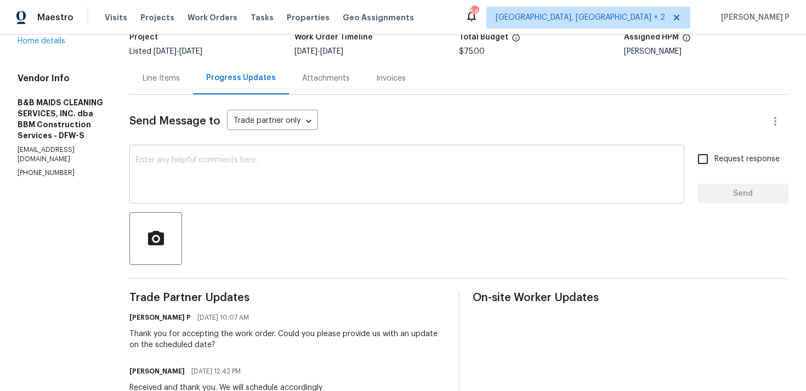
click at [267, 178] on textarea at bounding box center [406, 175] width 541 height 38
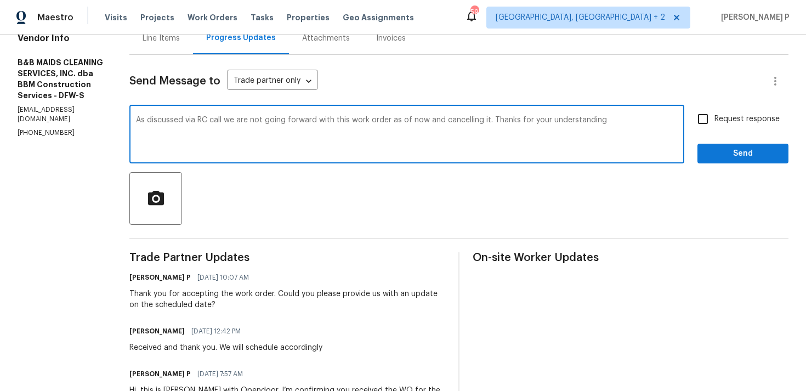
scroll to position [107, 0]
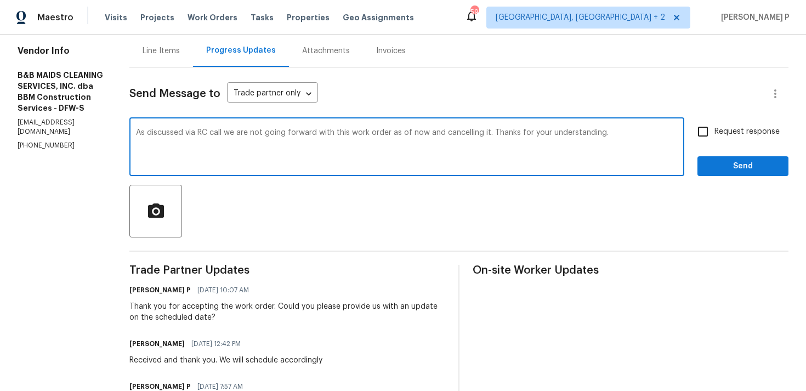
type textarea "As discussed via RC call we are not going forward with this work order as of no…"
click at [719, 167] on span "Send" at bounding box center [742, 166] width 73 height 14
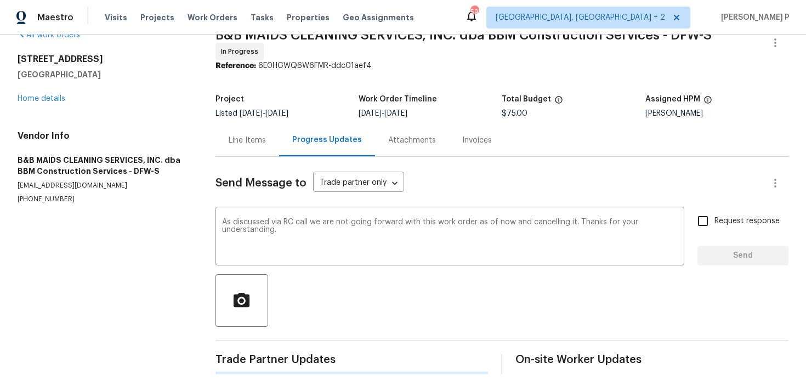
scroll to position [0, 0]
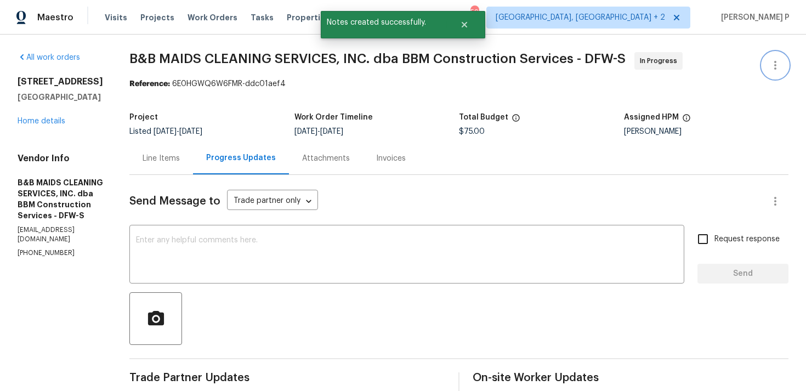
click at [774, 65] on icon "button" at bounding box center [775, 65] width 2 height 9
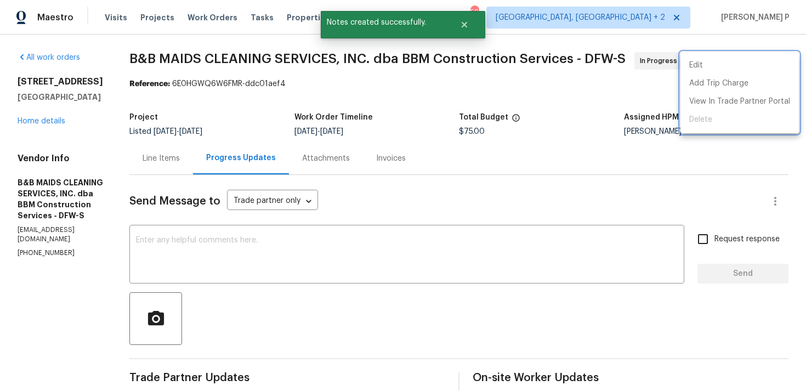
click at [52, 122] on div at bounding box center [403, 195] width 806 height 391
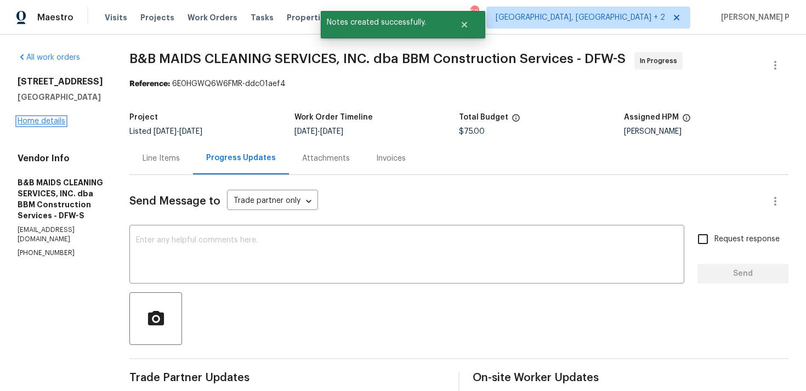
click at [56, 119] on link "Home details" at bounding box center [42, 121] width 48 height 8
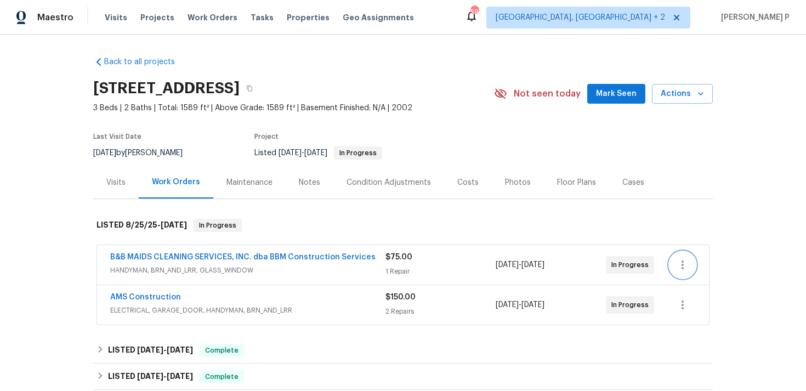
click at [680, 260] on icon "button" at bounding box center [682, 264] width 13 height 13
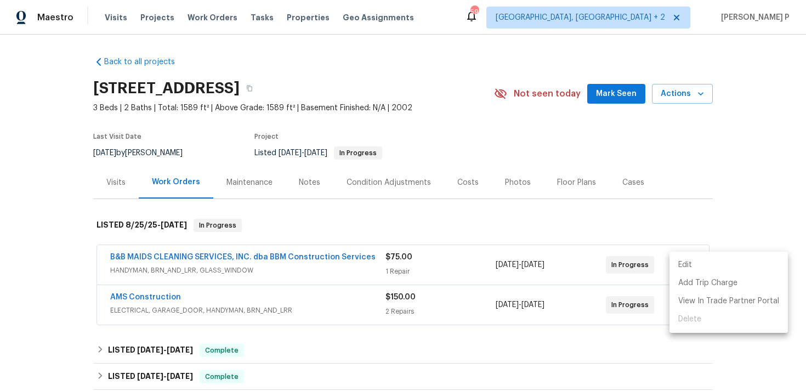
click at [671, 206] on div at bounding box center [403, 195] width 806 height 391
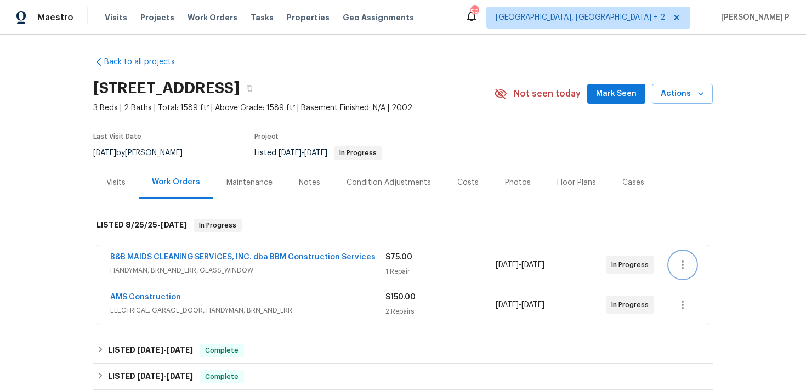
click at [684, 266] on icon "button" at bounding box center [682, 264] width 13 height 13
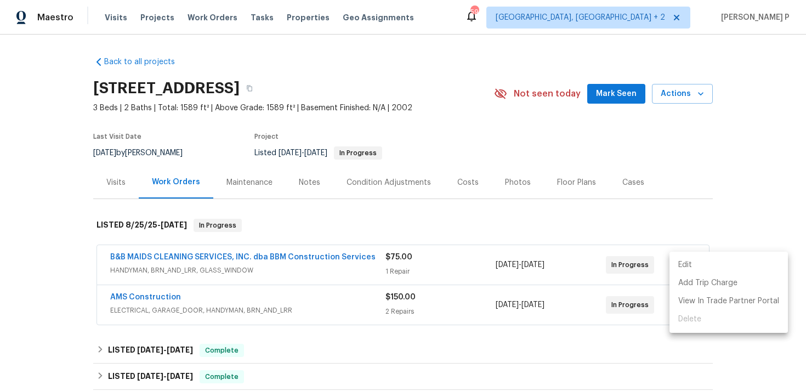
click at [250, 255] on div at bounding box center [403, 195] width 806 height 391
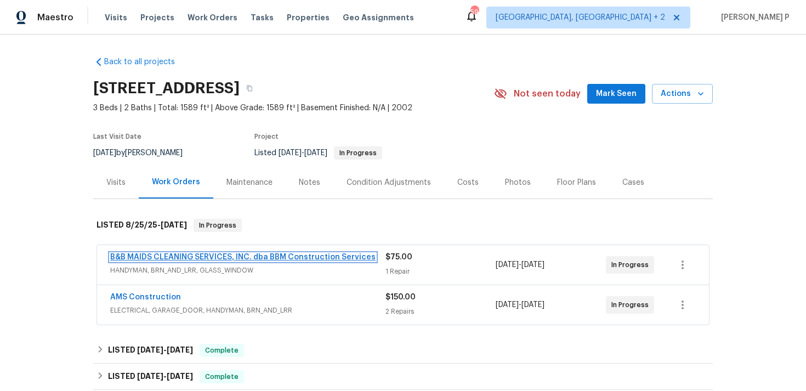
click at [246, 256] on link "B&B MAIDS CLEANING SERVICES, INC. dba BBM Construction Services" at bounding box center [242, 257] width 265 height 8
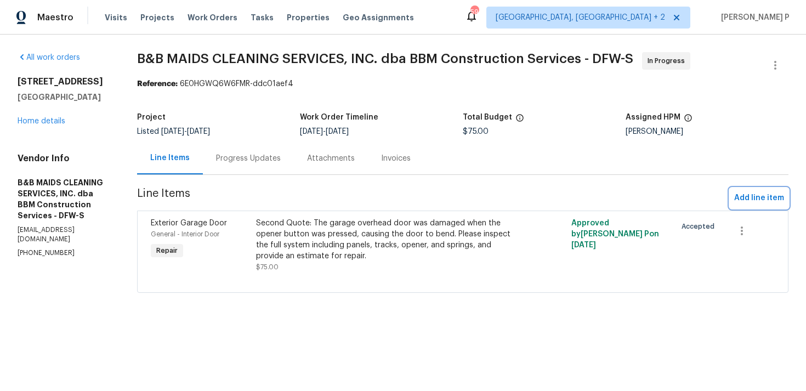
click at [773, 197] on span "Add line item" at bounding box center [759, 198] width 50 height 14
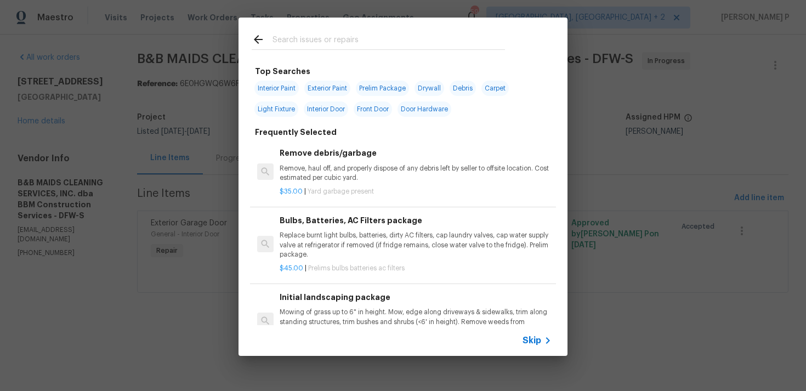
click at [260, 41] on icon at bounding box center [258, 39] width 13 height 13
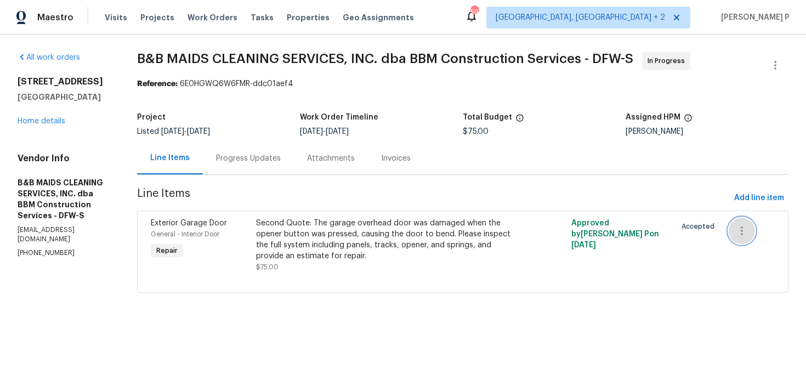
click at [739, 225] on icon "button" at bounding box center [741, 230] width 13 height 13
click at [758, 229] on li "Cancel" at bounding box center [752, 231] width 42 height 18
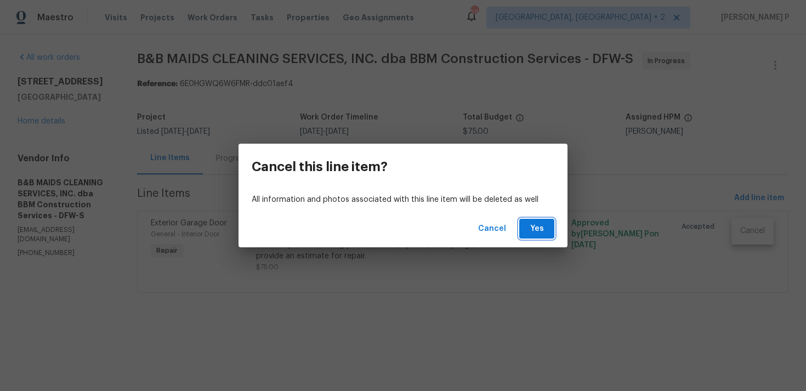
click at [529, 231] on span "Yes" at bounding box center [537, 229] width 18 height 14
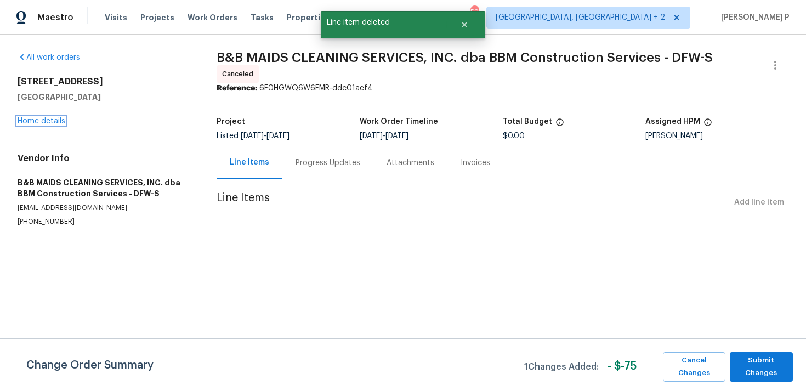
click at [49, 122] on link "Home details" at bounding box center [42, 121] width 48 height 8
